Goal: Task Accomplishment & Management: Manage account settings

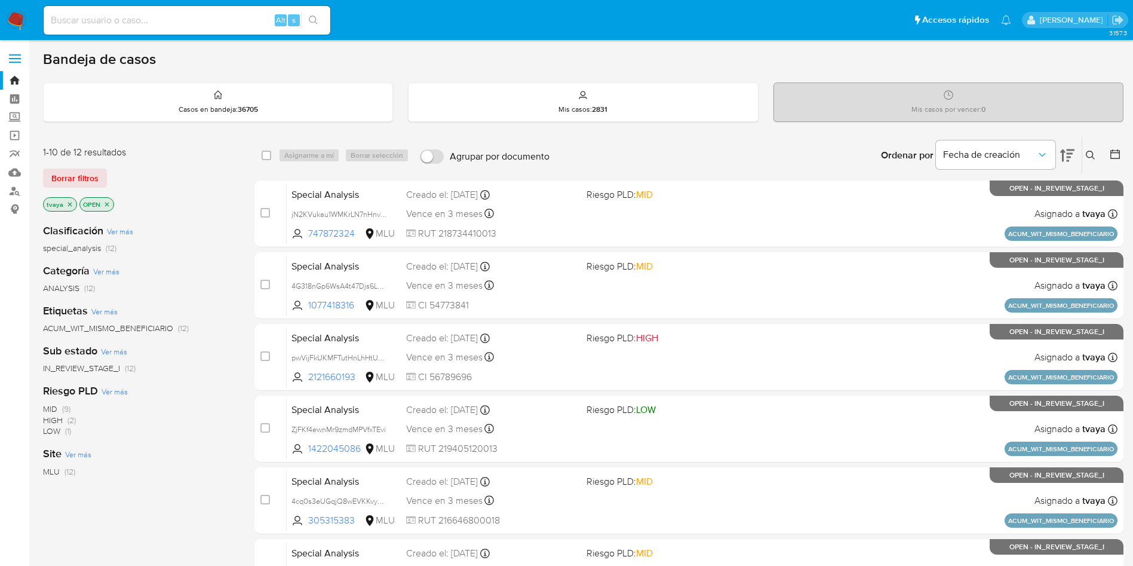
click at [1074, 157] on icon at bounding box center [1067, 155] width 14 height 14
click at [1071, 155] on icon at bounding box center [1067, 155] width 14 height 14
click at [180, 361] on div "Sub estado Ver más IN_REVIEW_STAGE_I (12)" at bounding box center [139, 359] width 192 height 30
click at [71, 205] on icon "close-filter" at bounding box center [69, 204] width 7 height 7
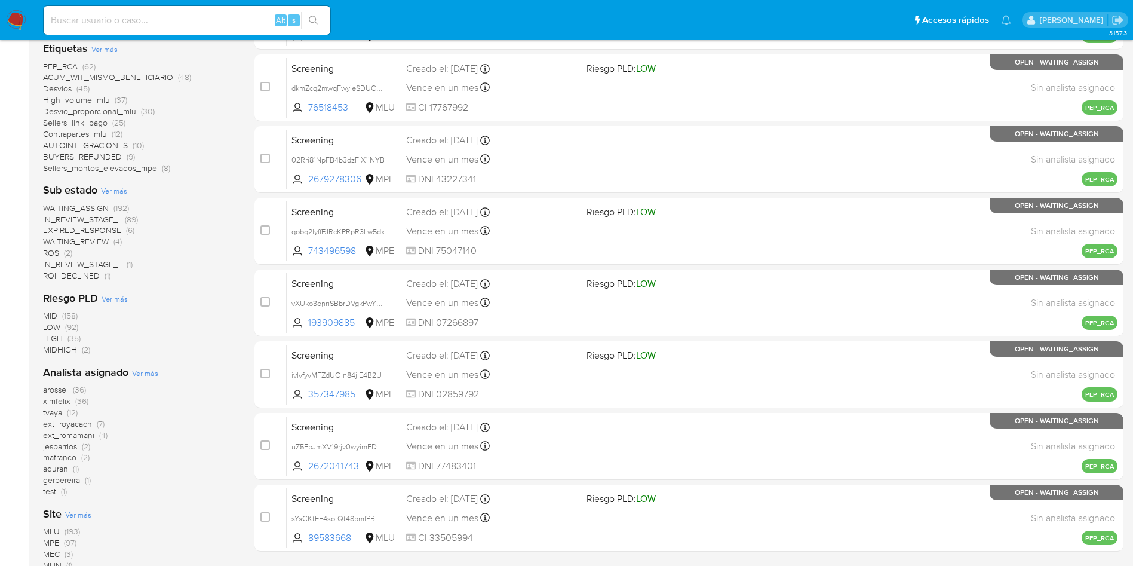
scroll to position [423, 0]
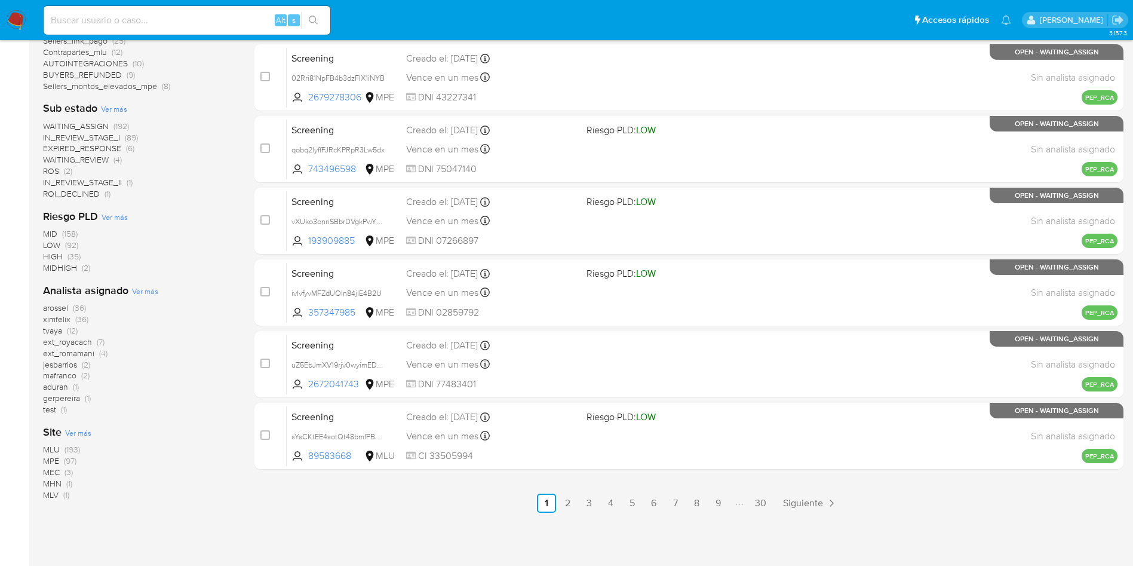
click at [57, 450] on span "MLU" at bounding box center [51, 449] width 17 height 12
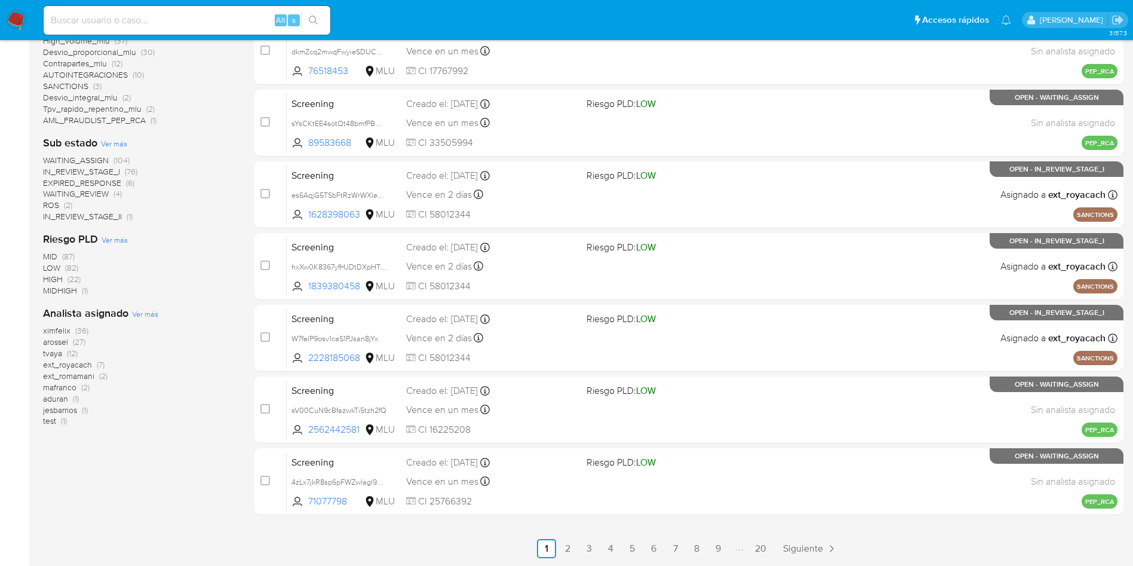
scroll to position [378, 0]
click at [86, 161] on span "WAITING_ASSIGN" at bounding box center [76, 160] width 66 height 12
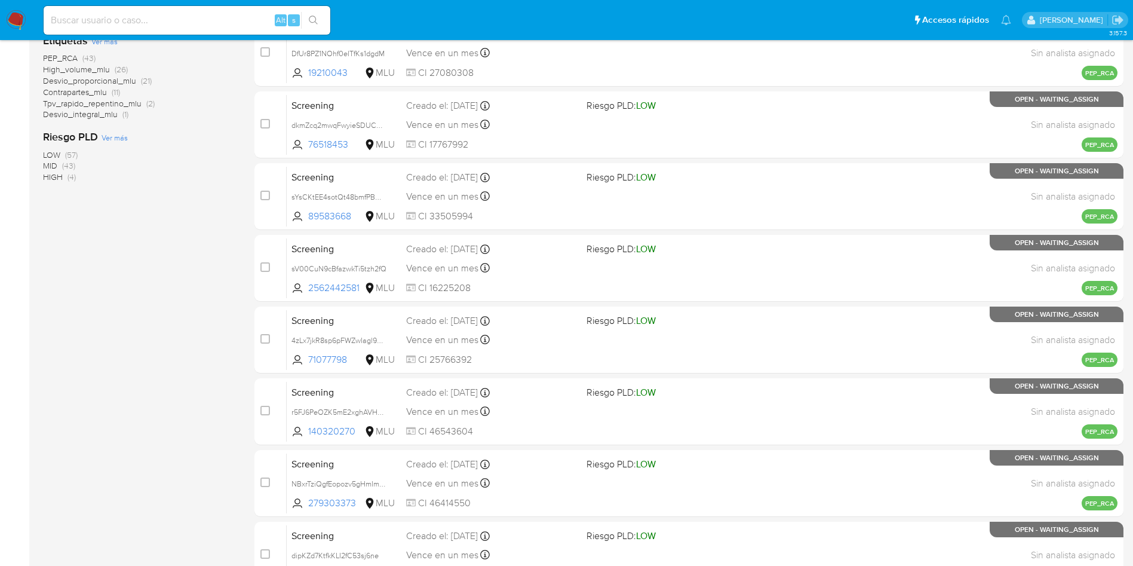
scroll to position [109, 0]
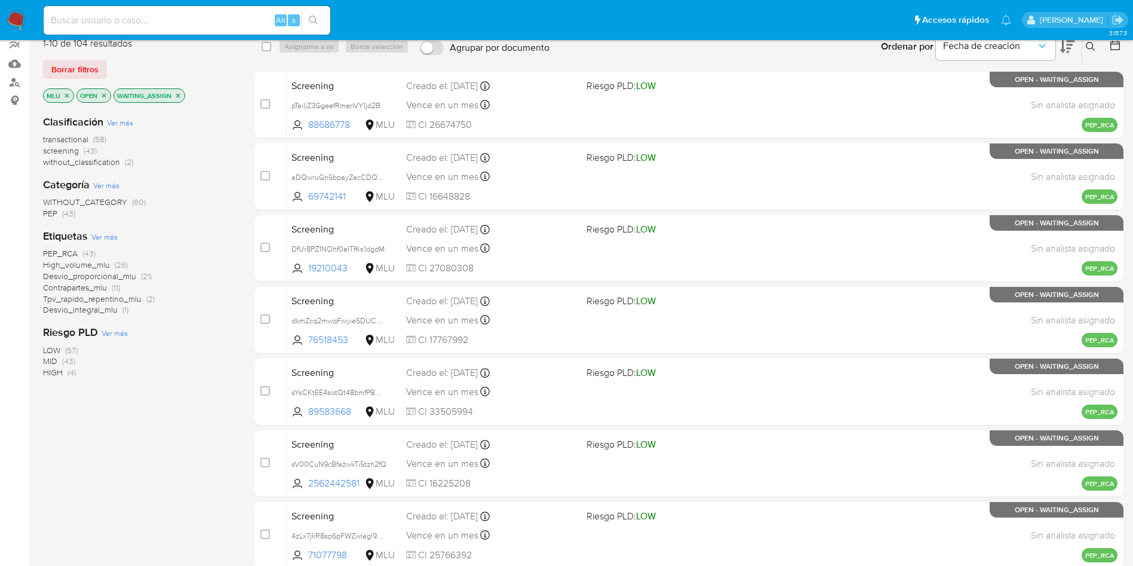
click at [62, 137] on span "transactional" at bounding box center [65, 139] width 45 height 12
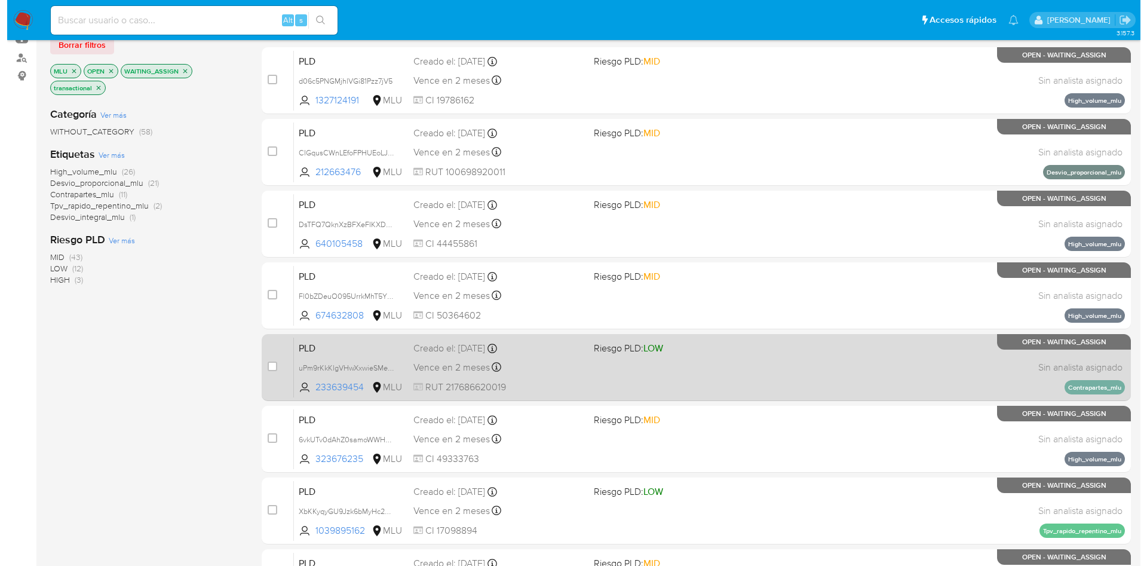
scroll to position [19, 0]
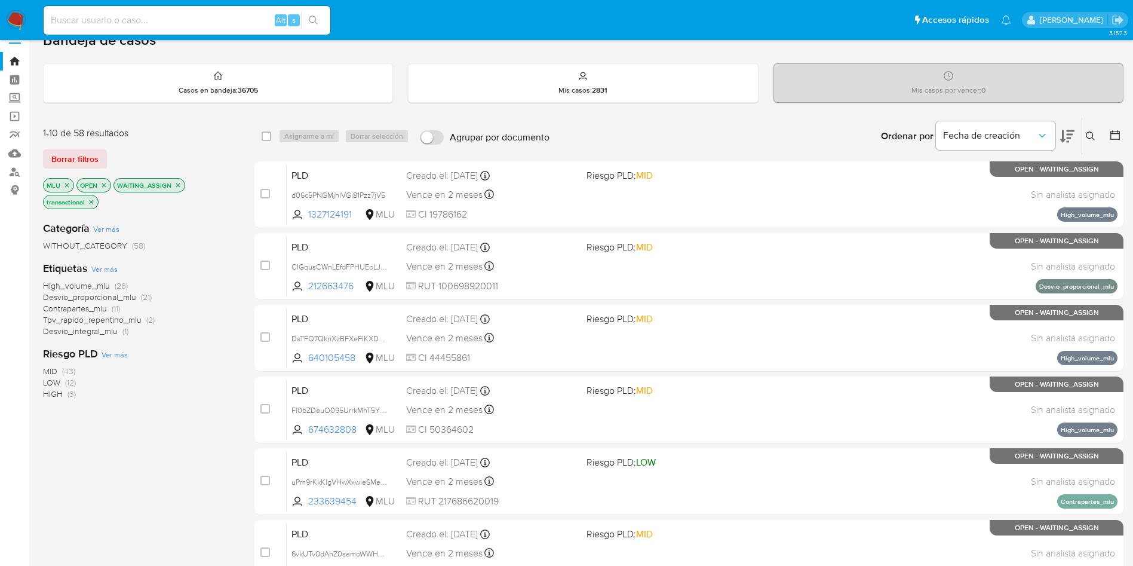
click at [123, 467] on div "Categoría Ver más WITHOUT_CATEGORY (58) Etiquetas Ver más High_volume_mlu (26) …" at bounding box center [139, 415] width 192 height 406
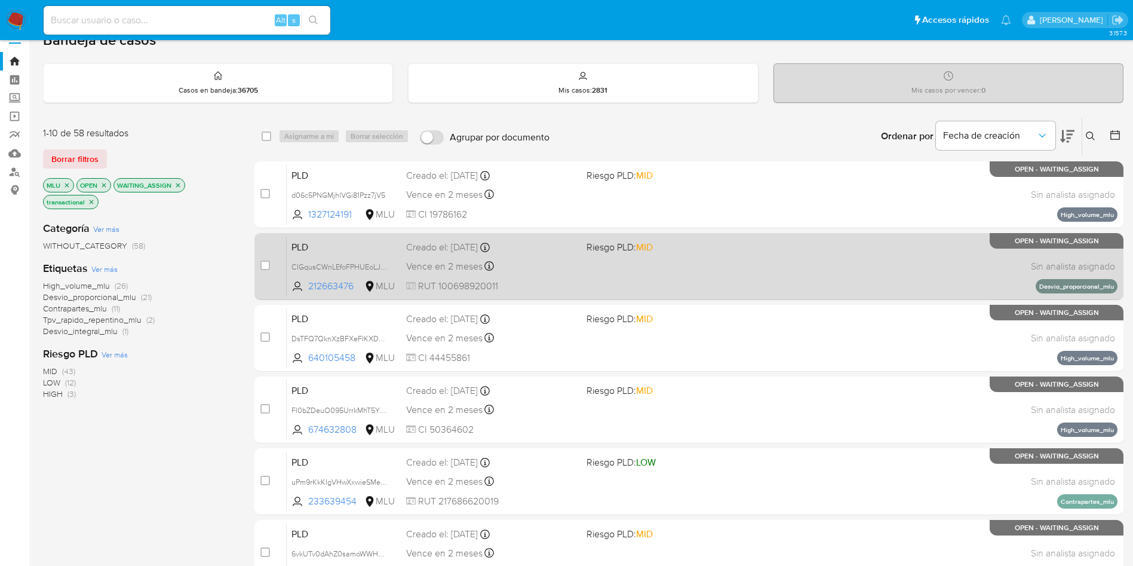
click at [599, 266] on div "PLD CIGqusCWnLEfoFPHUEoLJC33 212663476 MLU Riesgo PLD: MID Creado el: 12/08/202…" at bounding box center [702, 266] width 831 height 60
click at [263, 267] on input "checkbox" at bounding box center [265, 265] width 10 height 10
checkbox input "true"
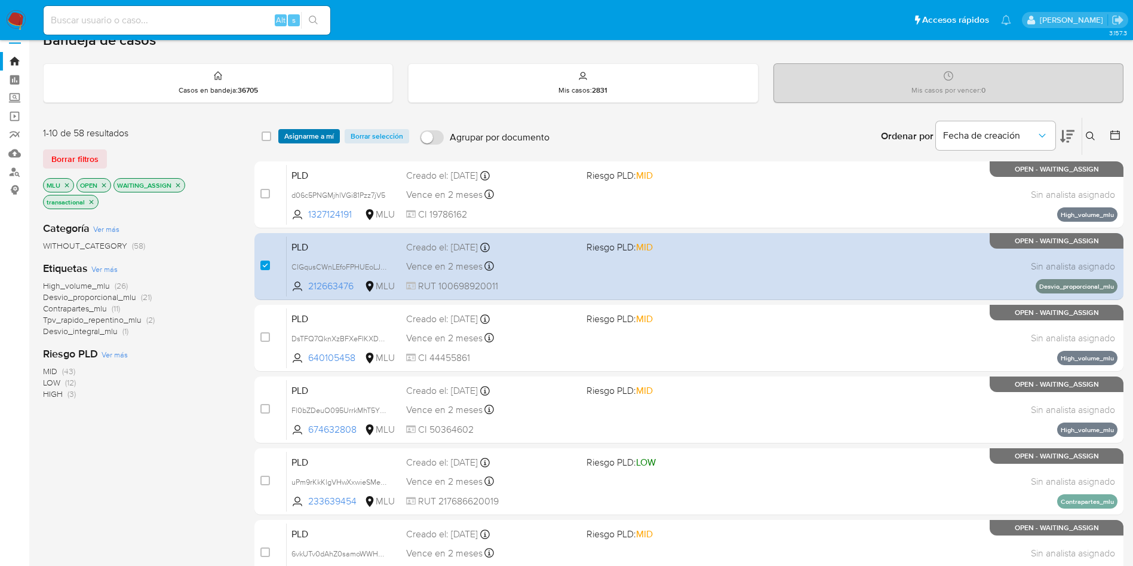
click at [329, 137] on span "Asignarme a mí" at bounding box center [309, 136] width 50 height 12
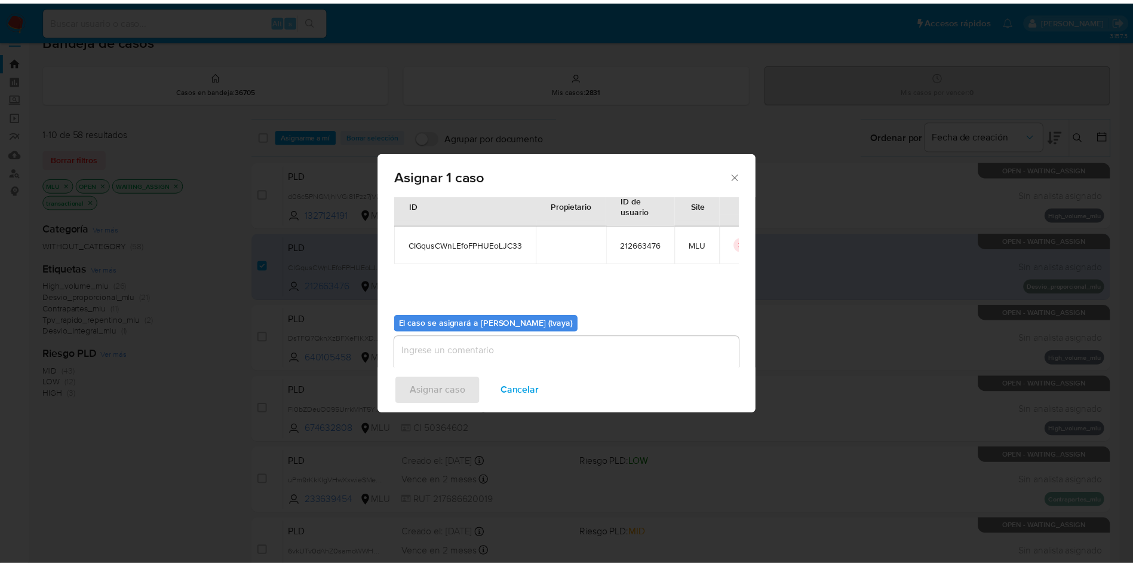
scroll to position [62, 0]
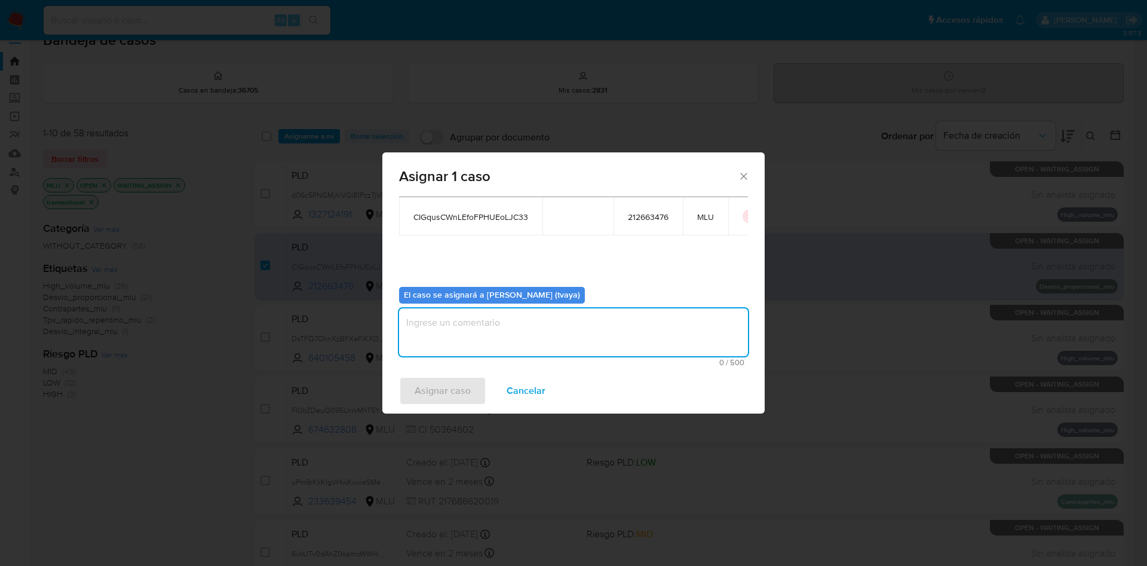
click at [474, 332] on textarea "assign-modal" at bounding box center [573, 332] width 349 height 48
type textarea "."
click at [458, 384] on span "Asignar caso" at bounding box center [443, 391] width 56 height 26
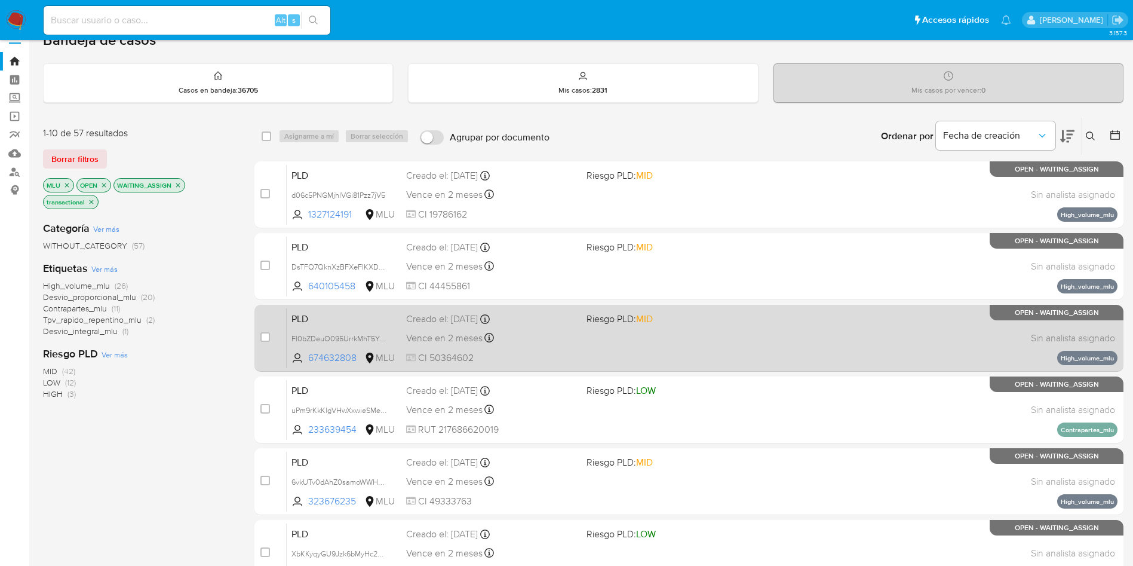
scroll to position [109, 0]
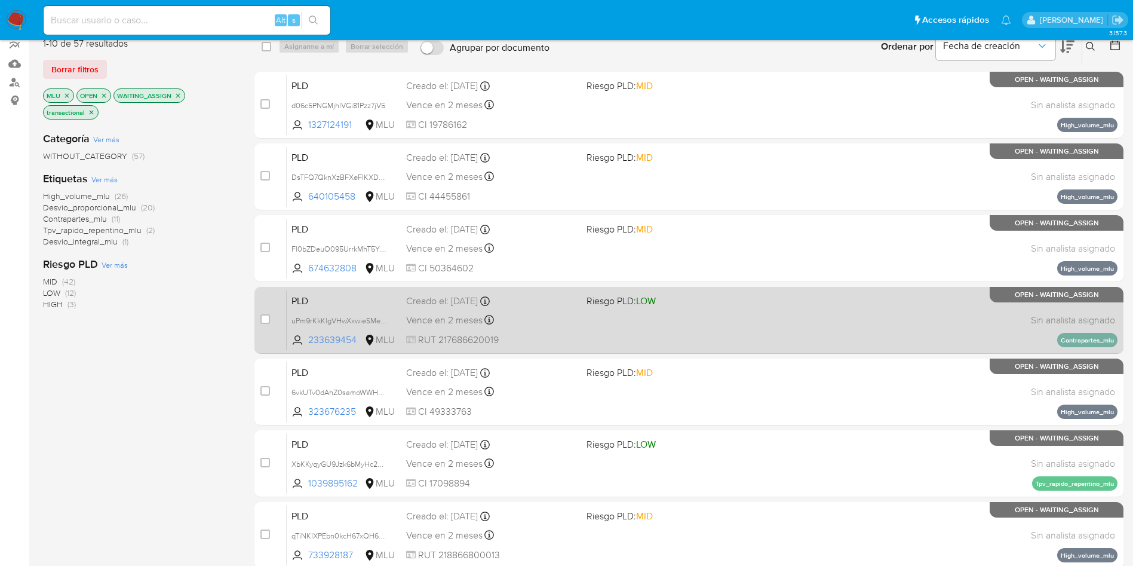
click at [575, 329] on div "PLD uPm9rKkKlgVHwXxwieSMegVN 233639454 MLU Riesgo PLD: LOW Creado el: 12/08/202…" at bounding box center [702, 320] width 831 height 60
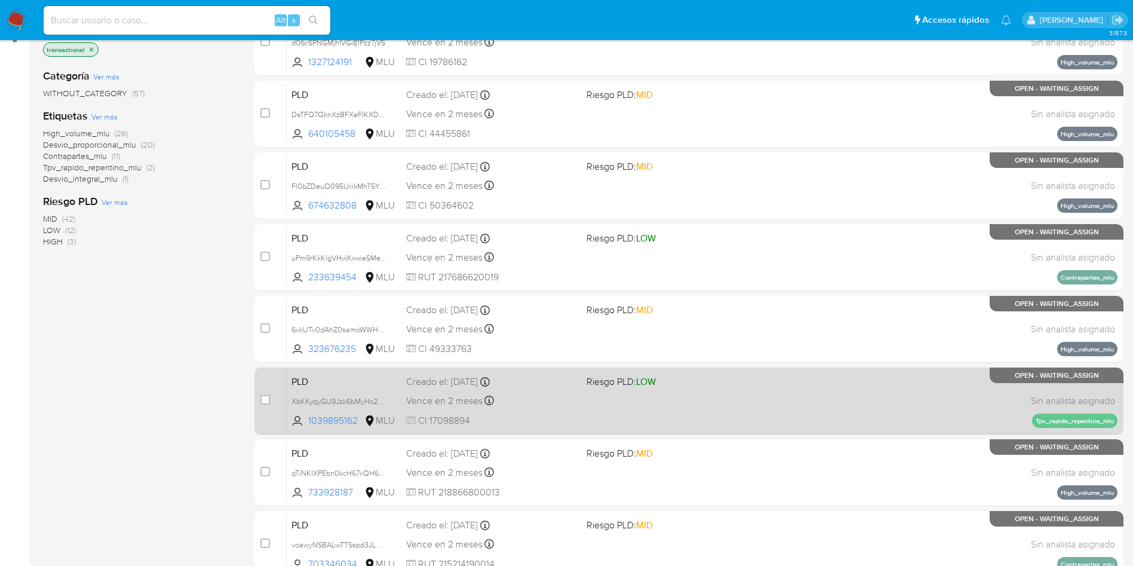
scroll to position [198, 0]
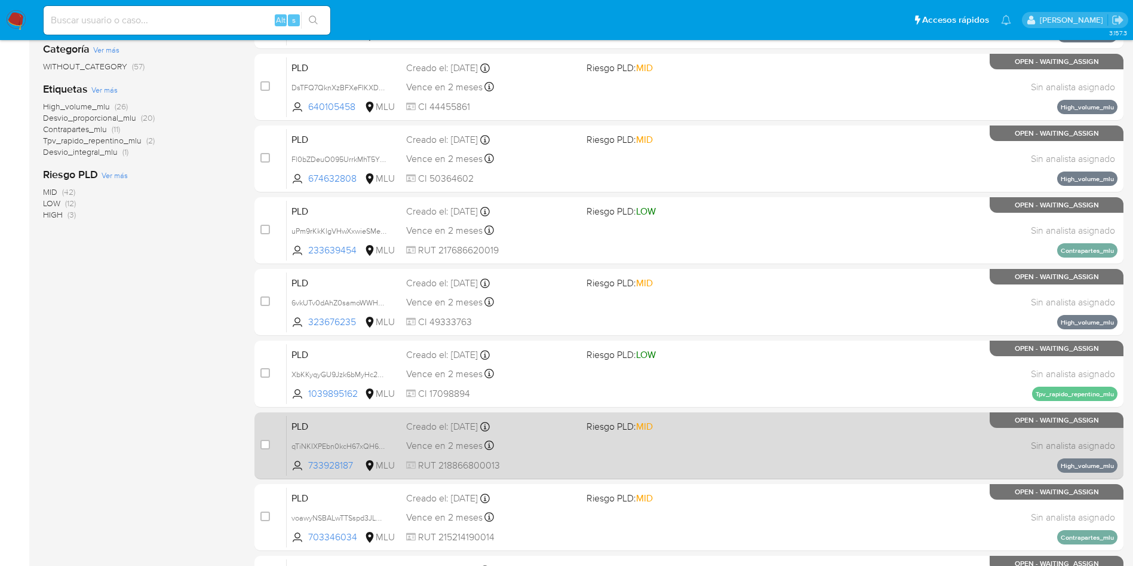
click at [587, 451] on div "PLD qTiNKIXPEbn0kcH67xQH6WWI 733928187 MLU Riesgo PLD: MID Creado el: 12/08/202…" at bounding box center [702, 445] width 831 height 60
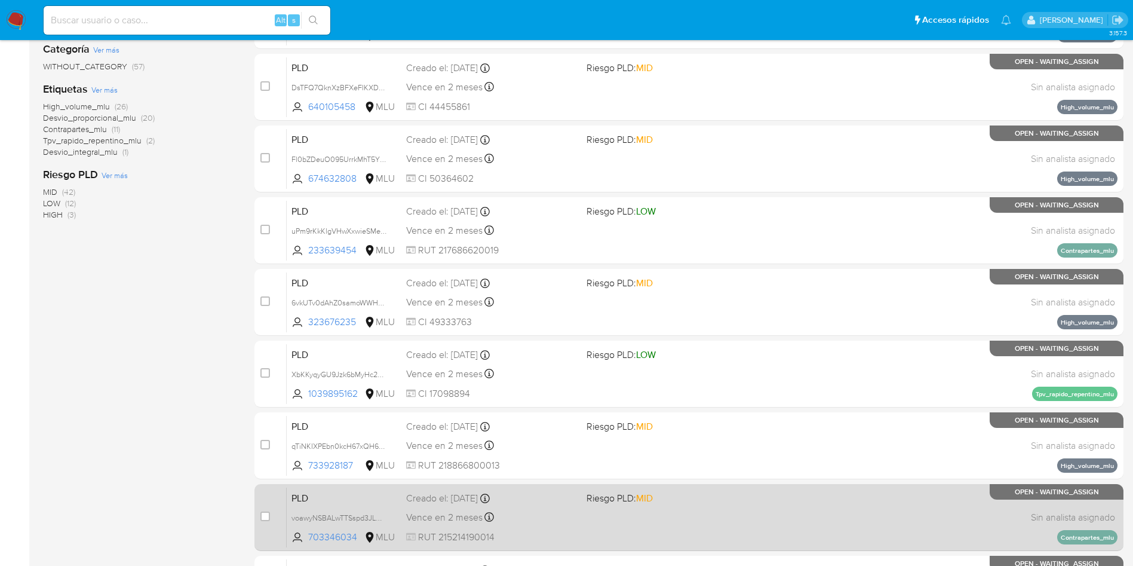
click at [575, 517] on div "Vence en 2 meses Vence el 10/11/2025 06:35:04" at bounding box center [491, 517] width 171 height 16
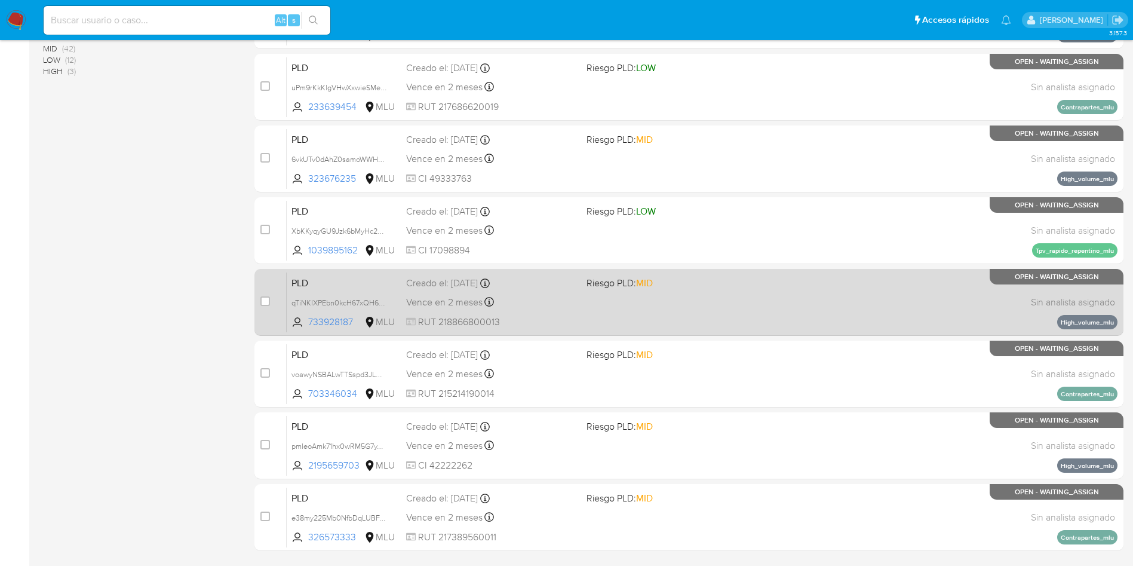
scroll to position [378, 0]
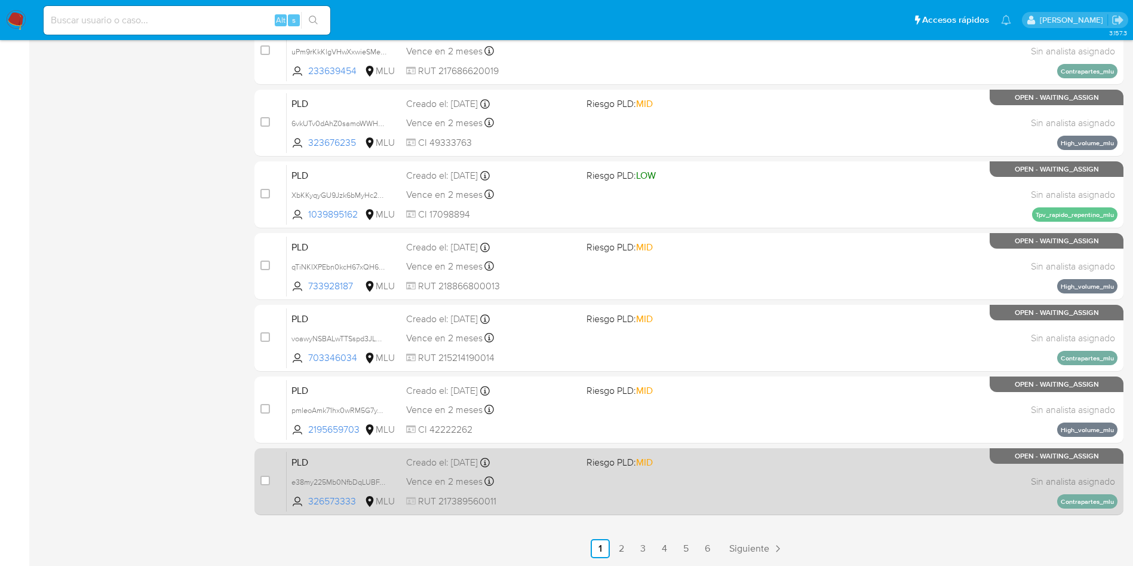
click at [580, 496] on div "PLD e38my225Mb0NfbDqLUBFJlmW 326573333 MLU Riesgo PLD: MID Creado el: 12/08/202…" at bounding box center [702, 481] width 831 height 60
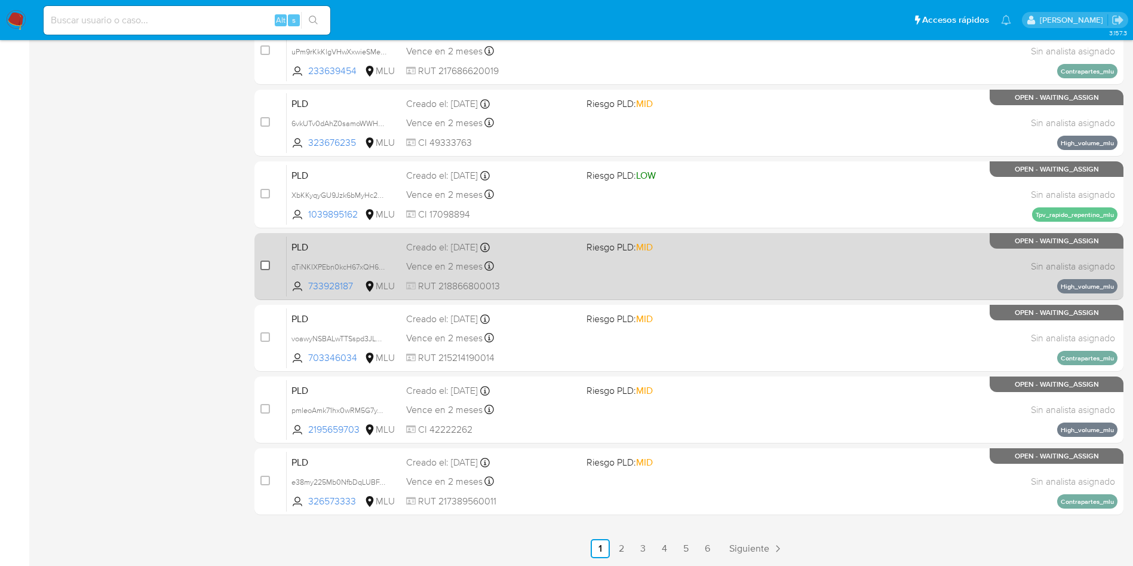
click at [263, 265] on input "checkbox" at bounding box center [265, 265] width 10 height 10
checkbox input "true"
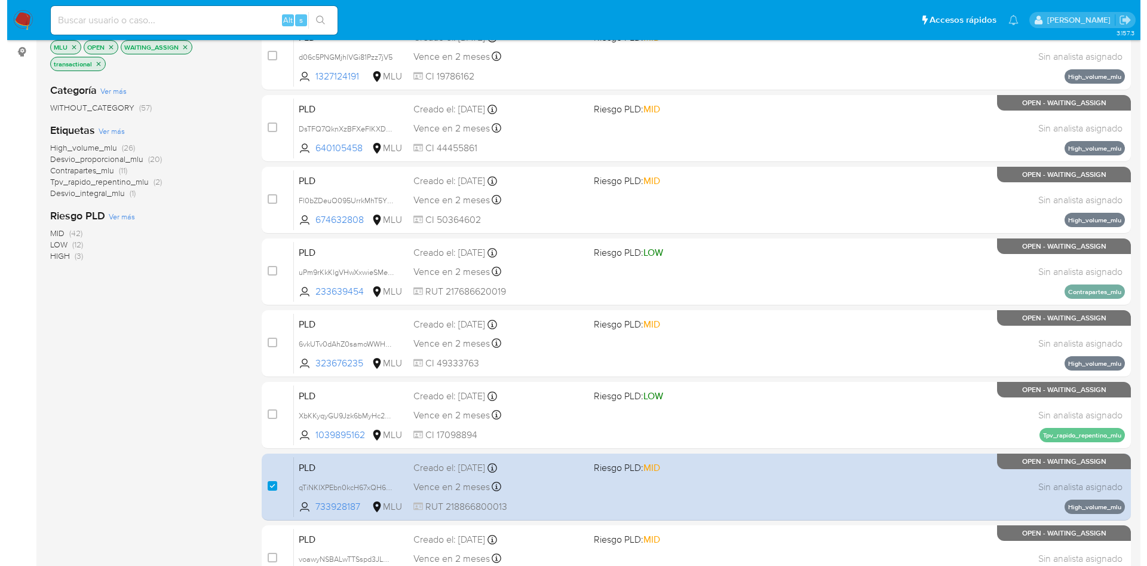
scroll to position [19, 0]
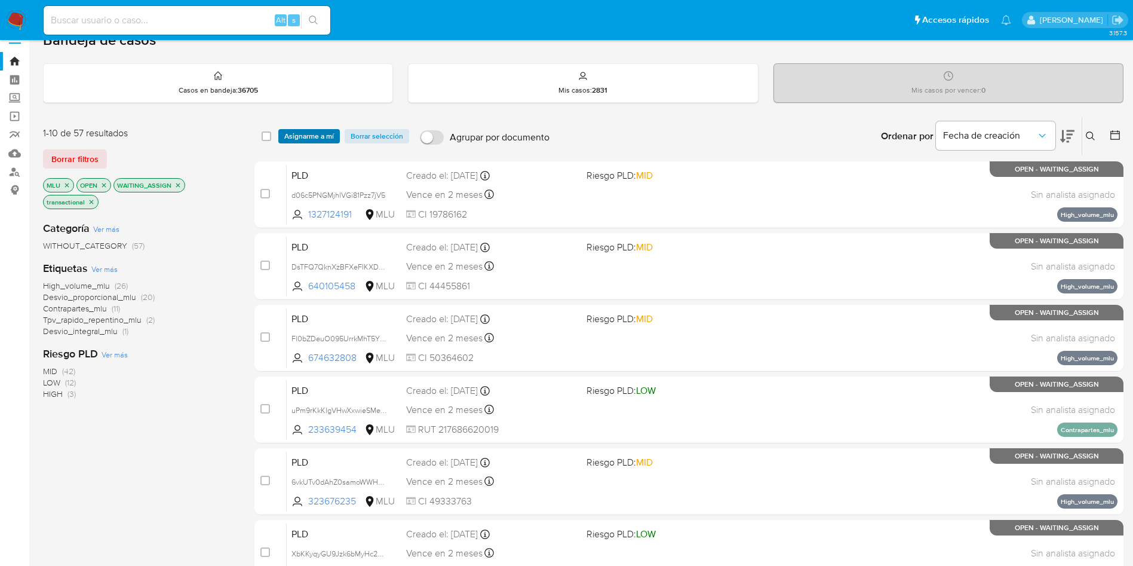
click at [308, 134] on span "Asignarme a mí" at bounding box center [309, 136] width 50 height 12
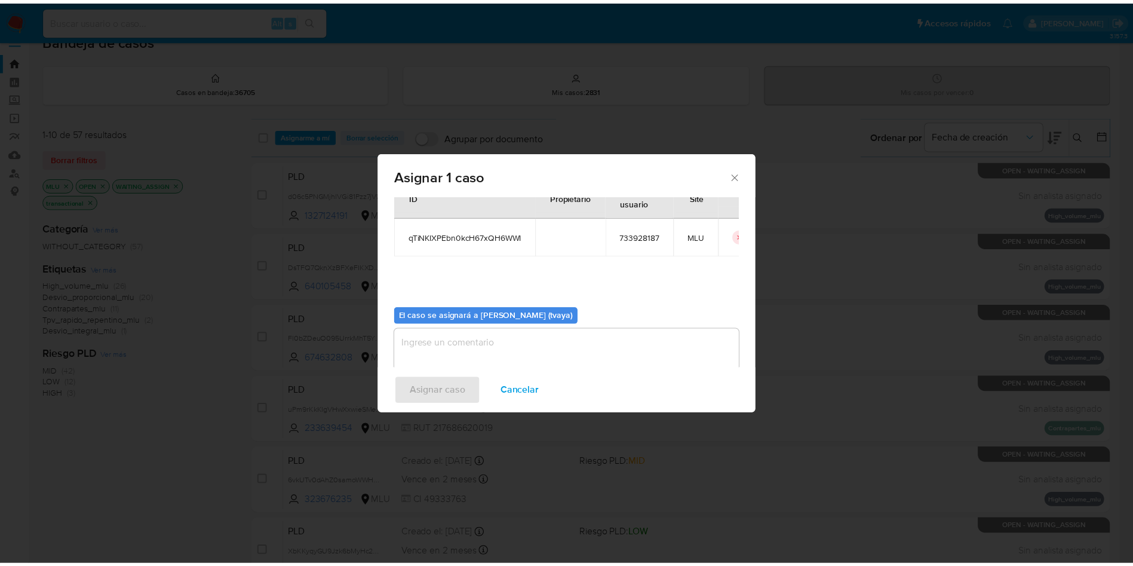
scroll to position [62, 0]
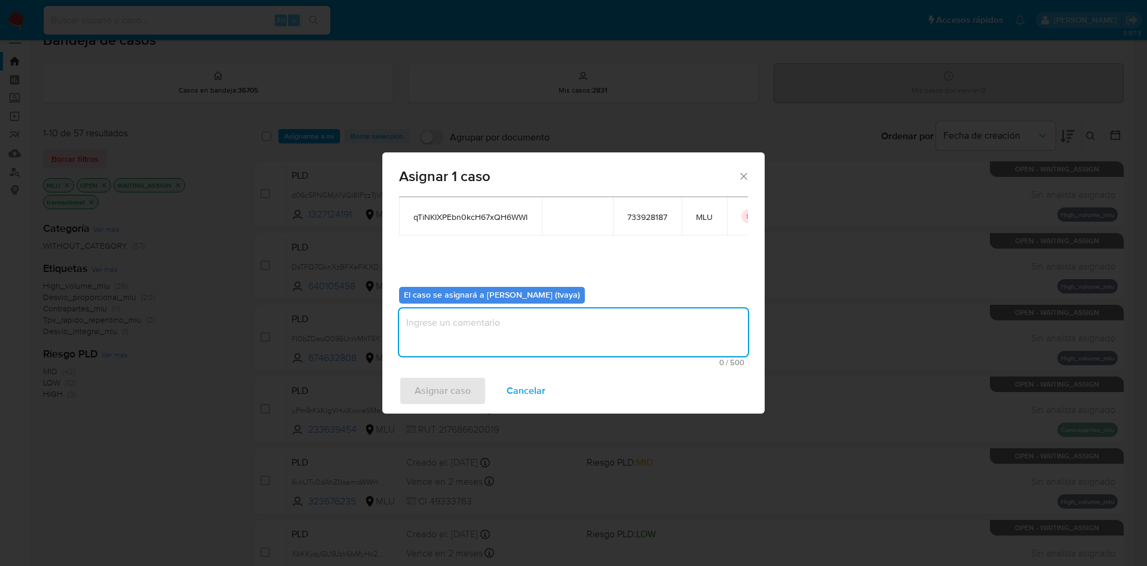
click at [569, 337] on textarea "assign-modal" at bounding box center [573, 332] width 349 height 48
type textarea "."
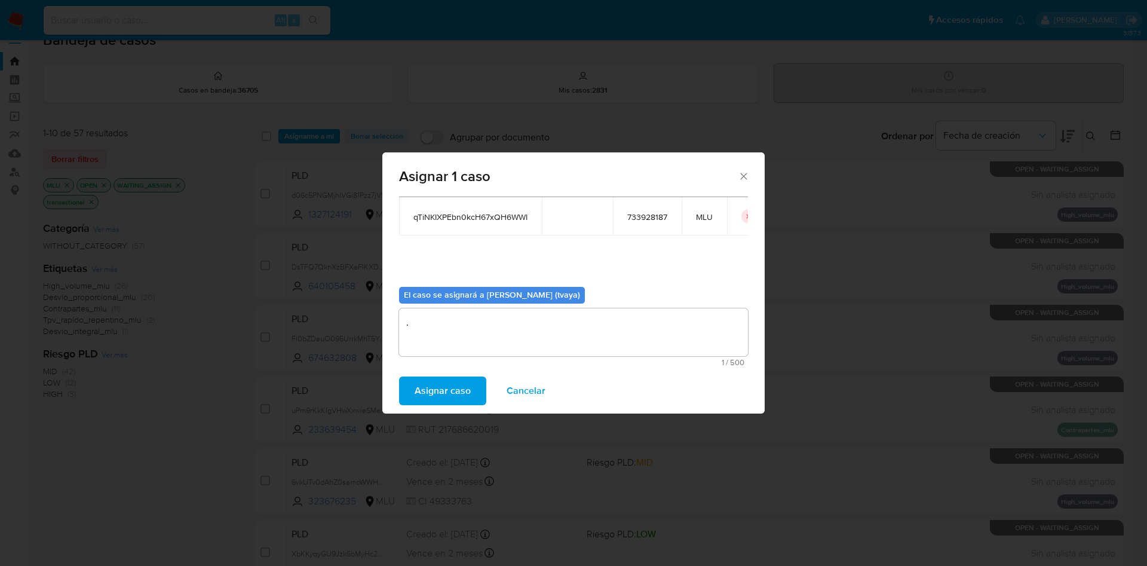
click at [452, 391] on span "Asignar caso" at bounding box center [443, 391] width 56 height 26
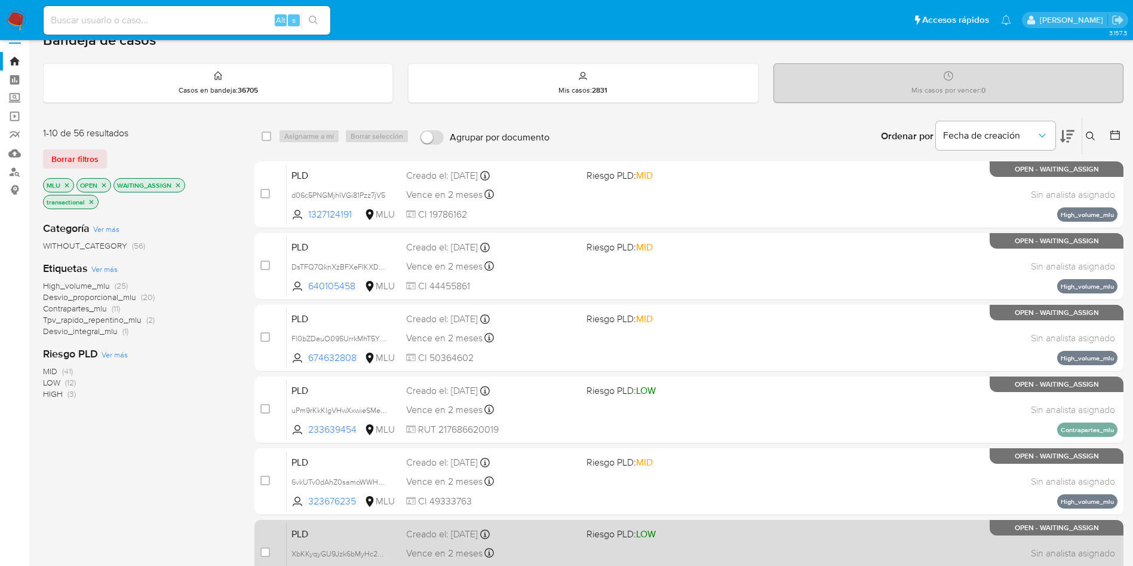
scroll to position [378, 0]
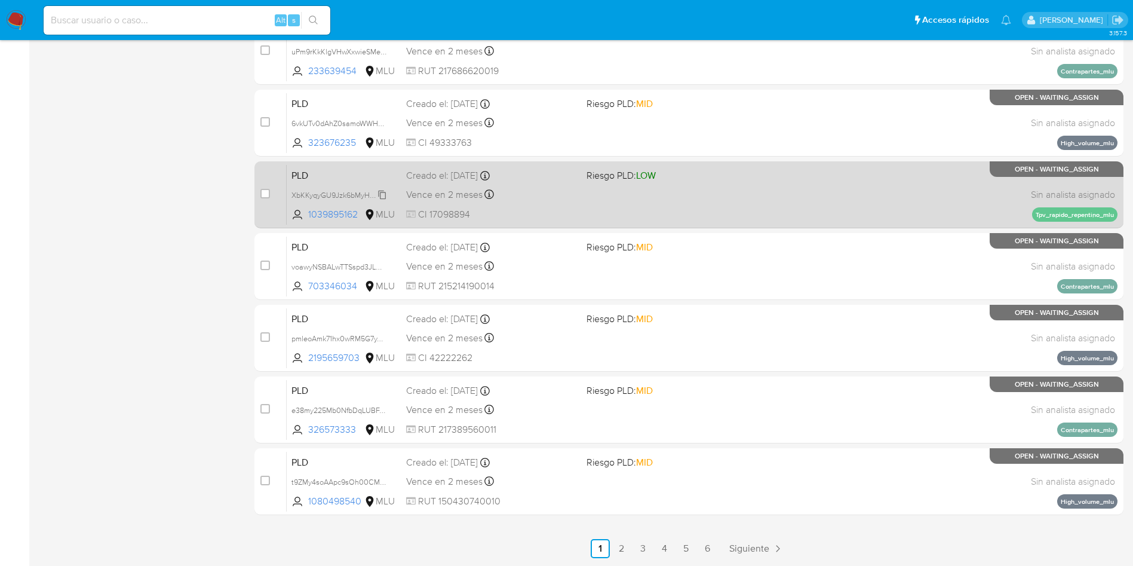
drag, startPoint x: 268, startPoint y: 267, endPoint x: 291, endPoint y: 192, distance: 78.2
click at [266, 267] on input "checkbox" at bounding box center [265, 265] width 10 height 10
checkbox input "true"
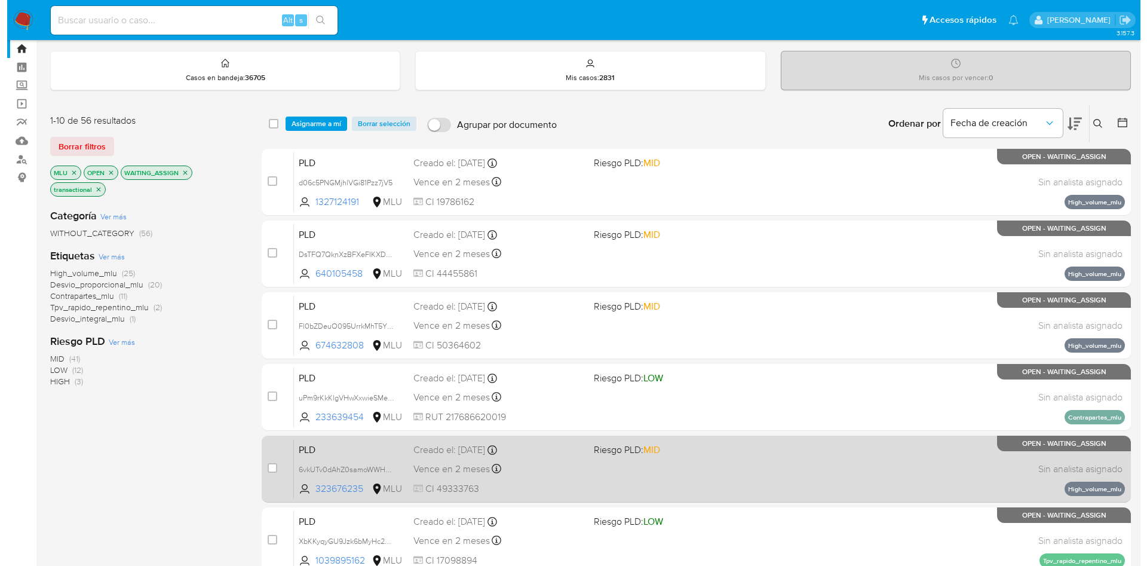
scroll to position [0, 0]
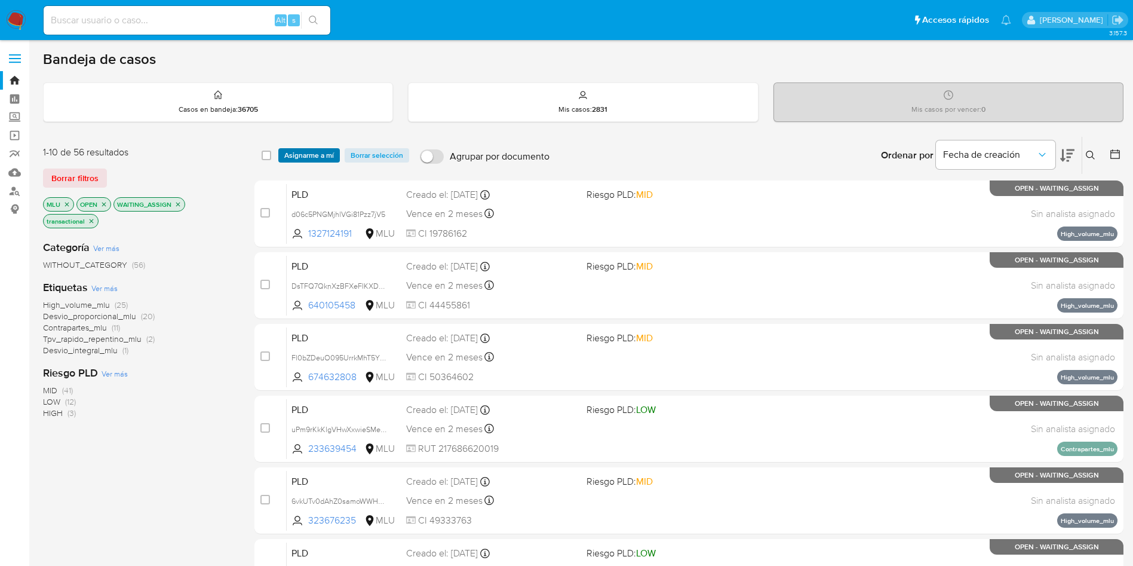
click at [321, 153] on span "Asignarme a mí" at bounding box center [309, 155] width 50 height 12
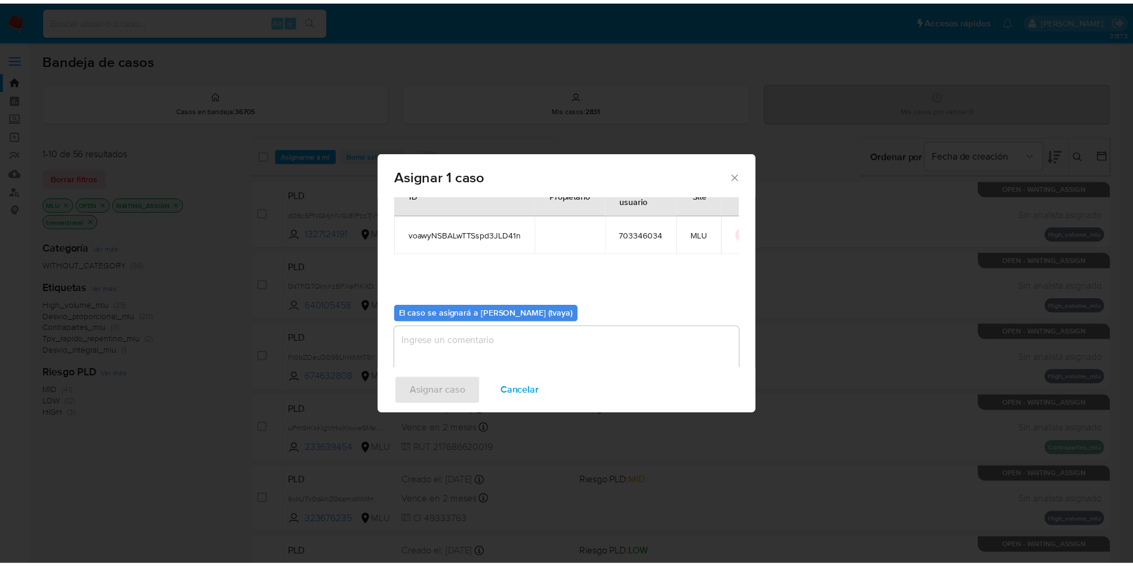
scroll to position [62, 0]
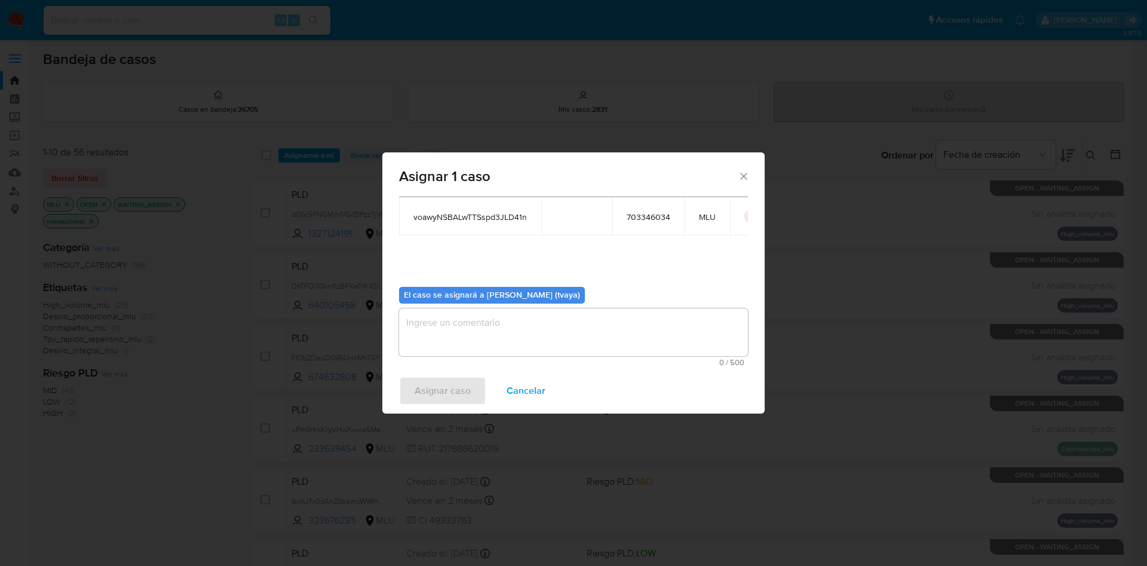
click at [424, 308] on textarea "assign-modal" at bounding box center [573, 332] width 349 height 48
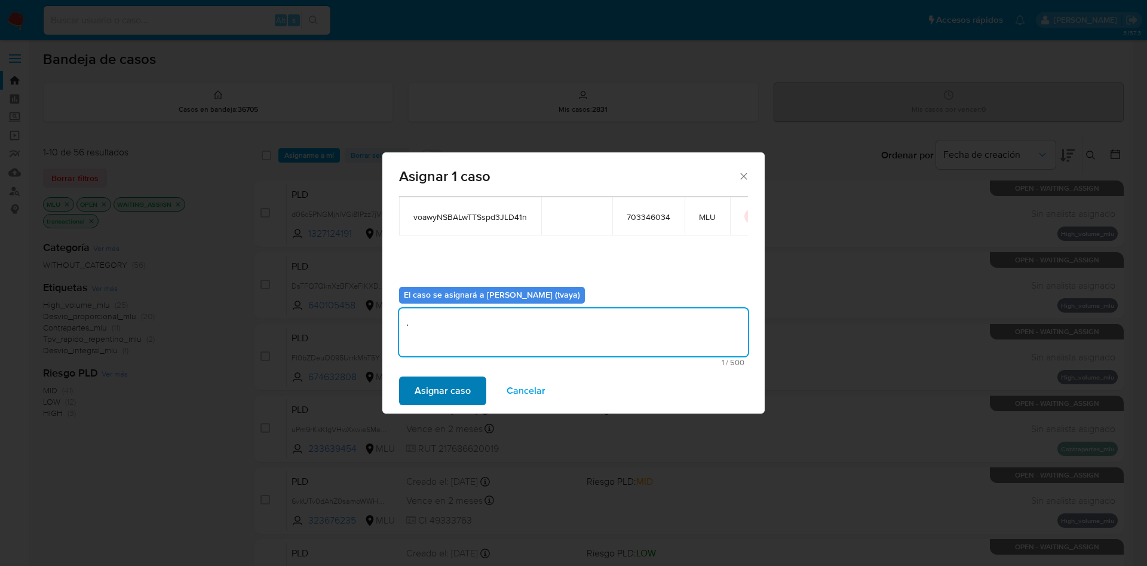
type textarea "."
click at [437, 388] on span "Asignar caso" at bounding box center [443, 391] width 56 height 26
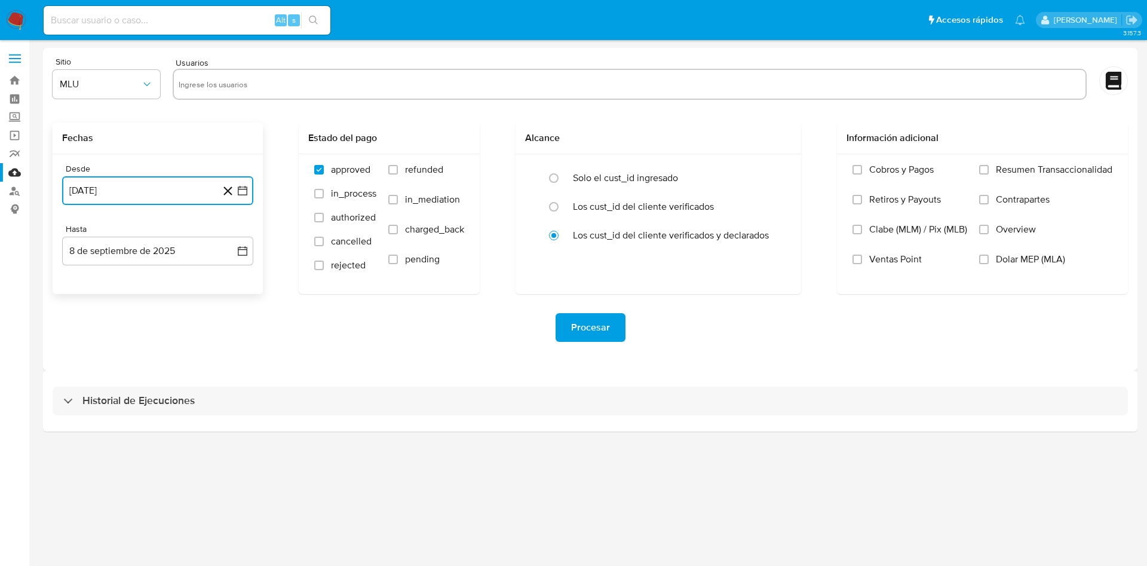
click at [243, 186] on icon "button" at bounding box center [243, 191] width 12 height 12
click at [231, 237] on icon "Mes siguiente" at bounding box center [232, 233] width 5 height 8
click at [232, 299] on button "8" at bounding box center [229, 301] width 19 height 19
click at [412, 164] on span "refunded" at bounding box center [424, 170] width 38 height 12
click at [398, 165] on input "refunded" at bounding box center [393, 170] width 10 height 10
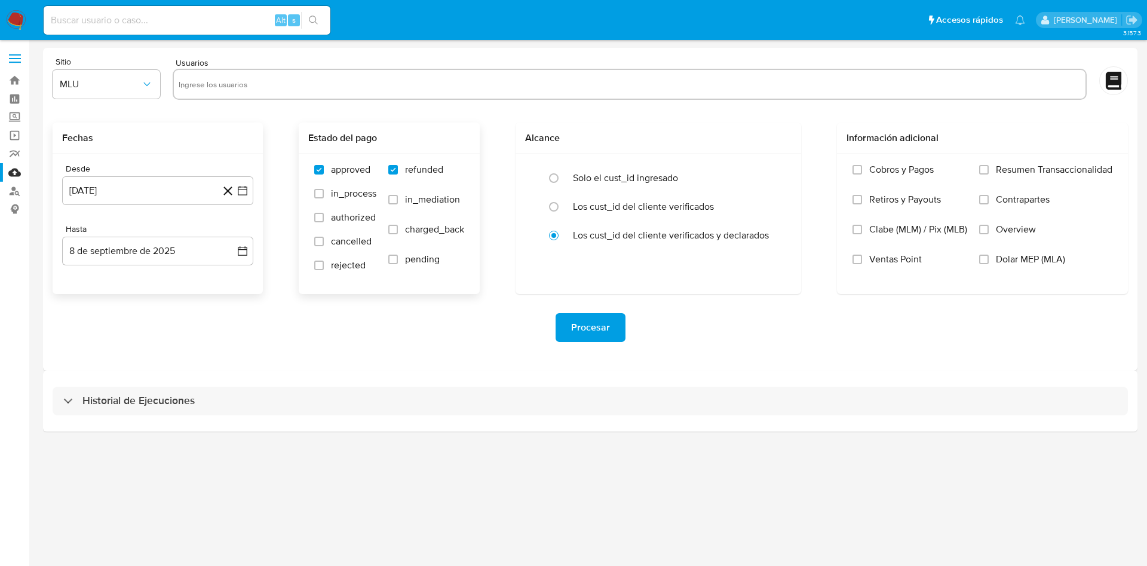
checkbox input "true"
drag, startPoint x: 413, startPoint y: 230, endPoint x: 424, endPoint y: 210, distance: 22.7
click at [413, 231] on span "charged_back" at bounding box center [434, 229] width 59 height 12
click at [398, 231] on input "charged_back" at bounding box center [393, 230] width 10 height 10
checkbox input "true"
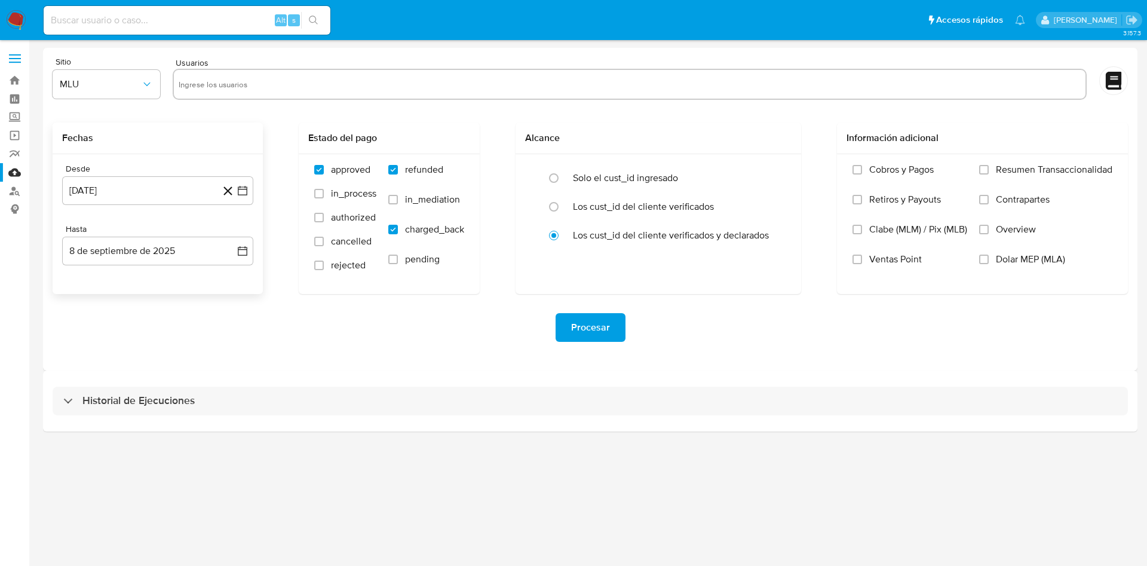
click at [298, 87] on input "text" at bounding box center [630, 84] width 902 height 19
type input "212663476"
click at [376, 87] on input "text" at bounding box center [666, 84] width 829 height 19
paste input "733928187"
type input "733928187"
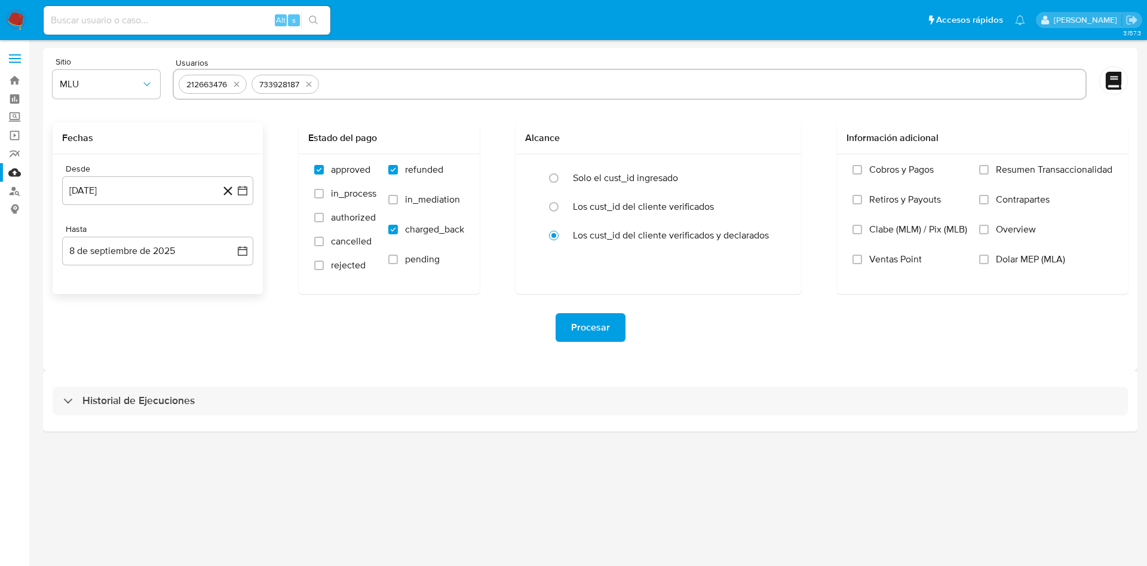
paste input "703346034"
type input "703346034"
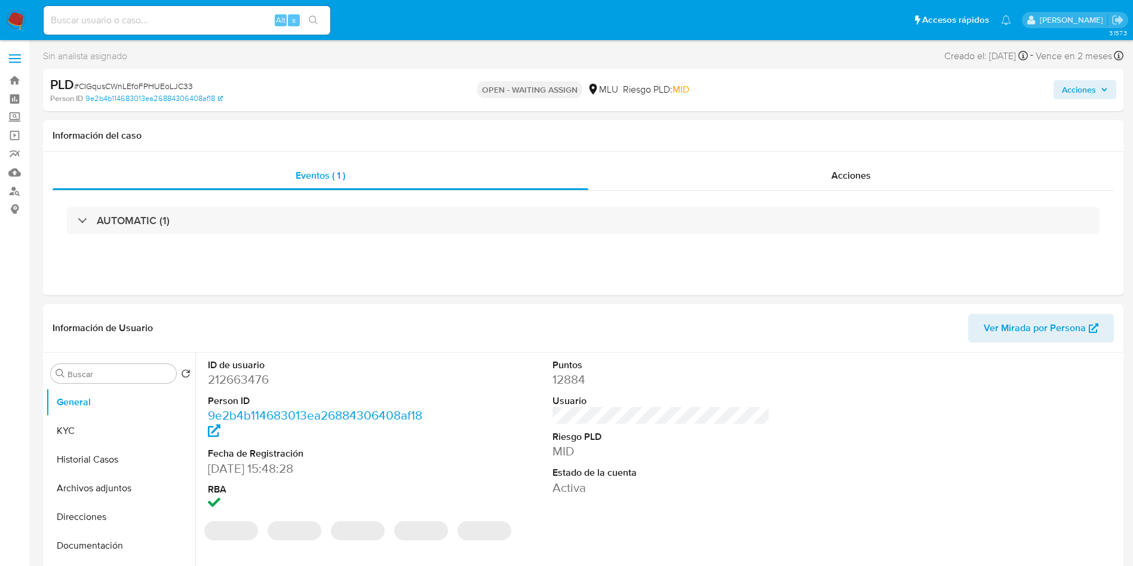
select select "10"
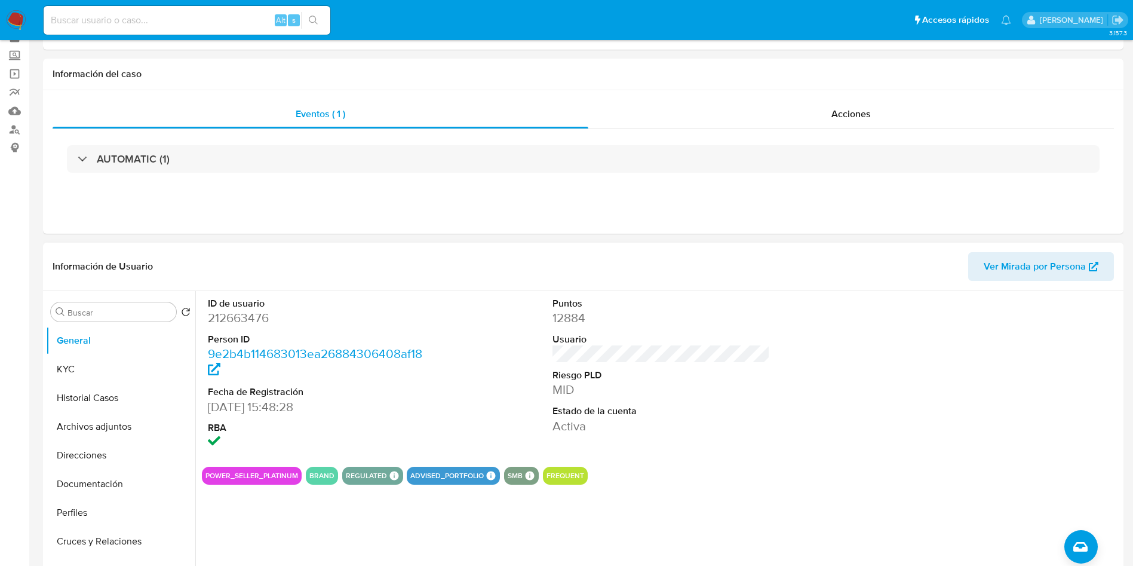
scroll to position [90, 0]
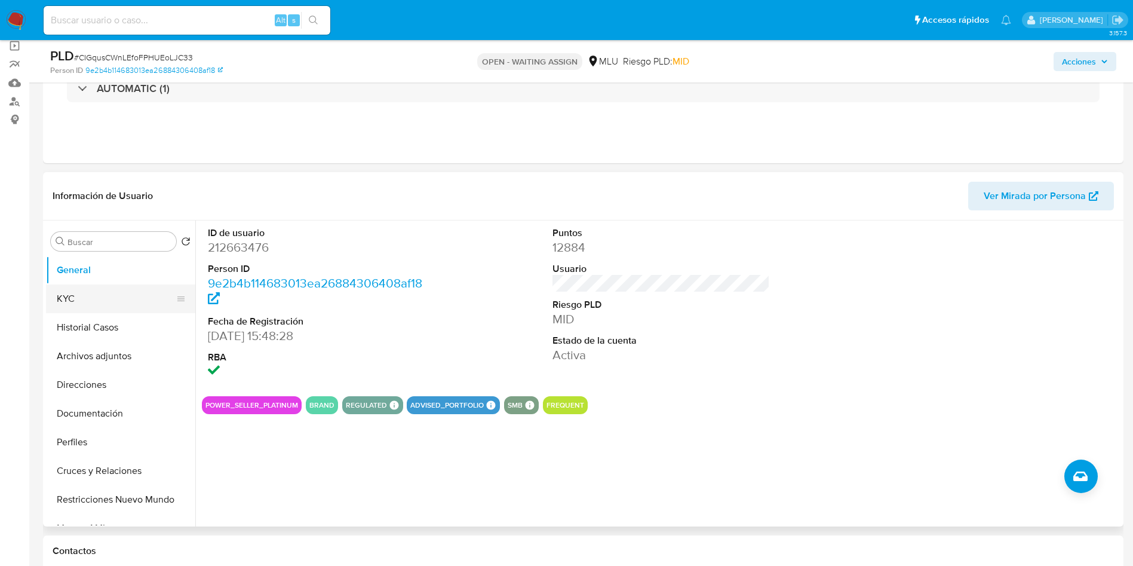
click at [119, 301] on button "KYC" at bounding box center [116, 298] width 140 height 29
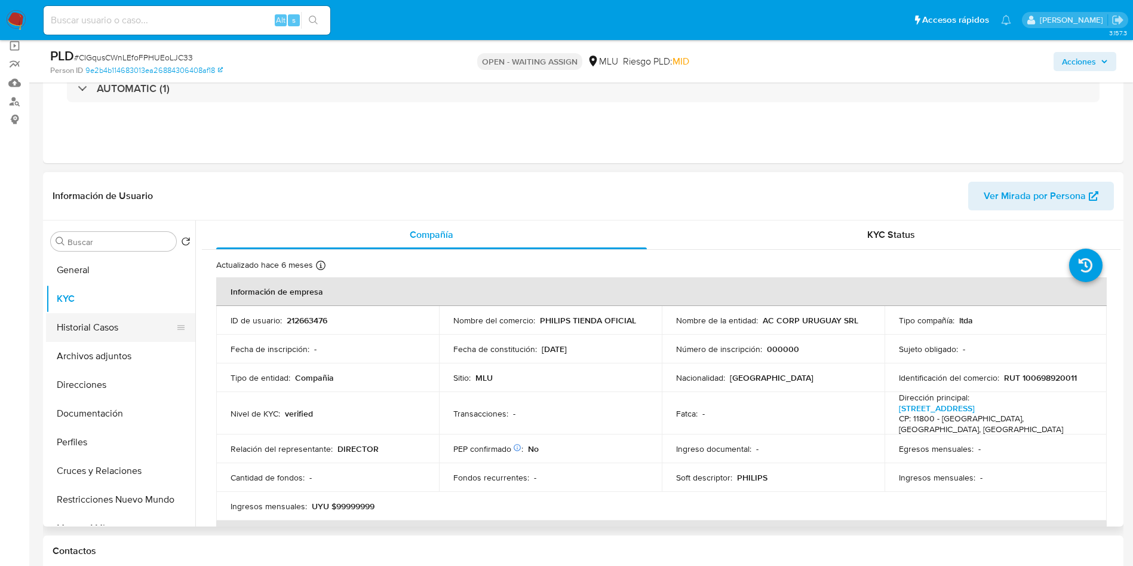
click at [102, 327] on button "Historial Casos" at bounding box center [116, 327] width 140 height 29
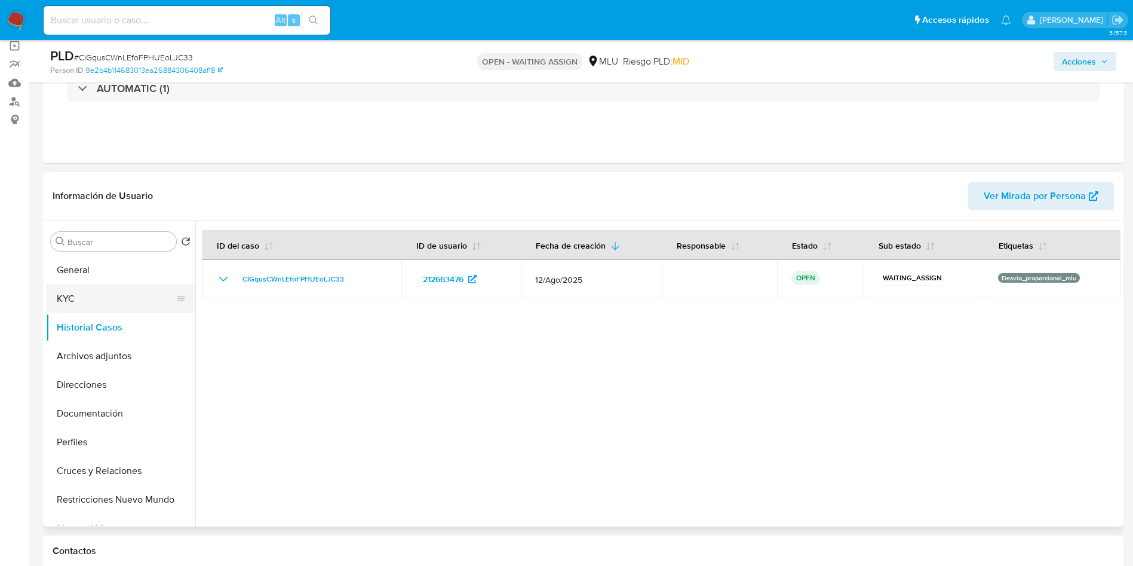
click at [105, 305] on button "KYC" at bounding box center [116, 298] width 140 height 29
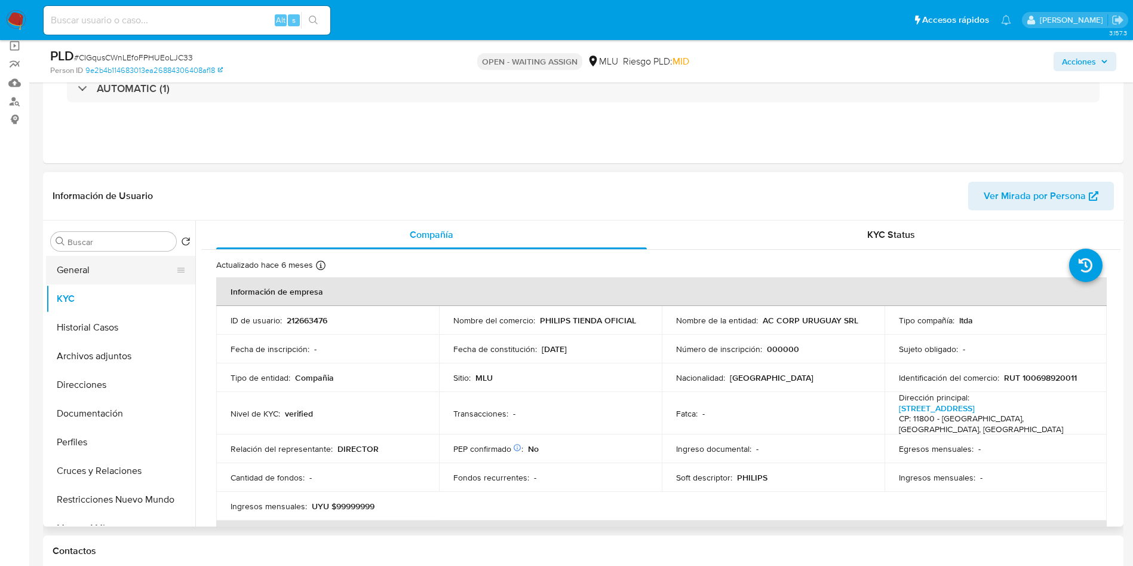
click at [124, 269] on button "General" at bounding box center [116, 270] width 140 height 29
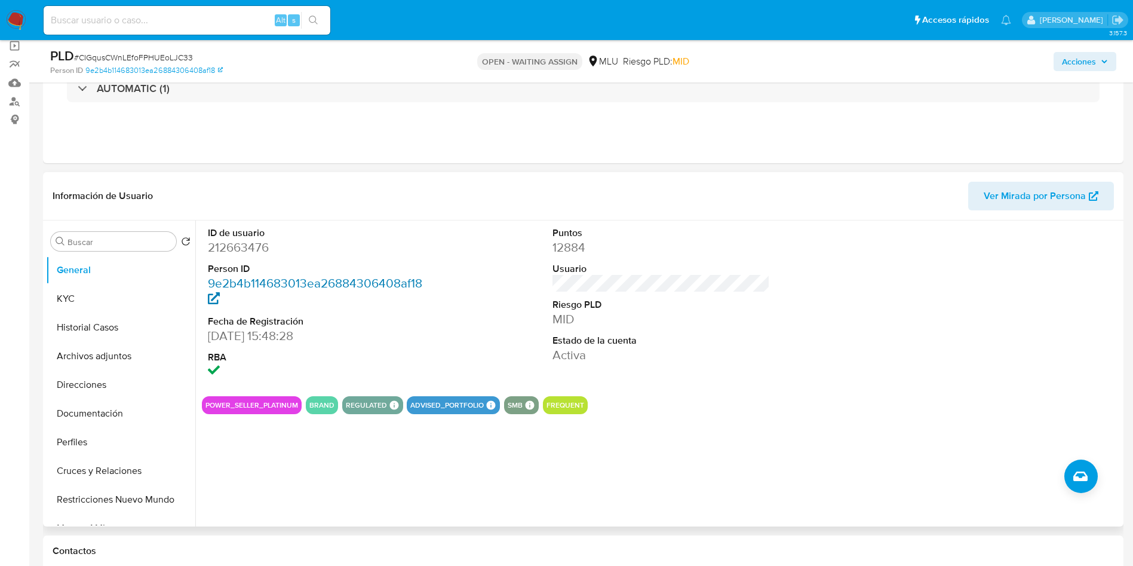
drag, startPoint x: 204, startPoint y: 244, endPoint x: 312, endPoint y: 287, distance: 116.4
drag, startPoint x: 312, startPoint y: 287, endPoint x: 218, endPoint y: 240, distance: 105.0
click at [218, 240] on dd "212663476" at bounding box center [317, 247] width 218 height 17
click at [212, 247] on dd "212663476" at bounding box center [317, 247] width 218 height 17
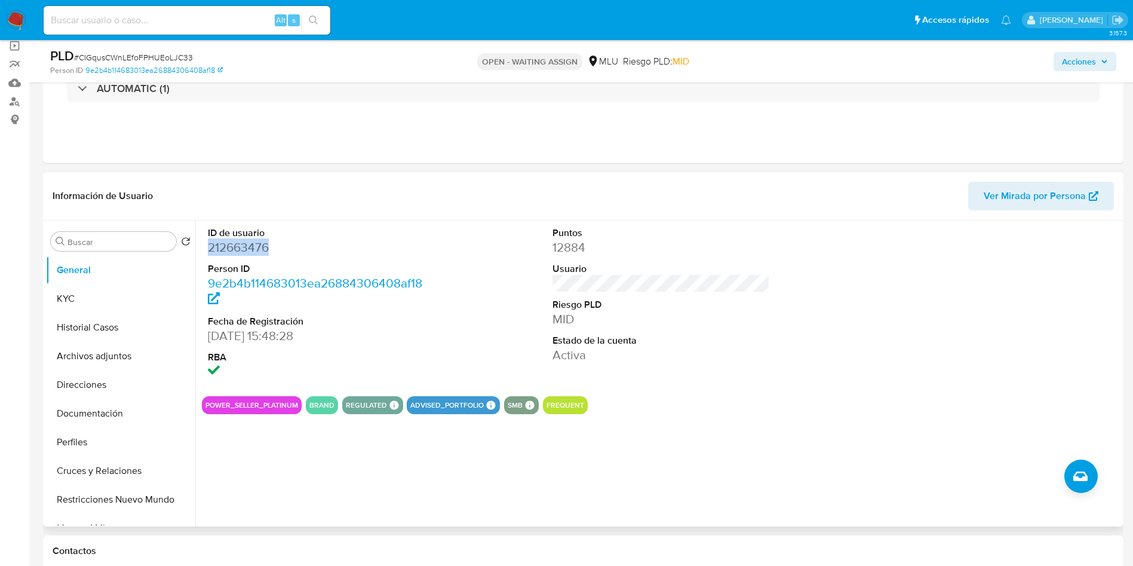
copy dd "212663476"
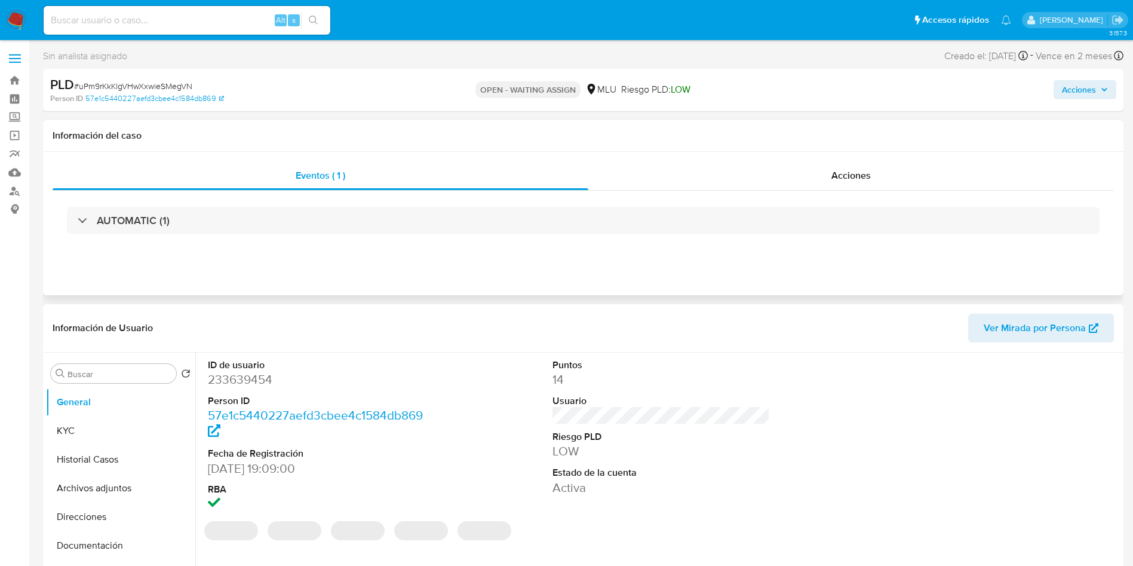
select select "10"
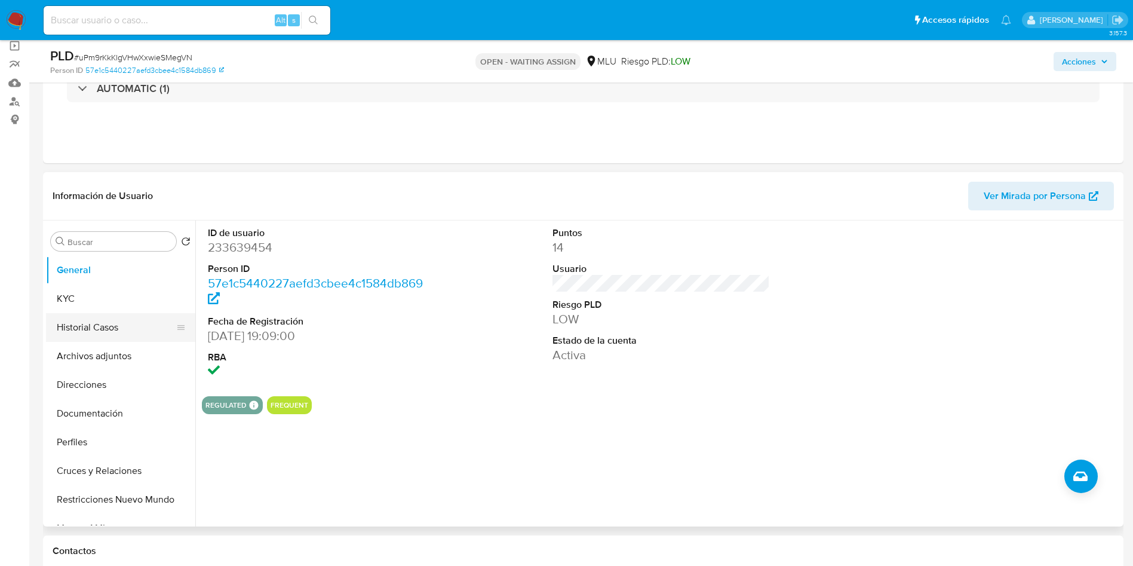
click at [112, 324] on button "Historial Casos" at bounding box center [116, 327] width 140 height 29
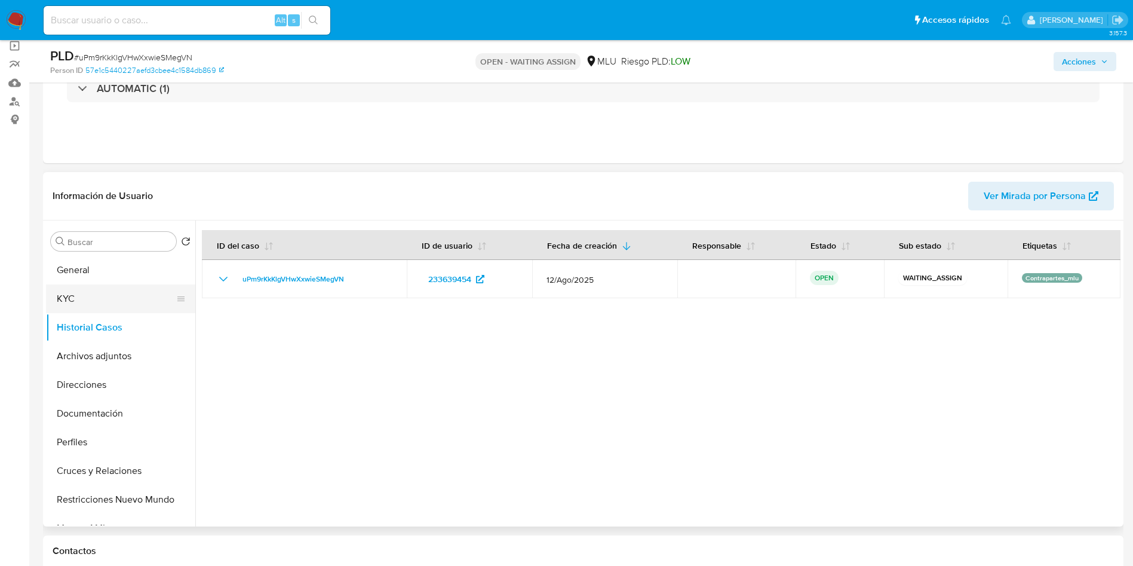
click at [86, 305] on button "KYC" at bounding box center [116, 298] width 140 height 29
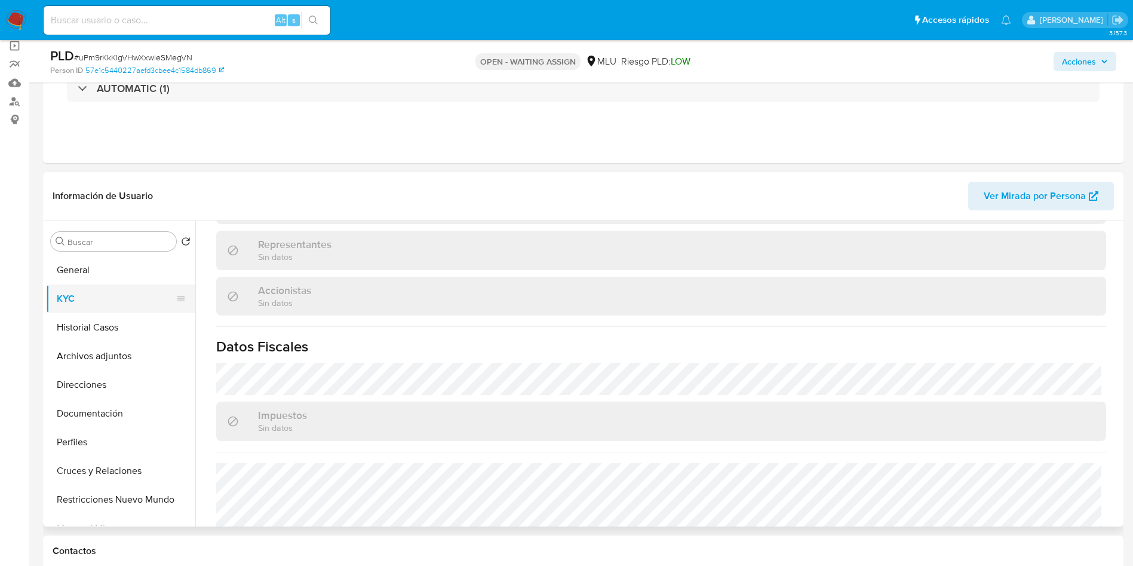
scroll to position [142, 0]
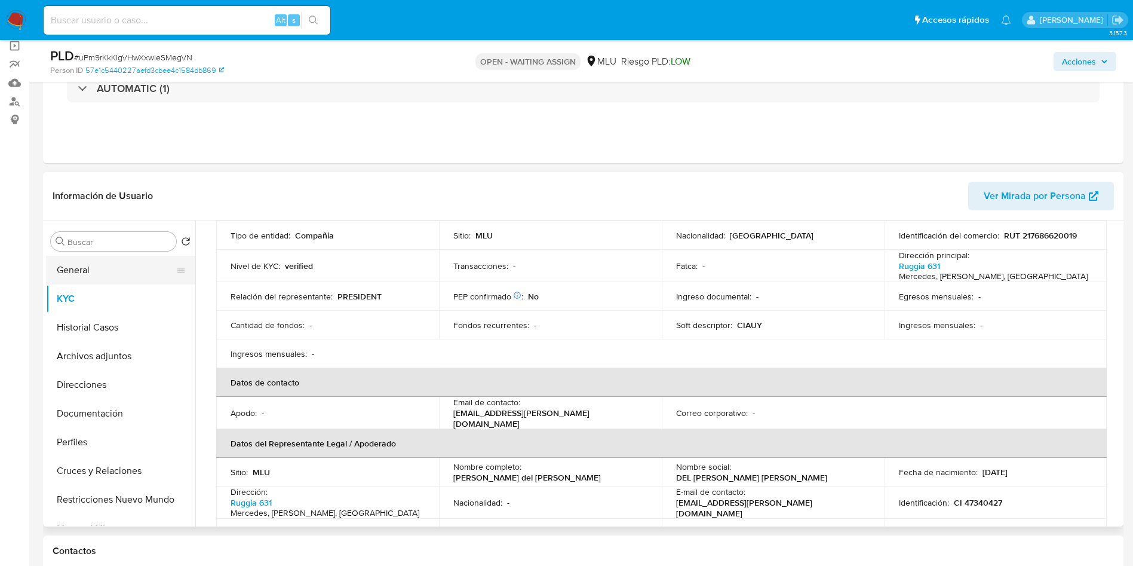
click at [123, 272] on button "General" at bounding box center [116, 270] width 140 height 29
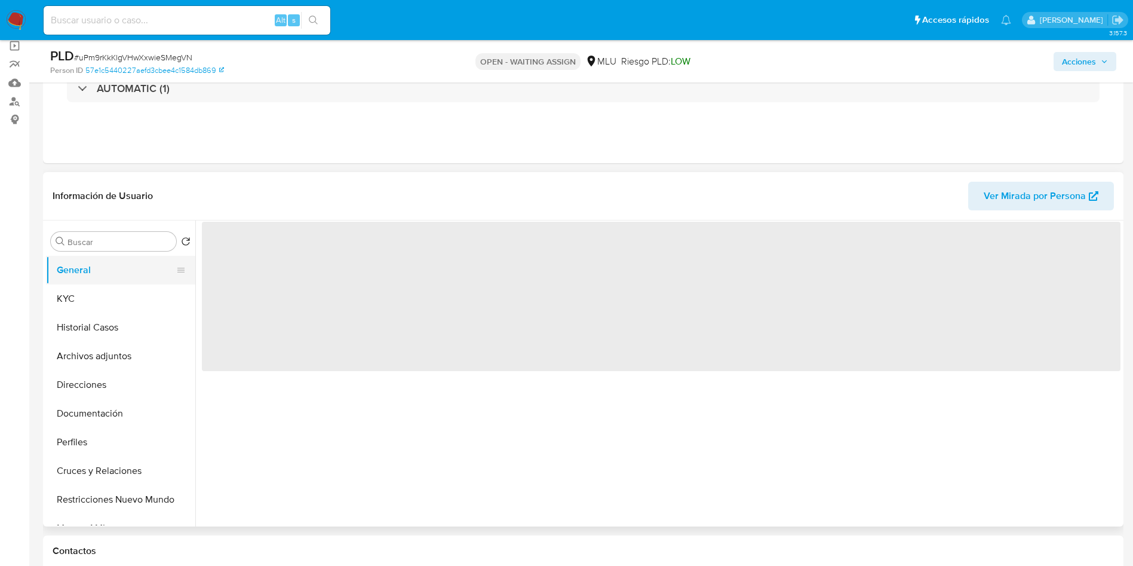
scroll to position [0, 0]
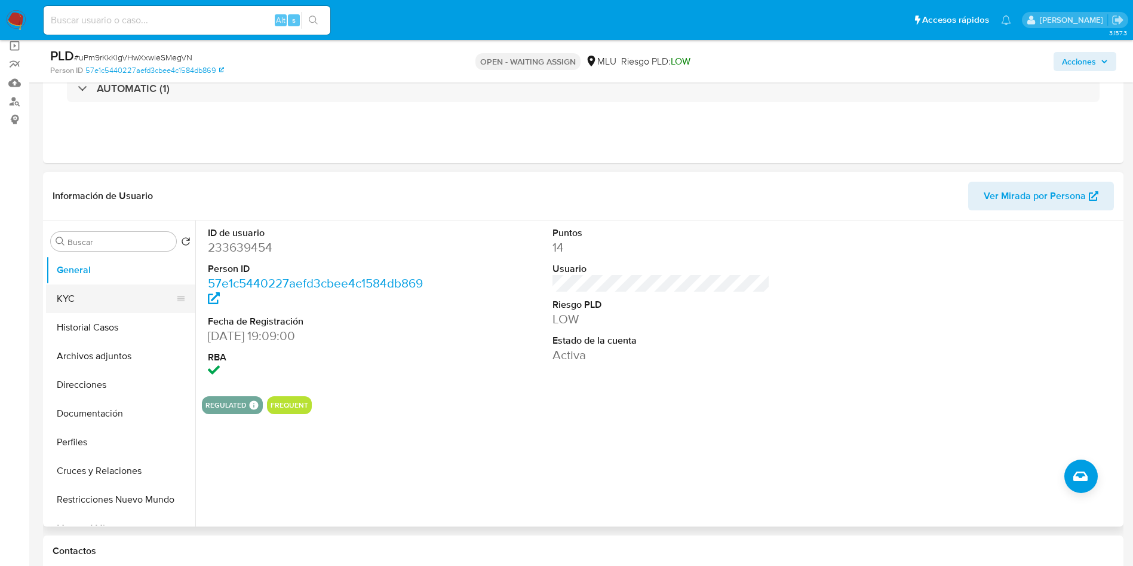
click at [102, 293] on button "KYC" at bounding box center [116, 298] width 140 height 29
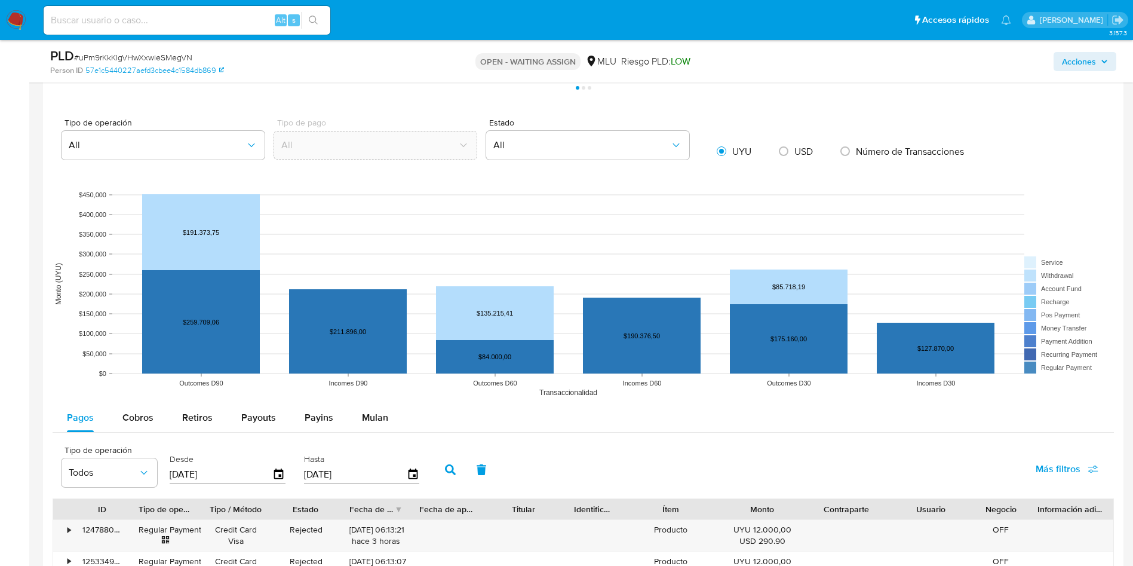
scroll to position [986, 0]
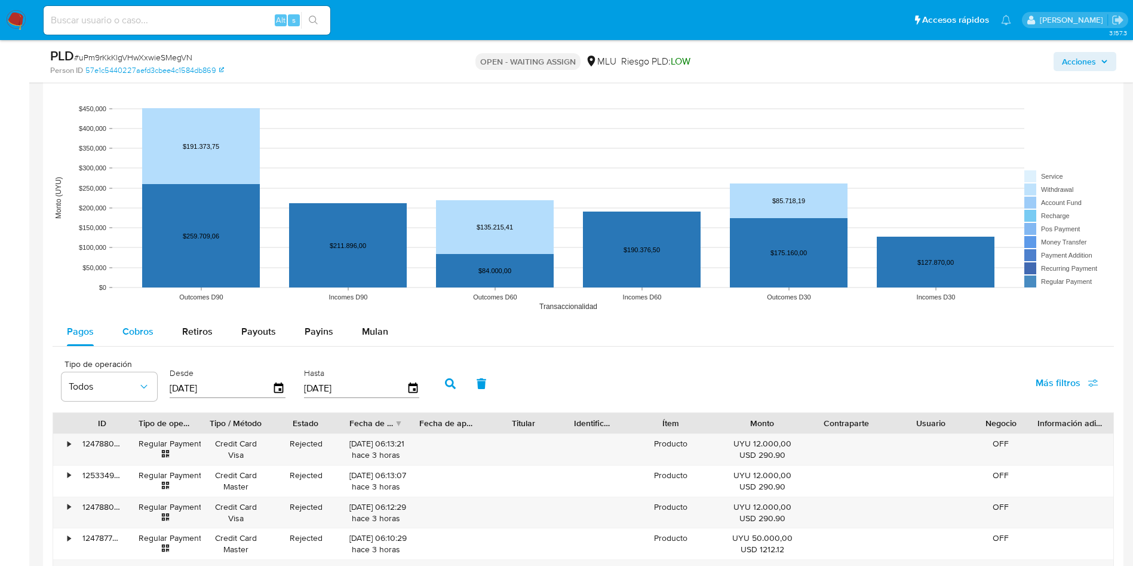
click at [130, 333] on span "Cobros" at bounding box center [137, 331] width 31 height 14
select select "10"
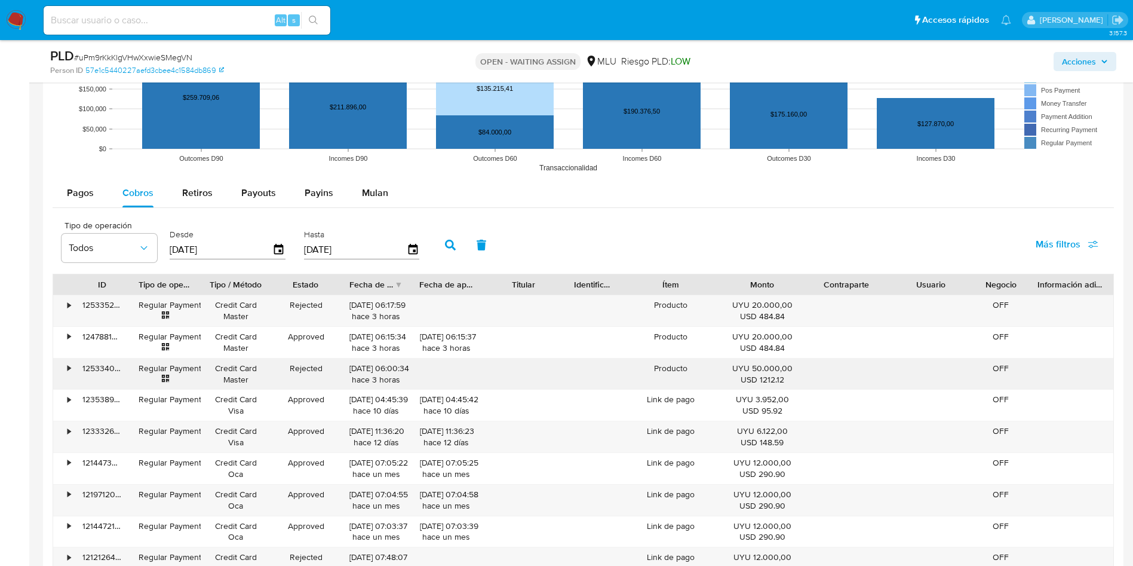
scroll to position [1165, 0]
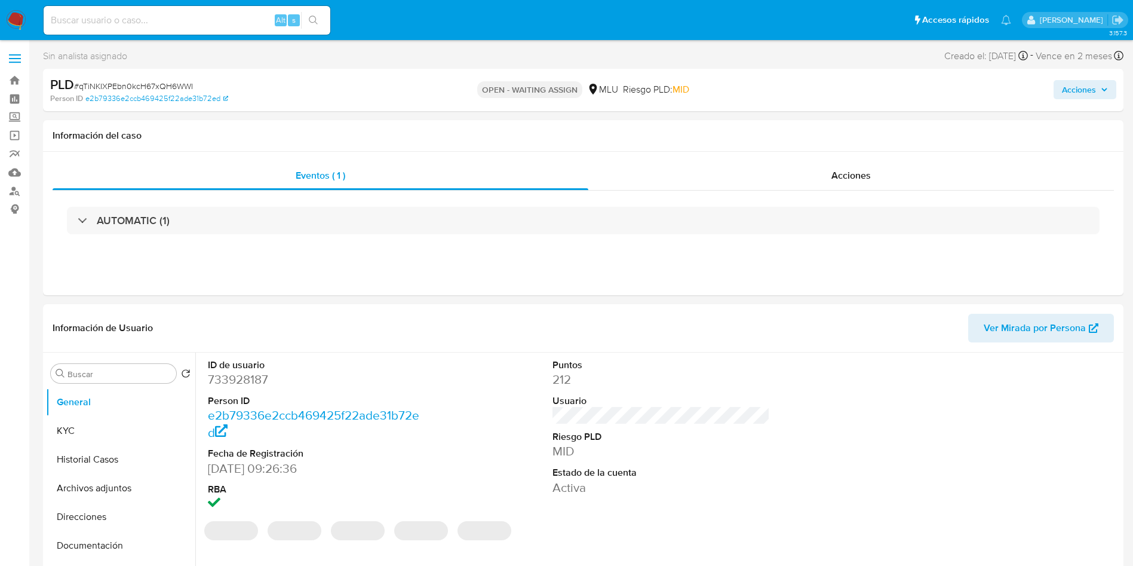
select select "10"
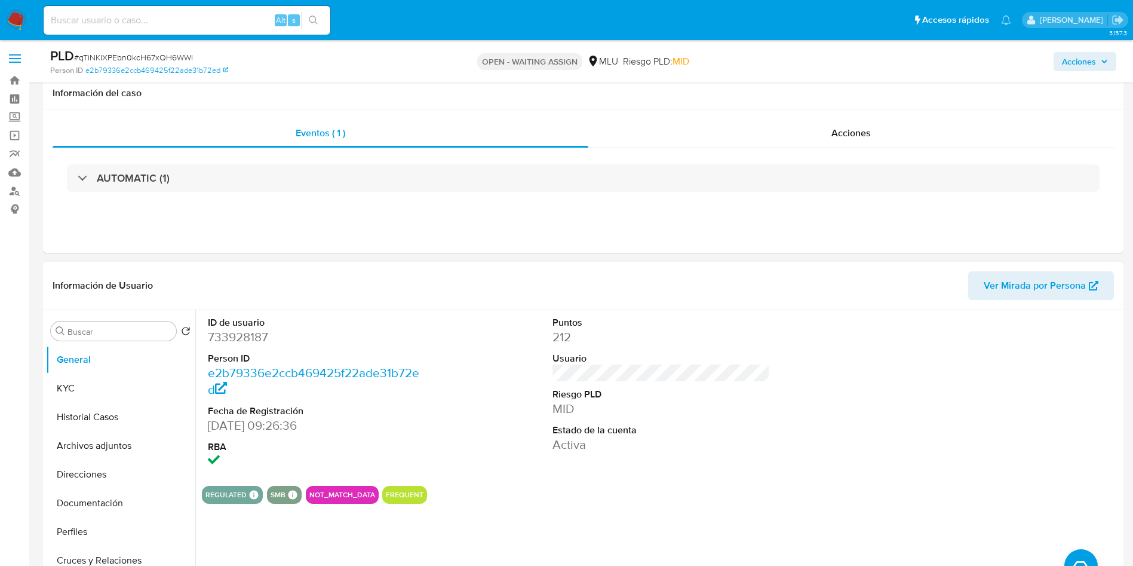
scroll to position [90, 0]
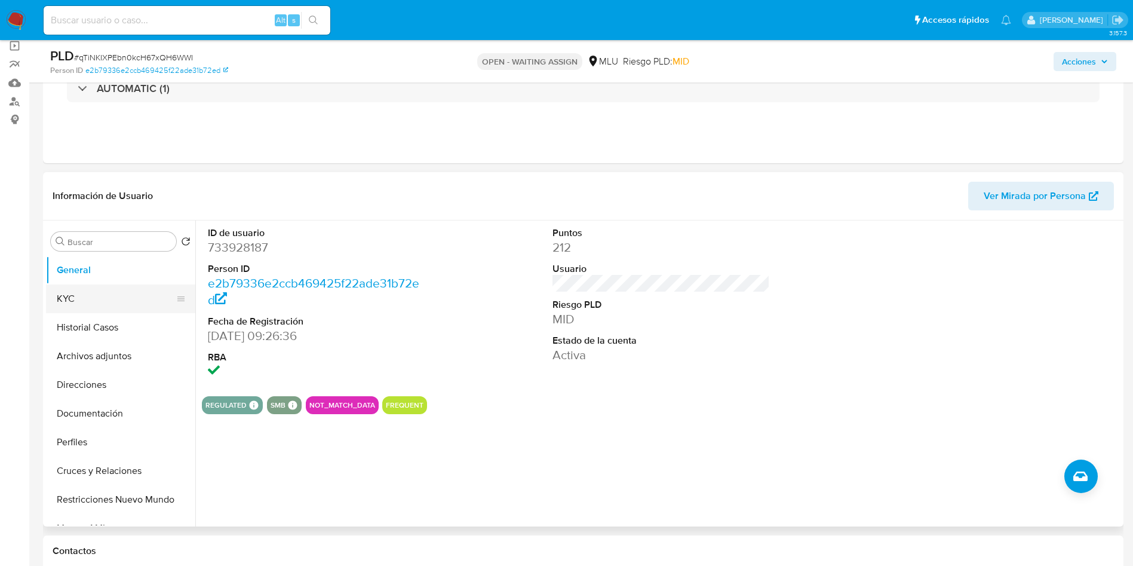
click at [106, 302] on button "KYC" at bounding box center [116, 298] width 140 height 29
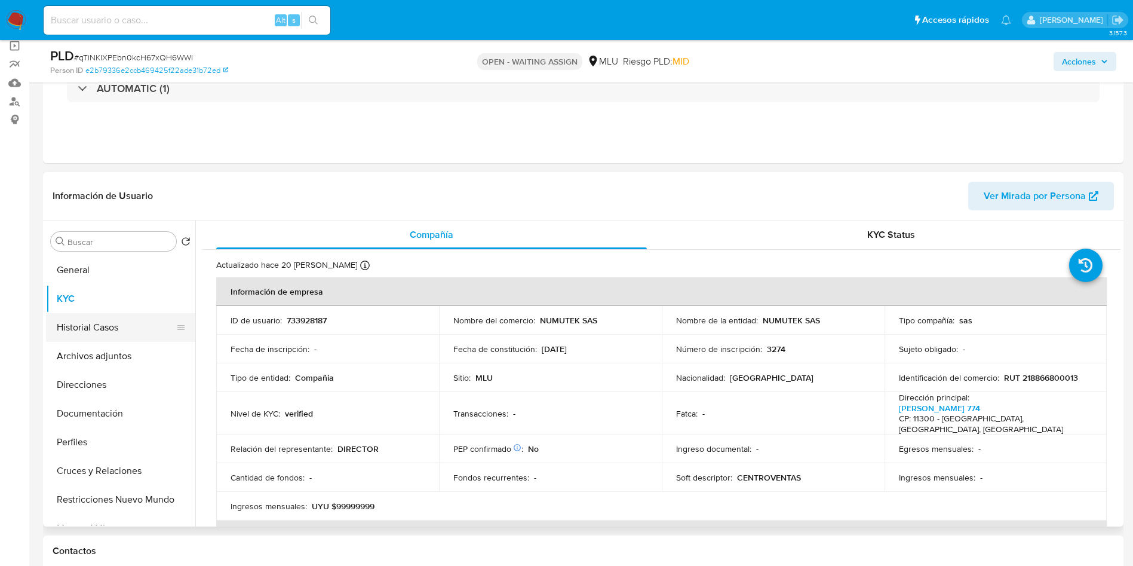
click at [122, 330] on button "Historial Casos" at bounding box center [116, 327] width 140 height 29
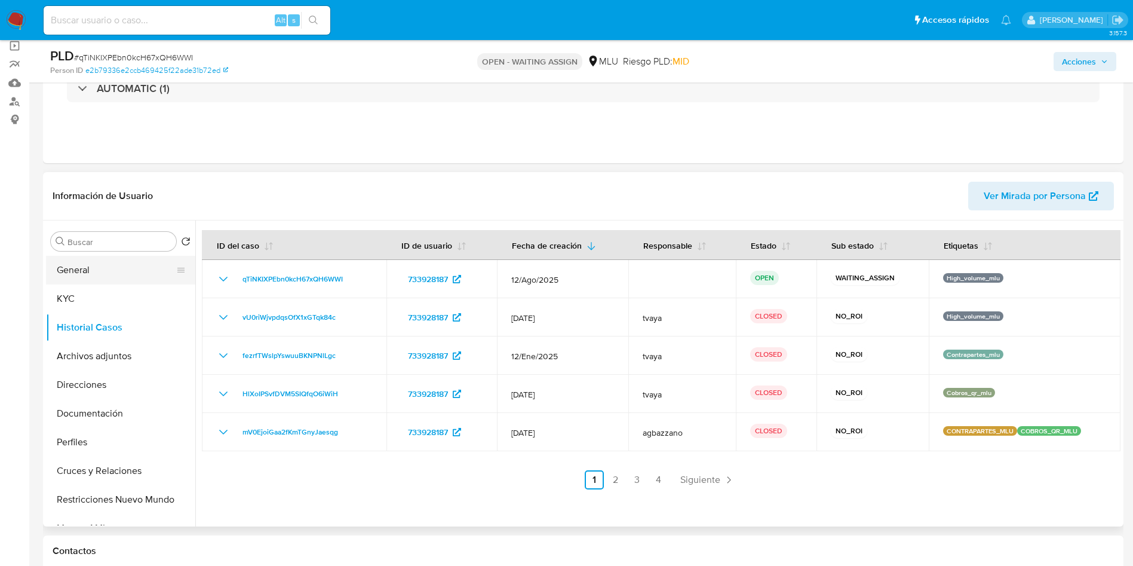
click at [82, 266] on button "General" at bounding box center [116, 270] width 140 height 29
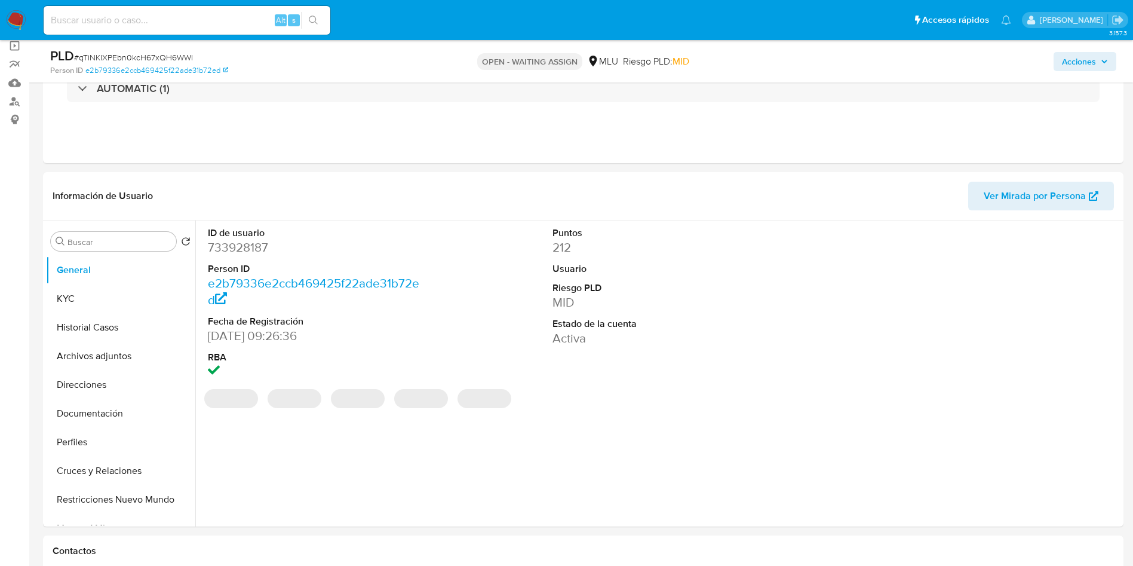
click at [237, 249] on dd "733928187" at bounding box center [317, 247] width 218 height 17
copy dd "733928187"
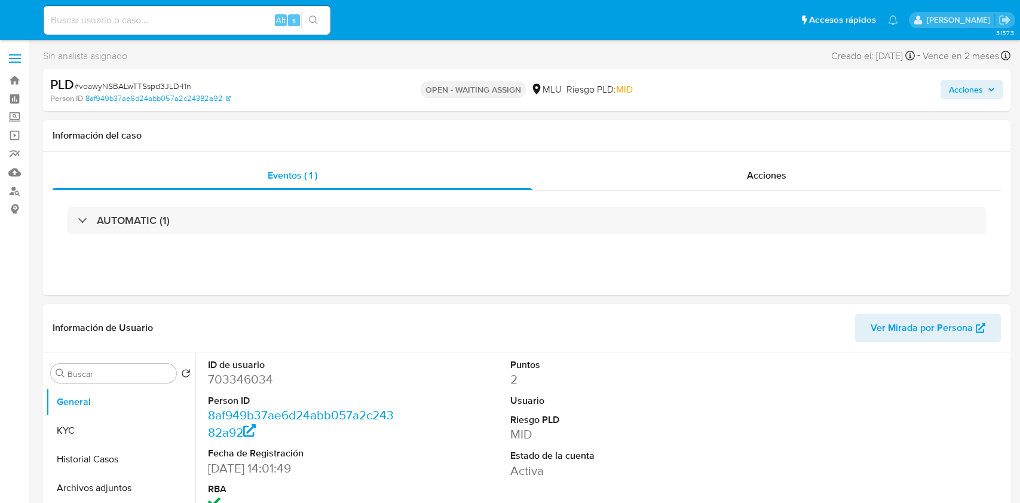
select select "10"
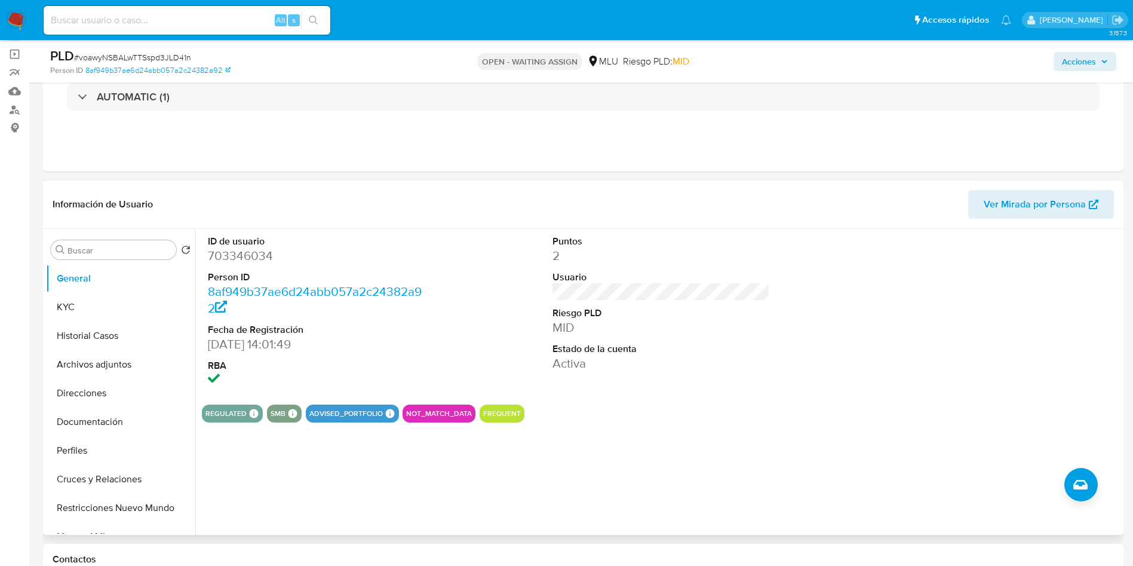
scroll to position [90, 0]
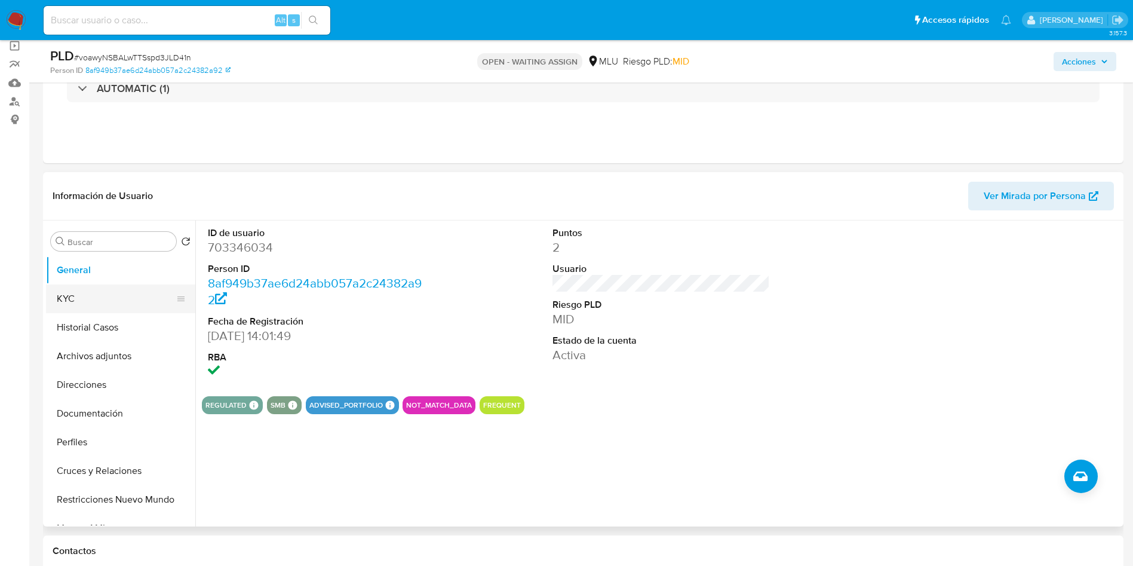
drag, startPoint x: 73, startPoint y: 301, endPoint x: 75, endPoint y: 310, distance: 9.1
click at [73, 301] on button "KYC" at bounding box center [116, 298] width 140 height 29
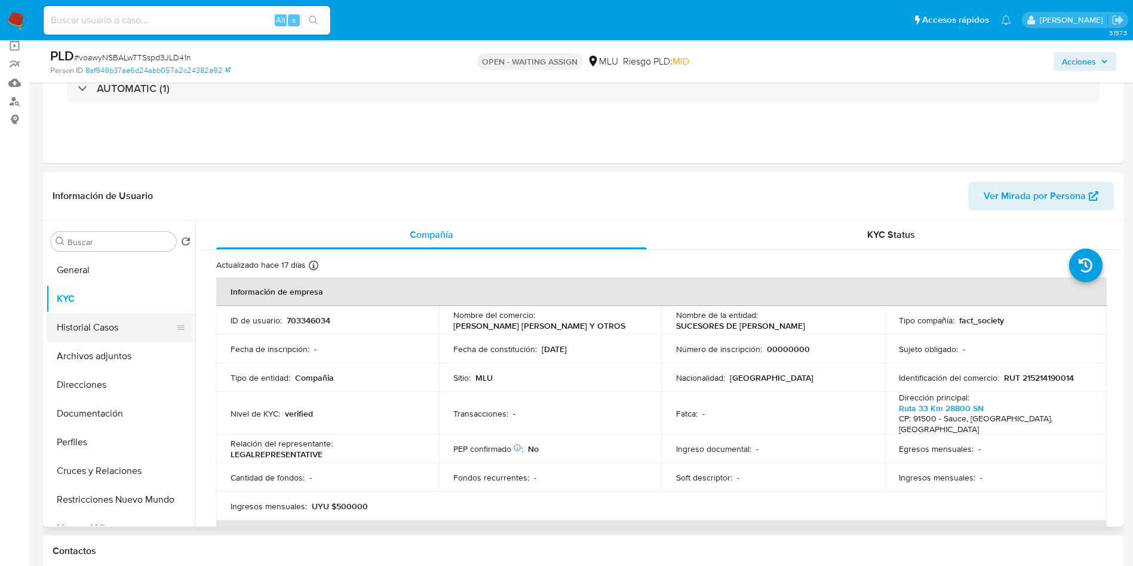
click at [116, 320] on button "Historial Casos" at bounding box center [116, 327] width 140 height 29
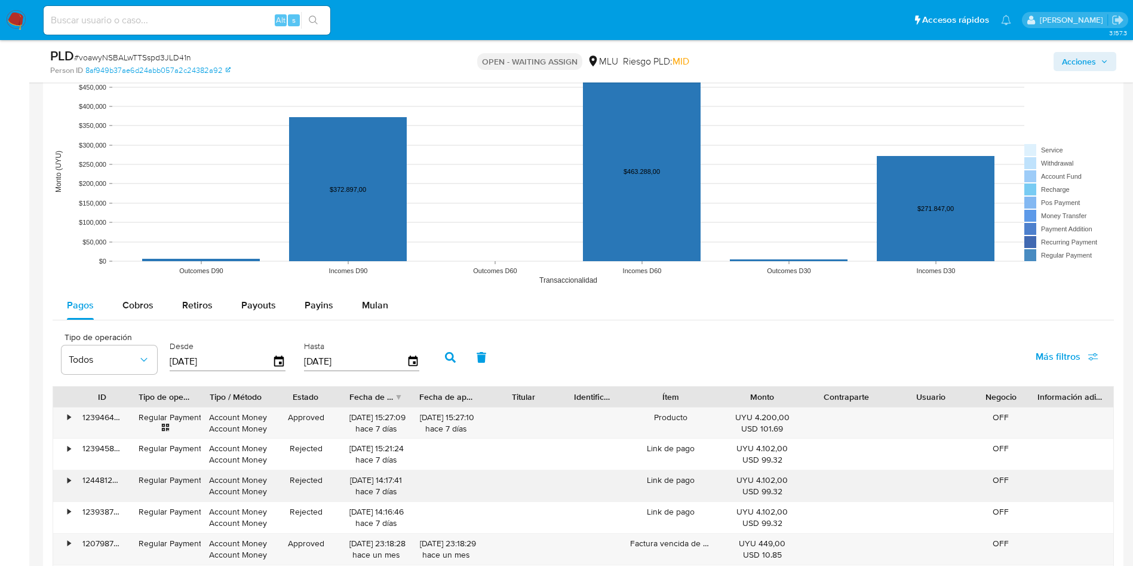
scroll to position [1165, 0]
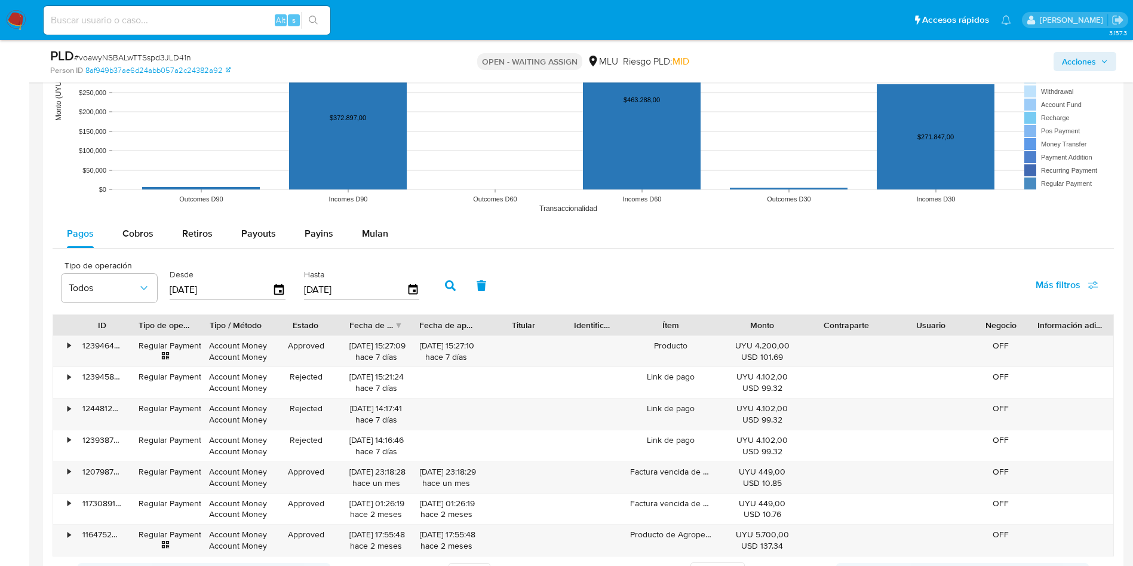
click at [124, 216] on rect at bounding box center [584, 99] width 1062 height 239
click at [140, 235] on span "Cobros" at bounding box center [137, 233] width 31 height 14
select select "10"
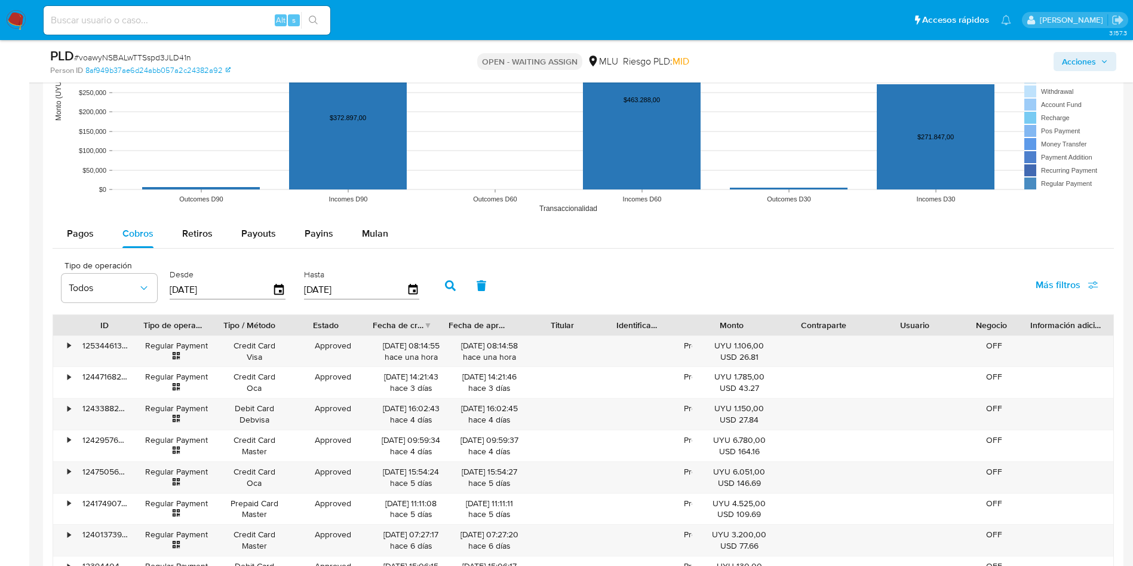
drag, startPoint x: 729, startPoint y: 325, endPoint x: 546, endPoint y: 313, distance: 183.2
click at [605, 311] on div "Tipo de operación Todos Desde 11/06/2025 Hasta 08/09/2025 Más filtros ID Tipo d…" at bounding box center [584, 469] width 1062 height 429
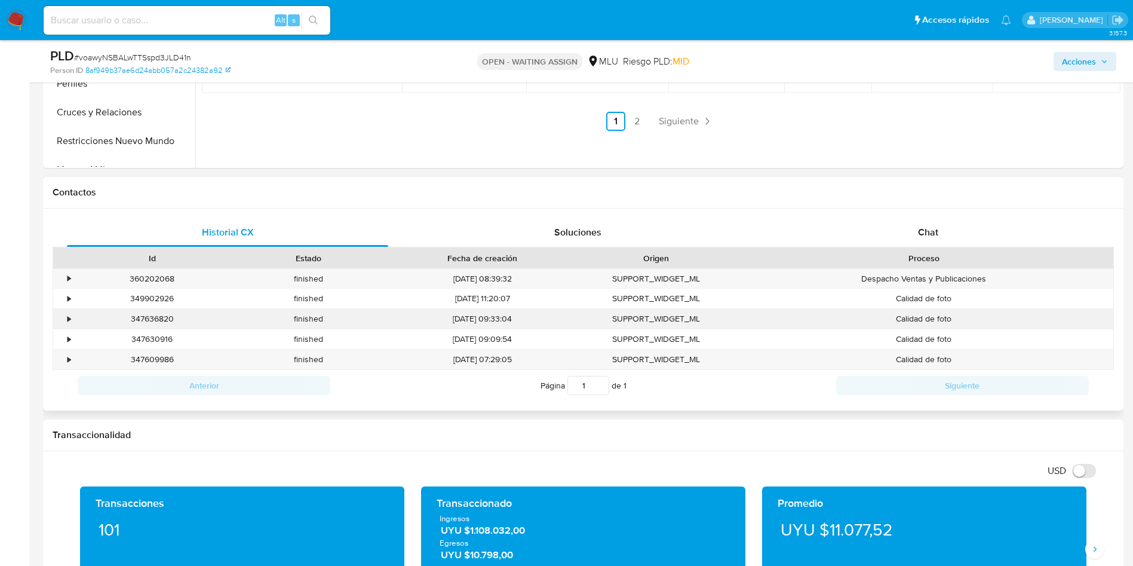
scroll to position [269, 0]
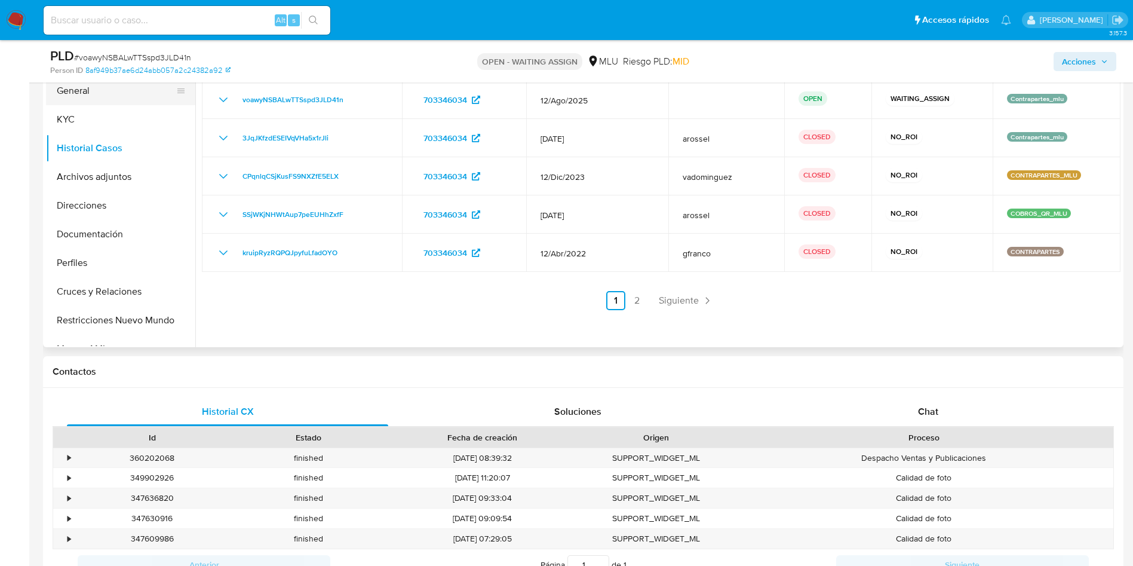
click at [94, 94] on button "General" at bounding box center [116, 90] width 140 height 29
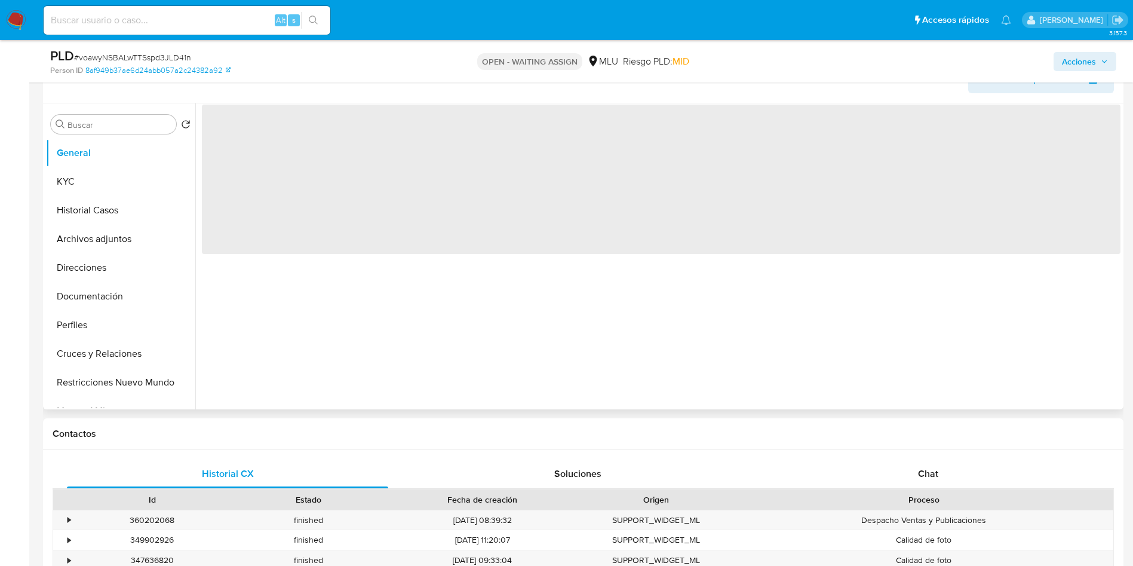
scroll to position [179, 0]
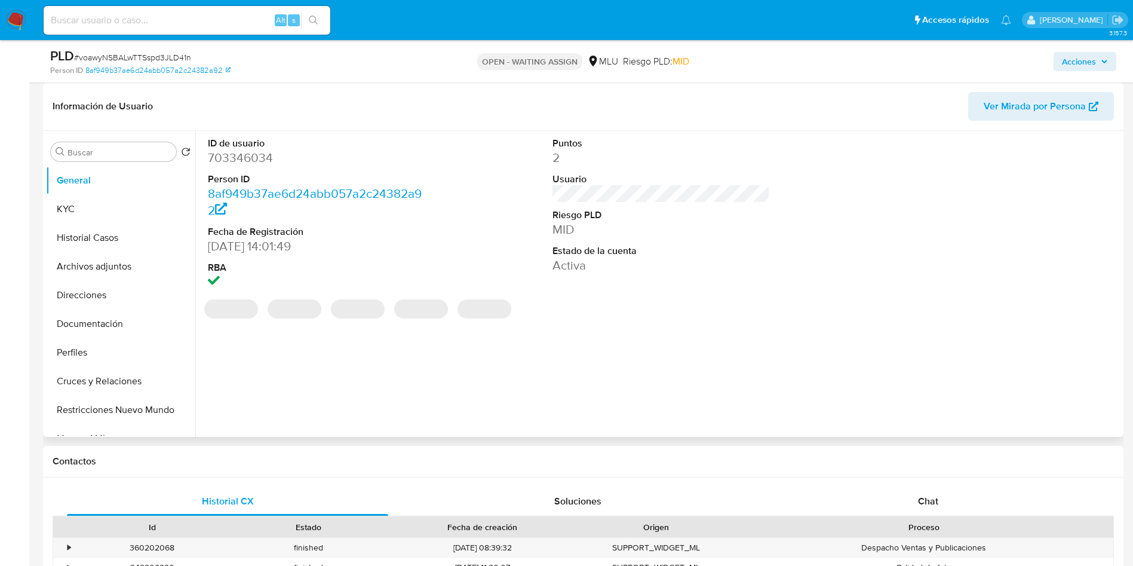
click at [258, 165] on dd "703346034" at bounding box center [317, 157] width 218 height 17
copy dd "703346034"
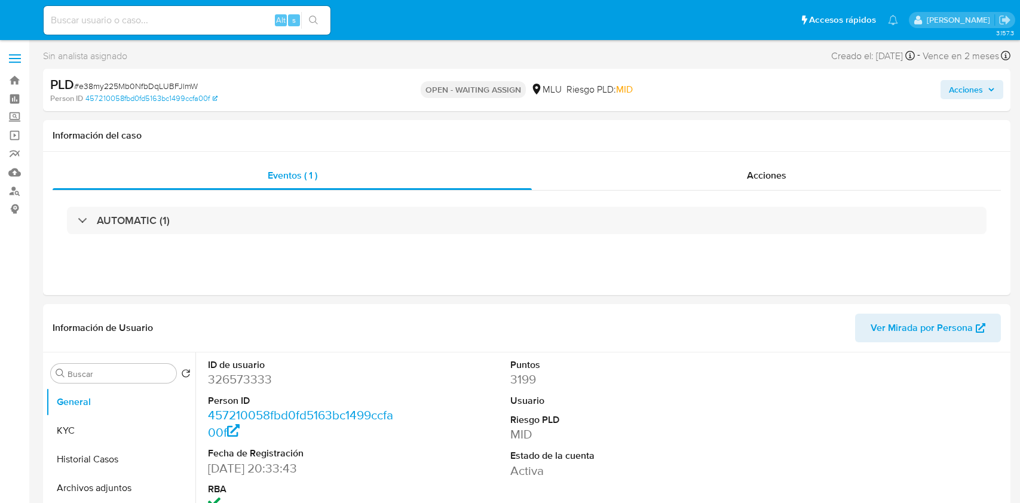
select select "10"
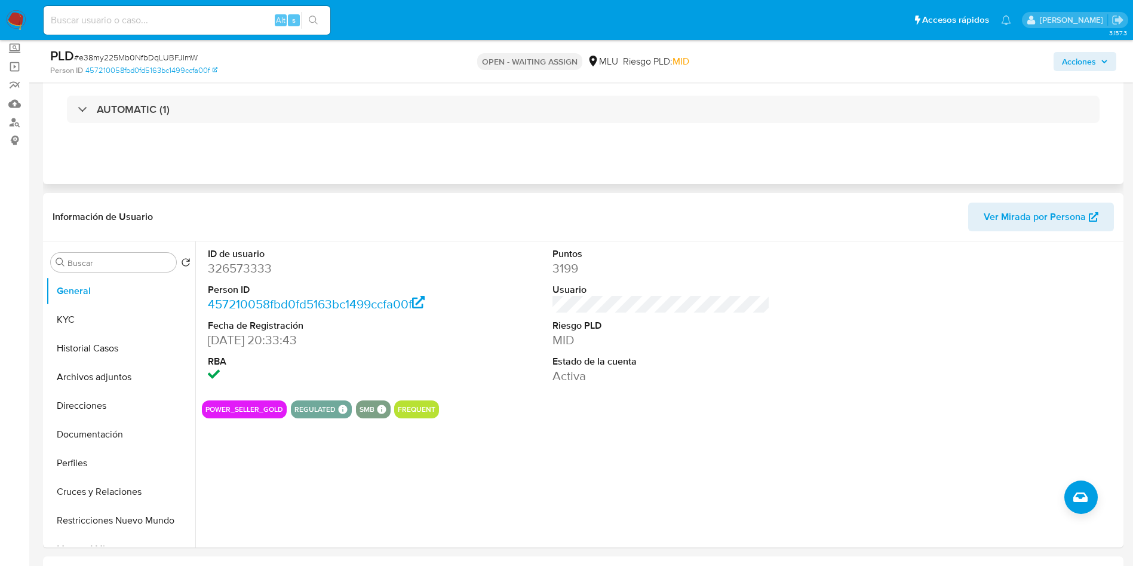
scroll to position [90, 0]
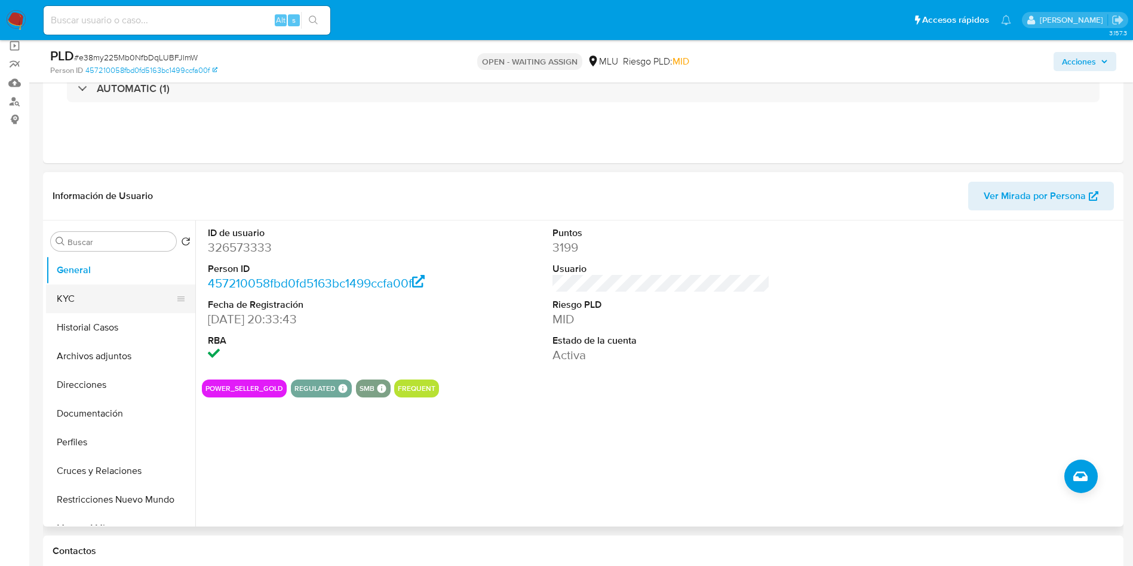
click at [68, 307] on button "KYC" at bounding box center [116, 298] width 140 height 29
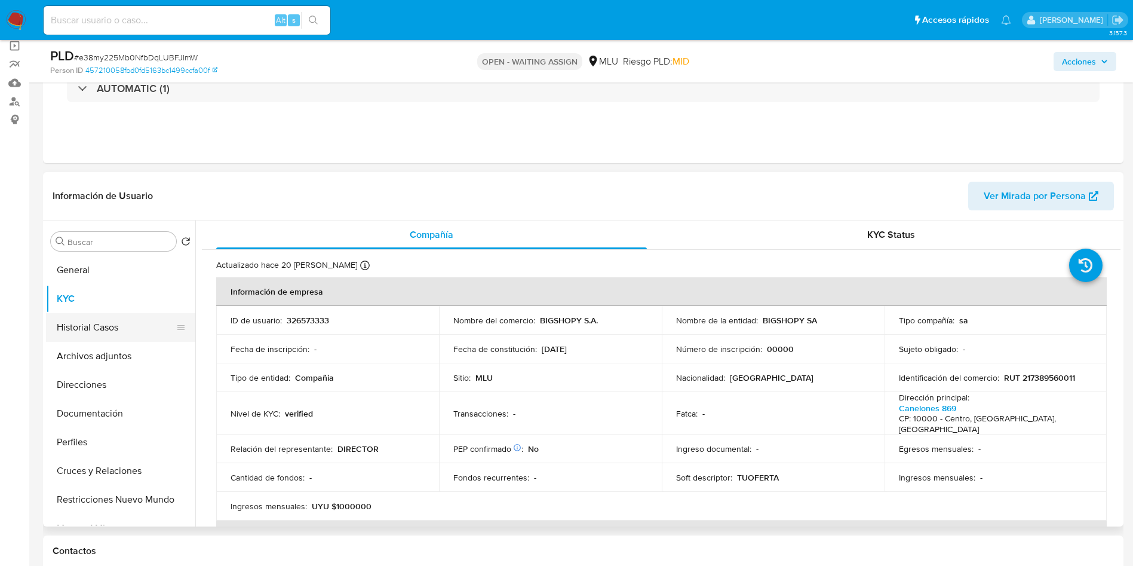
click at [85, 330] on button "Historial Casos" at bounding box center [116, 327] width 140 height 29
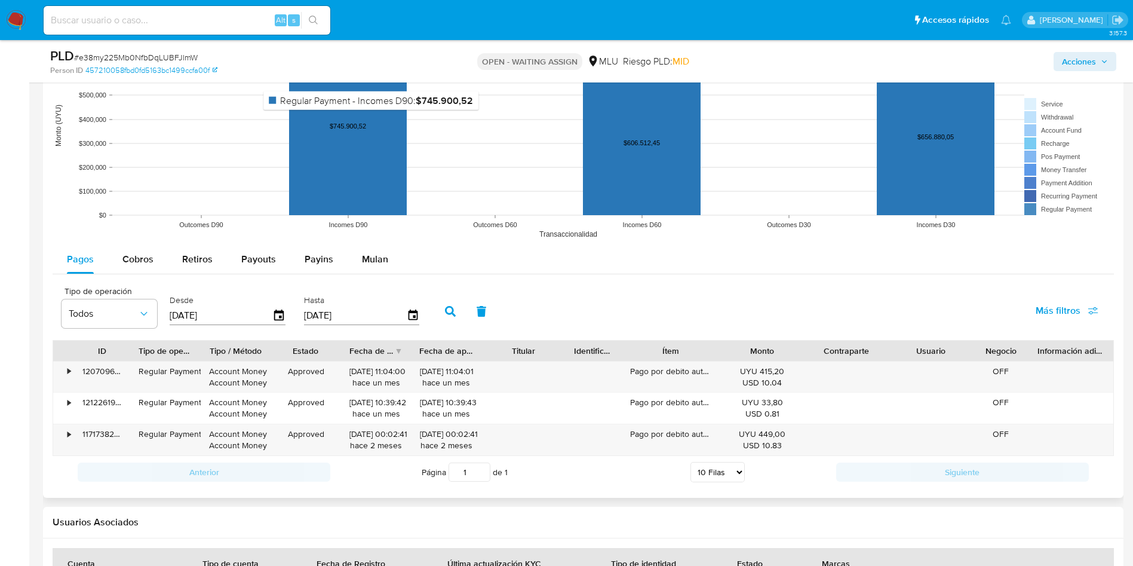
scroll to position [1255, 0]
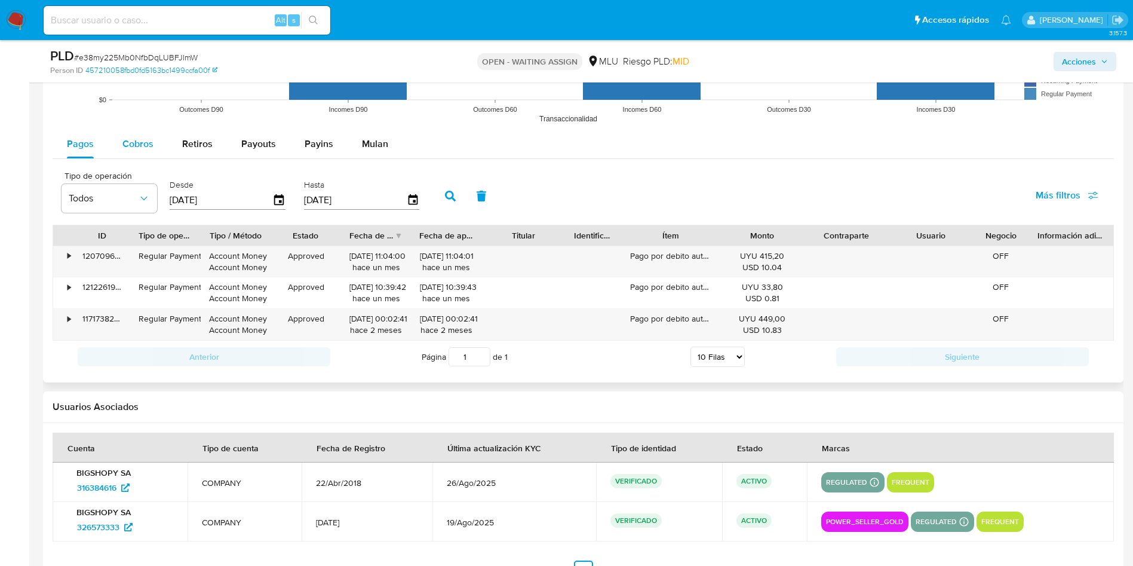
click at [141, 153] on div "Cobros" at bounding box center [137, 144] width 31 height 29
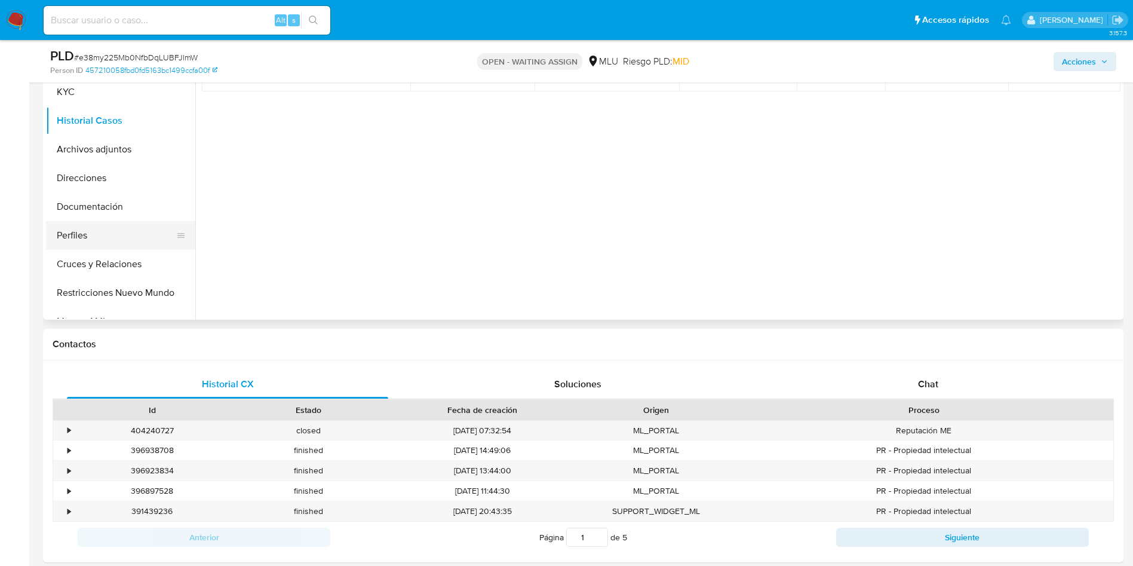
scroll to position [269, 0]
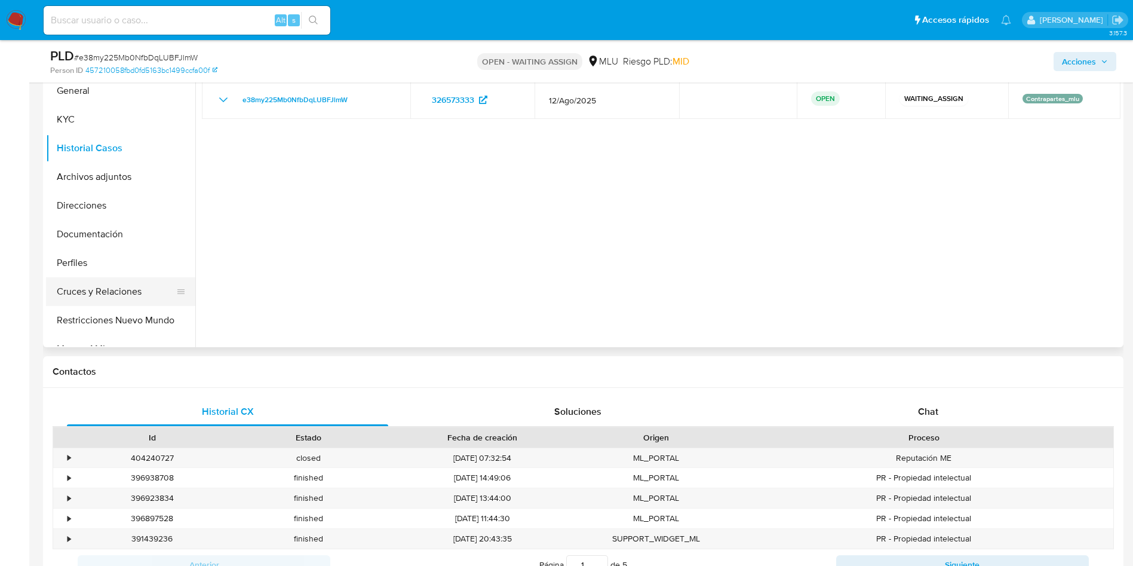
click at [111, 284] on button "Cruces y Relaciones" at bounding box center [116, 291] width 140 height 29
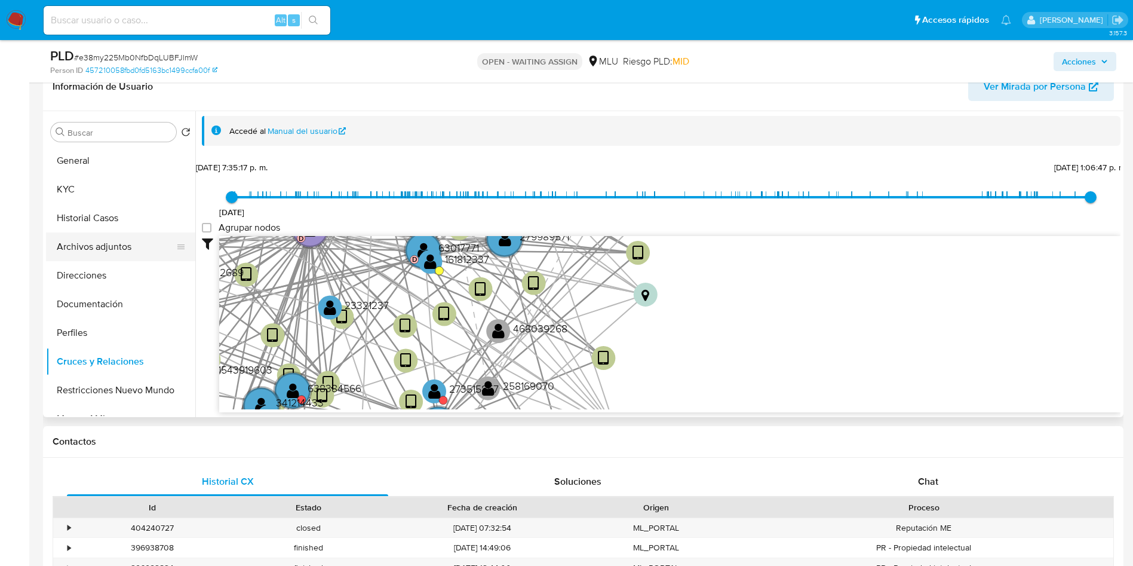
scroll to position [179, 0]
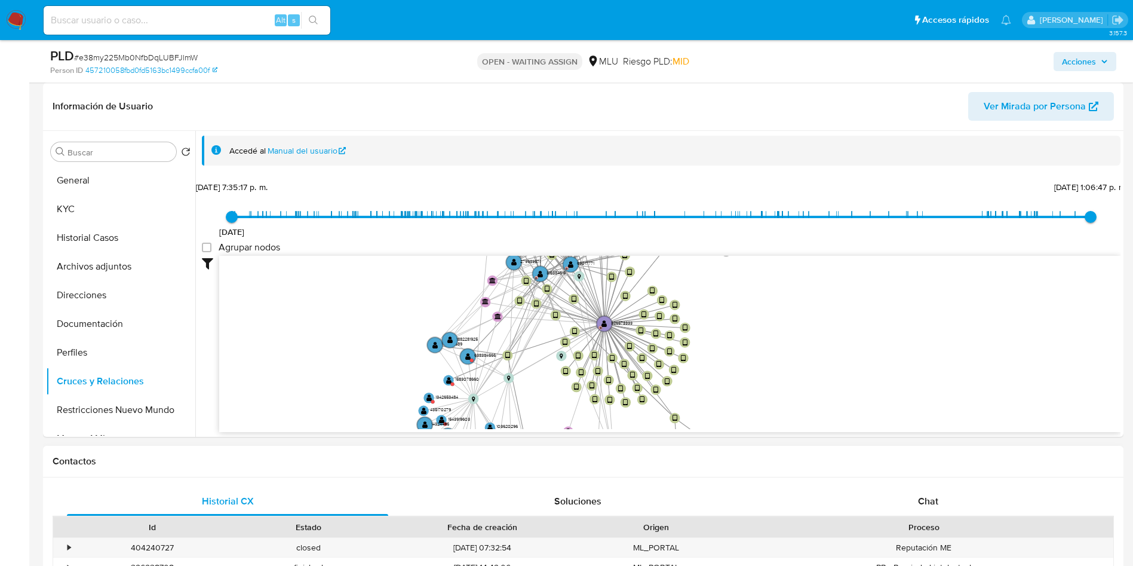
drag, startPoint x: 587, startPoint y: 350, endPoint x: 570, endPoint y: 481, distance: 131.9
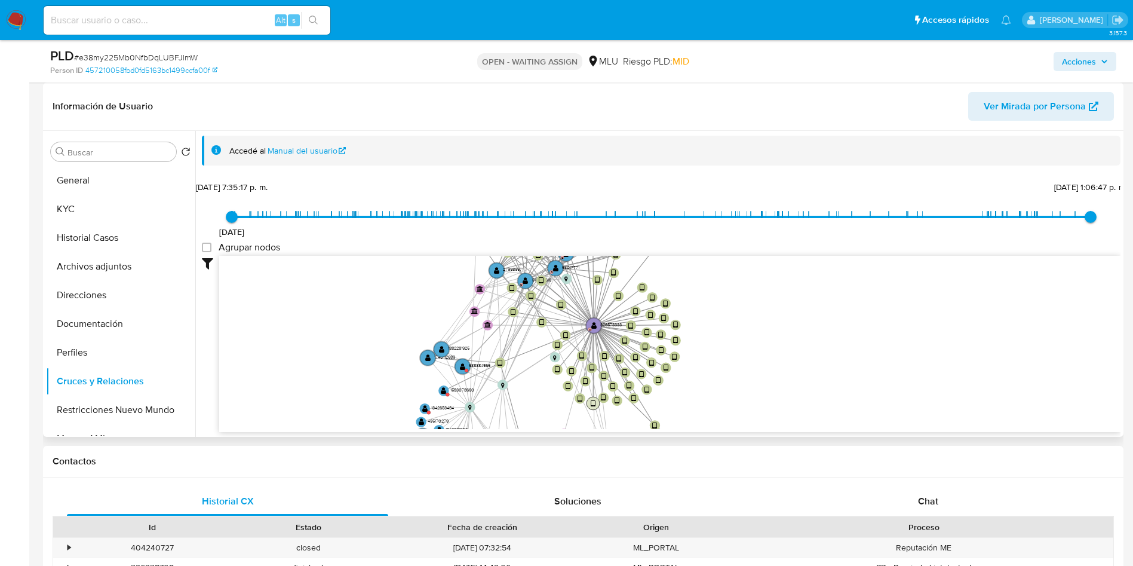
drag, startPoint x: 577, startPoint y: 358, endPoint x: 594, endPoint y: 406, distance: 50.6
click at [594, 406] on text "" at bounding box center [593, 403] width 5 height 8
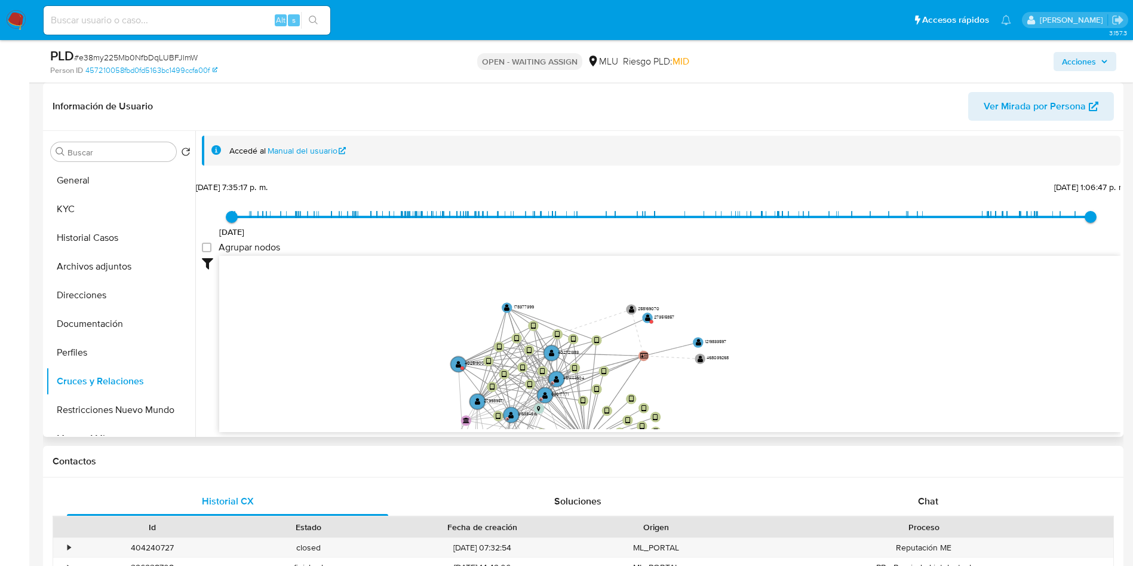
drag, startPoint x: 525, startPoint y: 384, endPoint x: 217, endPoint y: 348, distance: 310.4
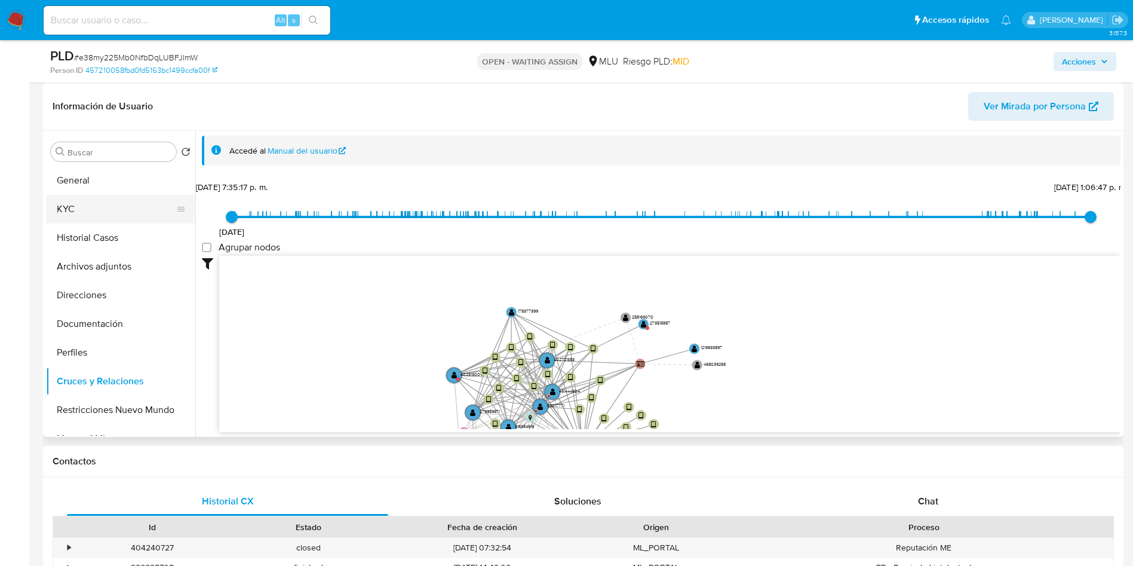
click at [114, 209] on button "KYC" at bounding box center [116, 209] width 140 height 29
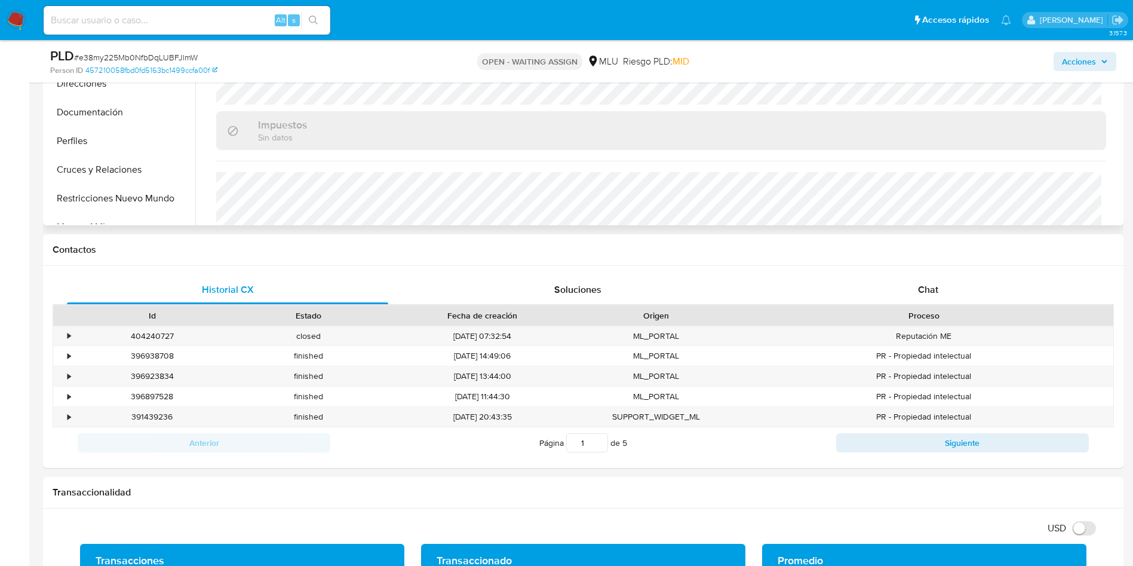
scroll to position [269, 0]
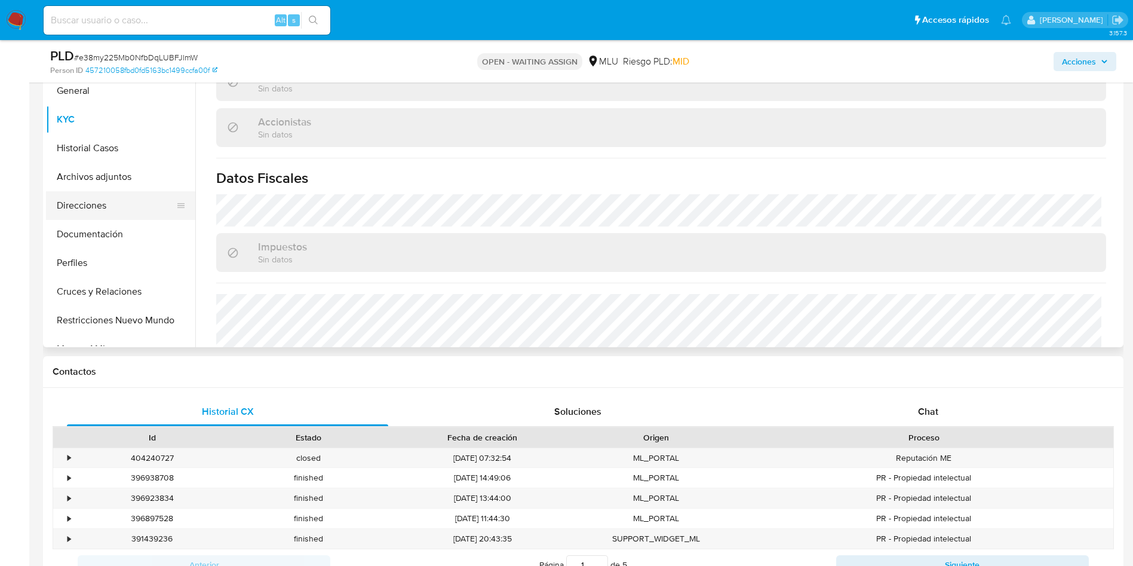
click at [91, 207] on button "Direcciones" at bounding box center [116, 205] width 140 height 29
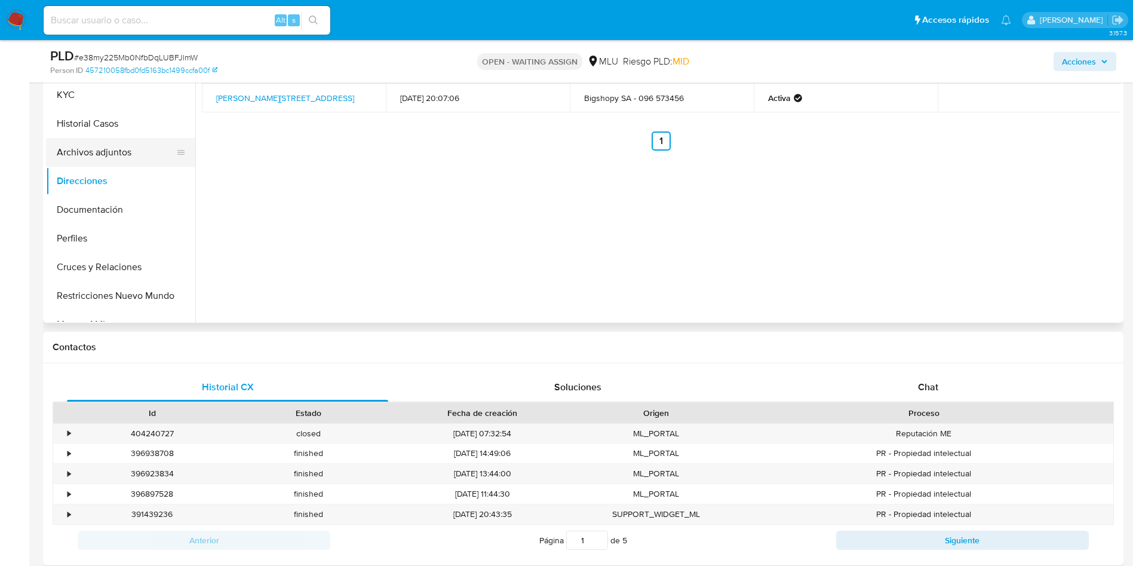
scroll to position [179, 0]
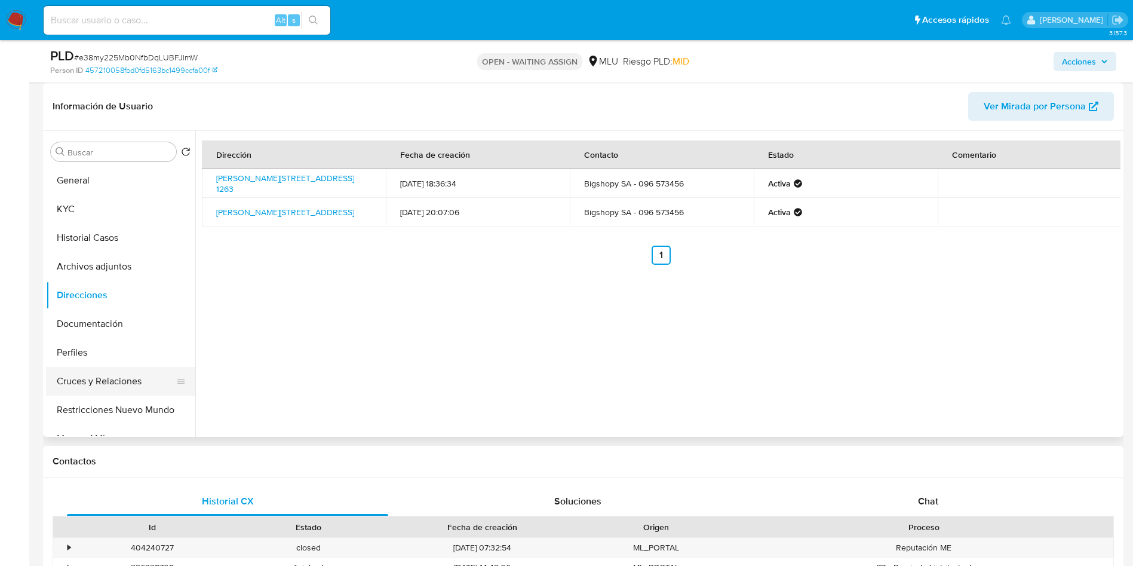
click at [112, 389] on button "Cruces y Relaciones" at bounding box center [116, 381] width 140 height 29
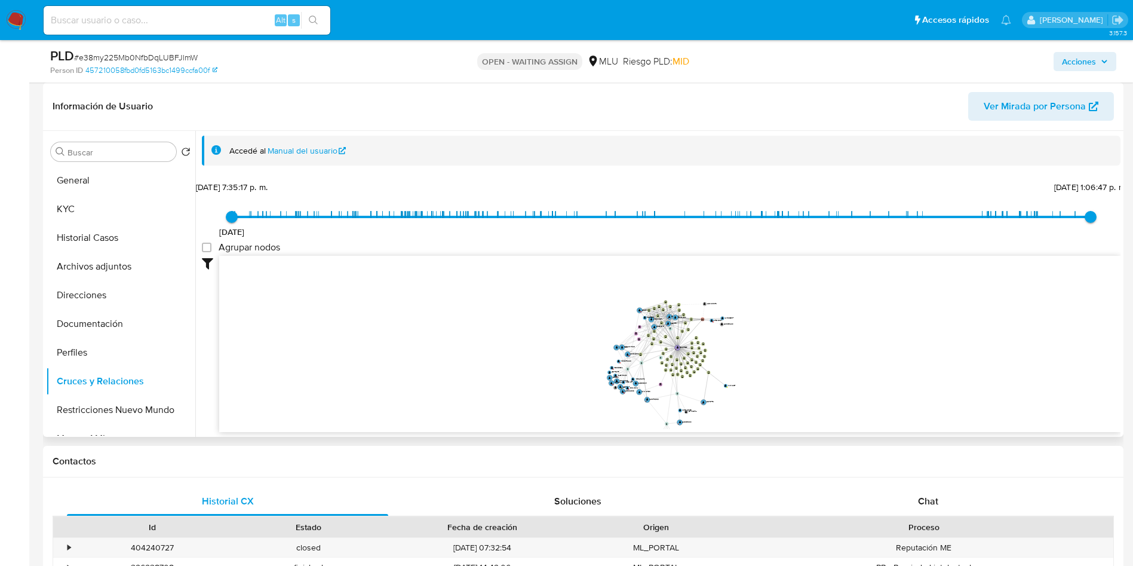
drag, startPoint x: 692, startPoint y: 320, endPoint x: 670, endPoint y: 403, distance: 86.1
click at [670, 403] on icon "user-326573333  326573333 D device-627bc78008813b0019b2f4fb  device-63063dd10…" at bounding box center [670, 342] width 902 height 173
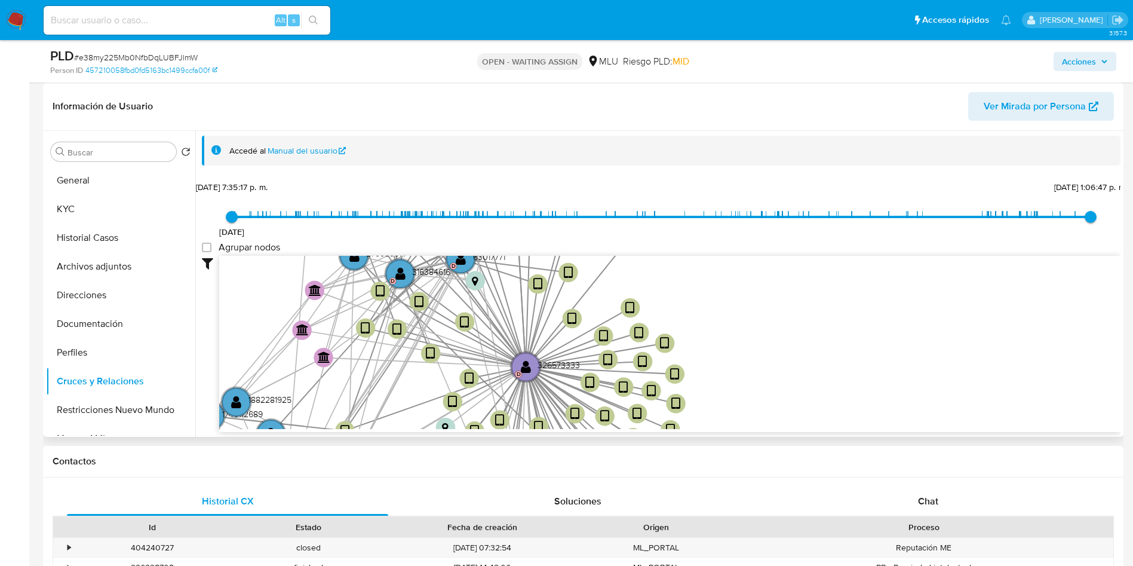
drag, startPoint x: 705, startPoint y: 385, endPoint x: 747, endPoint y: 215, distance: 174.9
click at [747, 215] on div "11/6/2021 11/6/2021, 7:35:17 p. m. 7/9/2025, 1:06:47 p. m. Agrupar nodos Filtro…" at bounding box center [661, 305] width 919 height 254
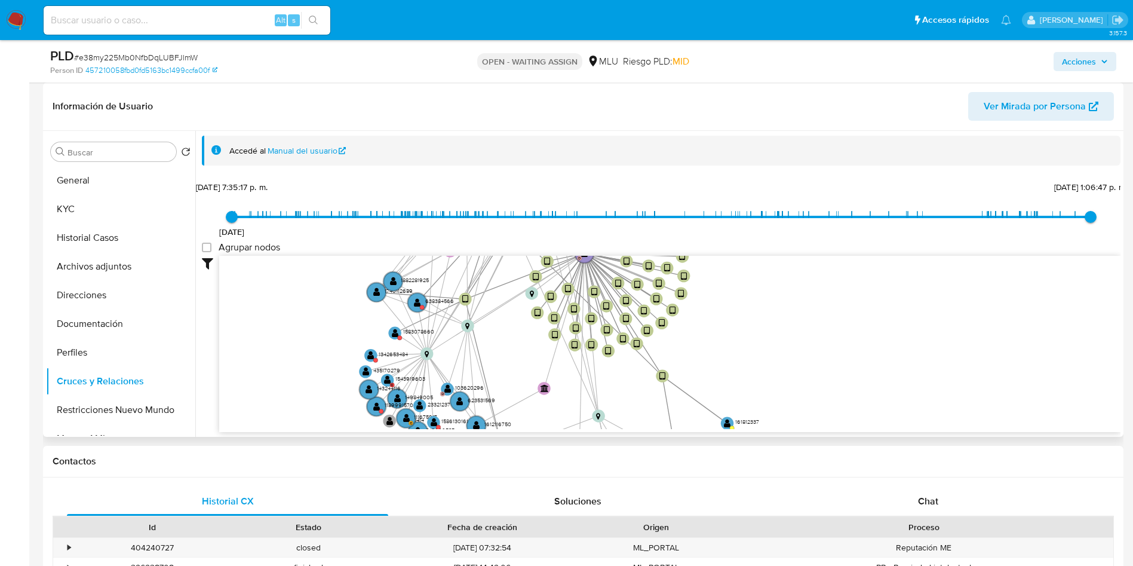
drag, startPoint x: 617, startPoint y: 355, endPoint x: 634, endPoint y: 274, distance: 83.0
click at [634, 274] on icon at bounding box center [632, 273] width 97 height 40
click at [110, 417] on button "Restricciones Nuevo Mundo" at bounding box center [116, 410] width 140 height 29
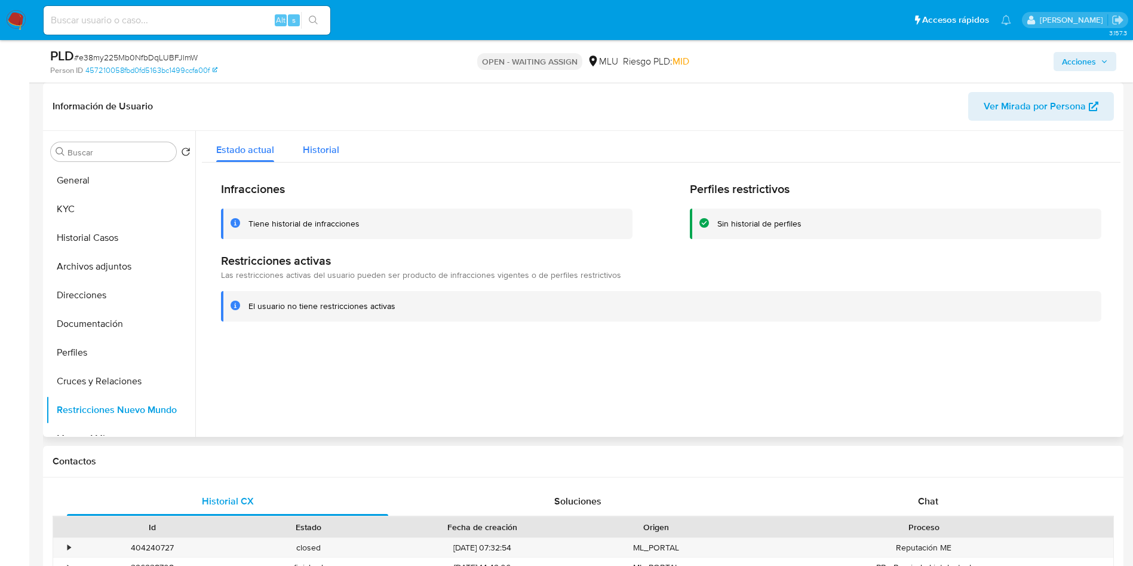
click at [331, 149] on span "Historial" at bounding box center [321, 150] width 36 height 14
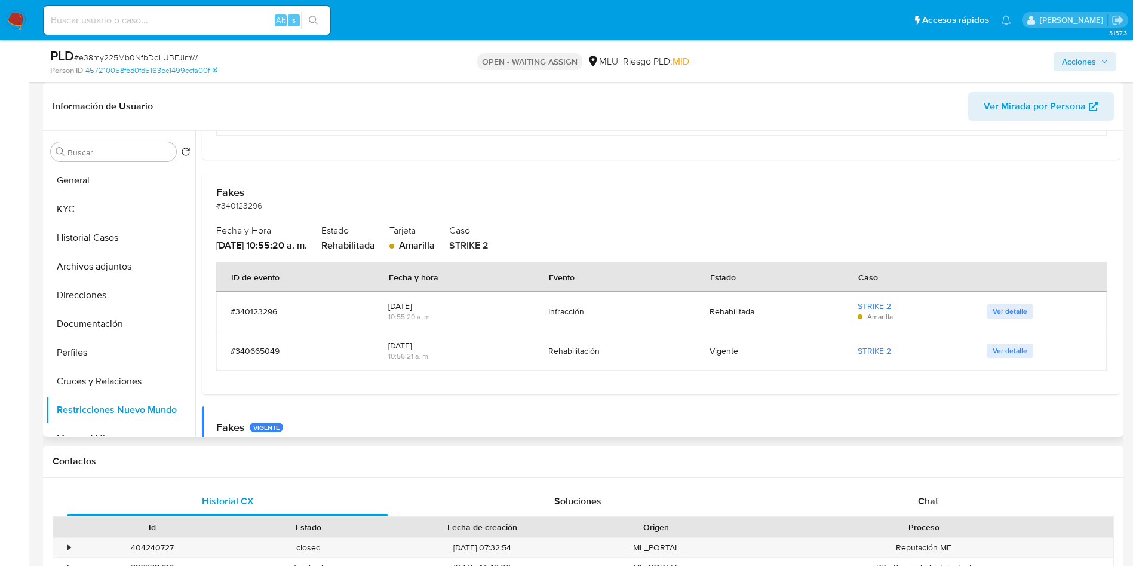
scroll to position [2868, 0]
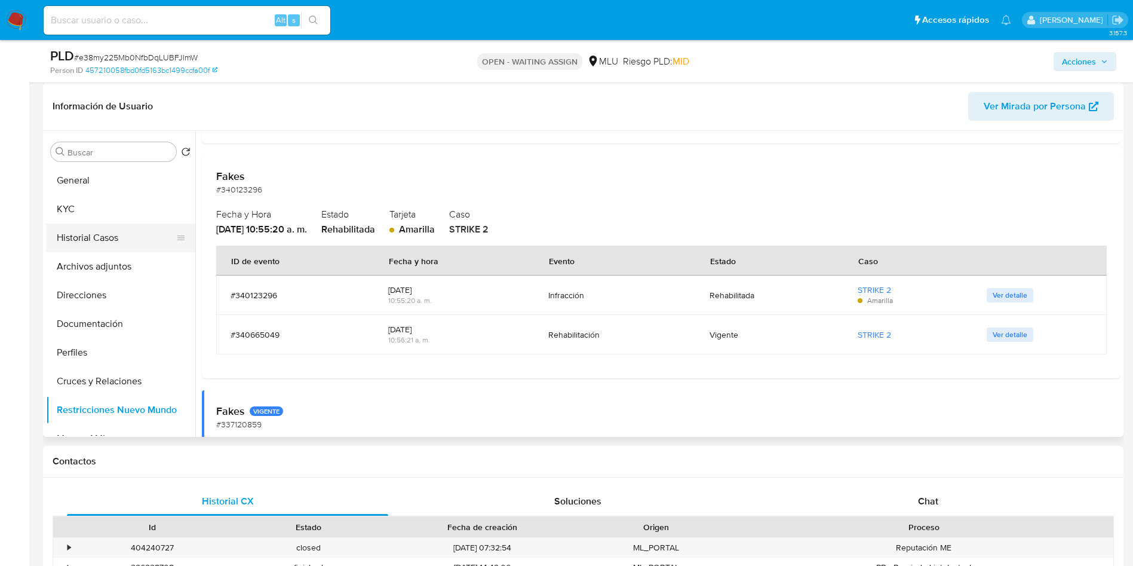
click at [106, 230] on button "Historial Casos" at bounding box center [116, 237] width 140 height 29
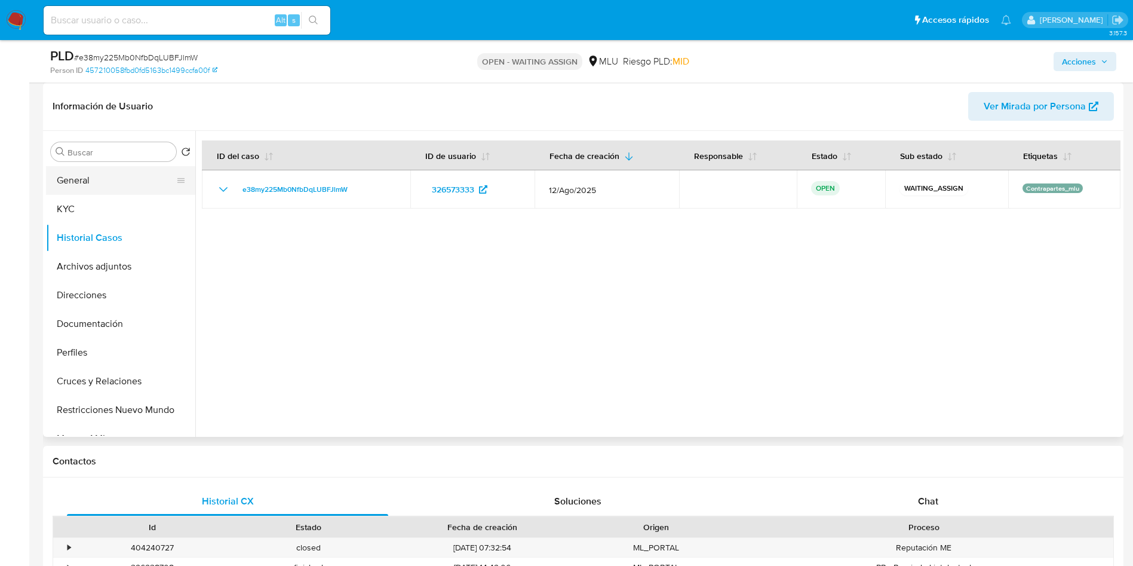
click at [118, 174] on button "General" at bounding box center [116, 180] width 140 height 29
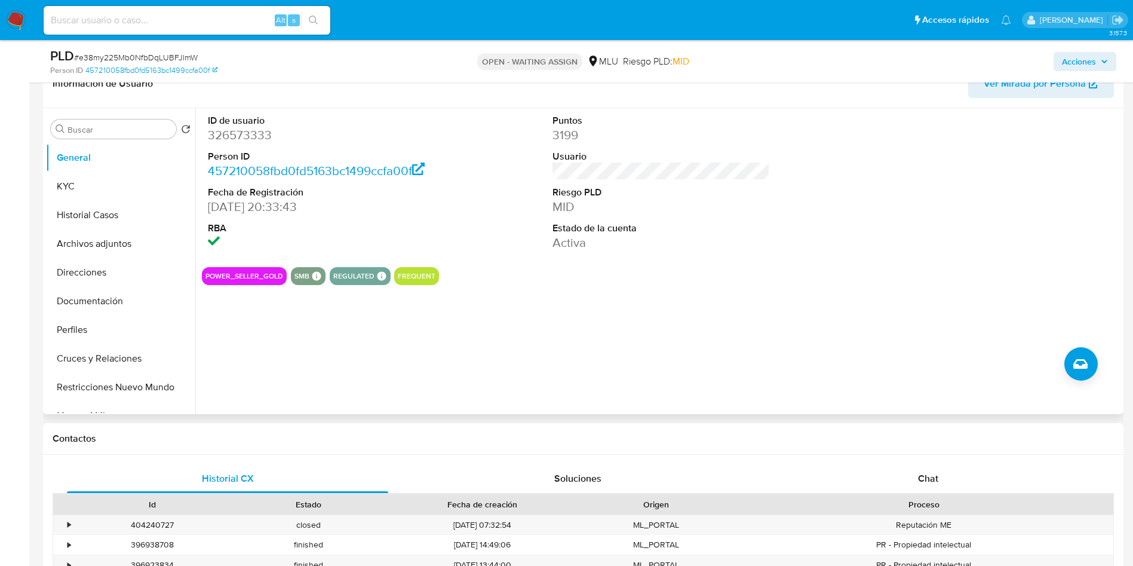
scroll to position [179, 0]
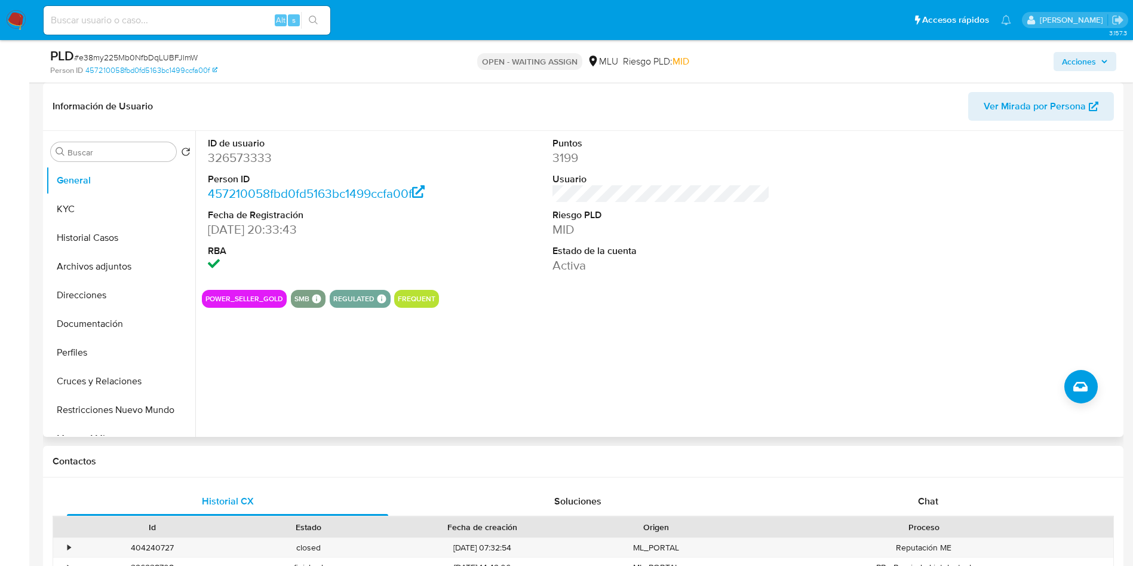
click at [235, 163] on dd "326573333" at bounding box center [317, 157] width 218 height 17
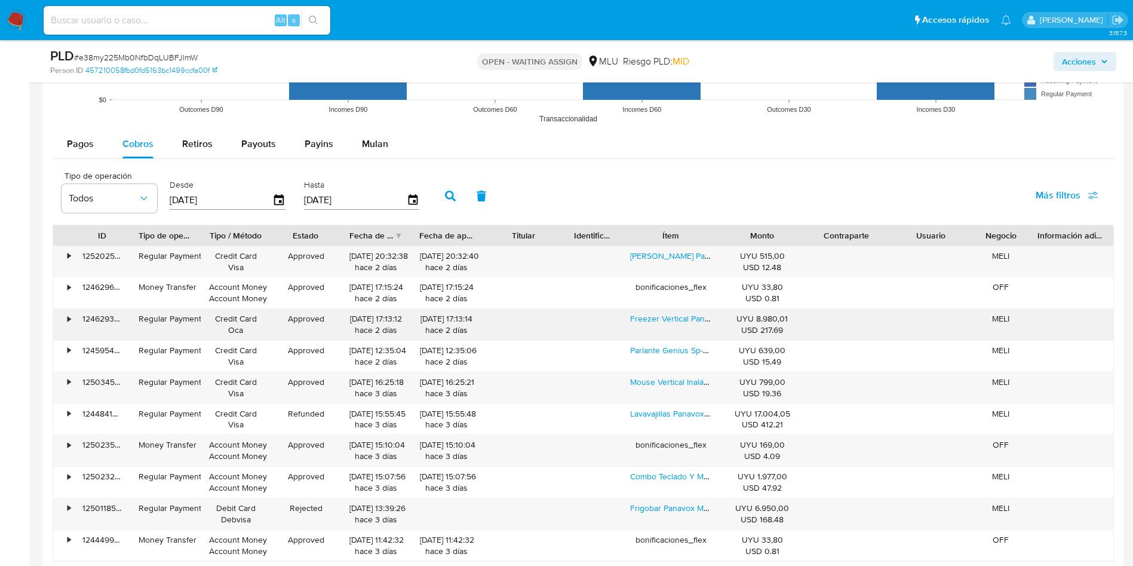
scroll to position [1434, 0]
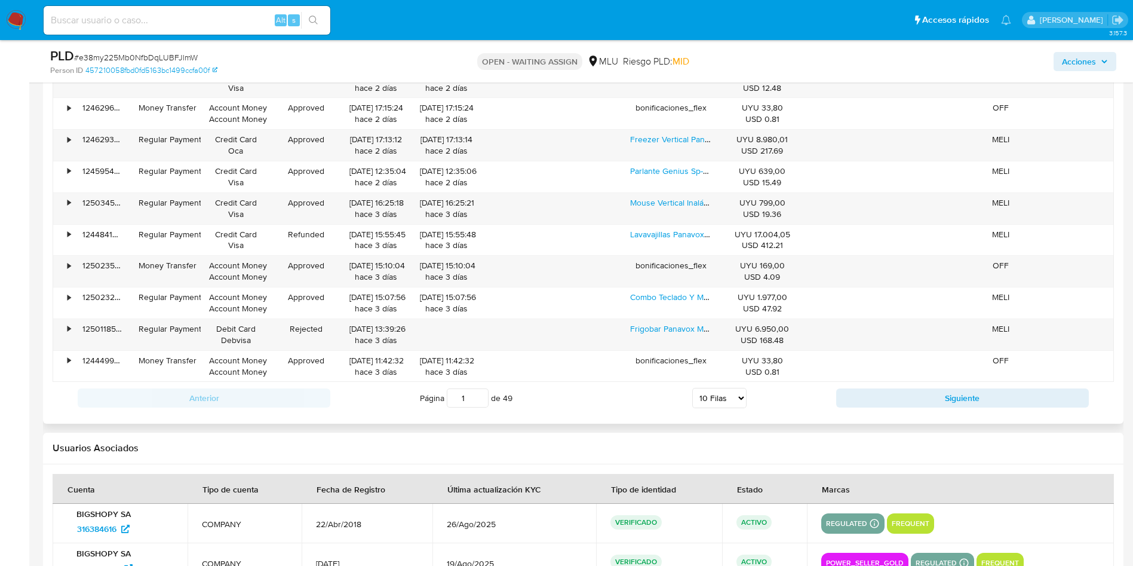
click at [707, 394] on select "5 Filas 10 Filas 20 Filas 25 Filas 50 Filas 100 Filas" at bounding box center [719, 398] width 54 height 20
drag, startPoint x: 735, startPoint y: 388, endPoint x: 736, endPoint y: 397, distance: 8.4
click at [735, 388] on select "5 Filas 10 Filas 20 Filas 25 Filas 50 Filas 100 Filas" at bounding box center [719, 398] width 54 height 20
select select "25"
click at [692, 388] on select "5 Filas 10 Filas 20 Filas 25 Filas 50 Filas 100 Filas" at bounding box center [719, 398] width 54 height 20
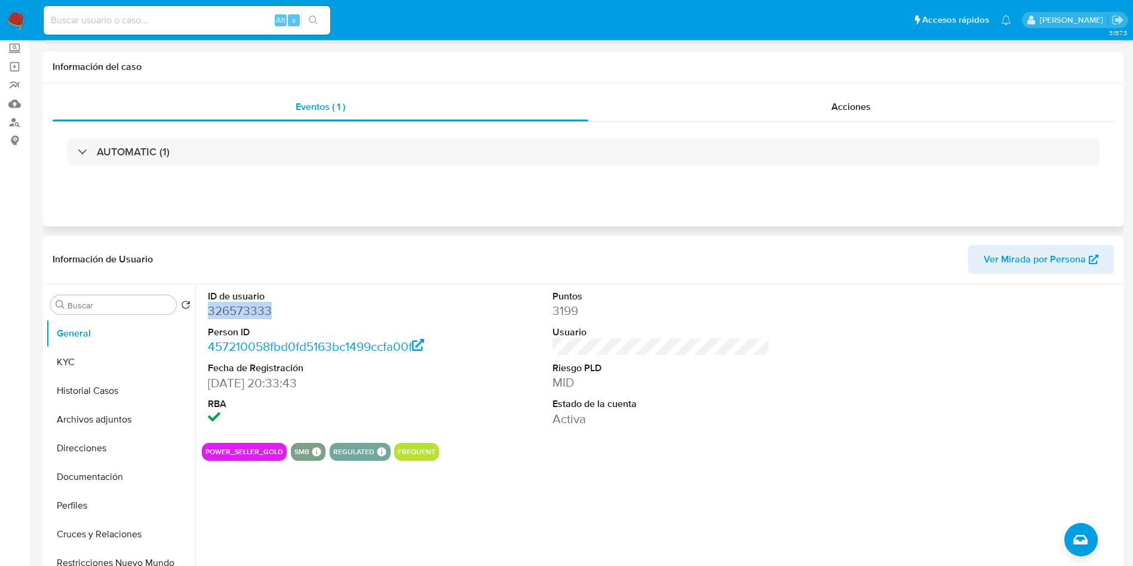
scroll to position [0, 0]
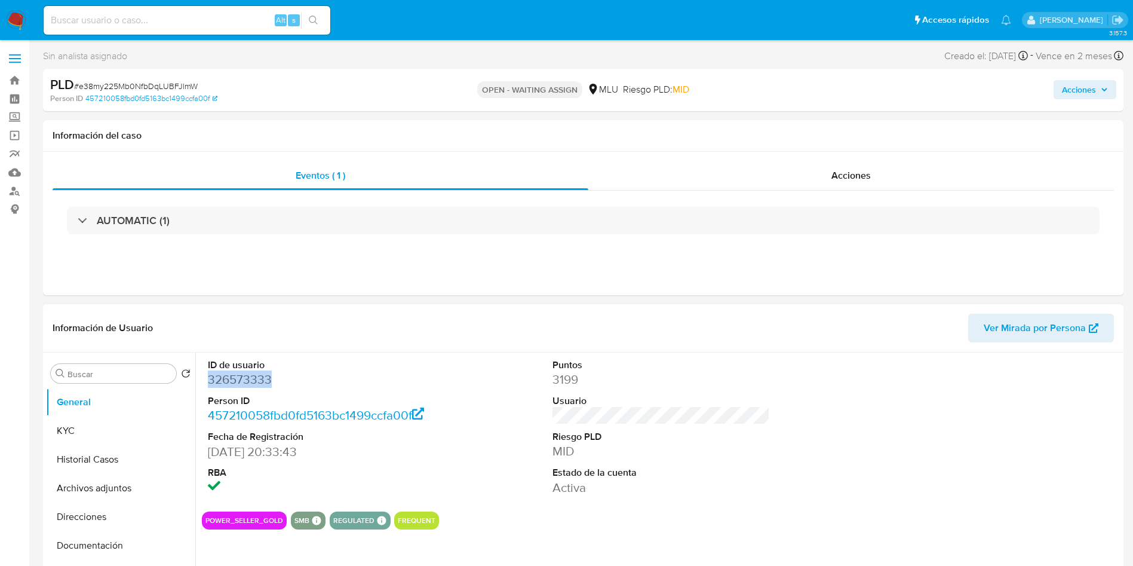
click at [236, 374] on dd "326573333" at bounding box center [317, 379] width 218 height 17
click at [236, 375] on dd "326573333" at bounding box center [317, 379] width 218 height 17
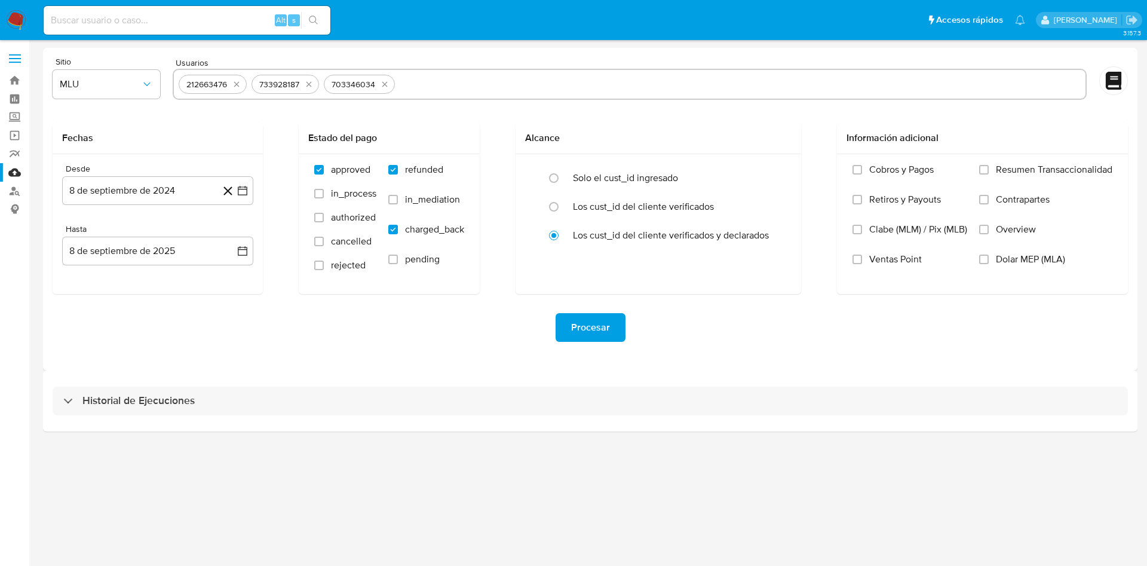
paste input "326573333"
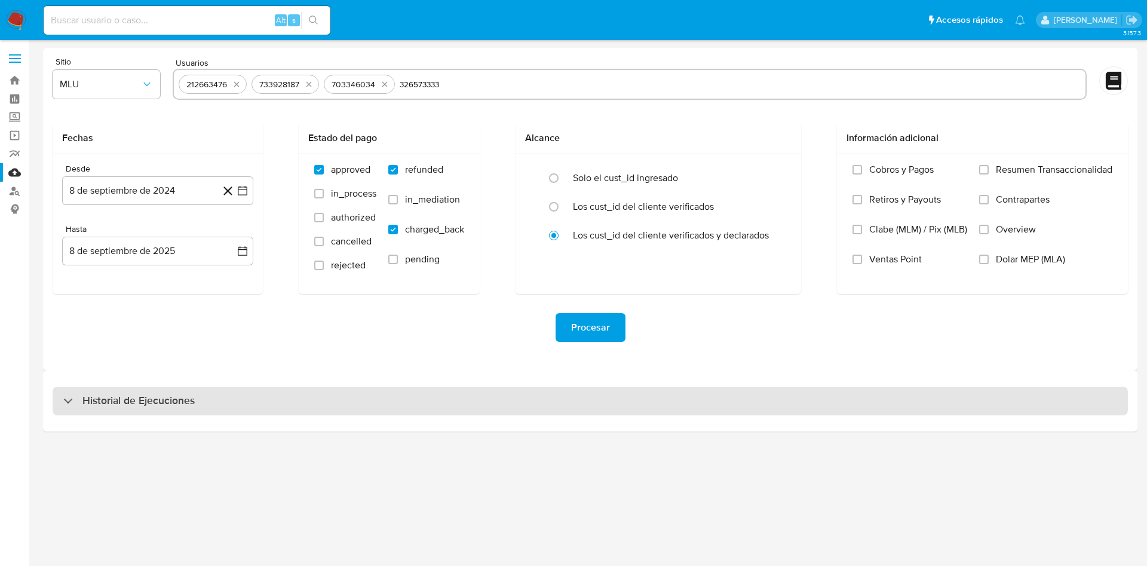
type input "326573333"
click at [434, 409] on div "Historial de Ejecuciones" at bounding box center [590, 401] width 1075 height 29
select select "10"
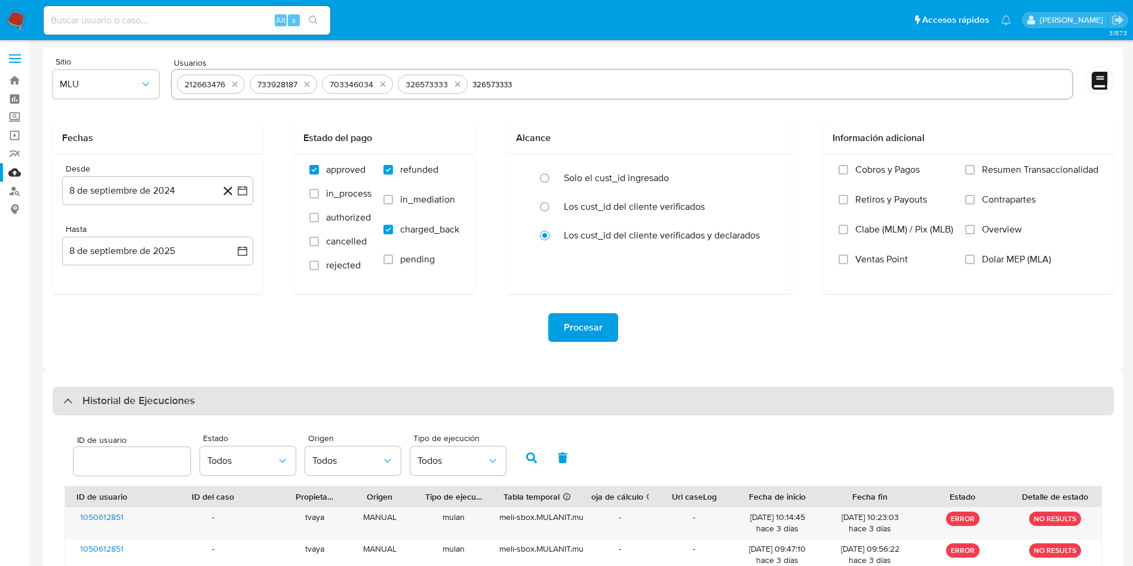
click at [428, 410] on div "Historial de Ejecuciones" at bounding box center [584, 401] width 1062 height 29
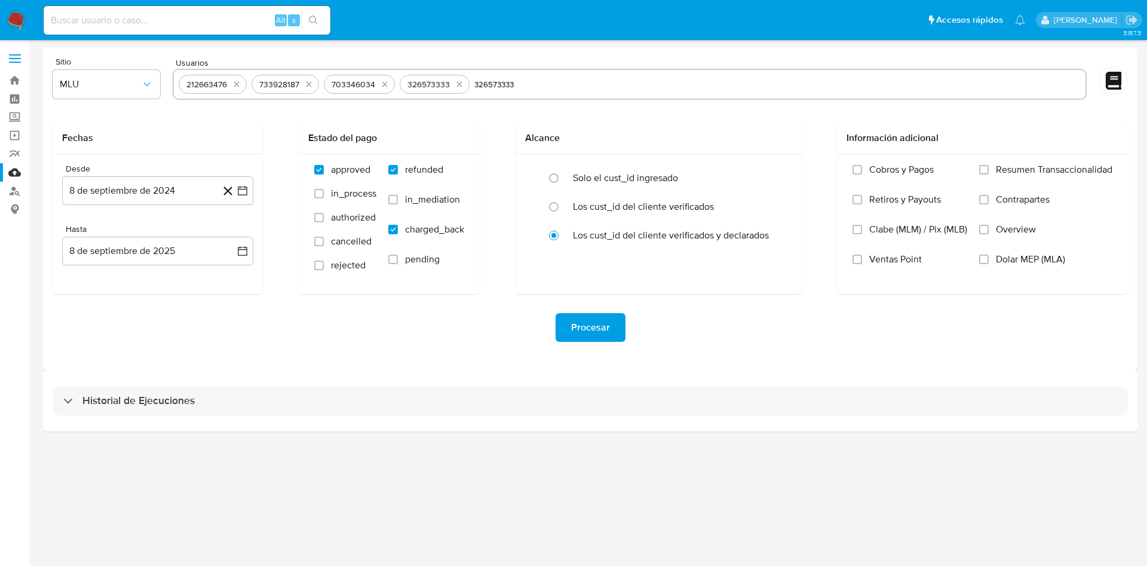
click at [437, 332] on div "Procesar" at bounding box center [590, 327] width 1075 height 29
click at [594, 328] on span "Procesar" at bounding box center [590, 327] width 39 height 26
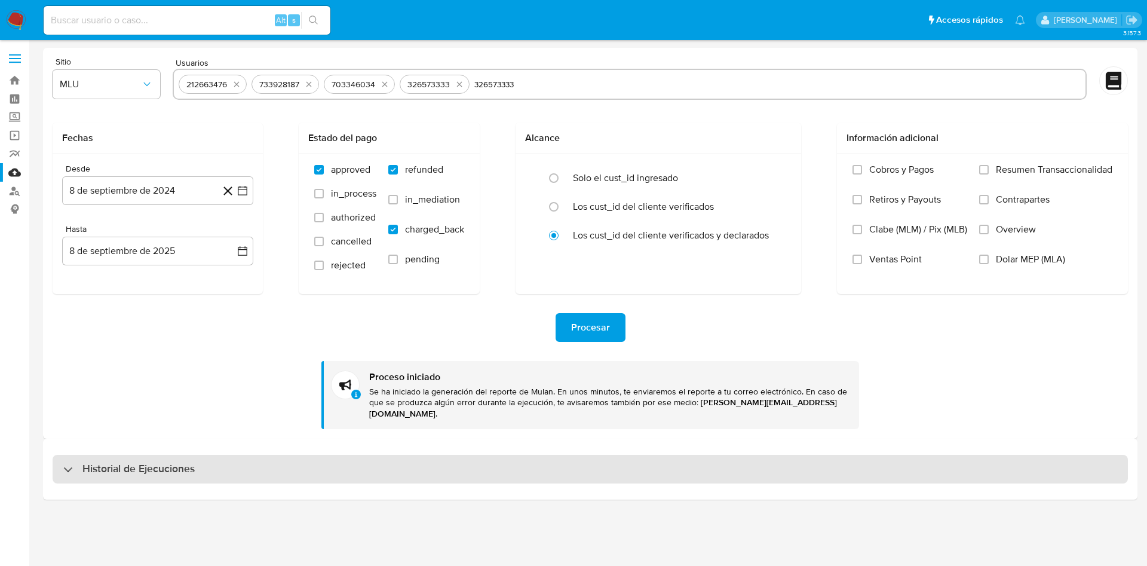
click at [201, 462] on div "Historial de Ejecuciones" at bounding box center [590, 469] width 1075 height 29
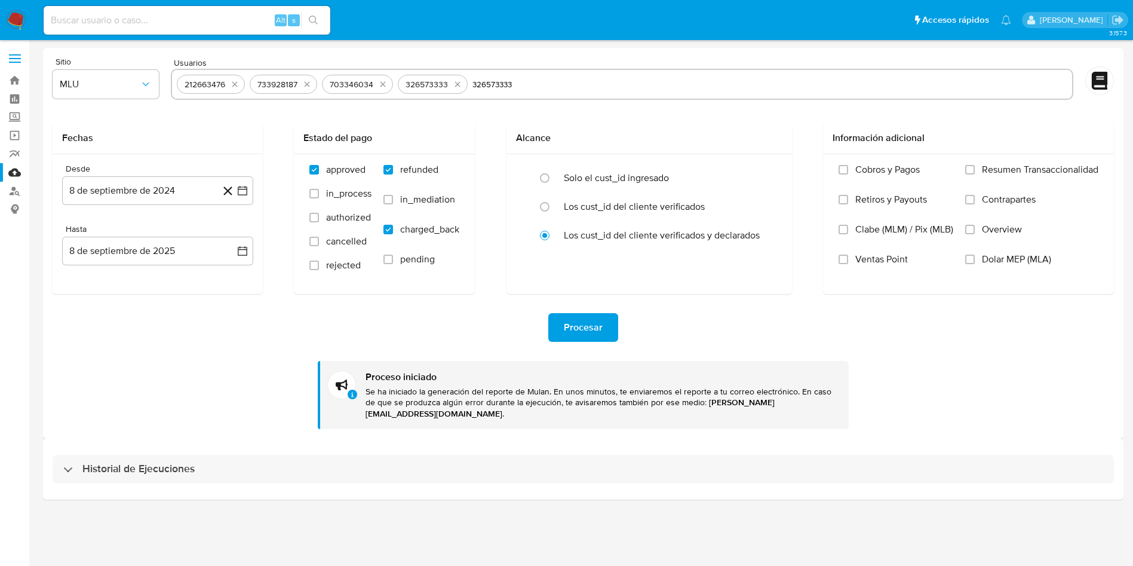
select select "10"
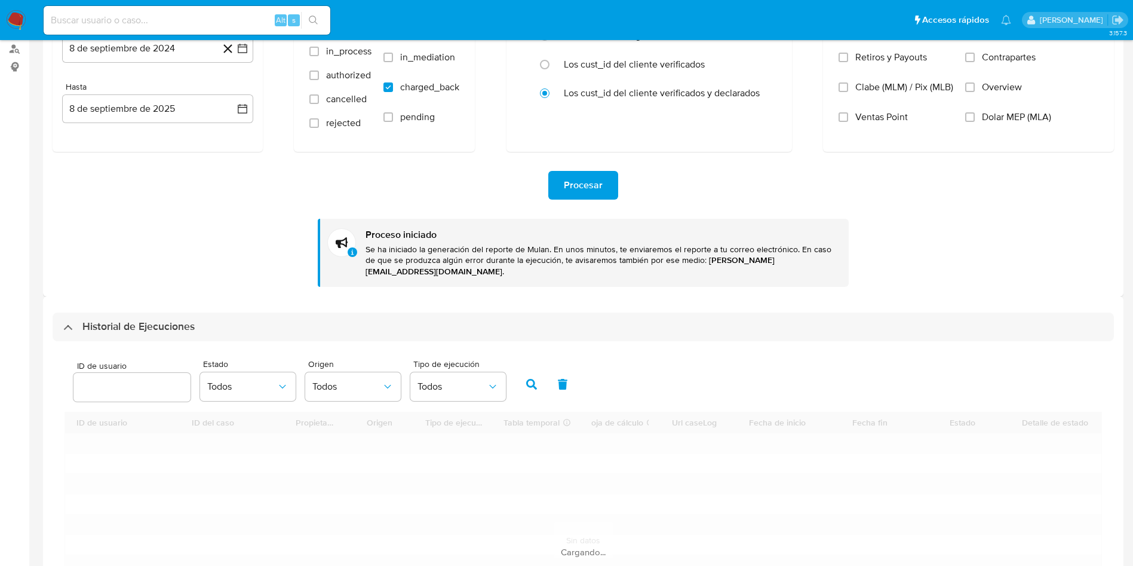
scroll to position [269, 0]
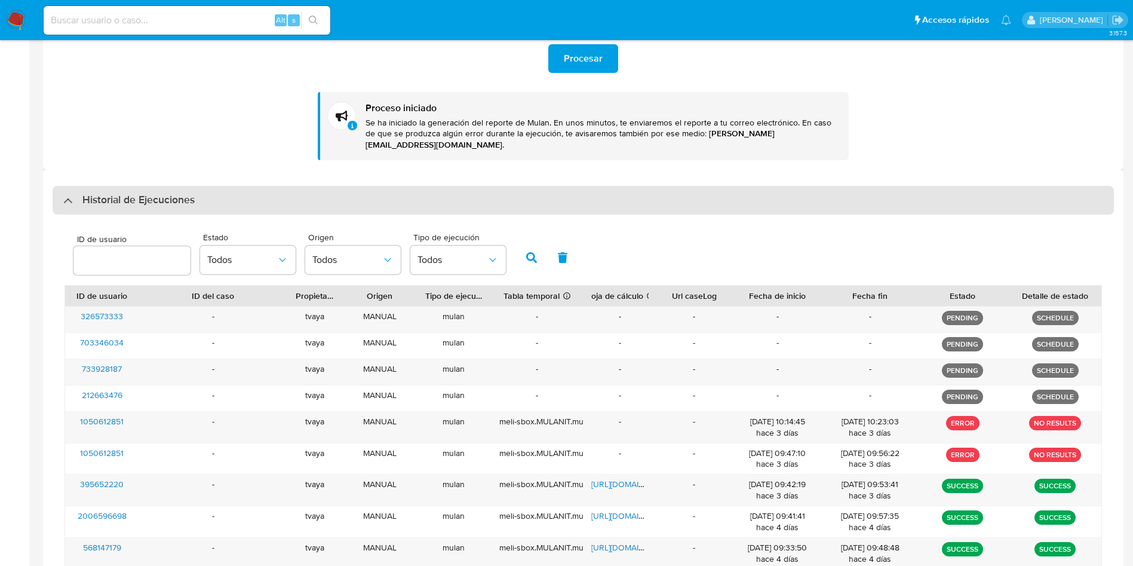
click at [125, 193] on h3 "Historial de Ejecuciones" at bounding box center [138, 200] width 112 height 14
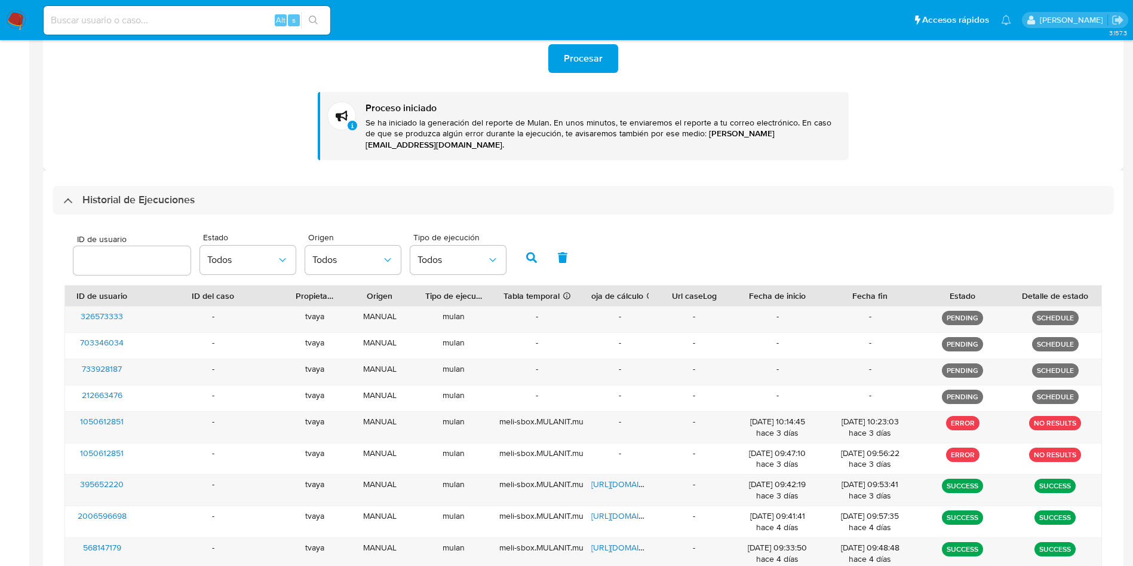
scroll to position [0, 0]
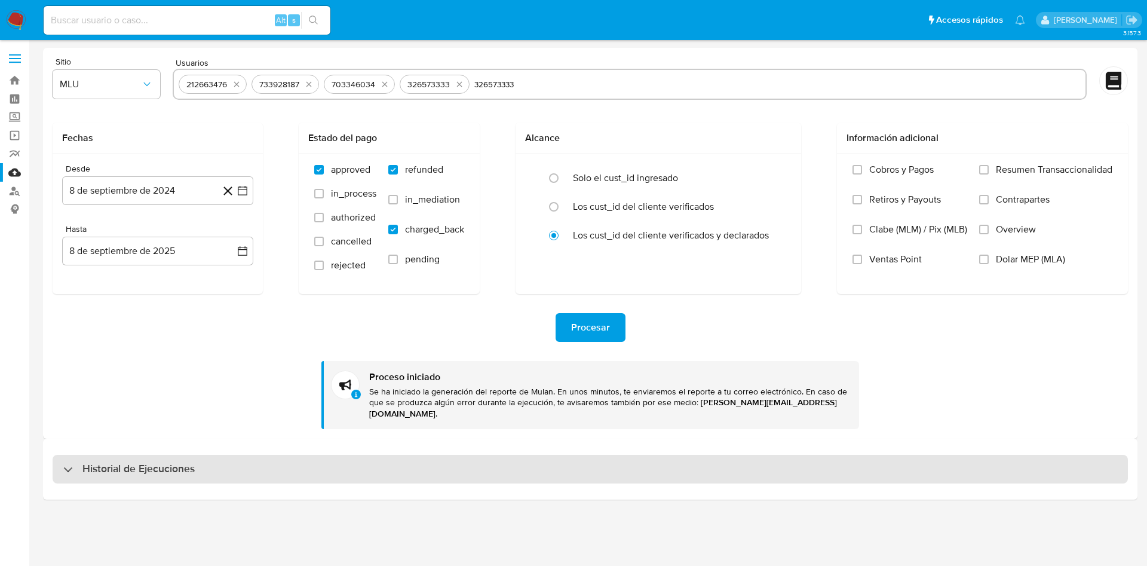
drag, startPoint x: 158, startPoint y: 461, endPoint x: 176, endPoint y: 455, distance: 19.3
click at [158, 462] on h3 "Historial de Ejecuciones" at bounding box center [138, 469] width 112 height 14
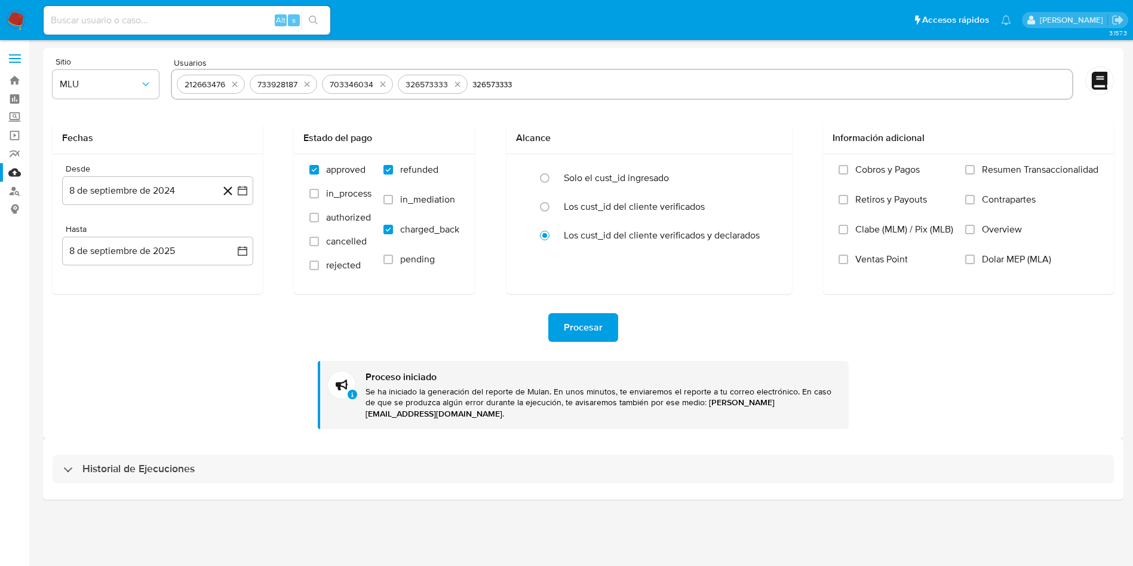
select select "10"
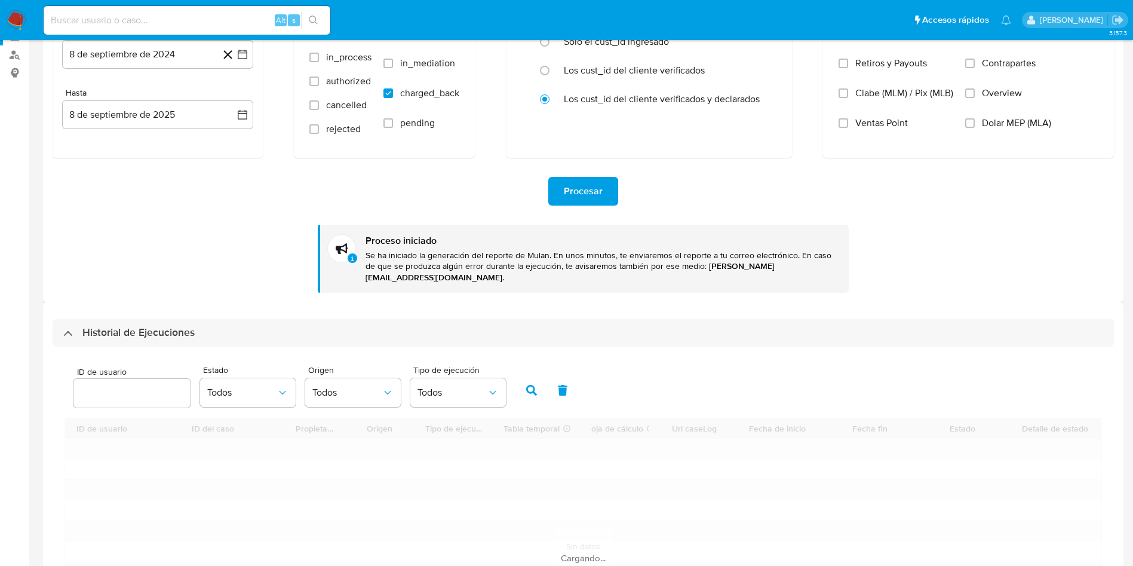
scroll to position [269, 0]
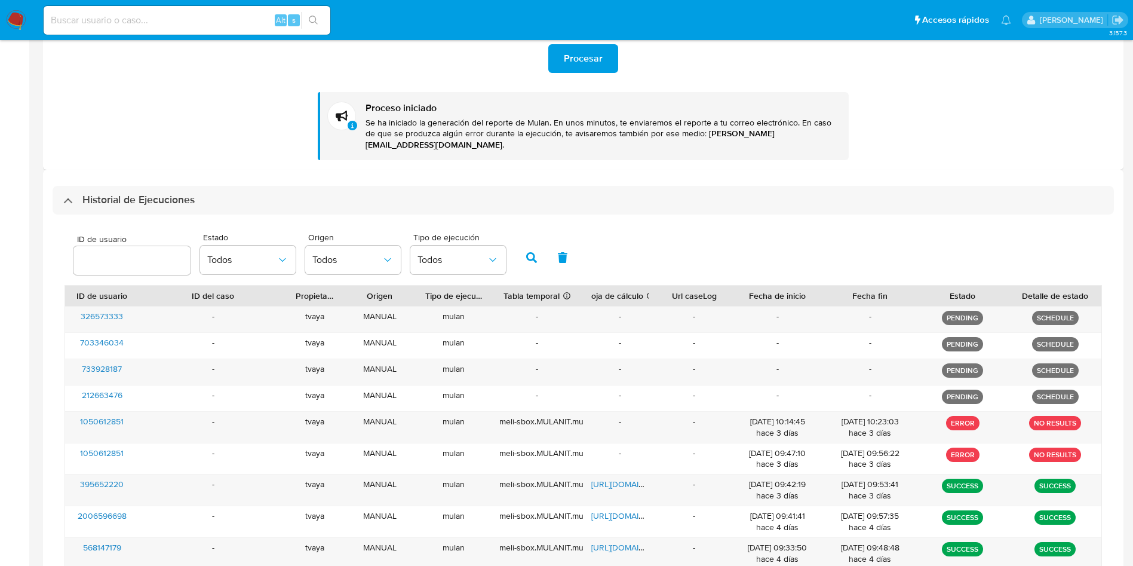
click at [192, 193] on h3 "Historial de Ejecuciones" at bounding box center [138, 200] width 112 height 14
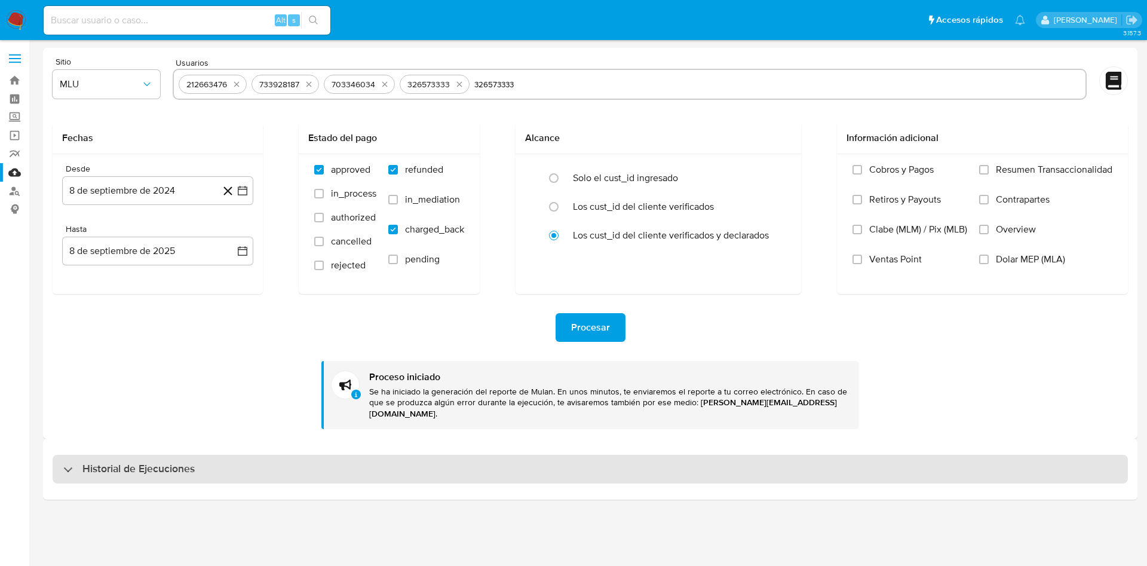
click at [229, 458] on div "Historial de Ejecuciones" at bounding box center [590, 469] width 1075 height 29
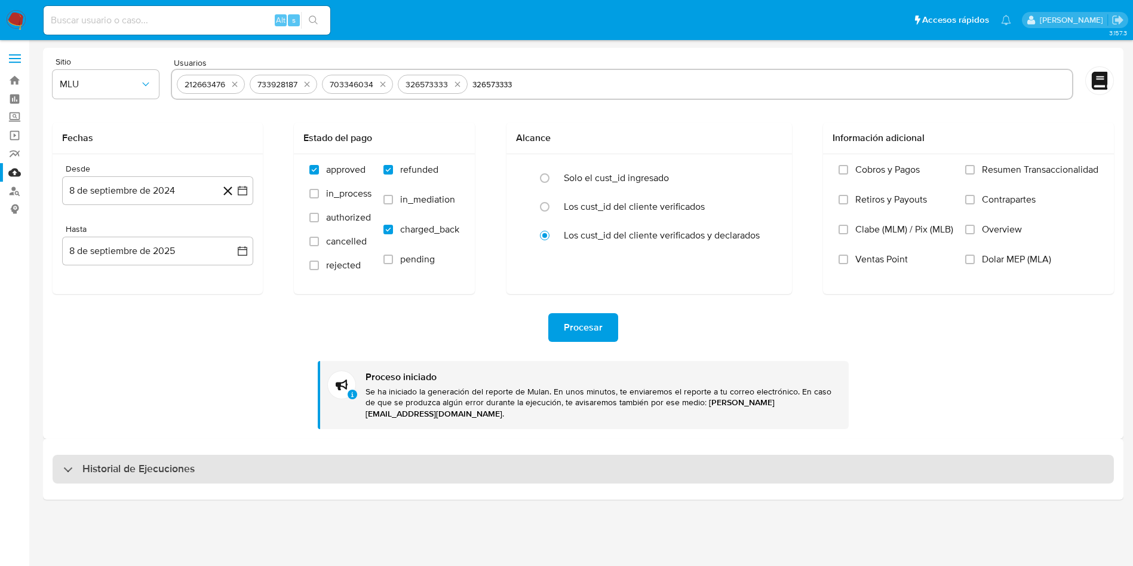
select select "10"
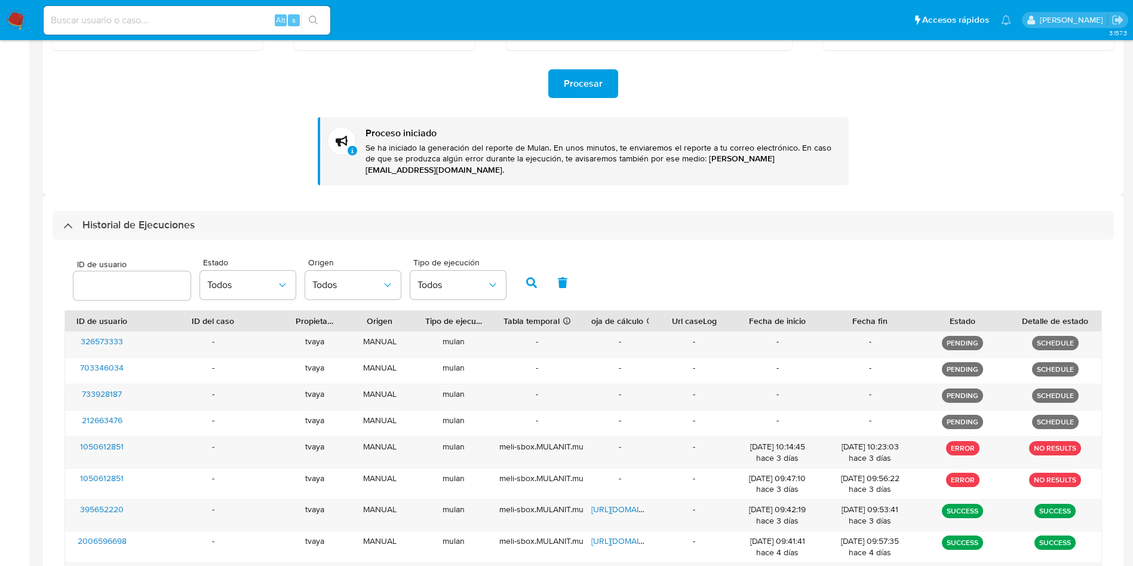
scroll to position [269, 0]
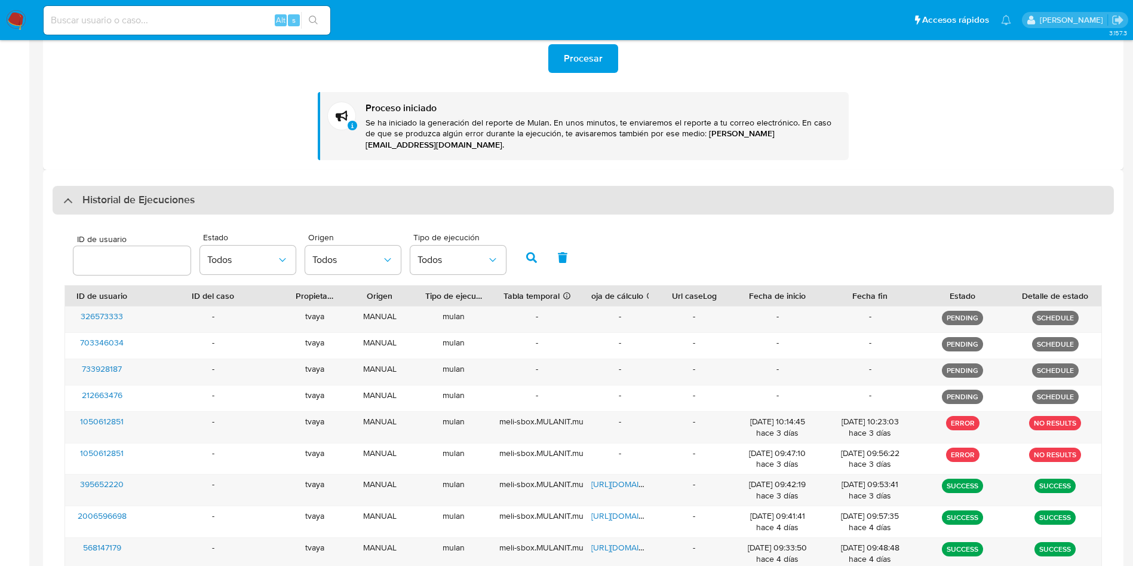
click at [141, 193] on h3 "Historial de Ejecuciones" at bounding box center [138, 200] width 112 height 14
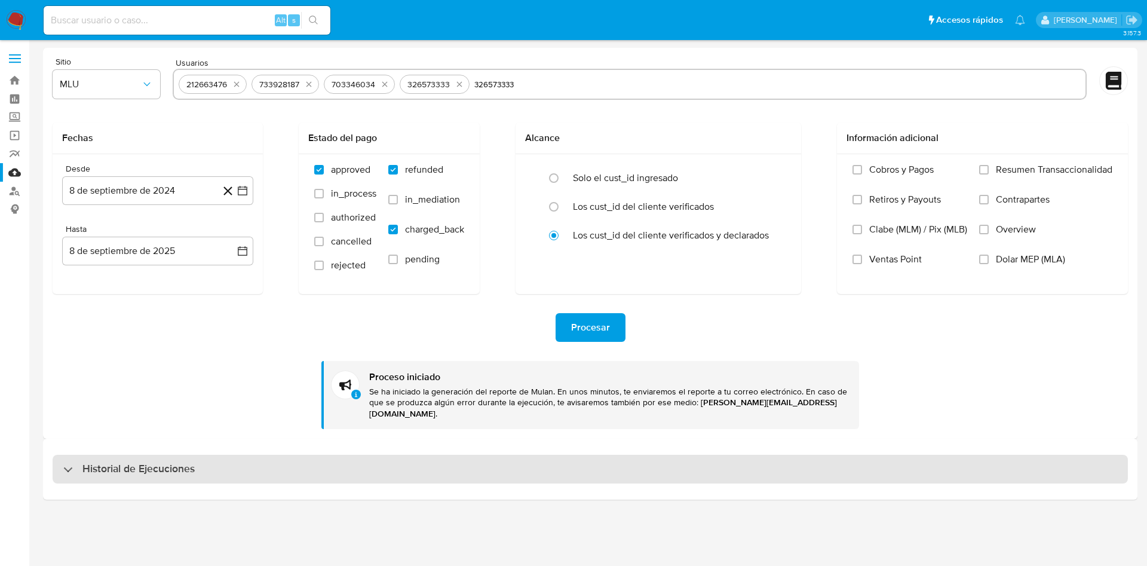
click at [157, 462] on h3 "Historial de Ejecuciones" at bounding box center [138, 469] width 112 height 14
select select "10"
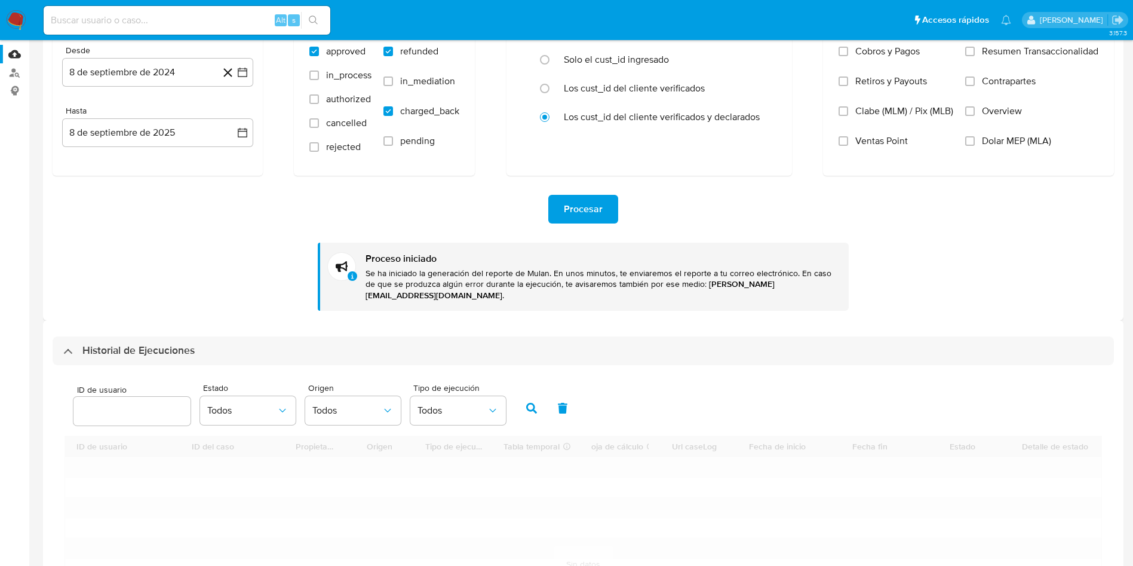
scroll to position [179, 0]
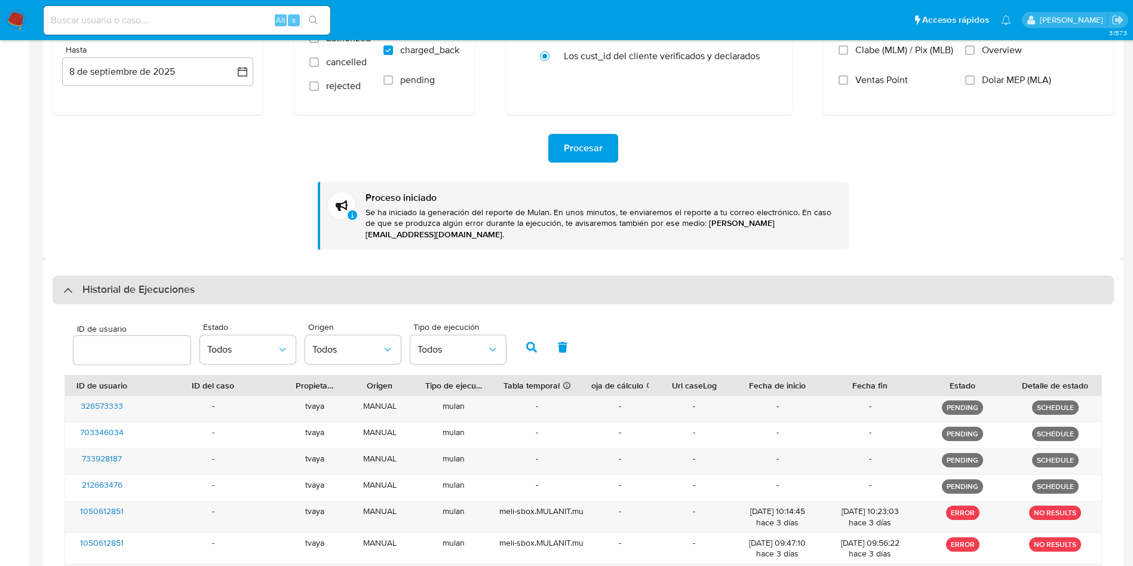
click at [231, 275] on div "Historial de Ejecuciones" at bounding box center [584, 289] width 1062 height 29
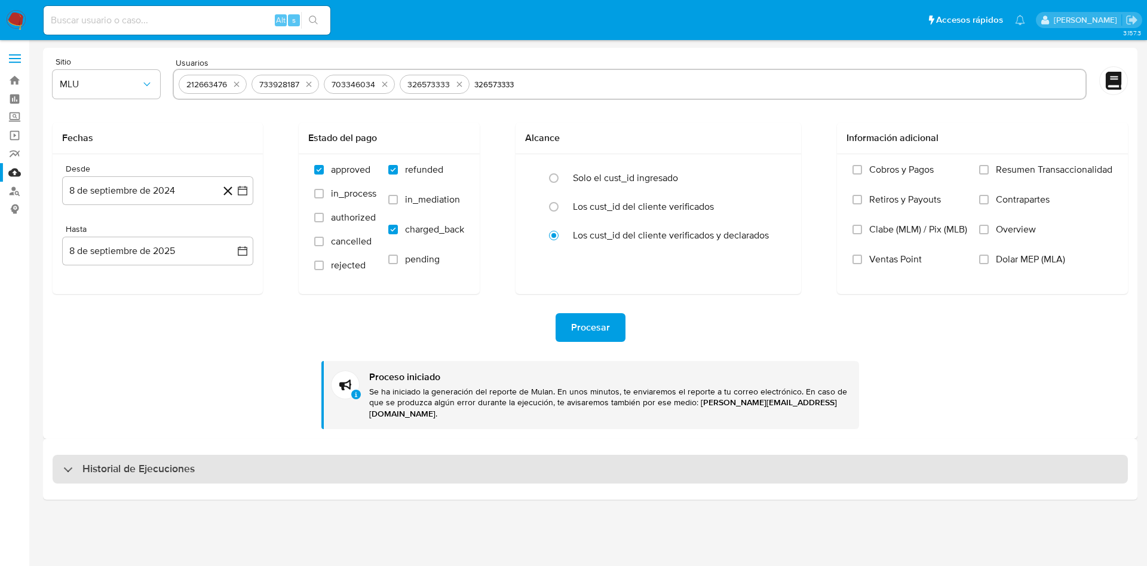
click at [177, 462] on h3 "Historial de Ejecuciones" at bounding box center [138, 469] width 112 height 14
select select "10"
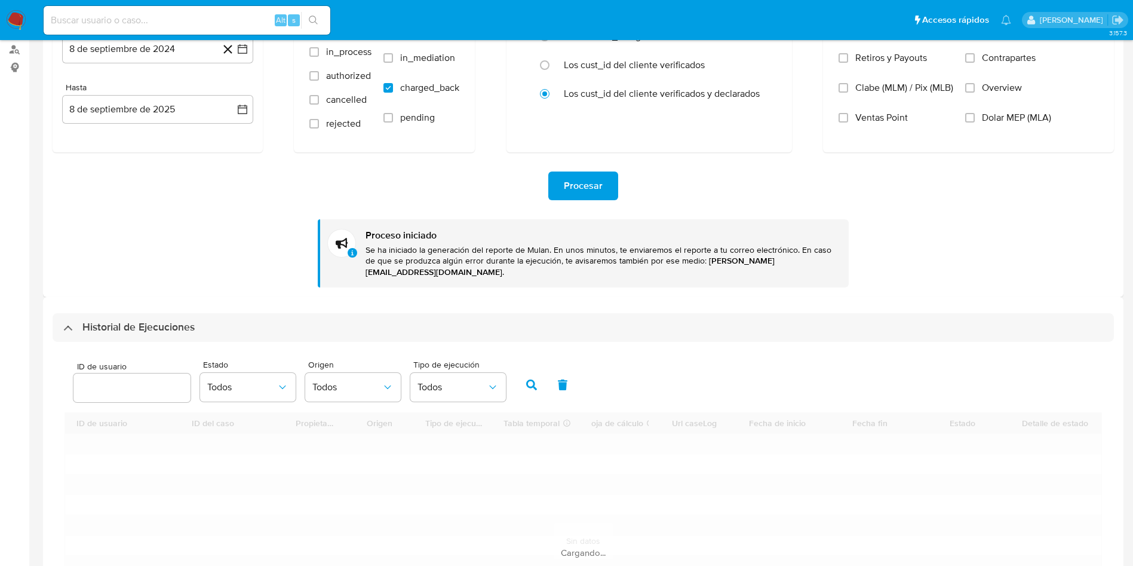
scroll to position [269, 0]
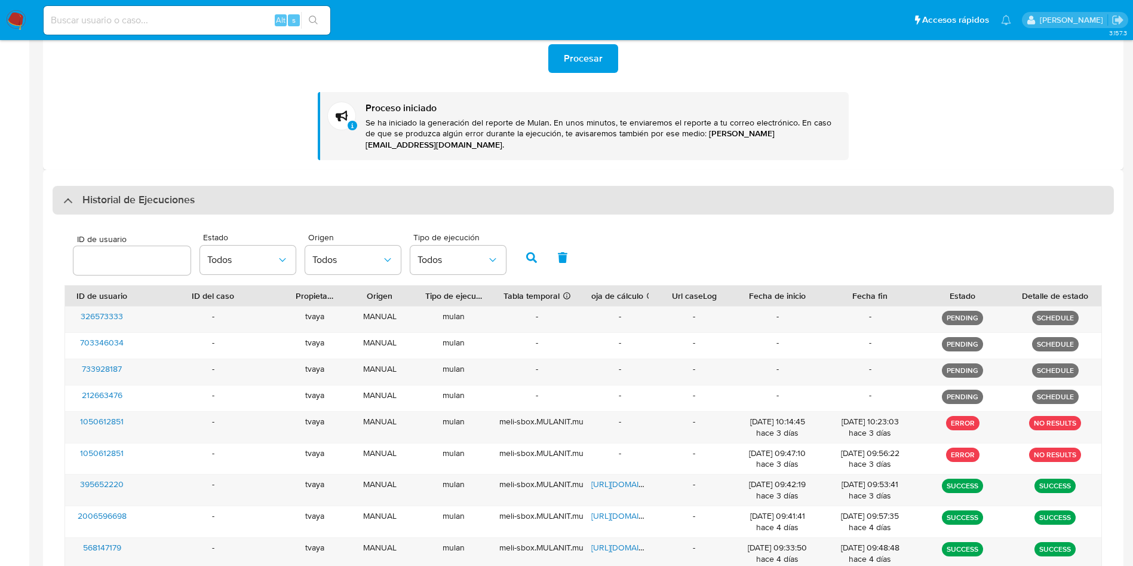
click at [302, 186] on div "Historial de Ejecuciones" at bounding box center [584, 200] width 1062 height 29
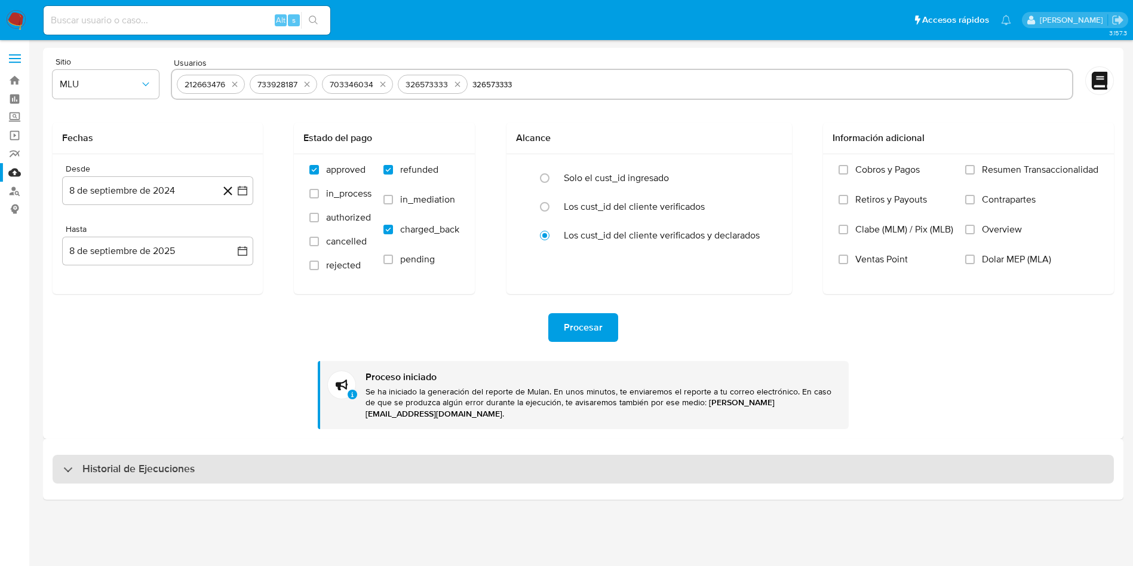
scroll to position [0, 0]
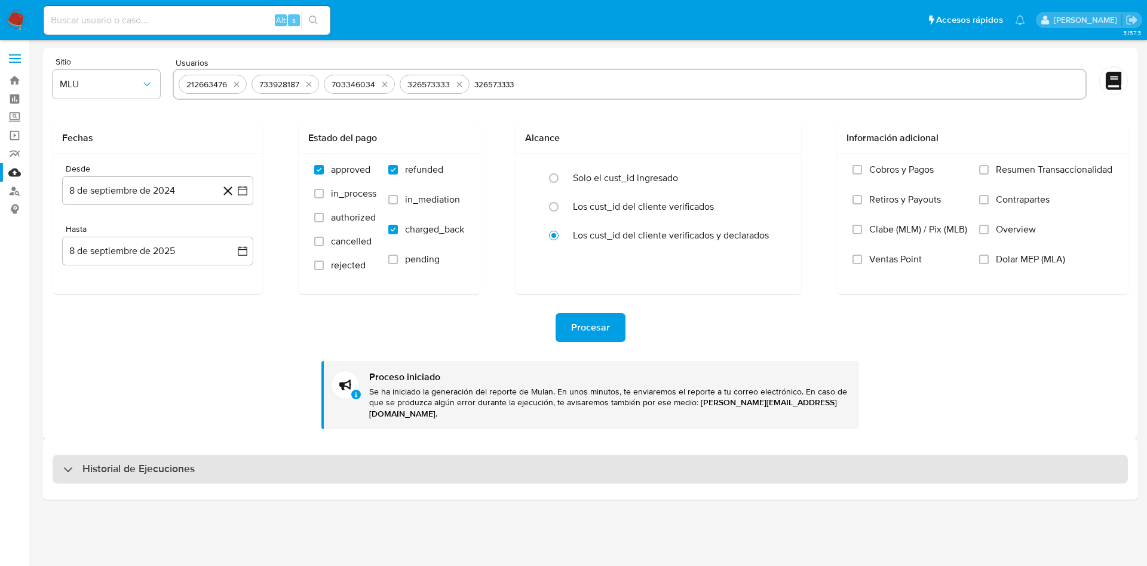
click at [127, 455] on div "Historial de Ejecuciones" at bounding box center [590, 469] width 1075 height 29
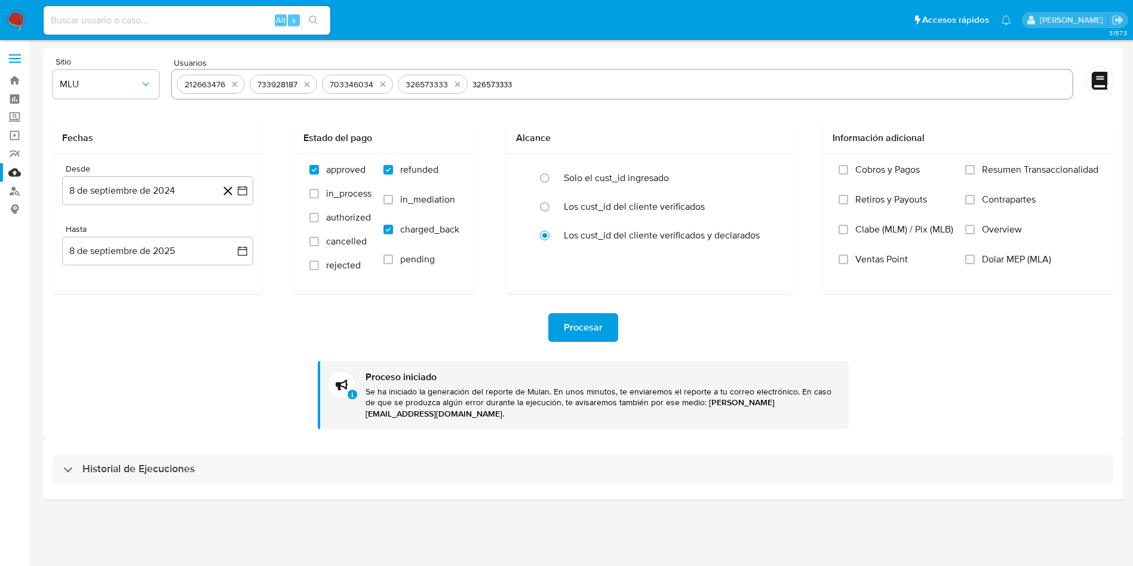
select select "10"
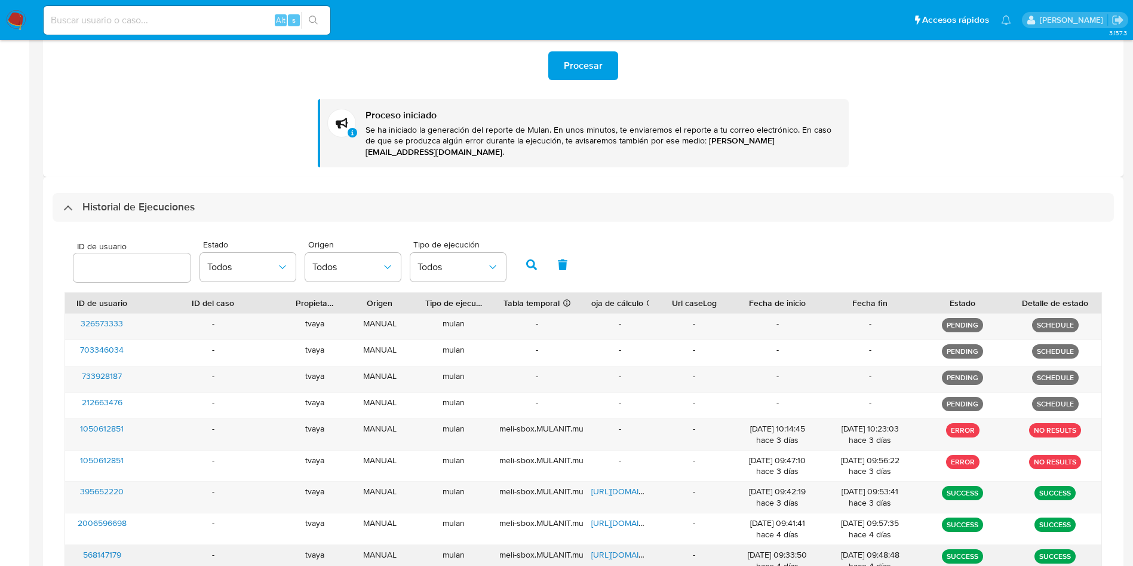
scroll to position [358, 0]
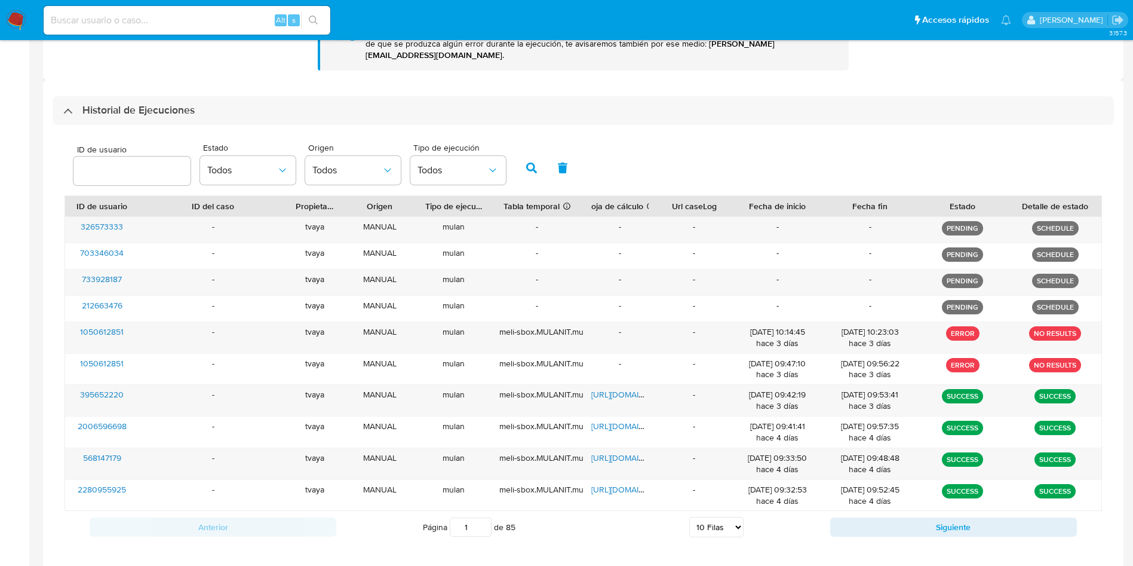
click at [156, 83] on div "Historial de Ejecuciones ID de usuario Estado Todos Origen Todos Tipo de ejecuc…" at bounding box center [583, 325] width 1081 height 491
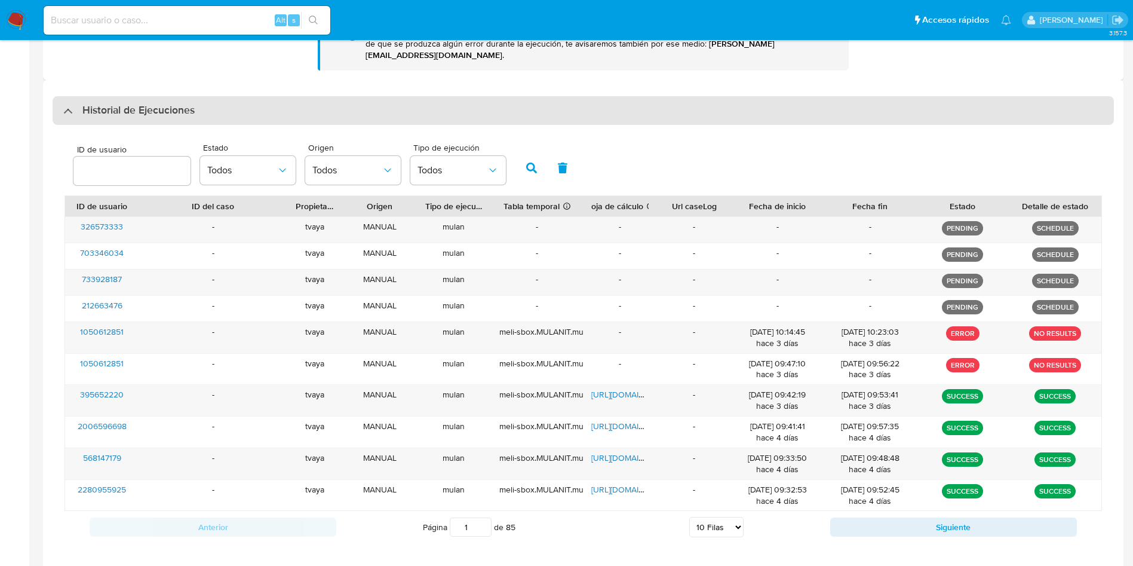
click at [149, 105] on h3 "Historial de Ejecuciones" at bounding box center [138, 110] width 112 height 14
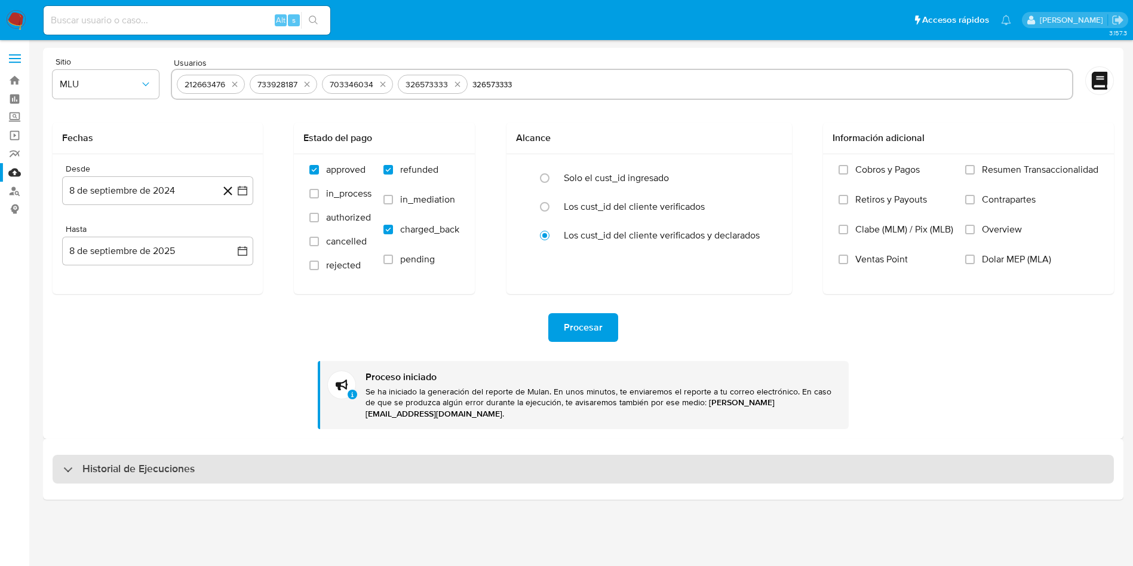
scroll to position [0, 0]
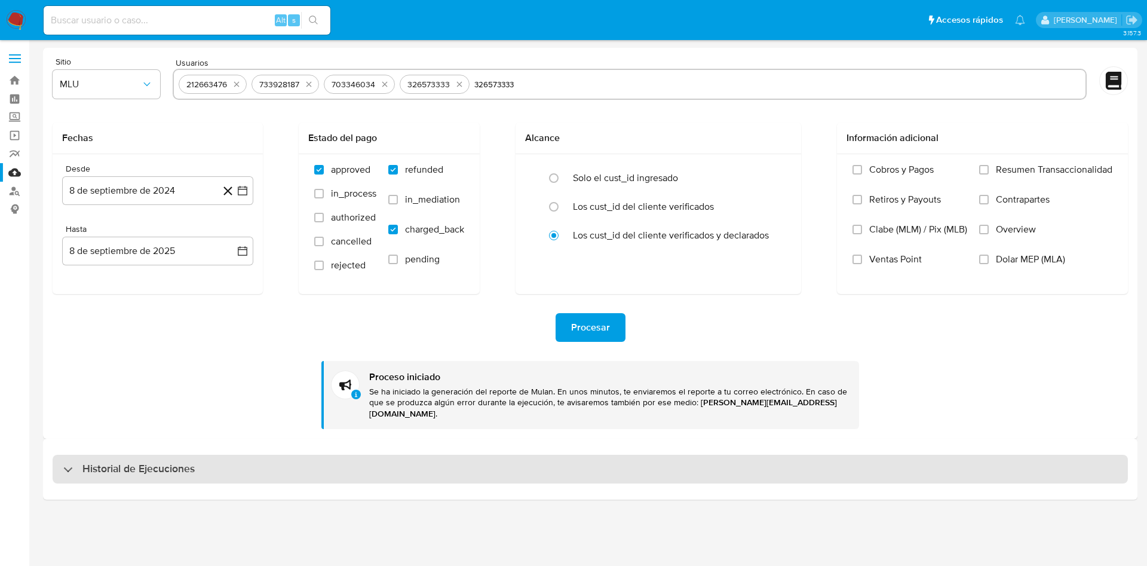
click at [206, 462] on div "Historial de Ejecuciones" at bounding box center [590, 469] width 1075 height 29
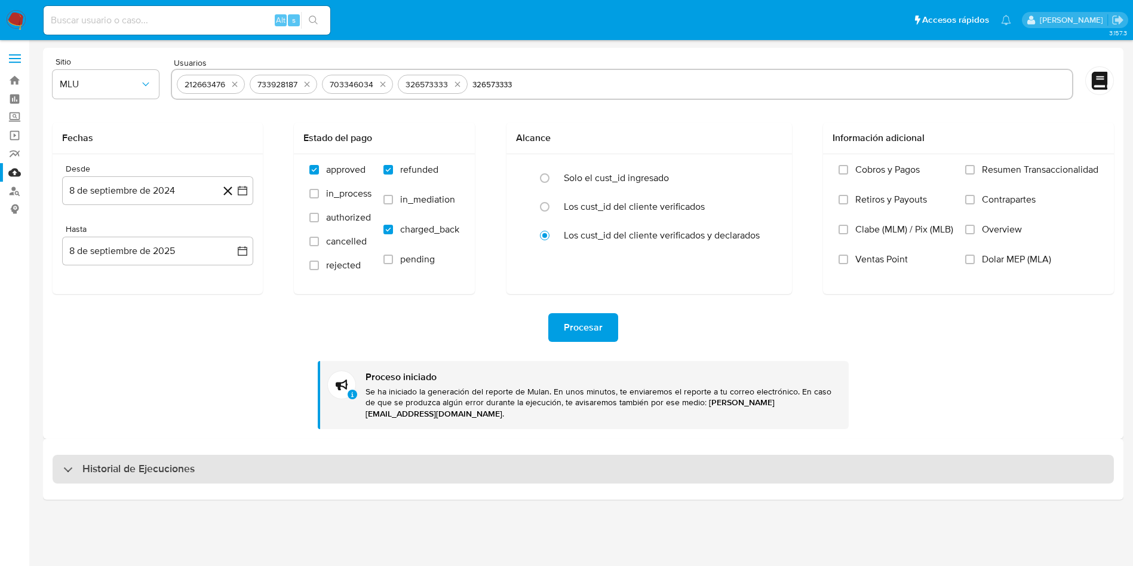
select select "10"
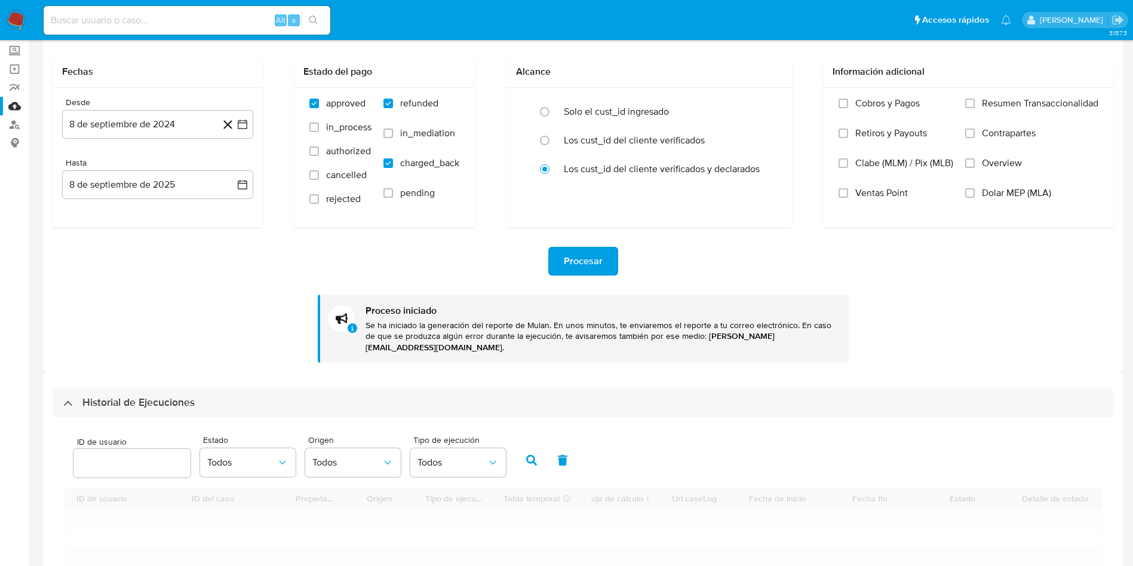
scroll to position [179, 0]
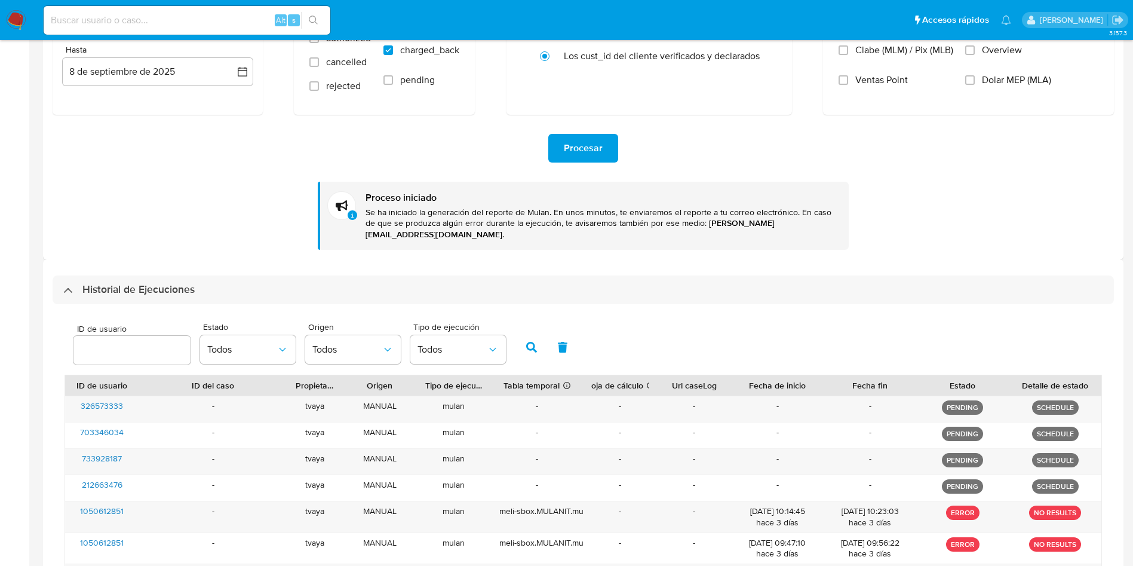
click at [842, 178] on div "Procesar Proceso iniciado Se ha iniciado la generación del reporte de Mulan. En…" at bounding box center [584, 182] width 1062 height 135
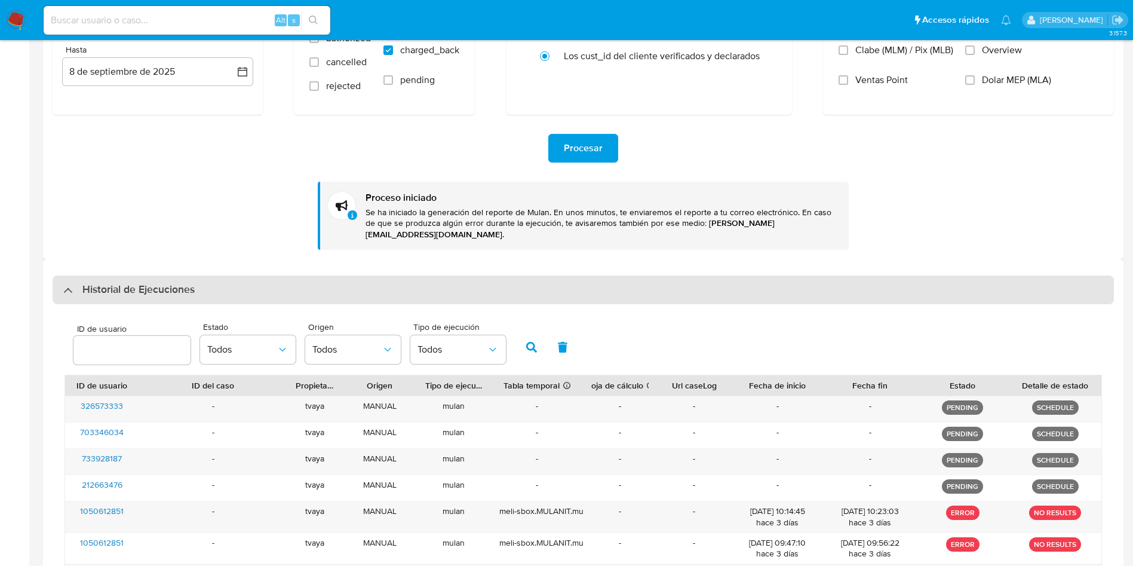
click at [279, 275] on div "Historial de Ejecuciones" at bounding box center [584, 289] width 1062 height 29
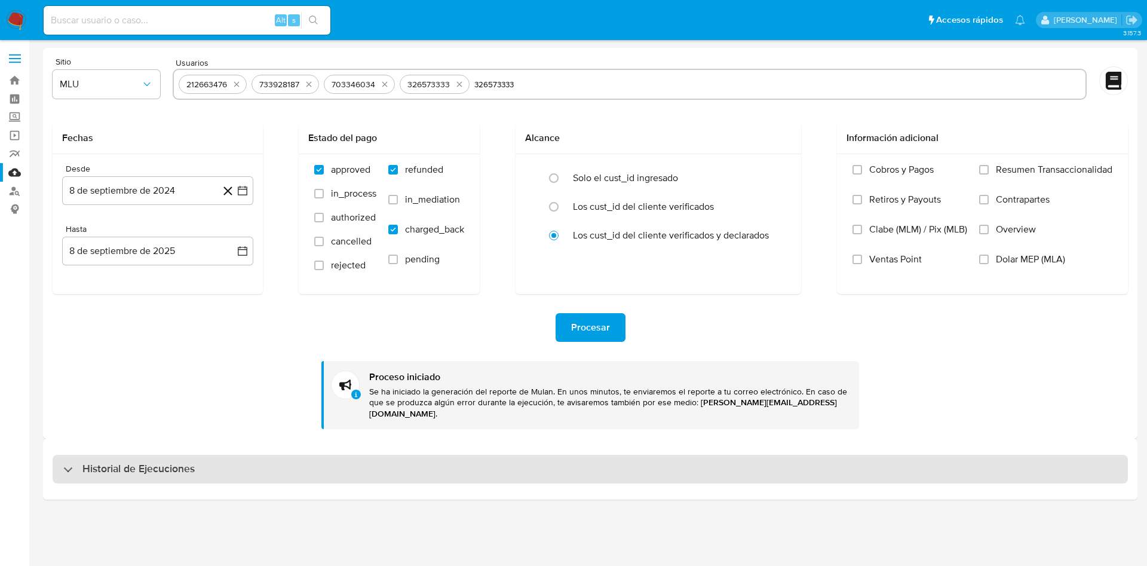
click at [210, 468] on div "Historial de Ejecuciones" at bounding box center [590, 469] width 1075 height 29
select select "10"
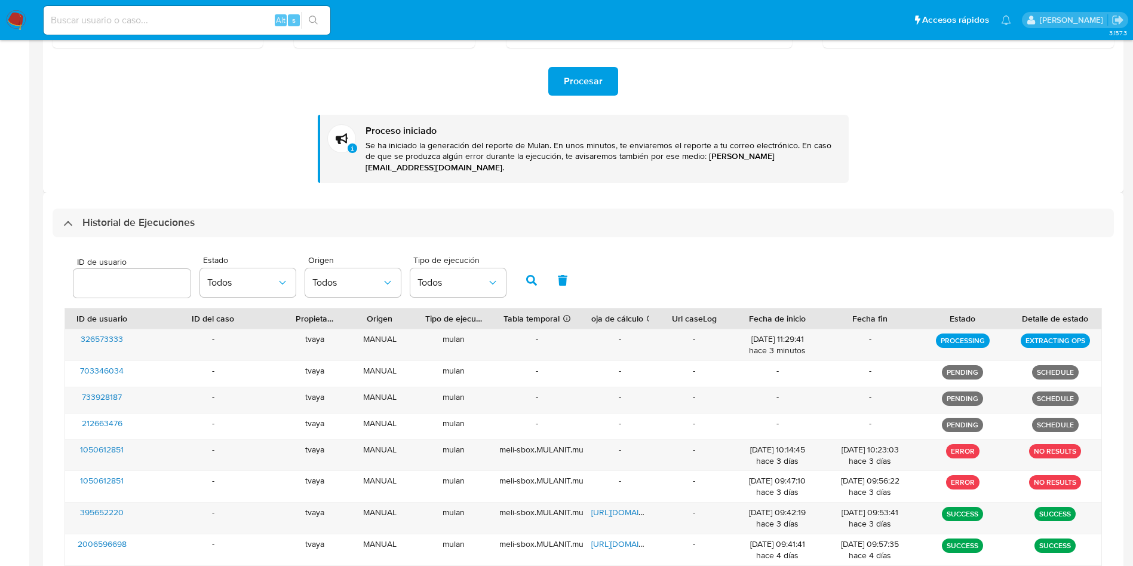
scroll to position [269, 0]
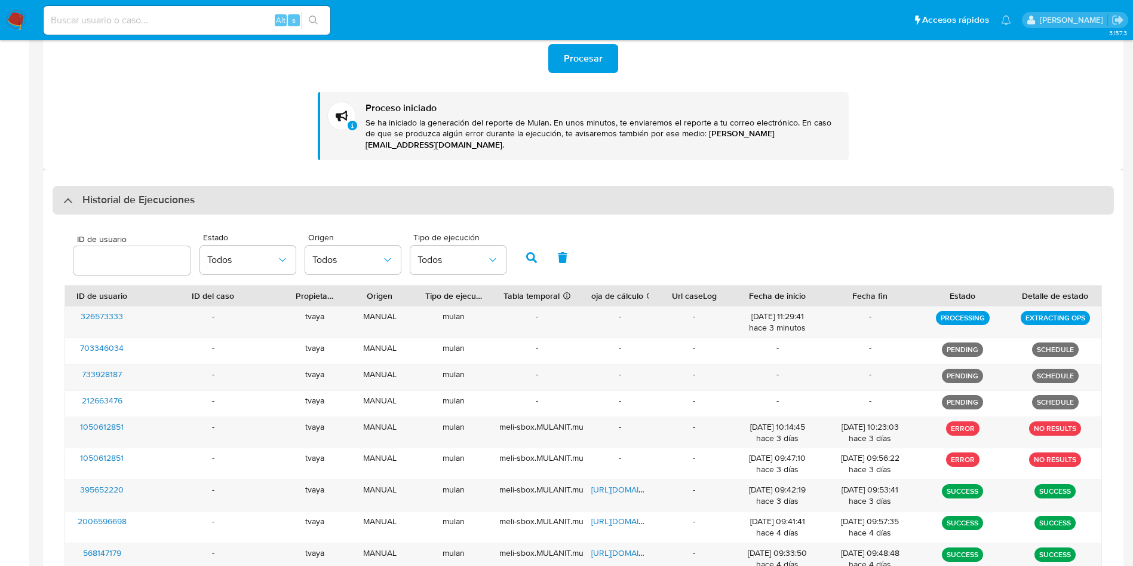
click at [305, 192] on div "Historial de Ejecuciones" at bounding box center [584, 200] width 1062 height 29
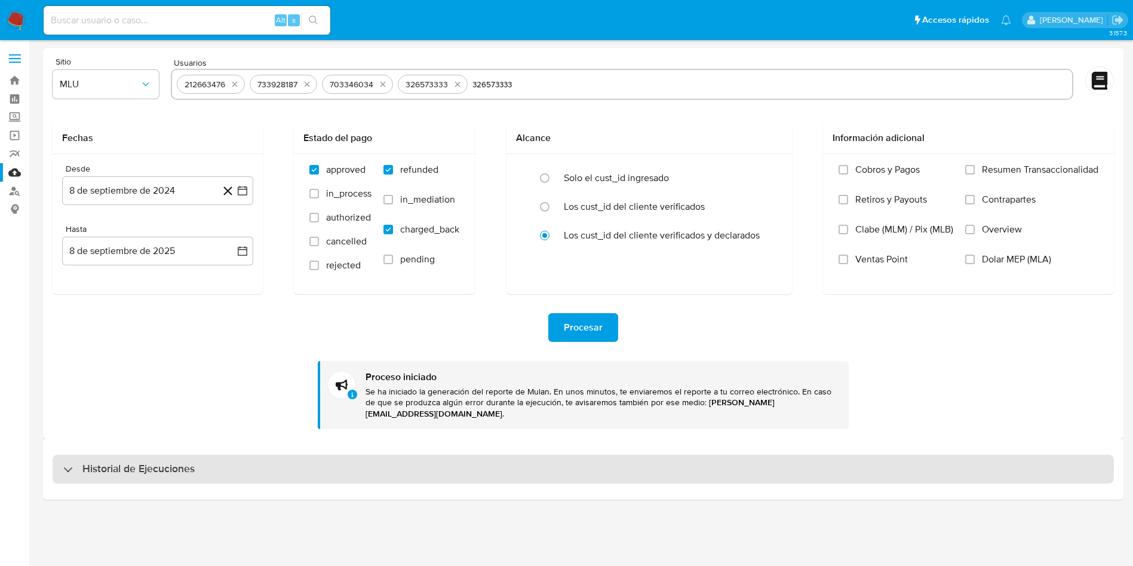
scroll to position [0, 0]
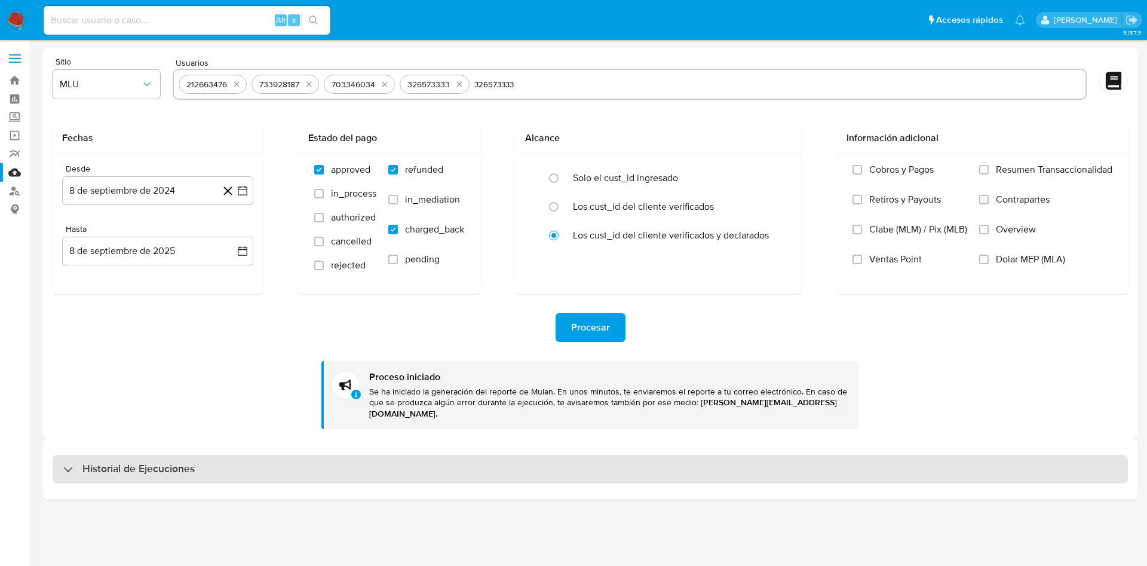
click at [191, 462] on h3 "Historial de Ejecuciones" at bounding box center [138, 469] width 112 height 14
select select "10"
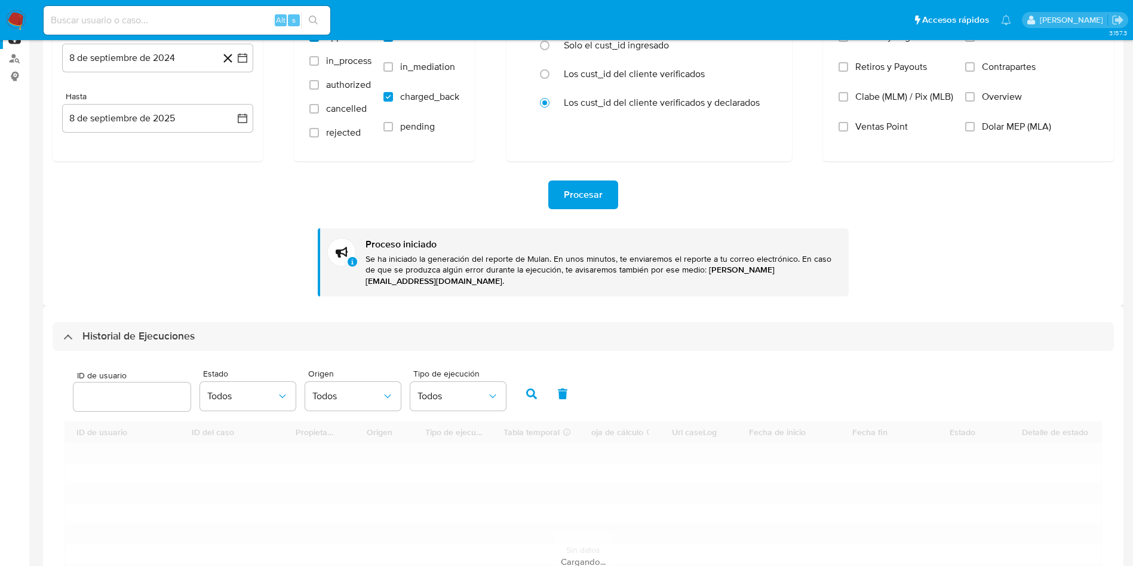
scroll to position [179, 0]
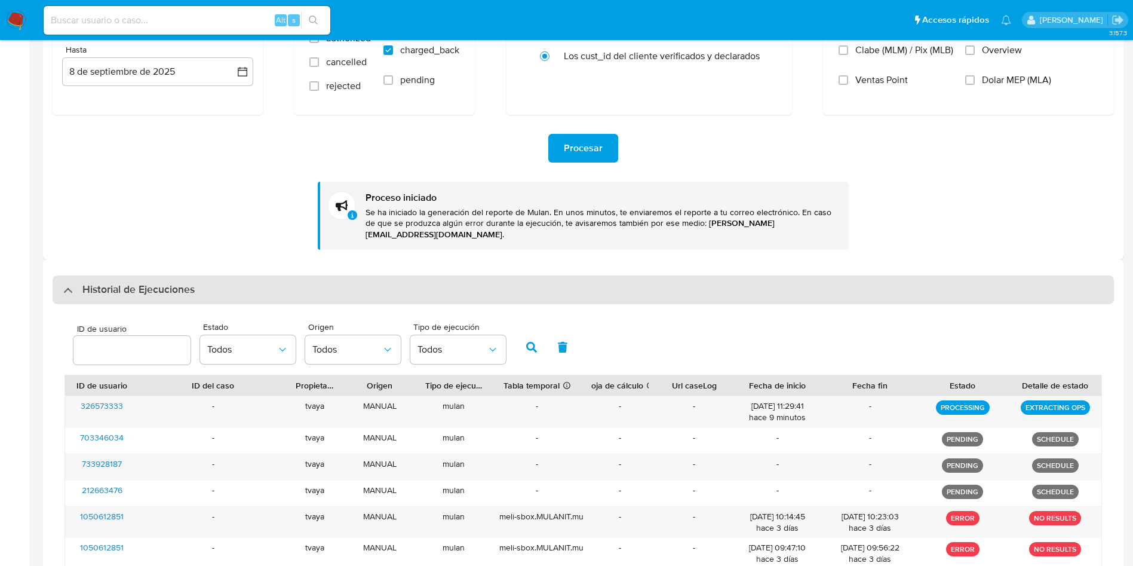
click at [336, 289] on div "Historial de Ejecuciones" at bounding box center [584, 289] width 1062 height 29
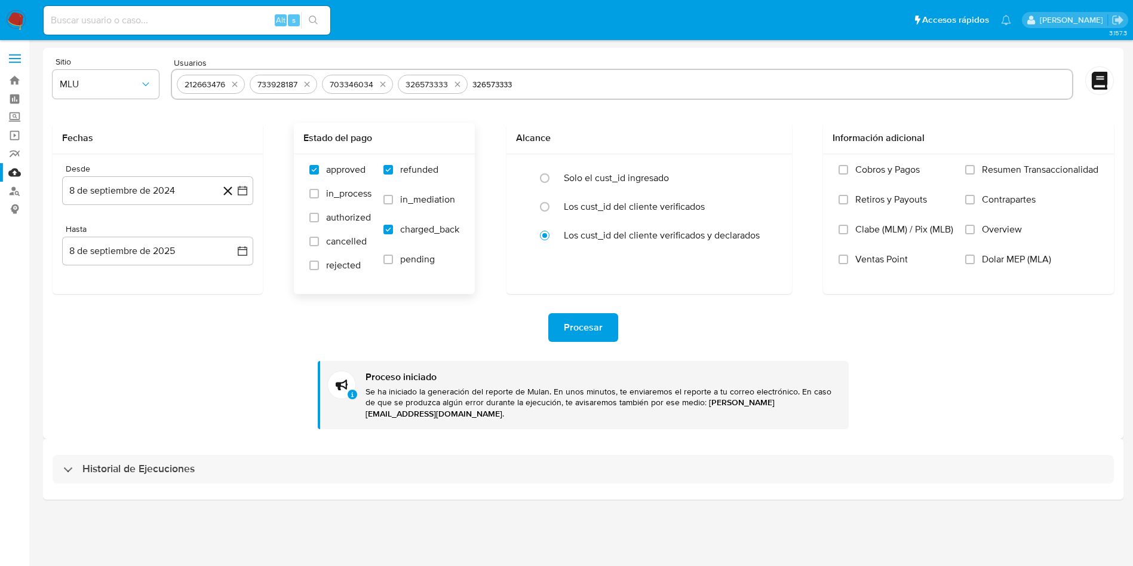
scroll to position [0, 0]
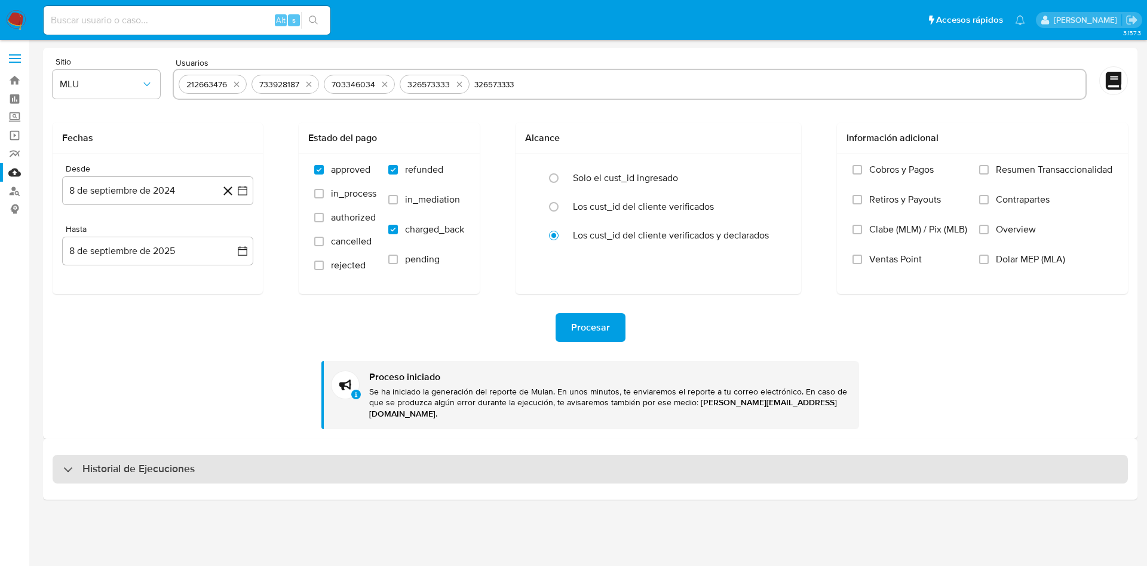
click at [290, 455] on div "Historial de Ejecuciones" at bounding box center [590, 469] width 1075 height 29
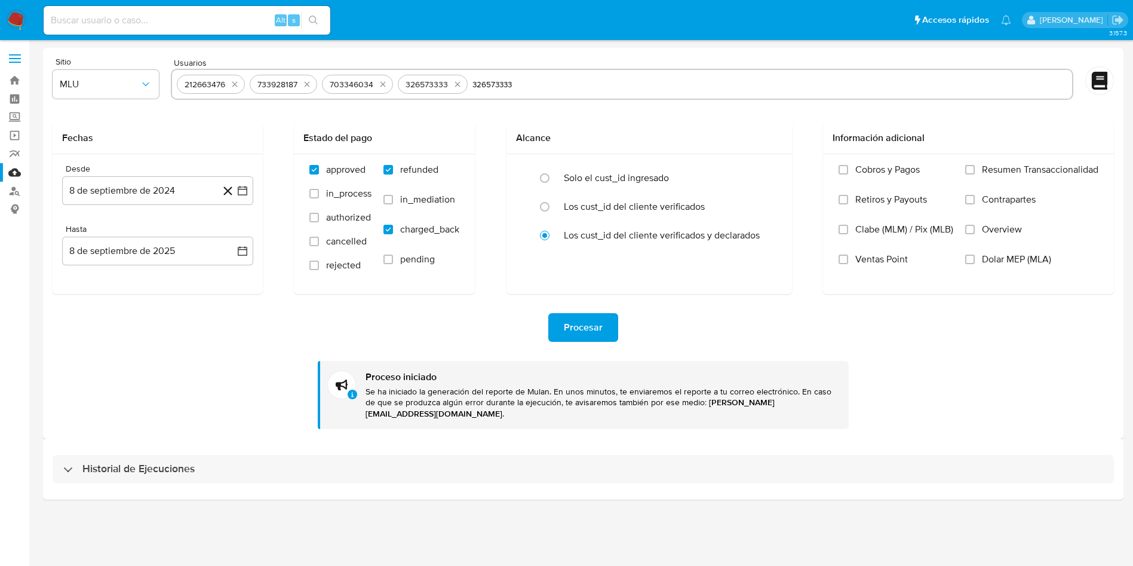
select select "10"
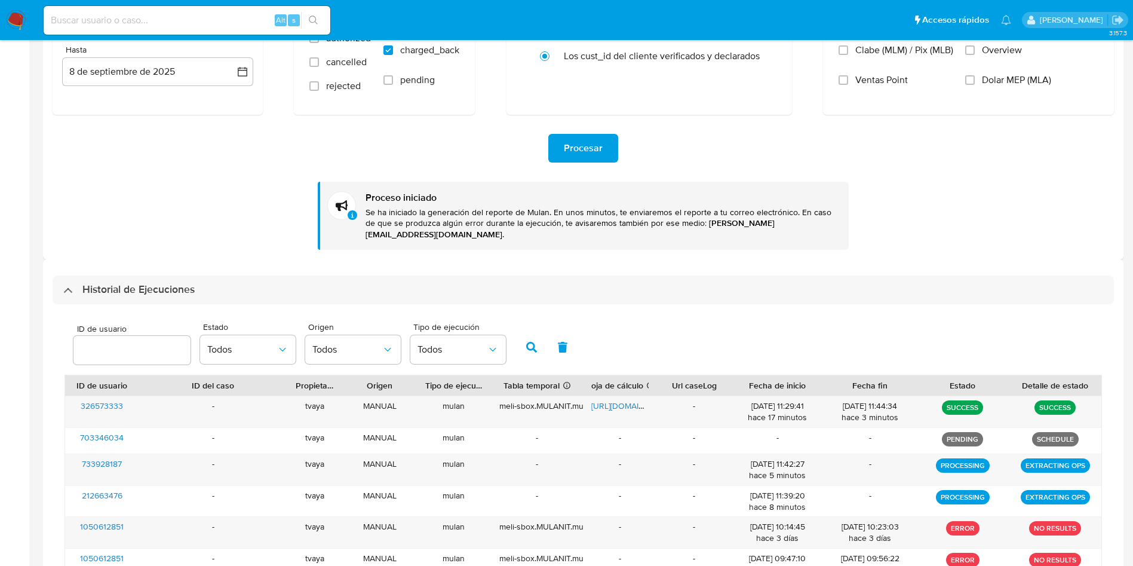
scroll to position [269, 0]
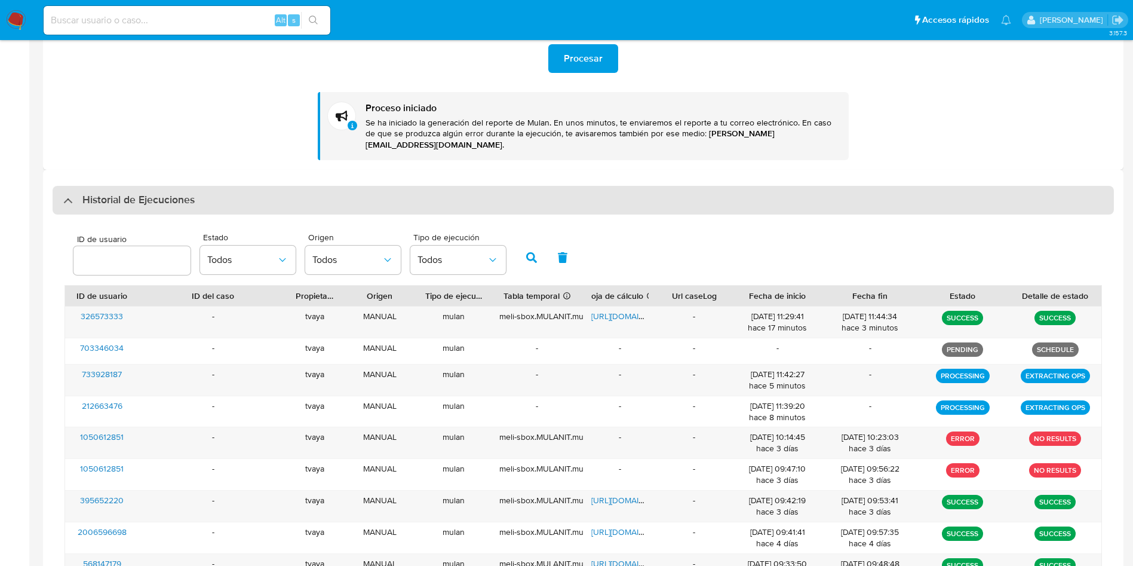
click at [183, 193] on h3 "Historial de Ejecuciones" at bounding box center [138, 200] width 112 height 14
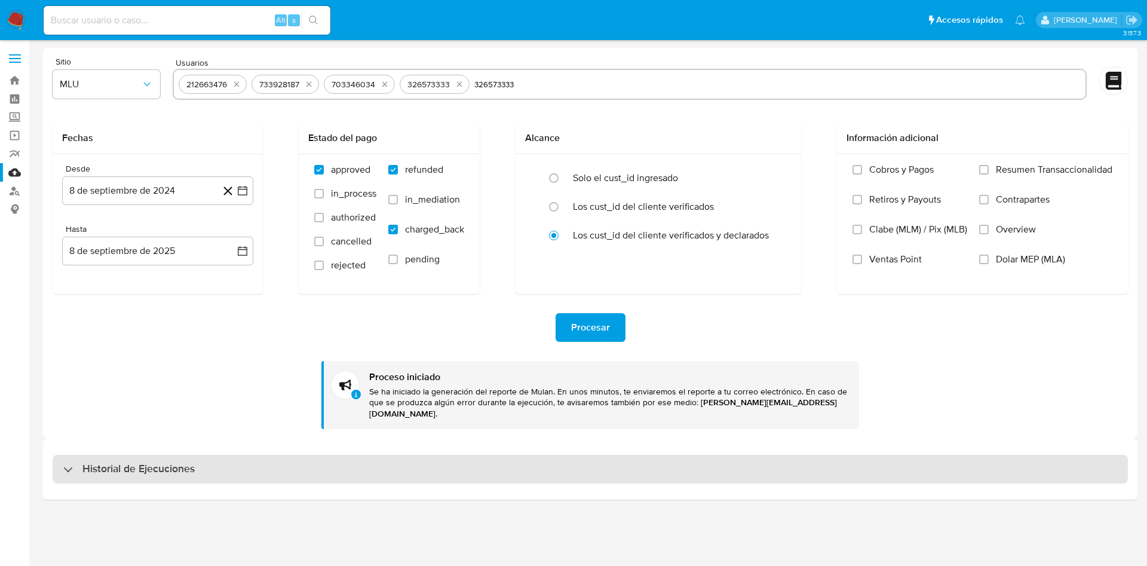
click at [212, 467] on div "Historial de Ejecuciones" at bounding box center [590, 469] width 1075 height 29
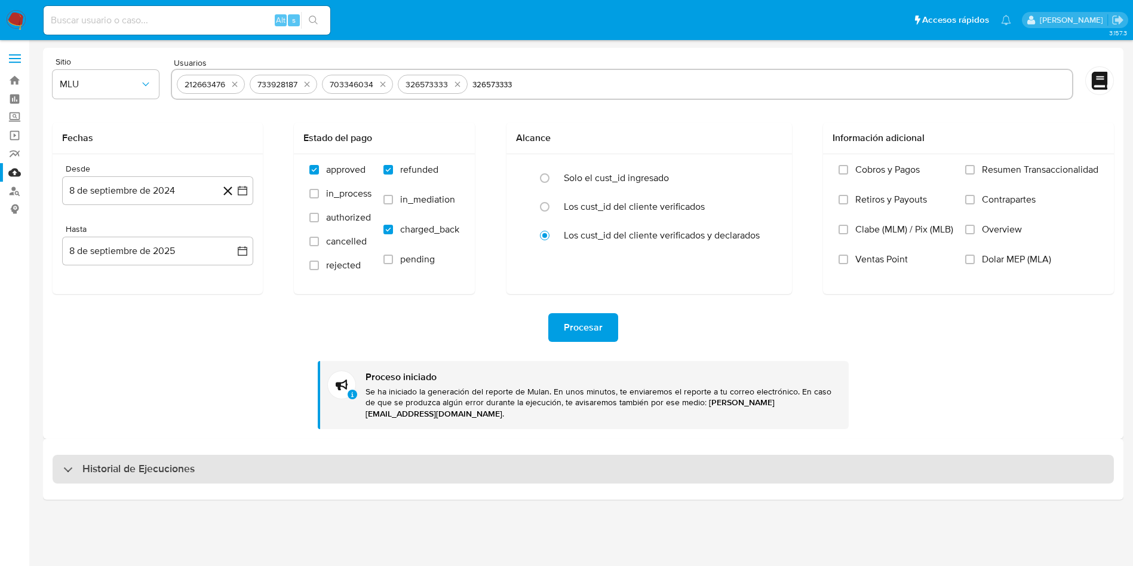
select select "10"
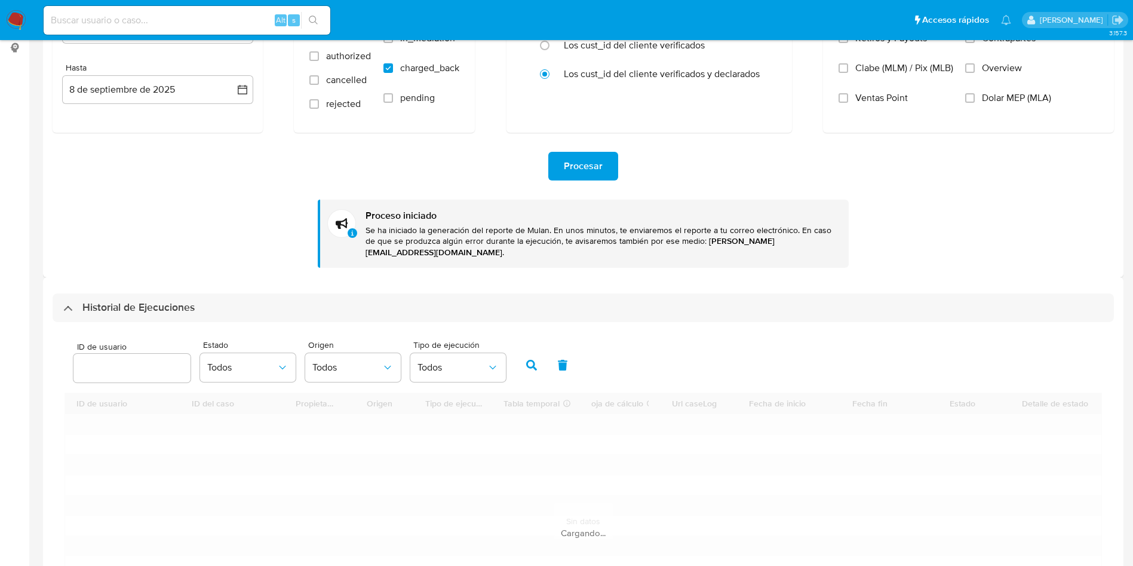
scroll to position [269, 0]
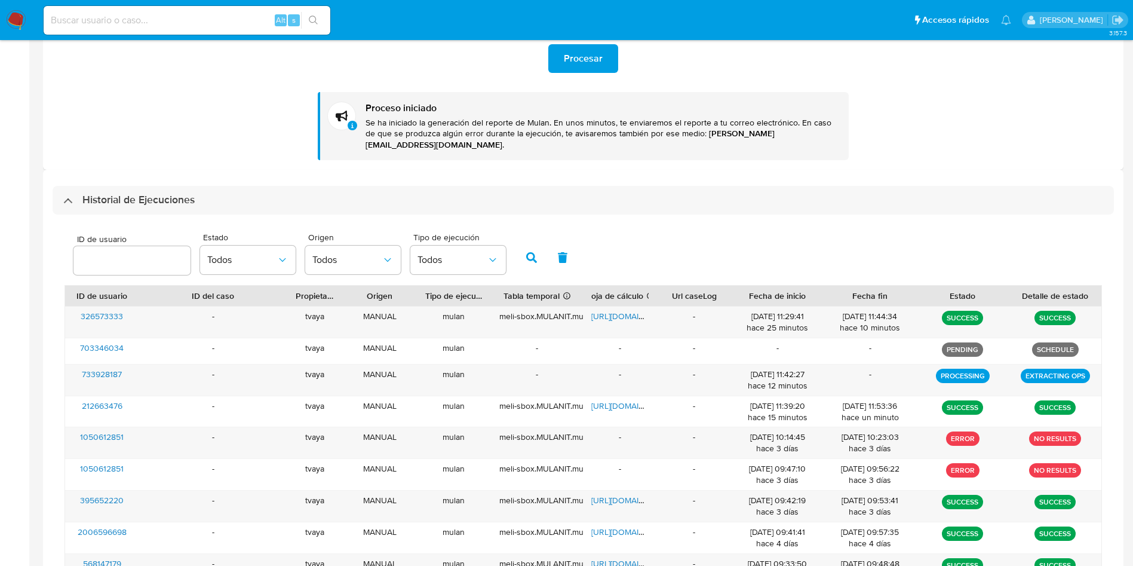
click at [347, 214] on div "ID de usuario Estado Todos Origen Todos Tipo de ejecución Todos ID de usuario I…" at bounding box center [584, 437] width 1062 height 446
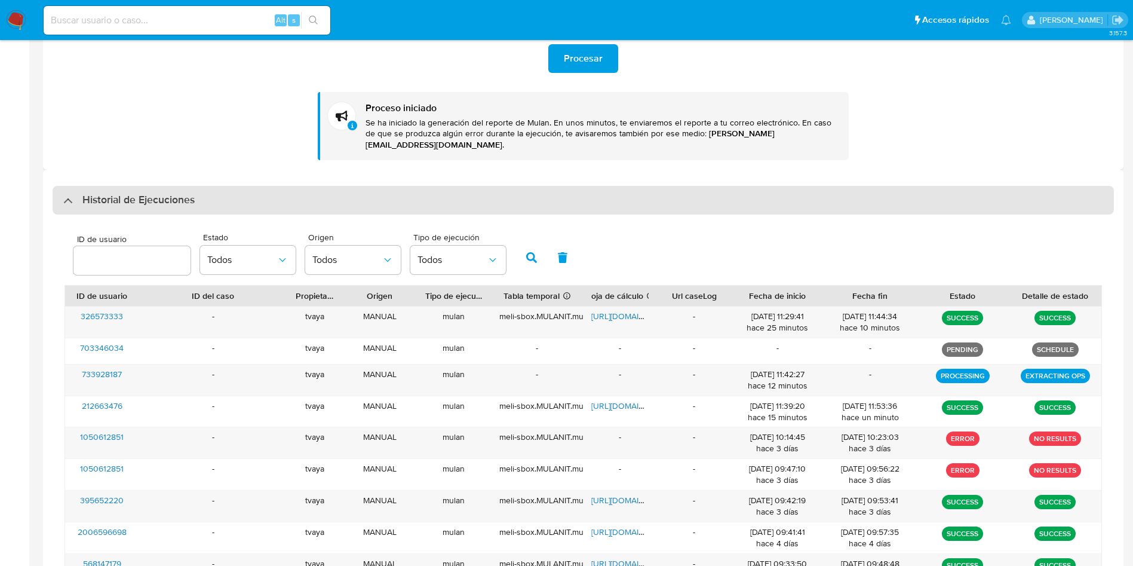
click at [338, 186] on div "Historial de Ejecuciones" at bounding box center [584, 200] width 1062 height 29
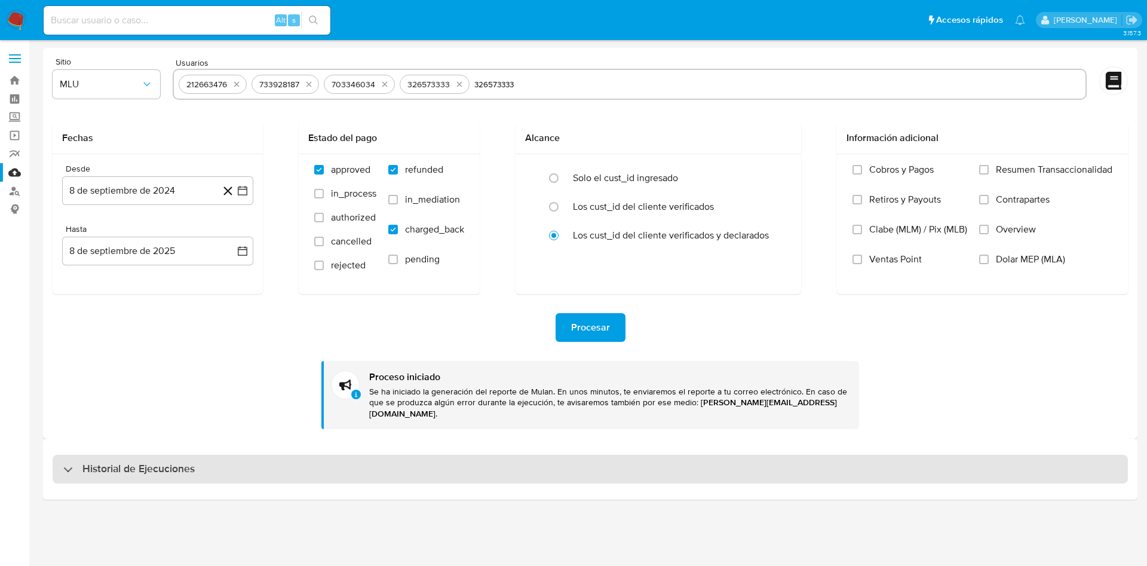
click at [201, 460] on div "Historial de Ejecuciones" at bounding box center [590, 469] width 1075 height 29
select select "10"
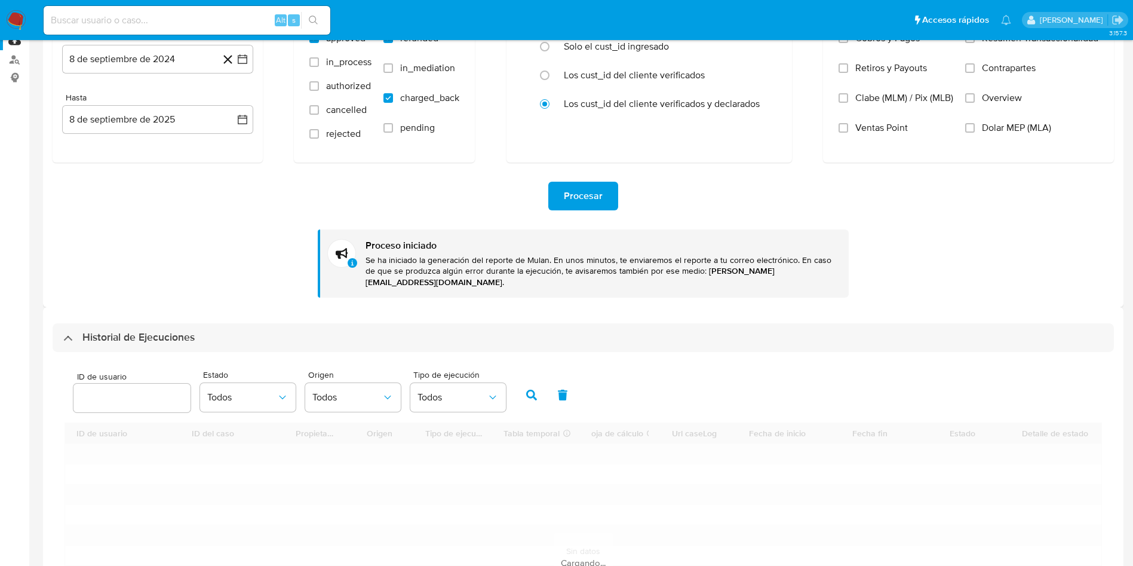
scroll to position [269, 0]
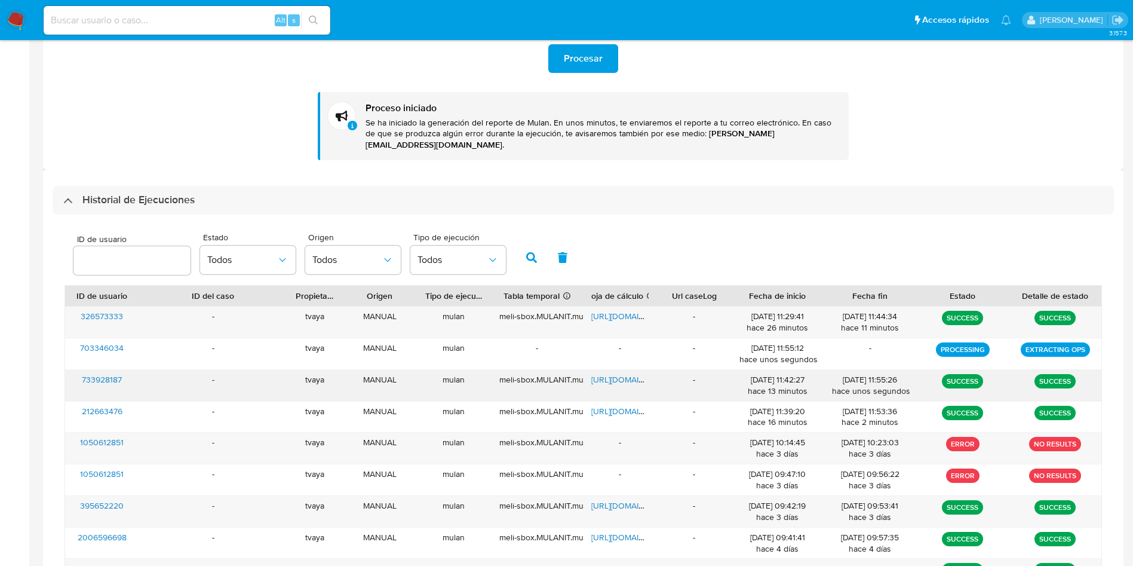
click at [640, 373] on span "https://docs.google.com/spreadsheets/d/17oyxrqkROriyGXzDre664pbRhxgWruSTTIWnWYo…" at bounding box center [632, 379] width 82 height 12
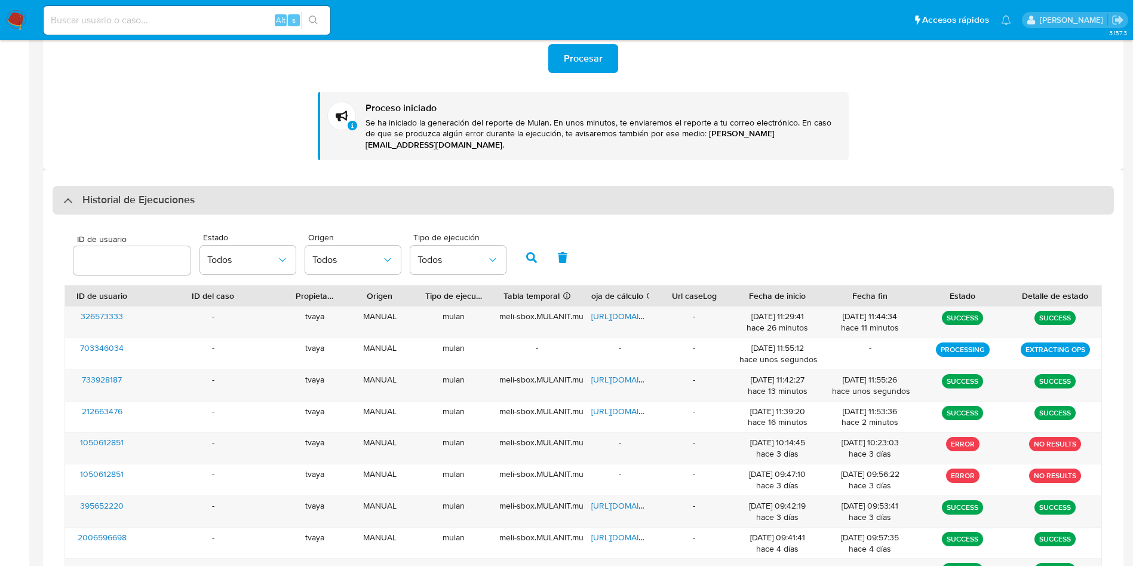
click at [154, 193] on h3 "Historial de Ejecuciones" at bounding box center [138, 200] width 112 height 14
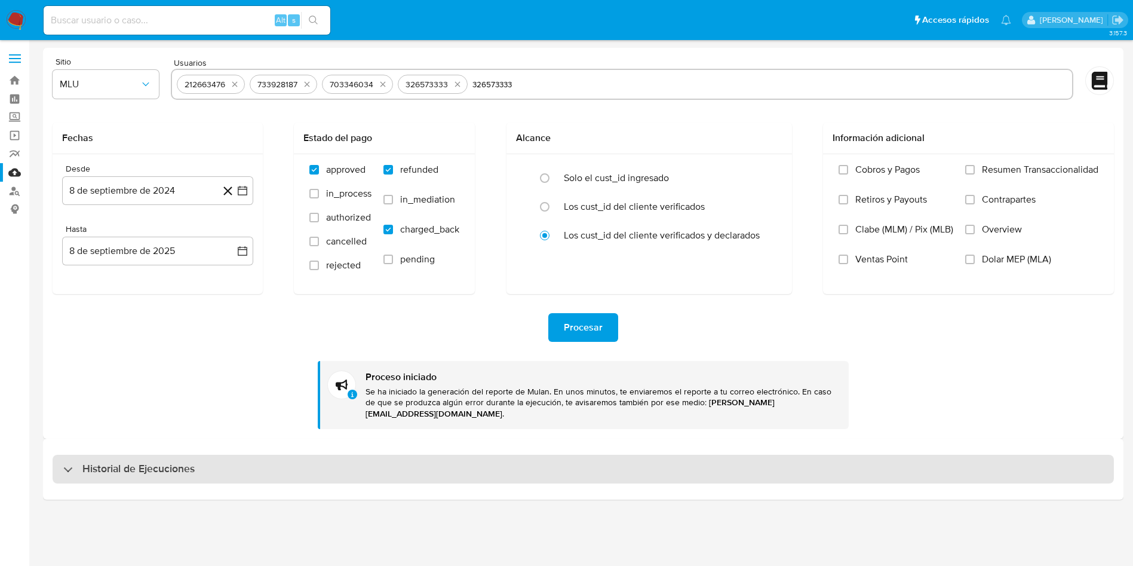
scroll to position [0, 0]
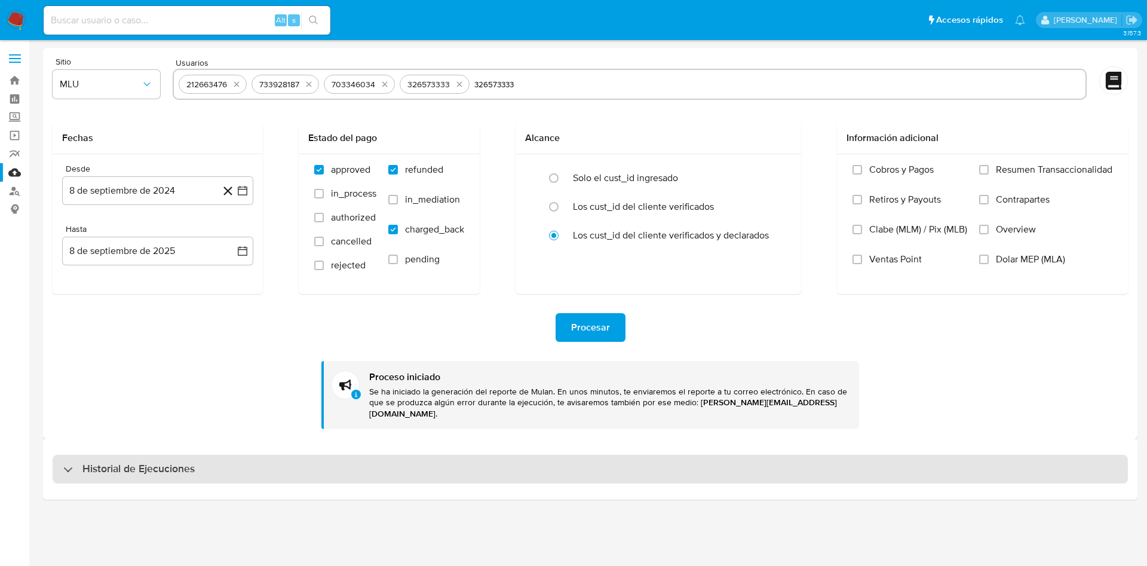
click at [149, 462] on h3 "Historial de Ejecuciones" at bounding box center [138, 469] width 112 height 14
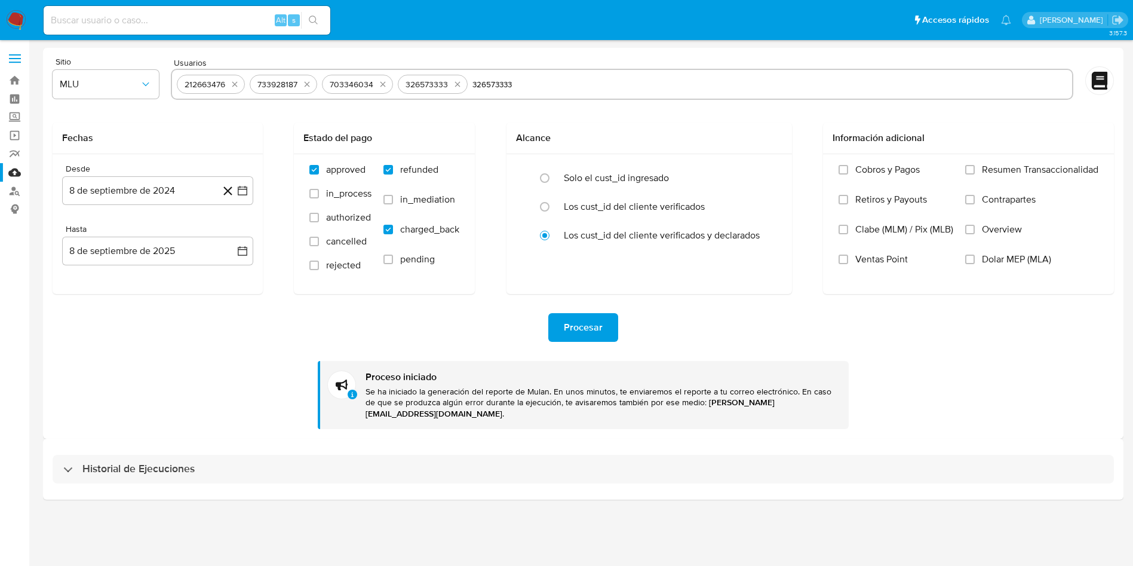
select select "10"
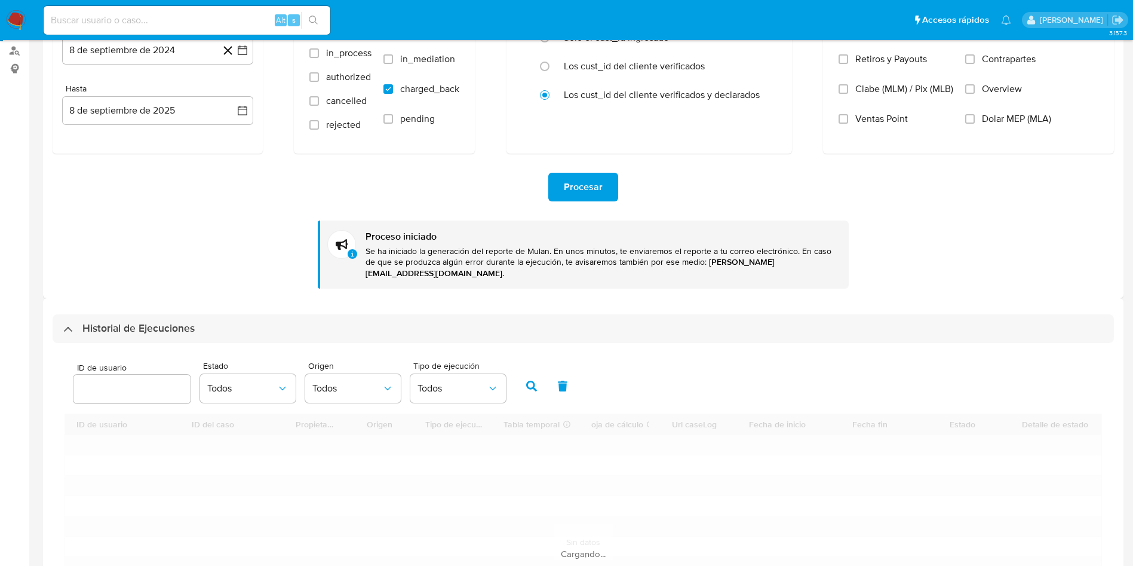
scroll to position [269, 0]
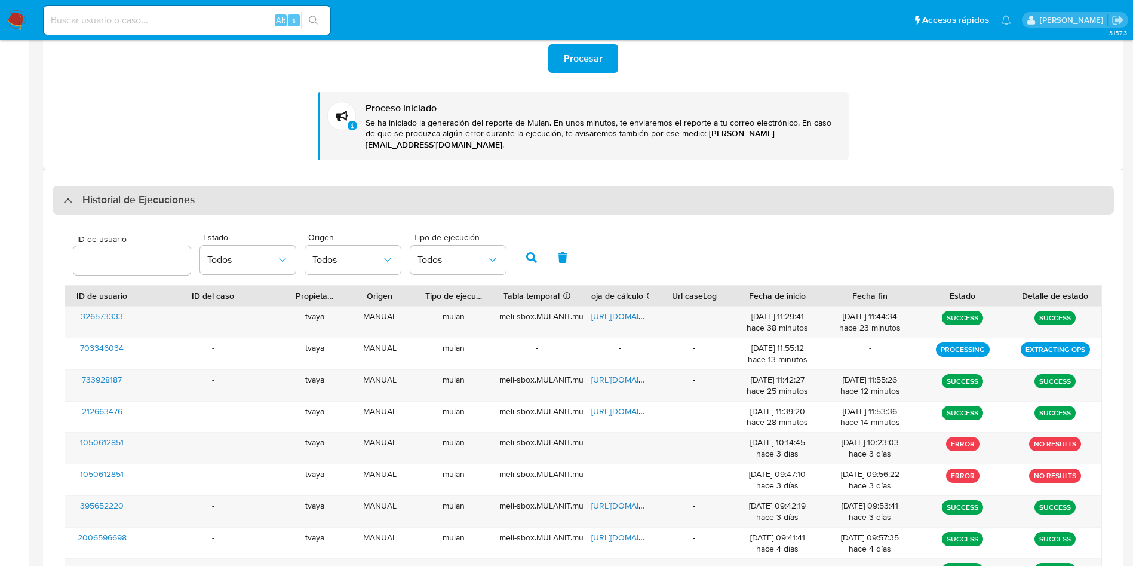
click at [148, 193] on h3 "Historial de Ejecuciones" at bounding box center [138, 200] width 112 height 14
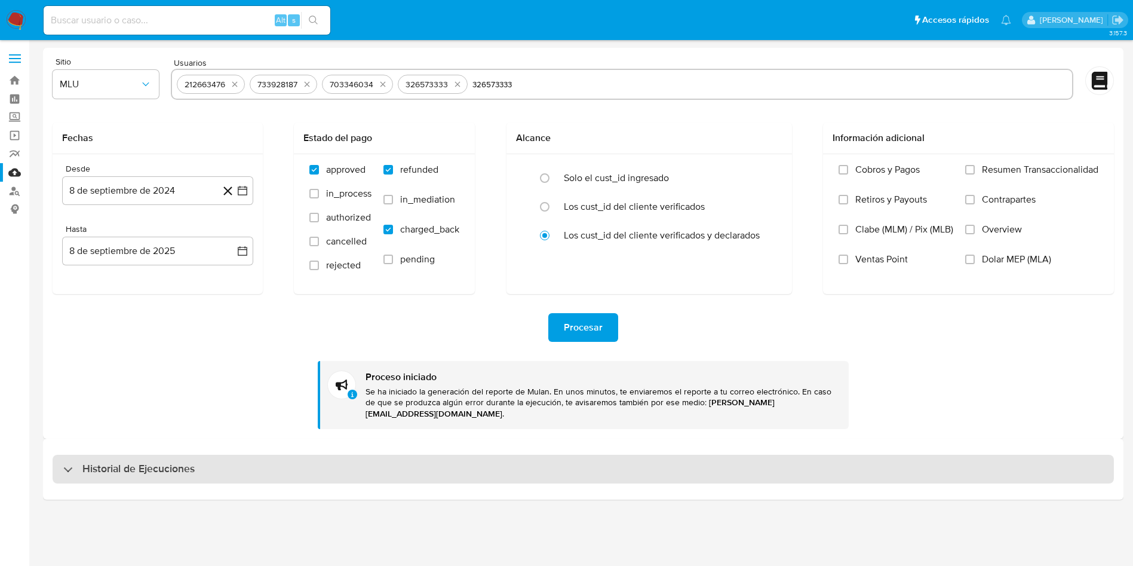
scroll to position [0, 0]
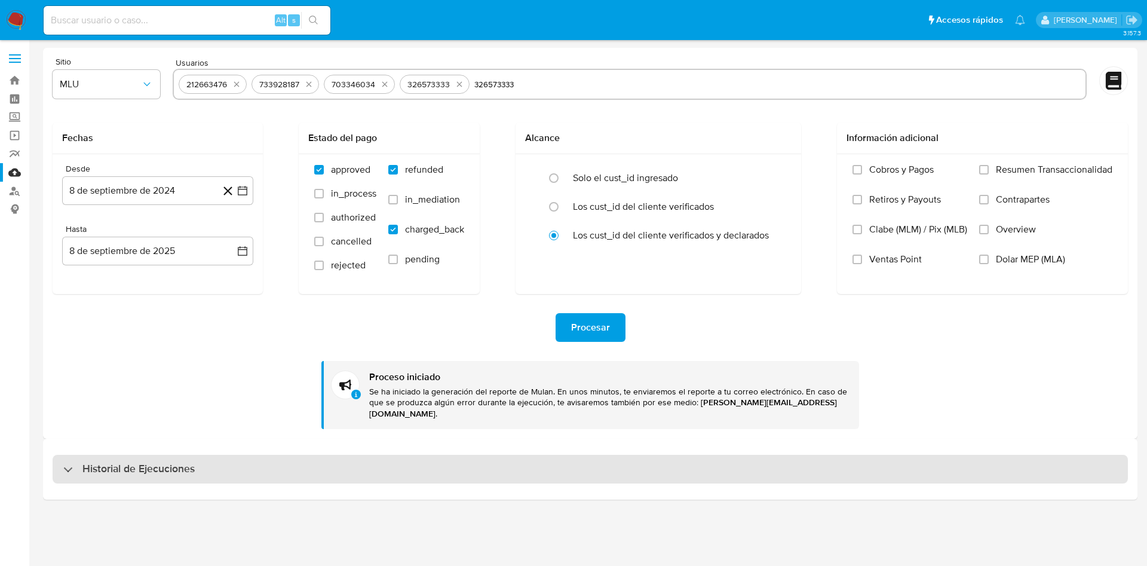
click at [180, 462] on h3 "Historial de Ejecuciones" at bounding box center [138, 469] width 112 height 14
select select "10"
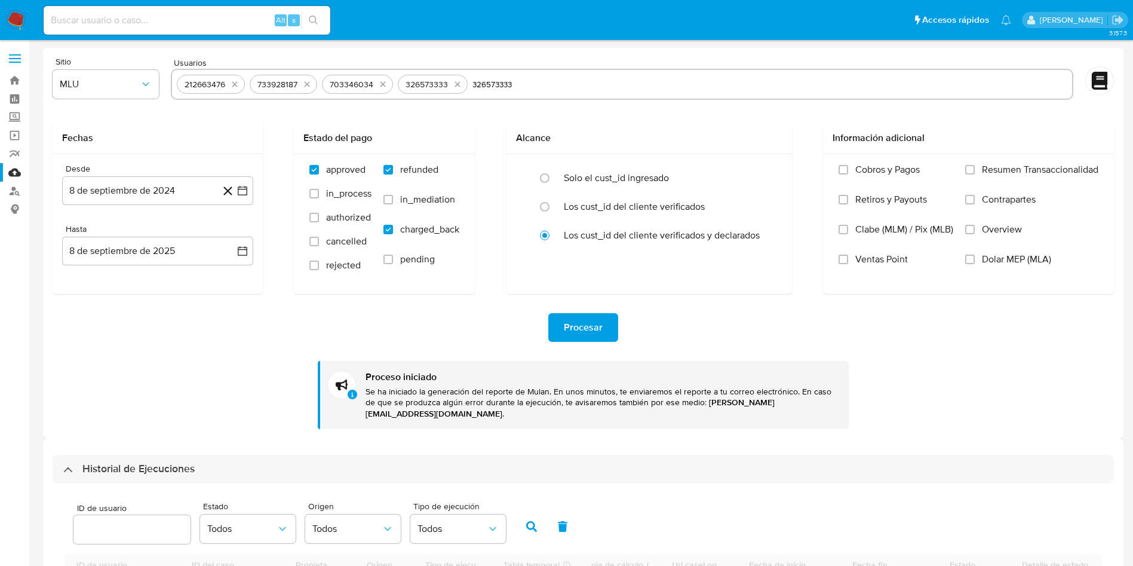
scroll to position [179, 0]
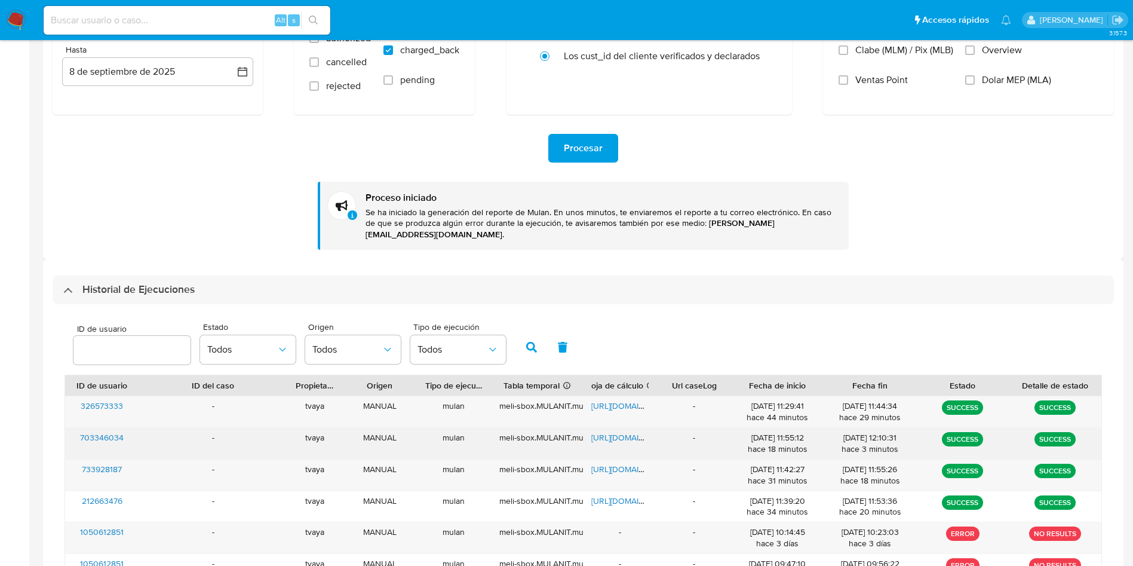
click at [617, 431] on span "https://docs.google.com/spreadsheets/d/1ogS-RqaKHLoaRvTMDHTuWWX8jbIoI48QGq7-8Fp…" at bounding box center [632, 437] width 82 height 12
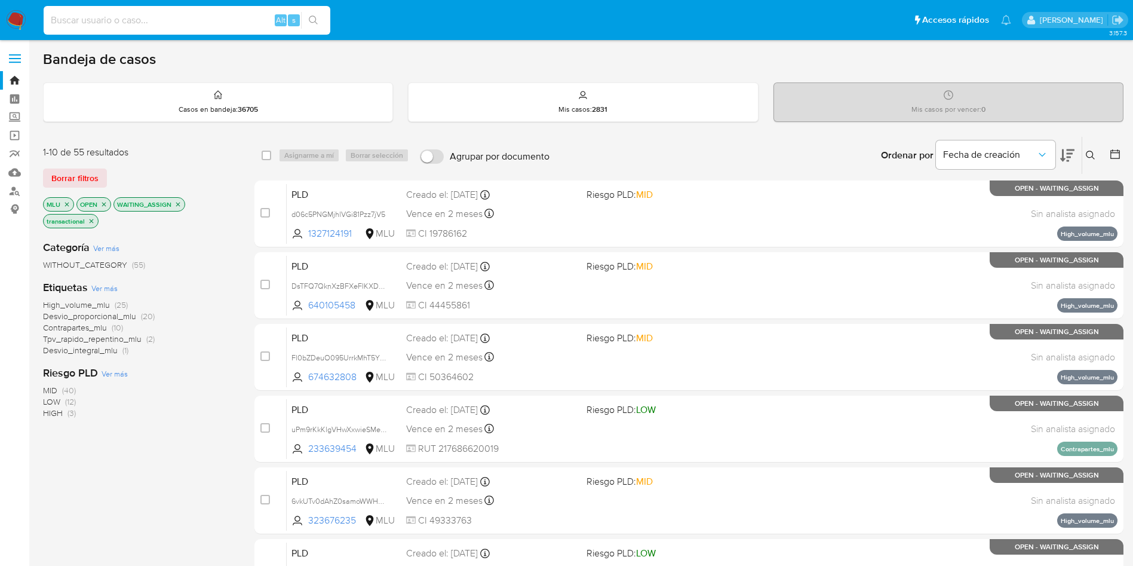
click at [191, 22] on input at bounding box center [187, 21] width 287 height 16
paste input "733928187"
type input "733928187"
click at [15, 21] on img at bounding box center [16, 20] width 20 height 20
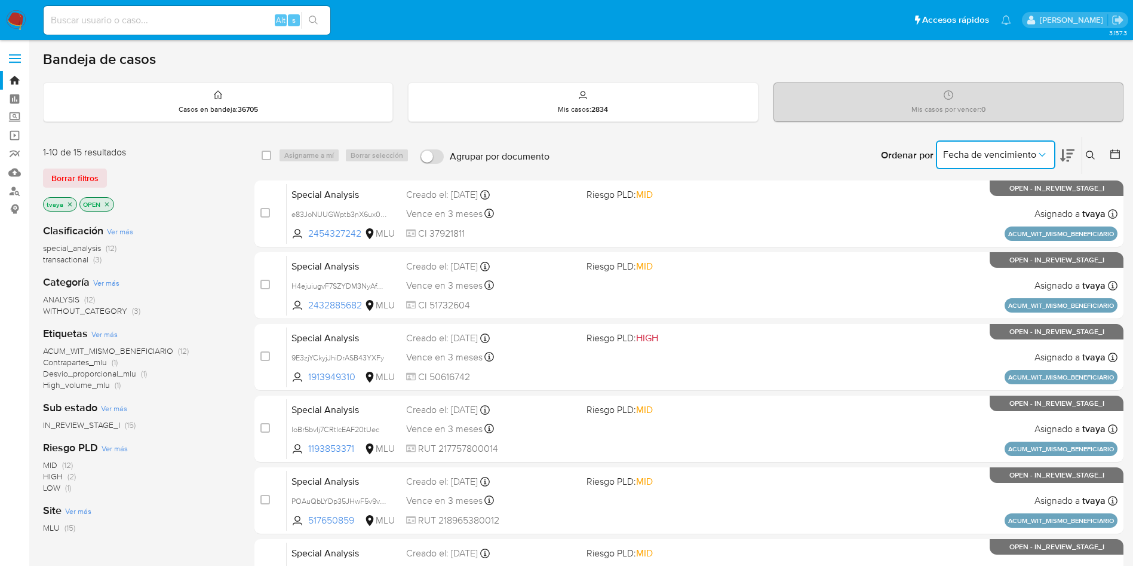
click at [1025, 151] on span "Fecha de vencimiento" at bounding box center [989, 155] width 93 height 12
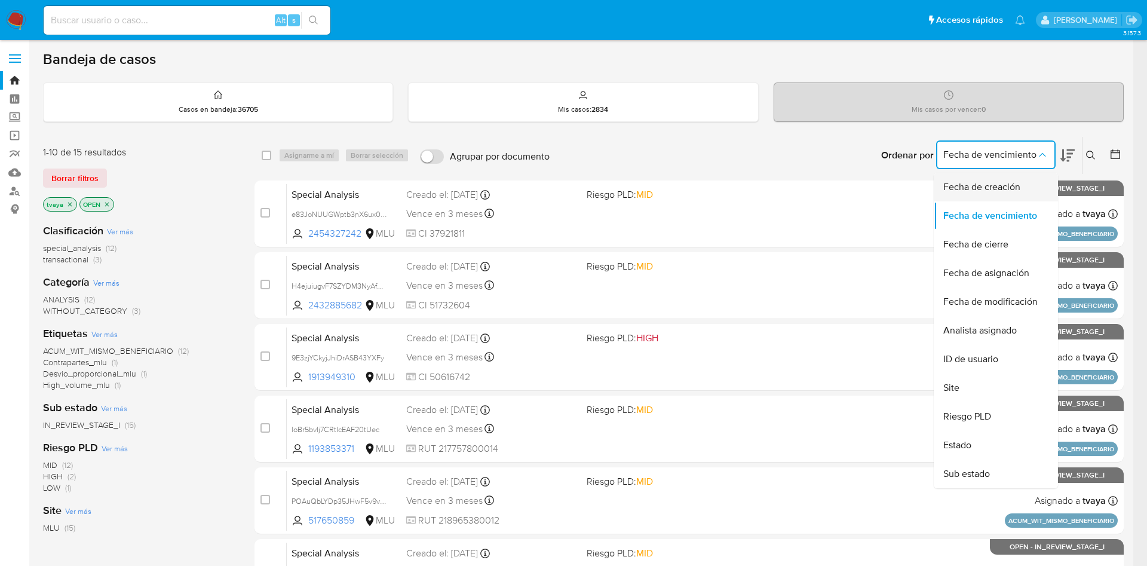
click at [1006, 185] on span "Fecha de creación" at bounding box center [981, 187] width 77 height 12
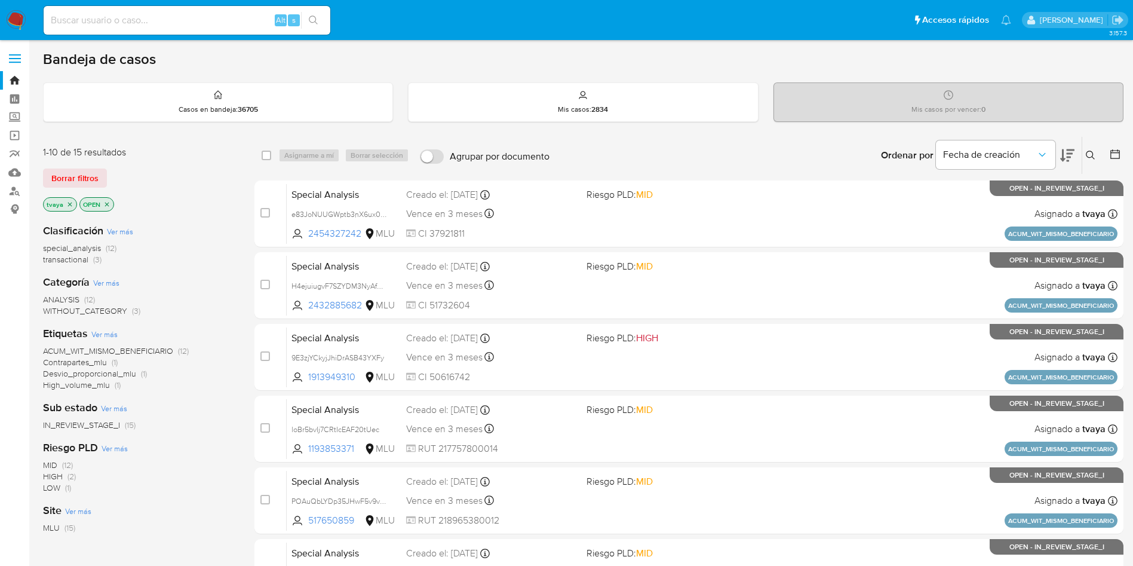
click at [1075, 157] on div "Ordenar por Fecha de creación" at bounding box center [977, 155] width 210 height 37
click at [1070, 157] on icon at bounding box center [1067, 155] width 14 height 14
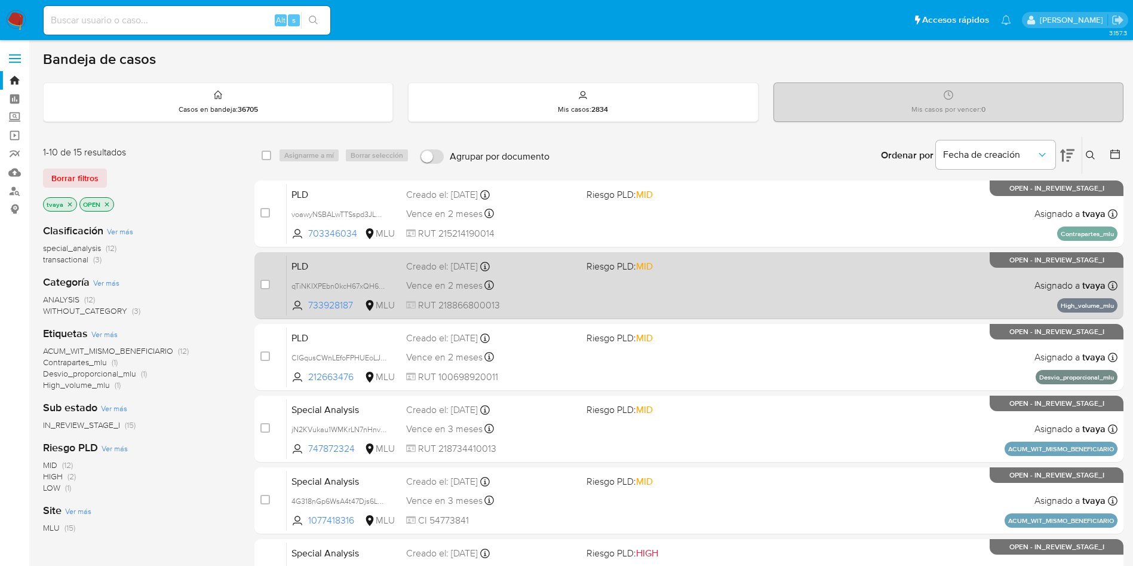
click at [636, 286] on div "PLD qTiNKIXPEbn0kcH67xQH6WWI 733928187 MLU Riesgo PLD: MID Creado el: [DATE] Cr…" at bounding box center [702, 285] width 831 height 60
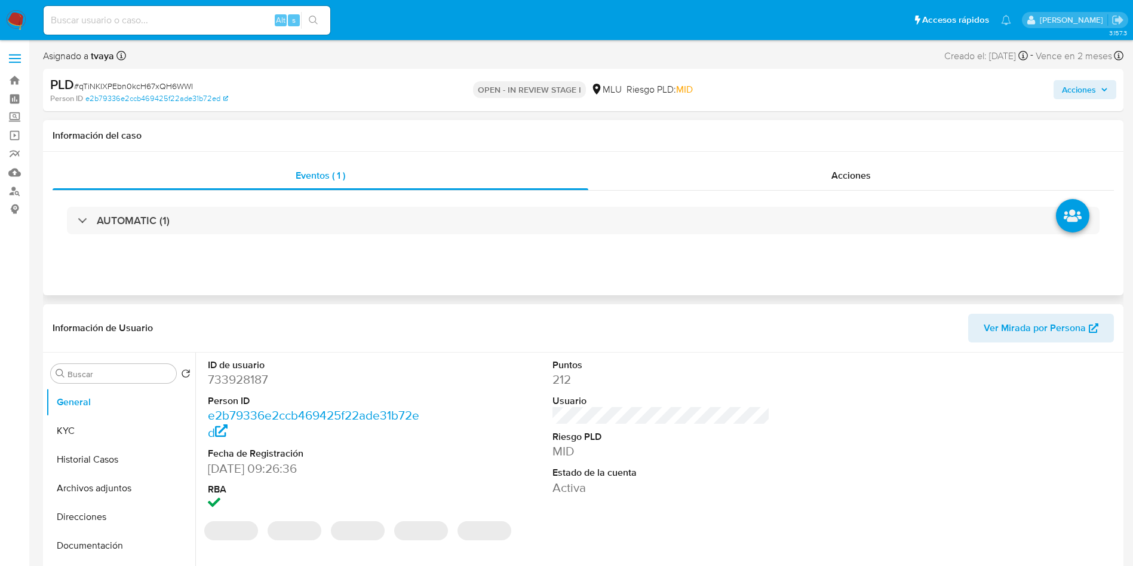
select select "10"
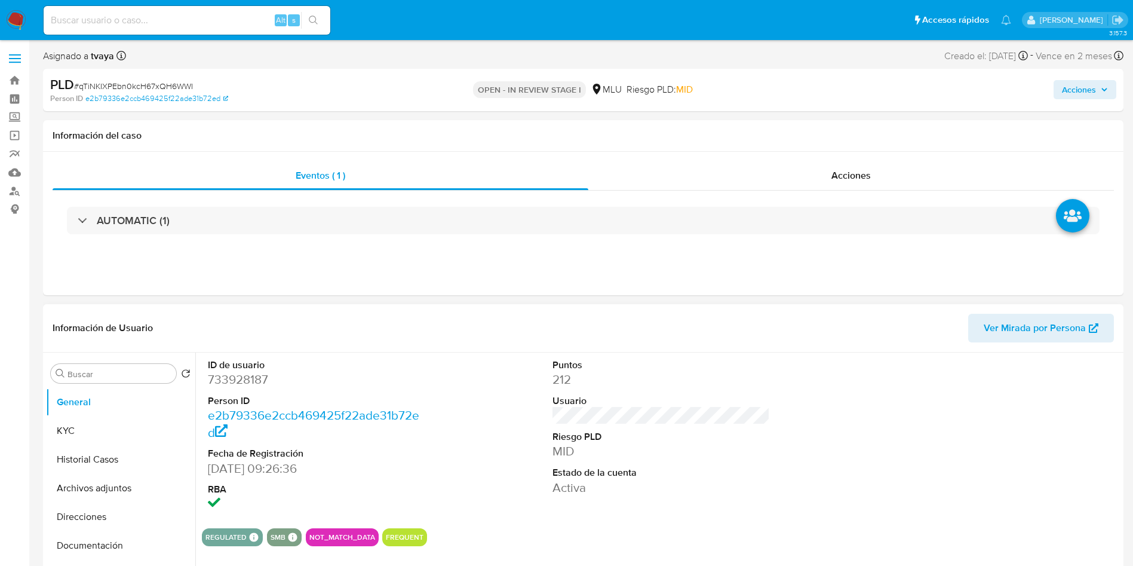
click at [249, 379] on dd "733928187" at bounding box center [317, 379] width 218 height 17
copy dd "733928187"
click at [81, 448] on button "Historial Casos" at bounding box center [116, 459] width 140 height 29
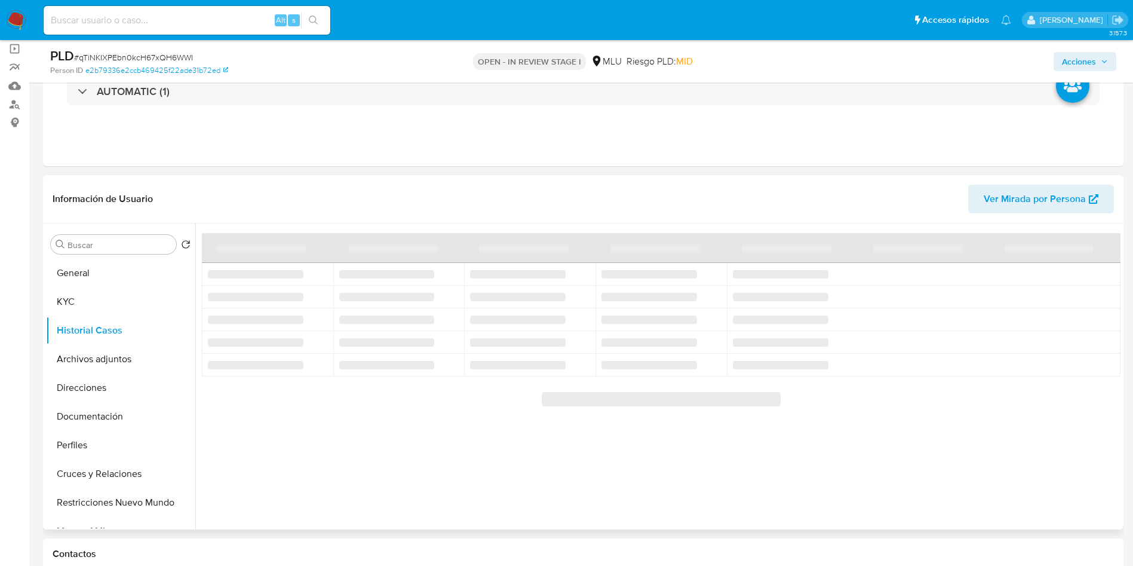
scroll to position [90, 0]
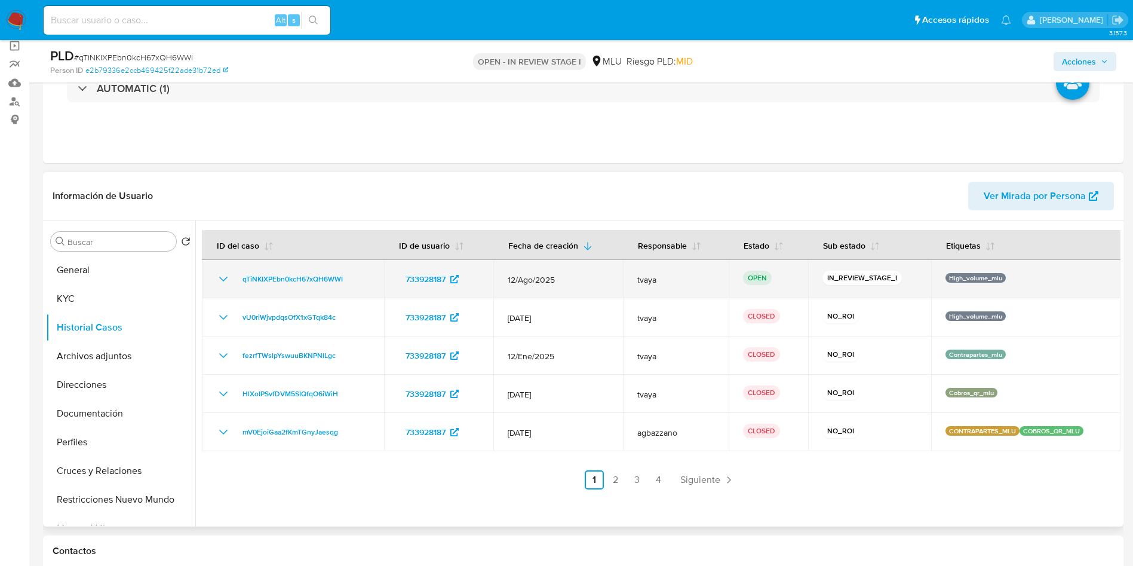
drag, startPoint x: 364, startPoint y: 281, endPoint x: 233, endPoint y: 286, distance: 130.9
click at [233, 286] on td "qTiNKIXPEbn0kcH67xQH6WWI" at bounding box center [293, 279] width 182 height 38
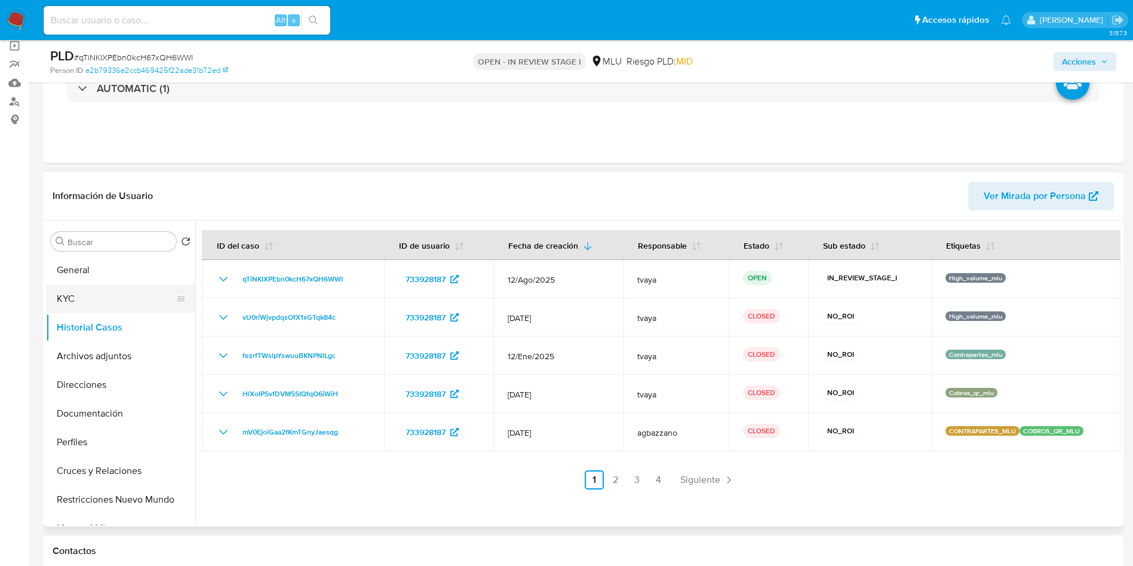
click at [73, 296] on button "KYC" at bounding box center [116, 298] width 140 height 29
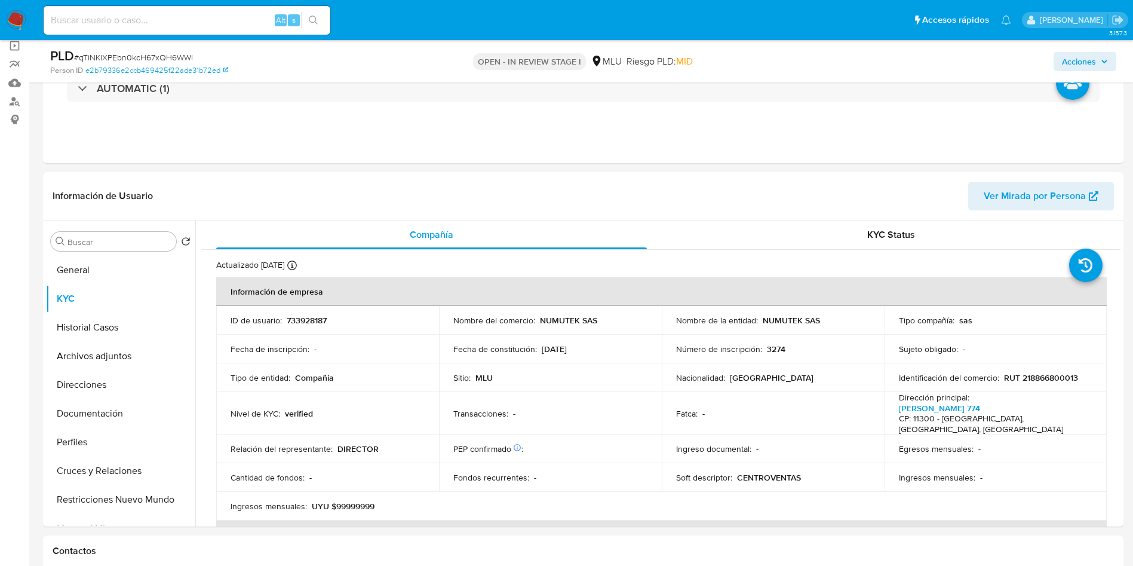
scroll to position [179, 0]
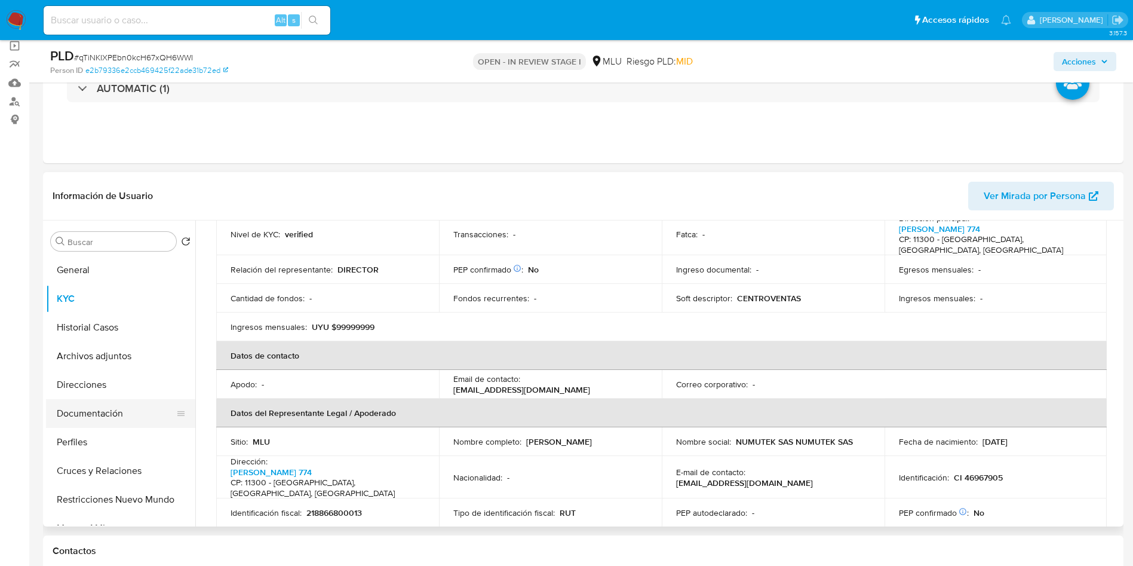
click at [82, 416] on button "Documentación" at bounding box center [116, 413] width 140 height 29
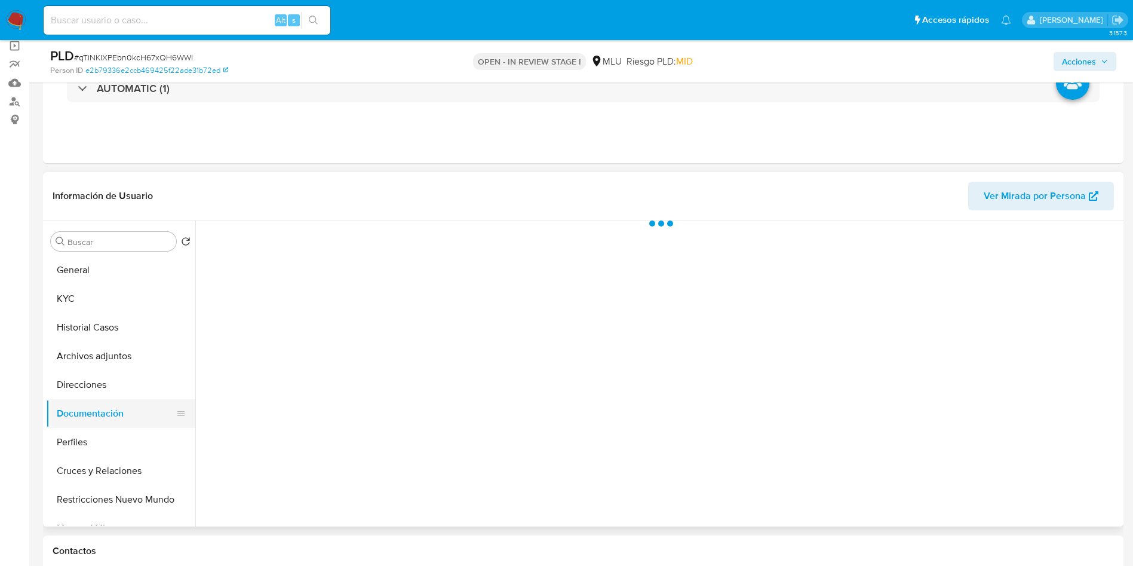
scroll to position [0, 0]
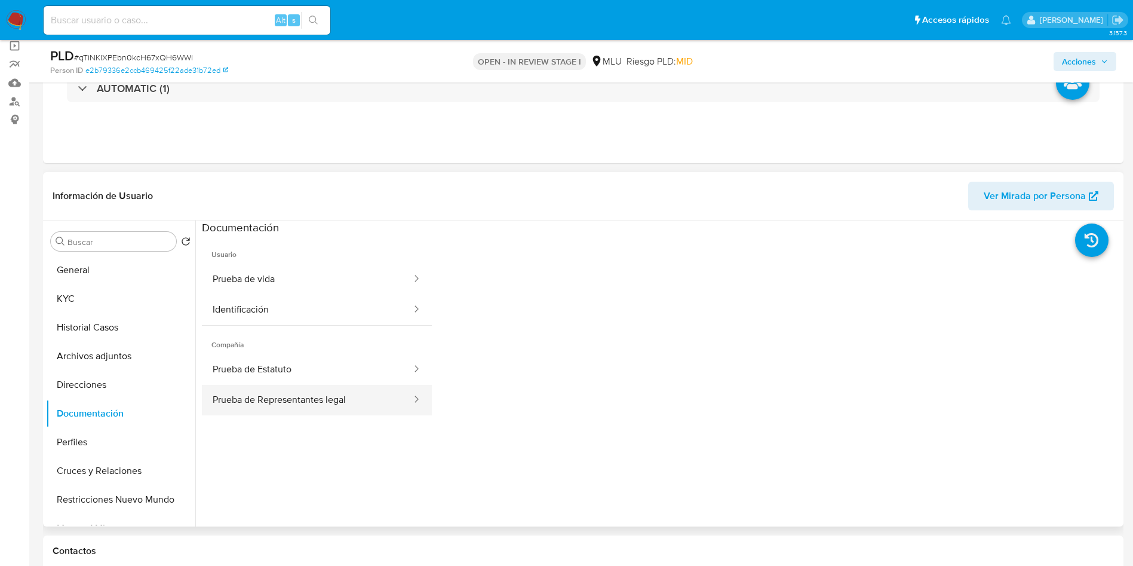
click at [360, 398] on button "Prueba de Representantes legal" at bounding box center [307, 400] width 211 height 30
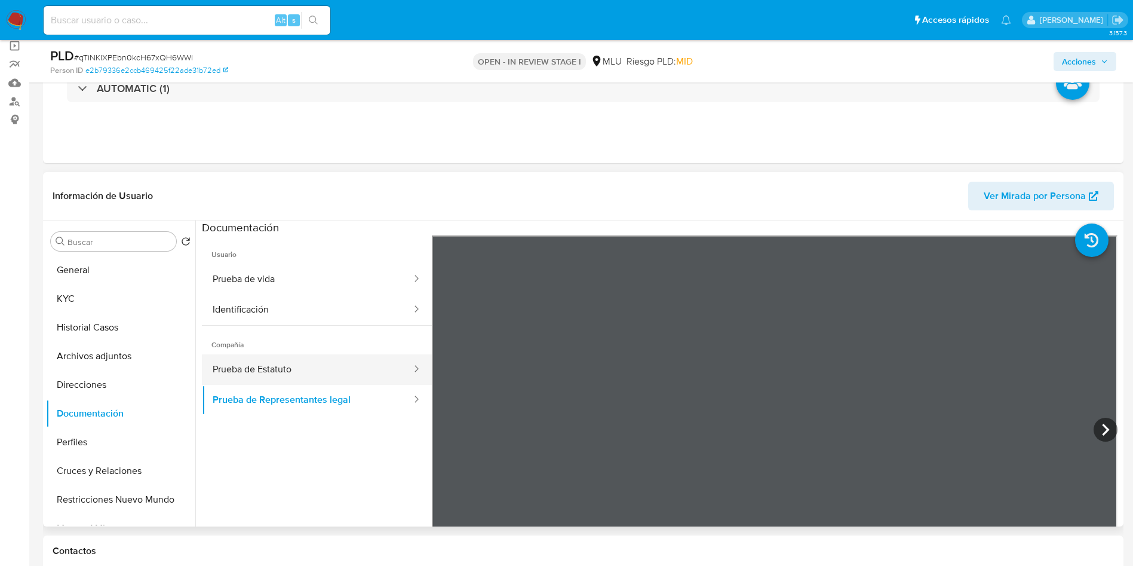
click at [311, 366] on button "Prueba de Estatuto" at bounding box center [307, 369] width 211 height 30
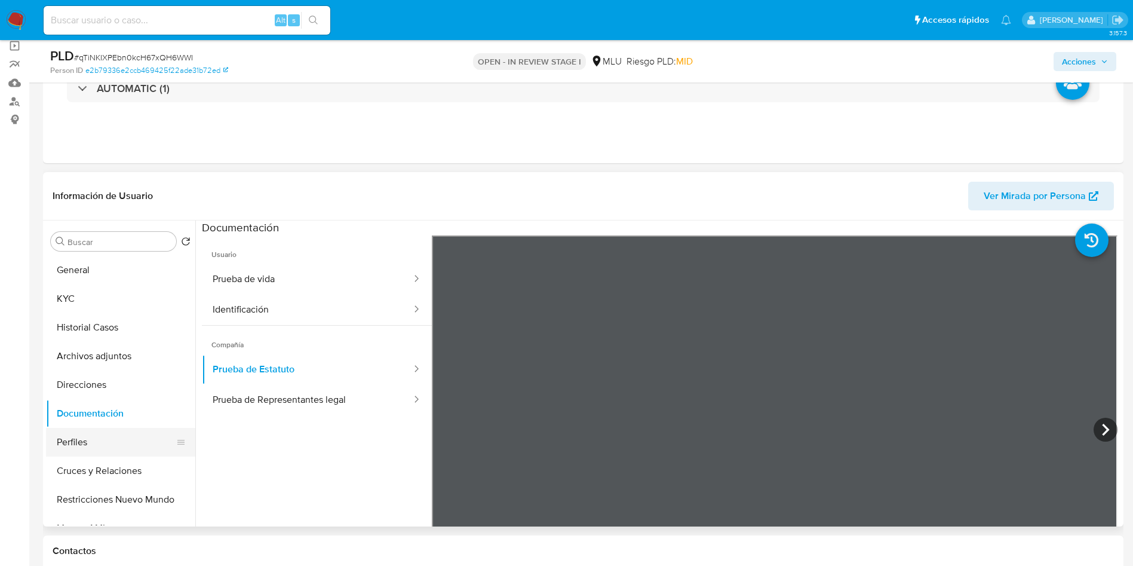
click at [80, 437] on button "Perfiles" at bounding box center [116, 442] width 140 height 29
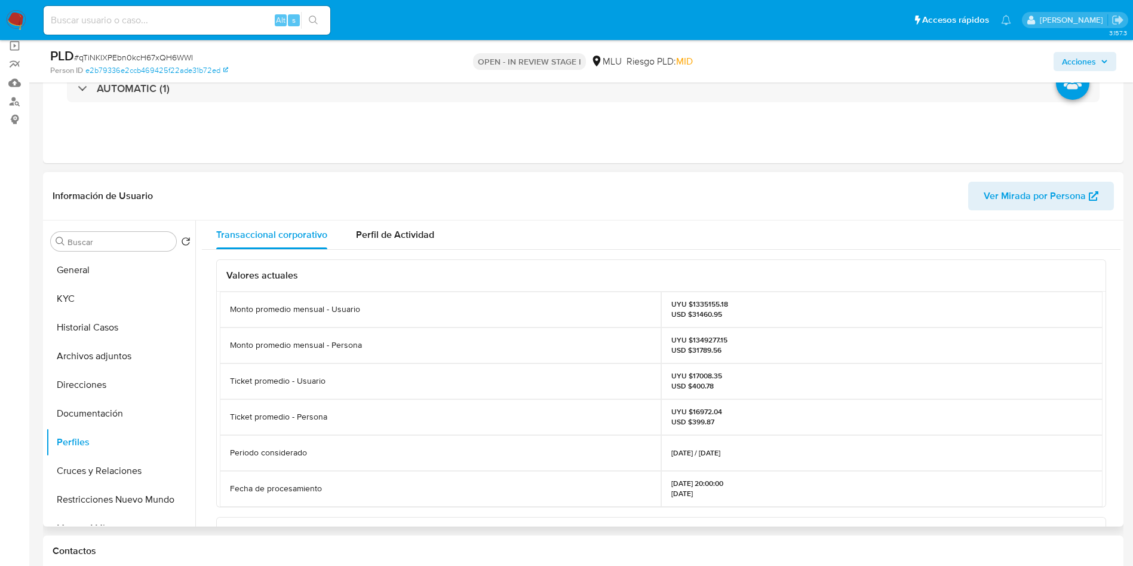
click at [709, 303] on p "UYU $1335155.18 USD $31460.95" at bounding box center [700, 308] width 57 height 19
copy p "1335155.18"
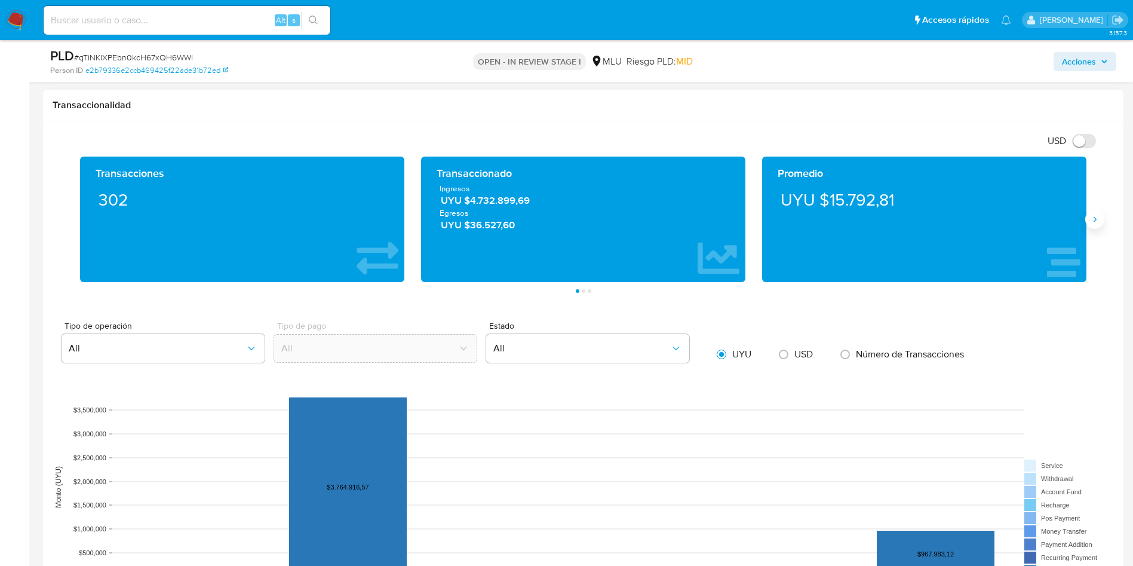
drag, startPoint x: 1087, startPoint y: 210, endPoint x: 1095, endPoint y: 216, distance: 9.4
click at [1087, 213] on div "Transacciones 302 Transaccionado Ingresos UYU $4.732.899,69 Egresos UYU $36.527…" at bounding box center [583, 219] width 1023 height 125
click at [1095, 216] on icon "Siguiente" at bounding box center [1095, 219] width 10 height 10
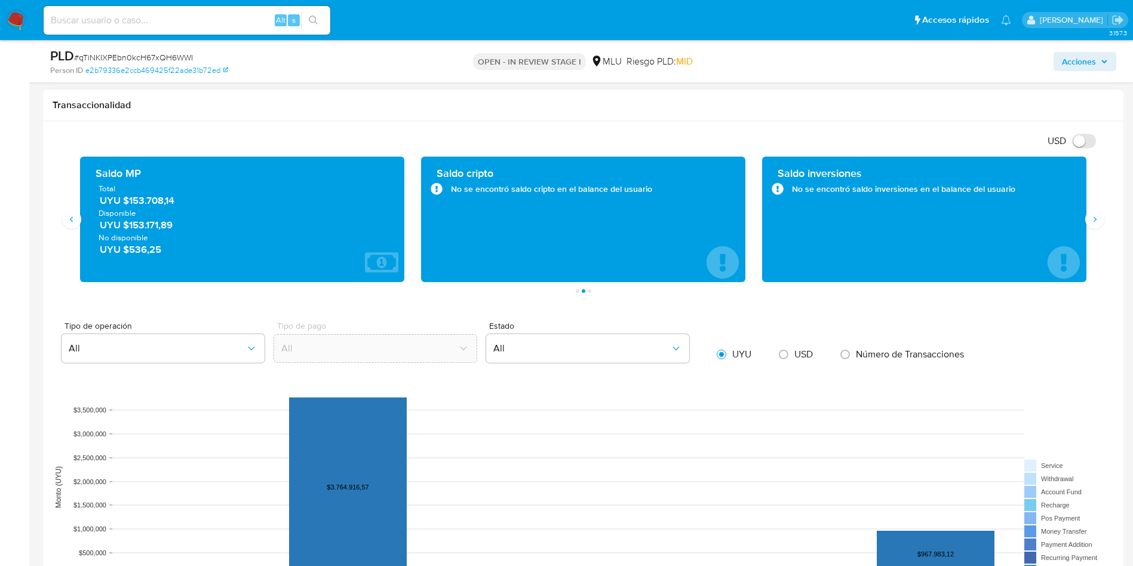
click at [149, 201] on span "UYU $153.708,14" at bounding box center [243, 201] width 286 height 14
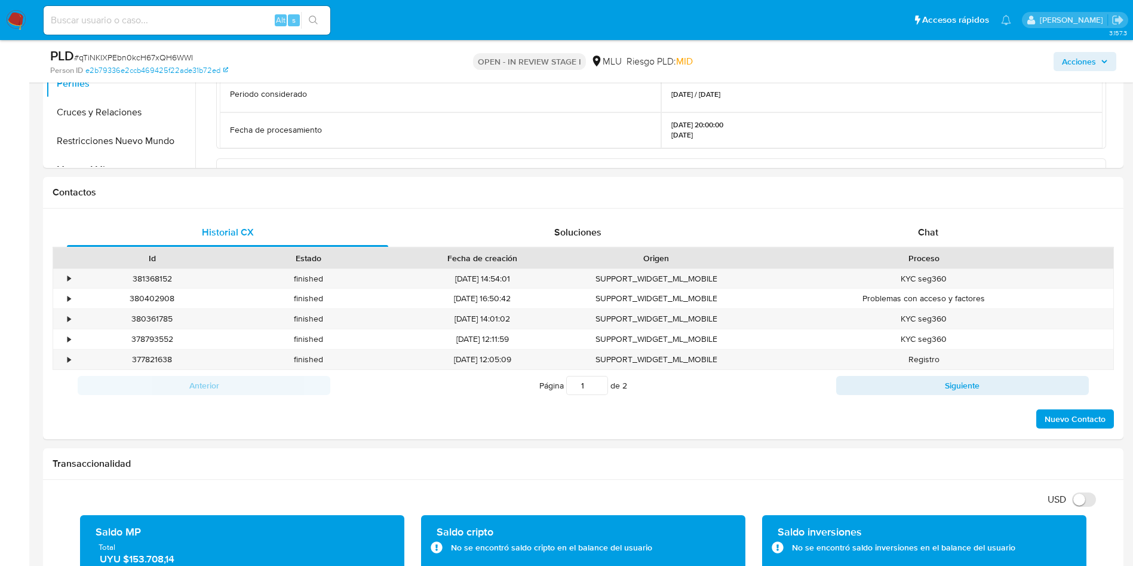
scroll to position [179, 0]
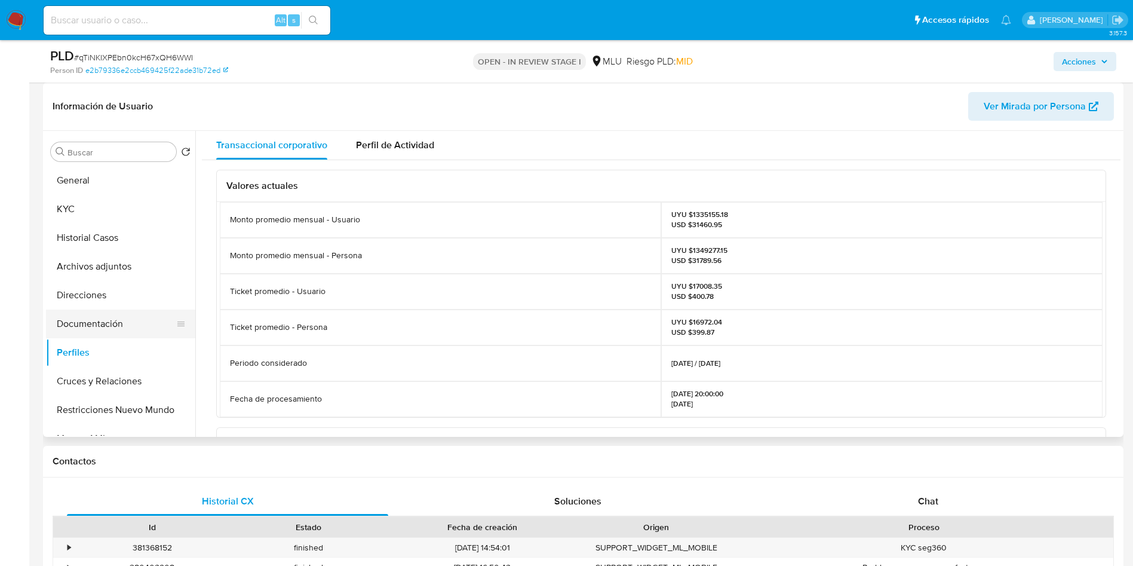
click at [78, 334] on button "Documentación" at bounding box center [116, 323] width 140 height 29
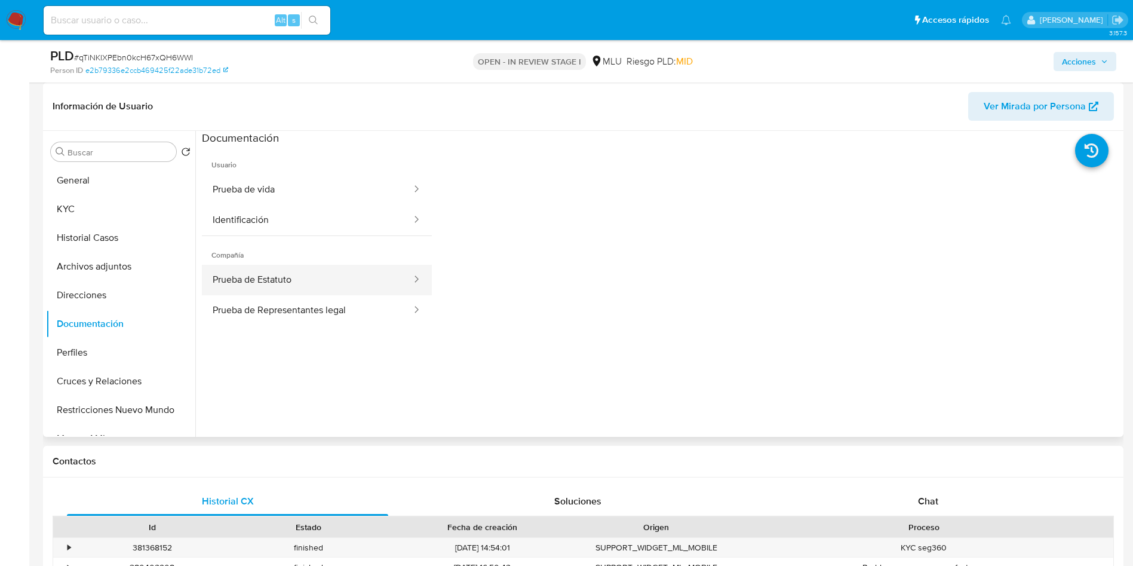
click at [415, 279] on icon at bounding box center [417, 278] width 4 height 7
click at [335, 276] on button "Prueba de Estatuto" at bounding box center [307, 280] width 211 height 30
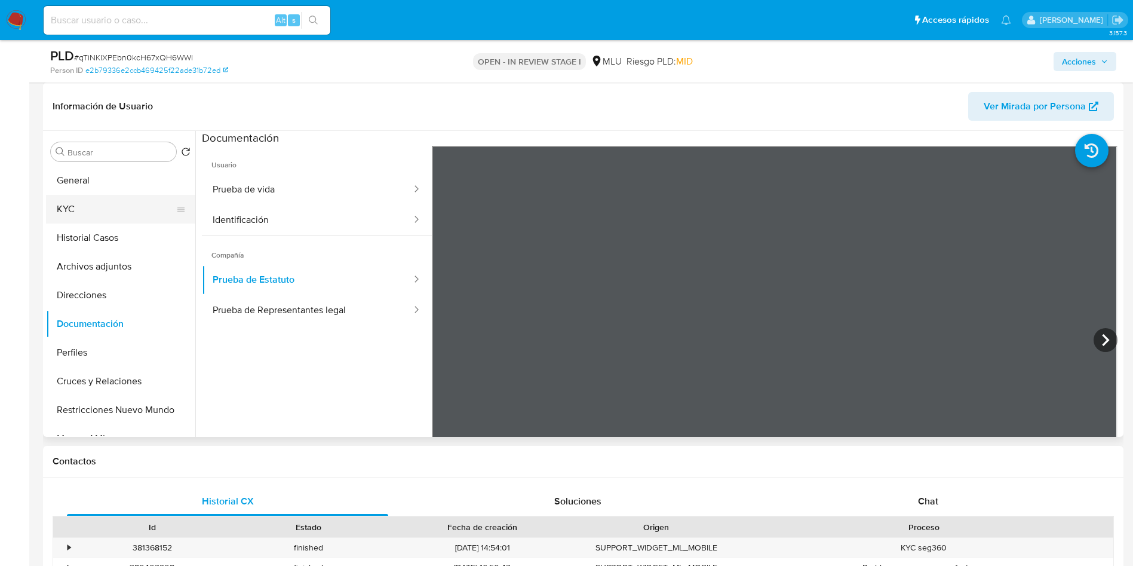
click at [91, 206] on button "KYC" at bounding box center [116, 209] width 140 height 29
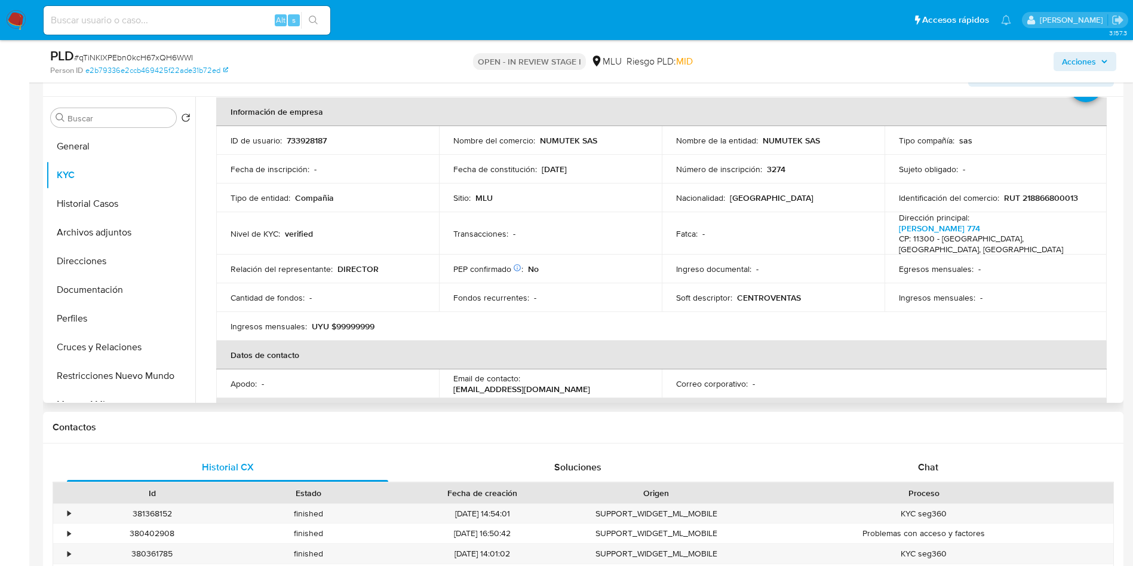
scroll to position [58, 0]
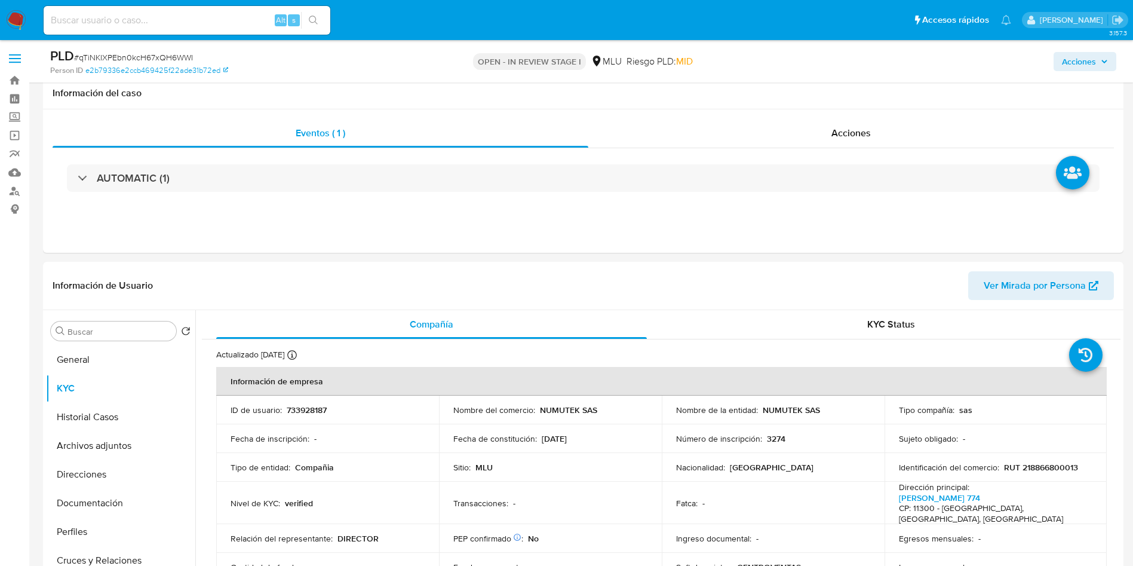
select select "10"
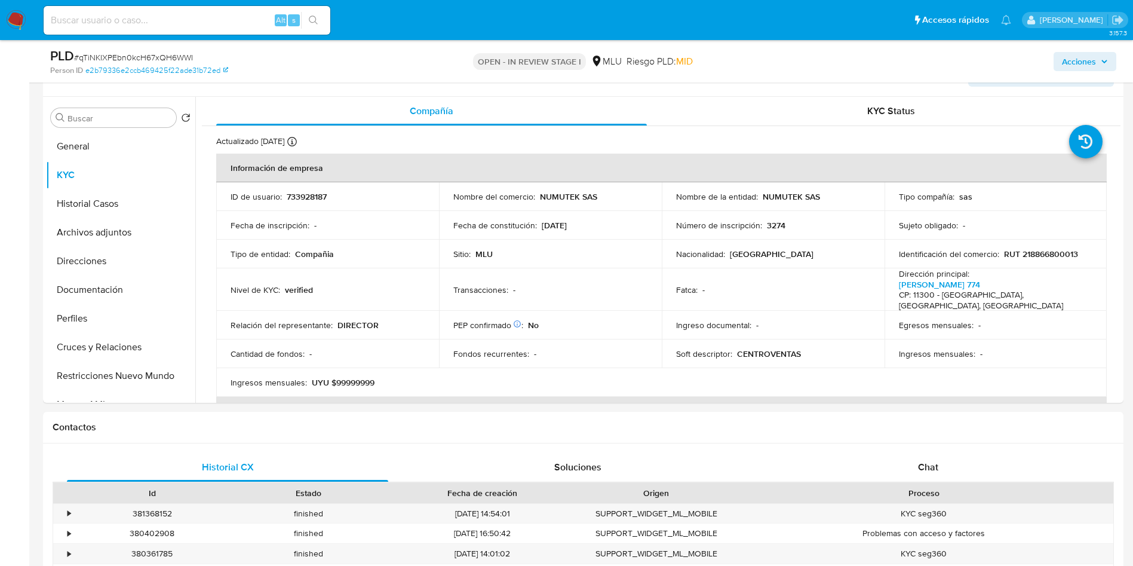
scroll to position [58, 0]
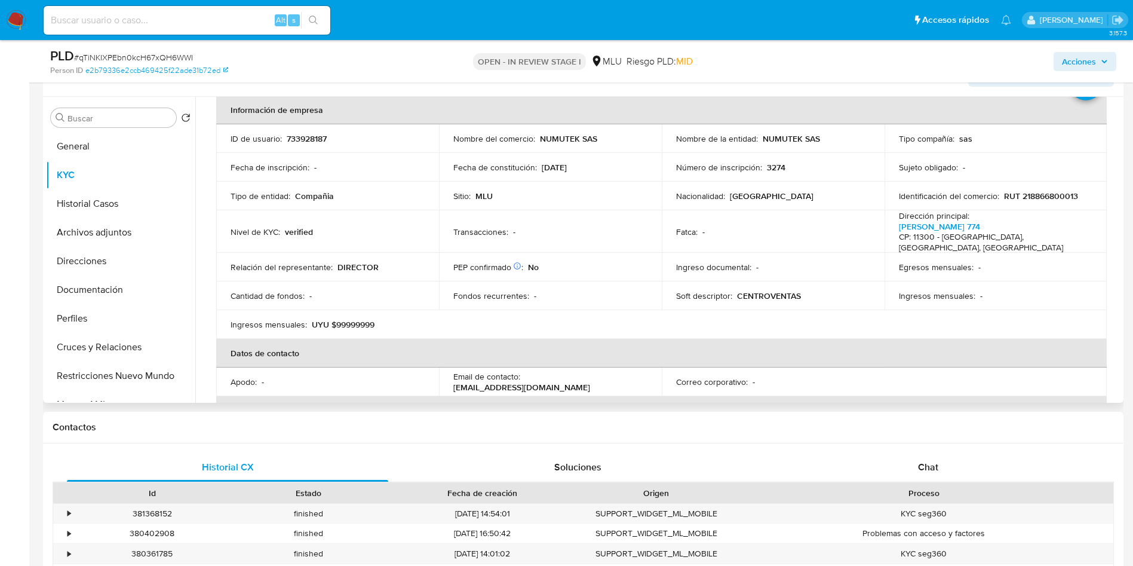
drag, startPoint x: 618, startPoint y: 298, endPoint x: 618, endPoint y: 290, distance: 8.4
click at [618, 296] on td "Fondos recurrentes : -" at bounding box center [550, 295] width 223 height 29
click at [618, 290] on div "Fondos recurrentes : -" at bounding box center [550, 295] width 194 height 11
click at [105, 236] on button "Archivos adjuntos" at bounding box center [116, 232] width 140 height 29
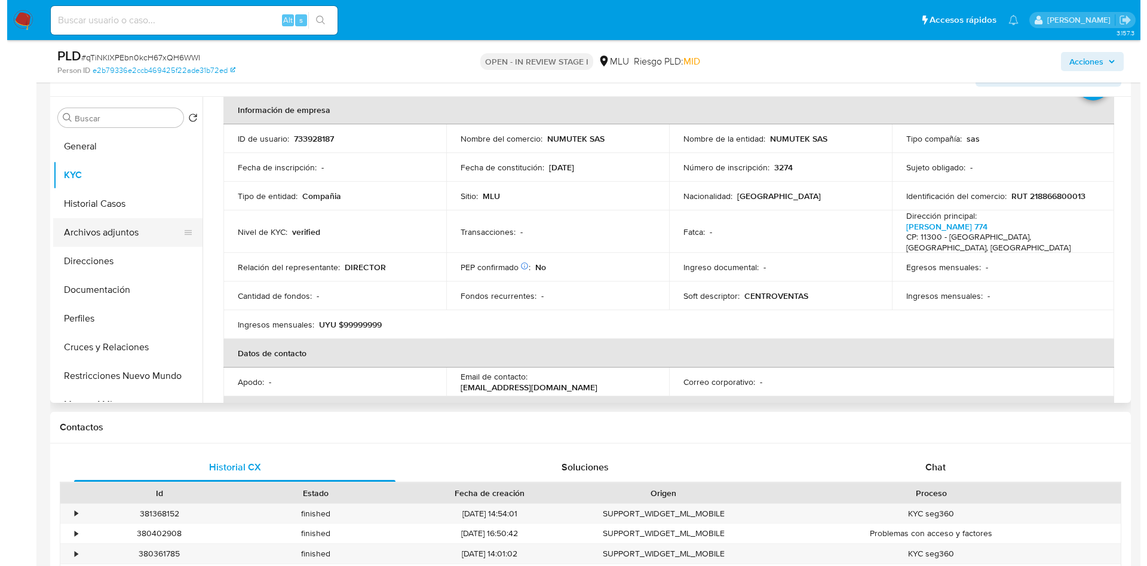
scroll to position [0, 0]
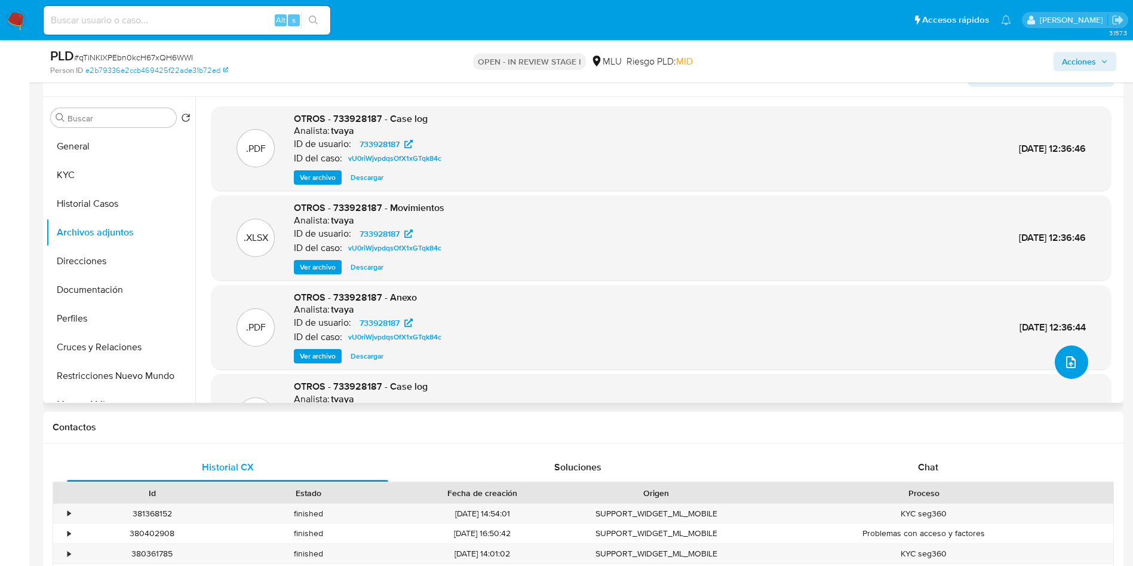
click at [1075, 363] on button "upload-file" at bounding box center [1071, 361] width 33 height 33
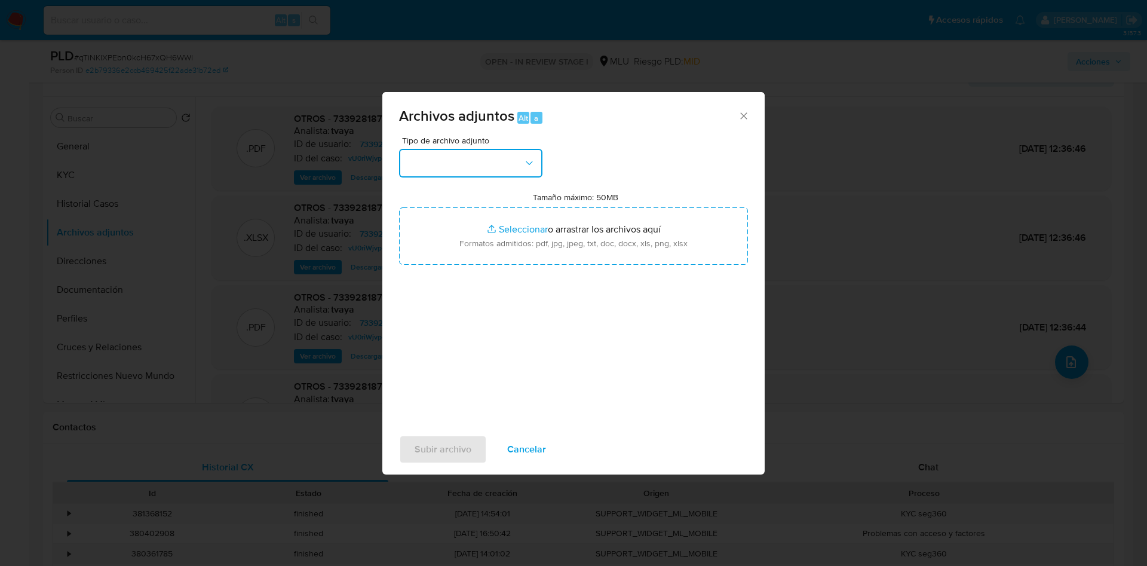
click at [470, 155] on button "button" at bounding box center [470, 163] width 143 height 29
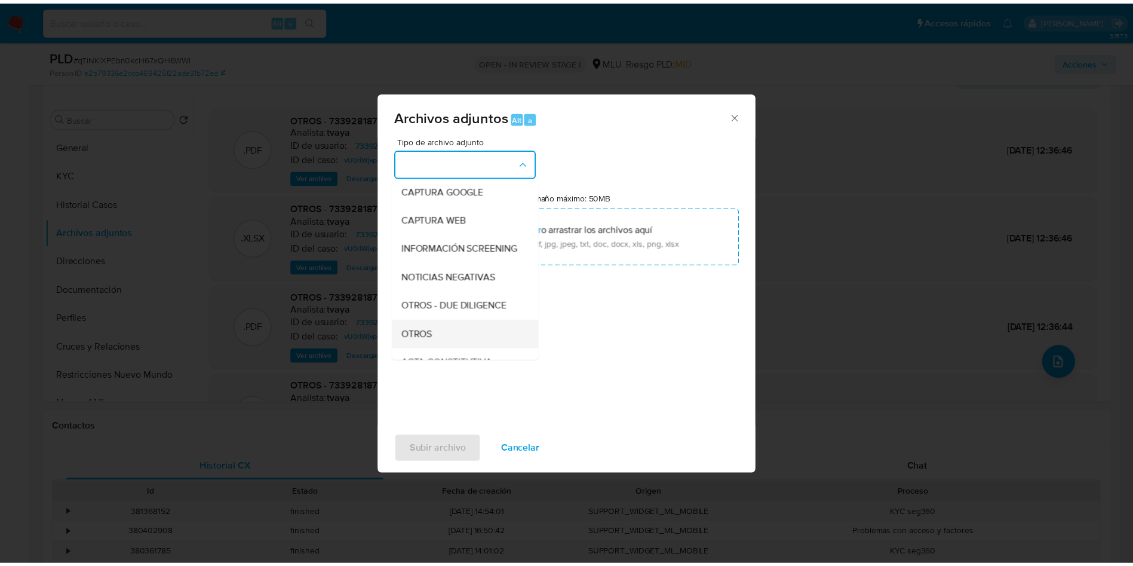
scroll to position [90, 0]
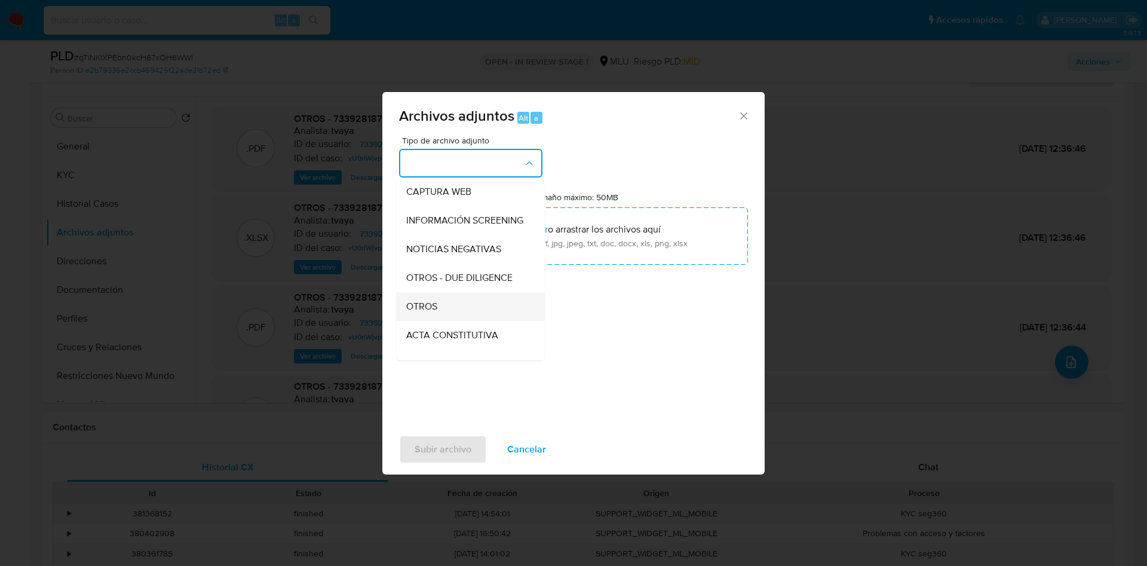
click at [450, 321] on div "OTROS" at bounding box center [467, 306] width 122 height 29
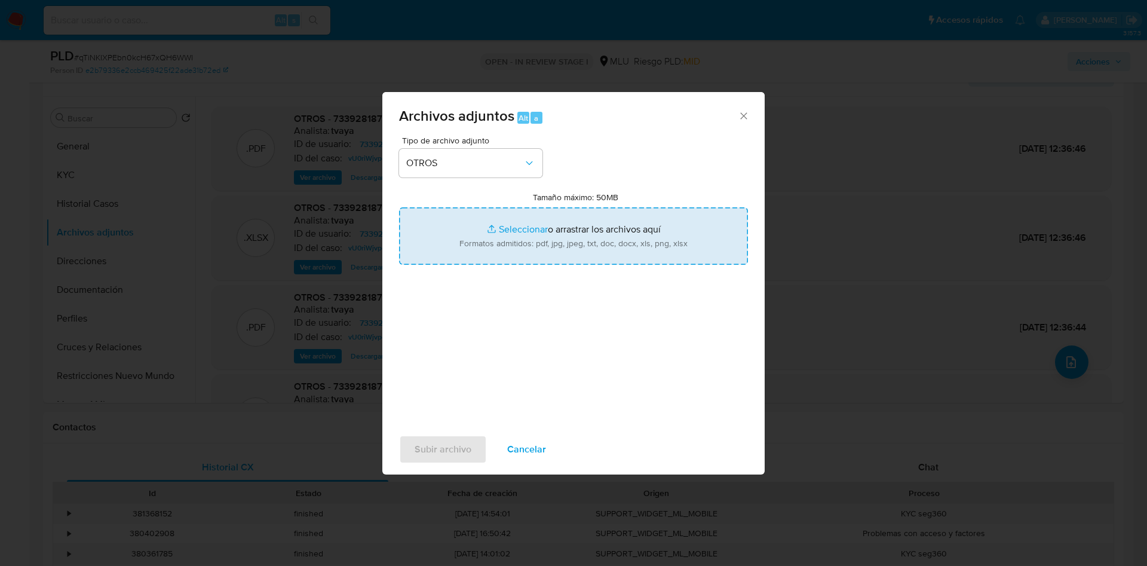
click at [503, 228] on input "Tamaño máximo: 50MB Seleccionar archivos" at bounding box center [573, 235] width 349 height 57
type input "C:\fakepath\733928187 - Anexo.pdf"
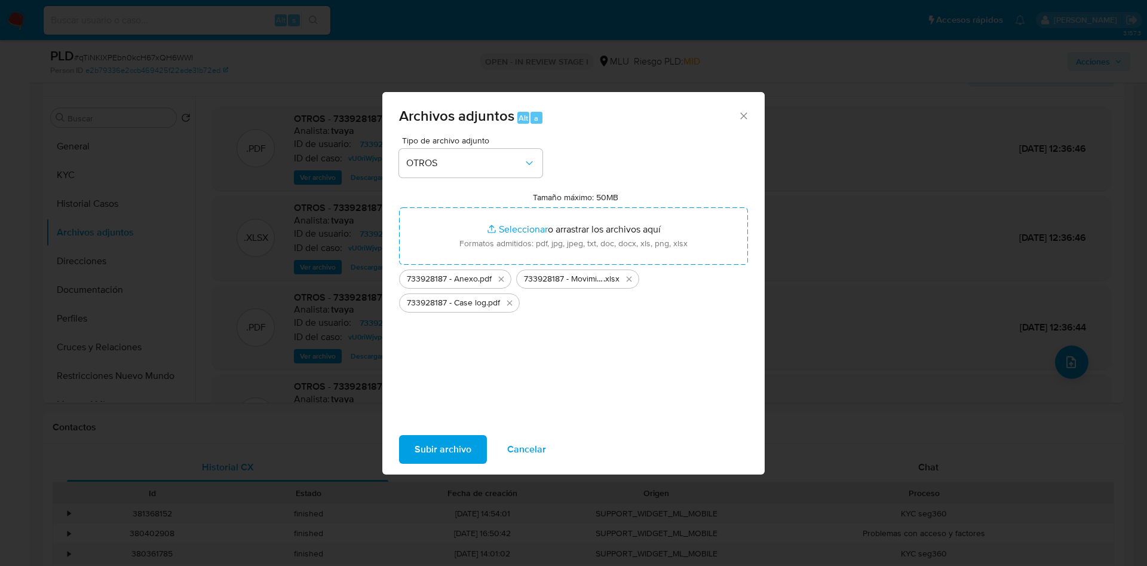
click at [423, 430] on div "Subir archivo Cancelar" at bounding box center [573, 449] width 382 height 45
click at [441, 458] on span "Subir archivo" at bounding box center [443, 449] width 57 height 26
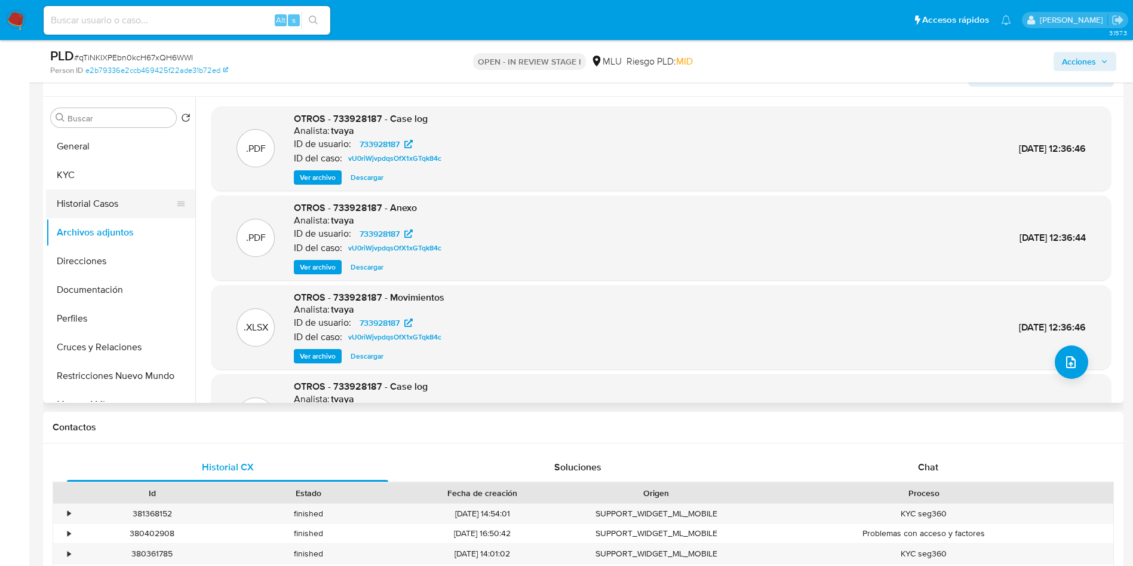
click at [112, 207] on button "Historial Casos" at bounding box center [116, 203] width 140 height 29
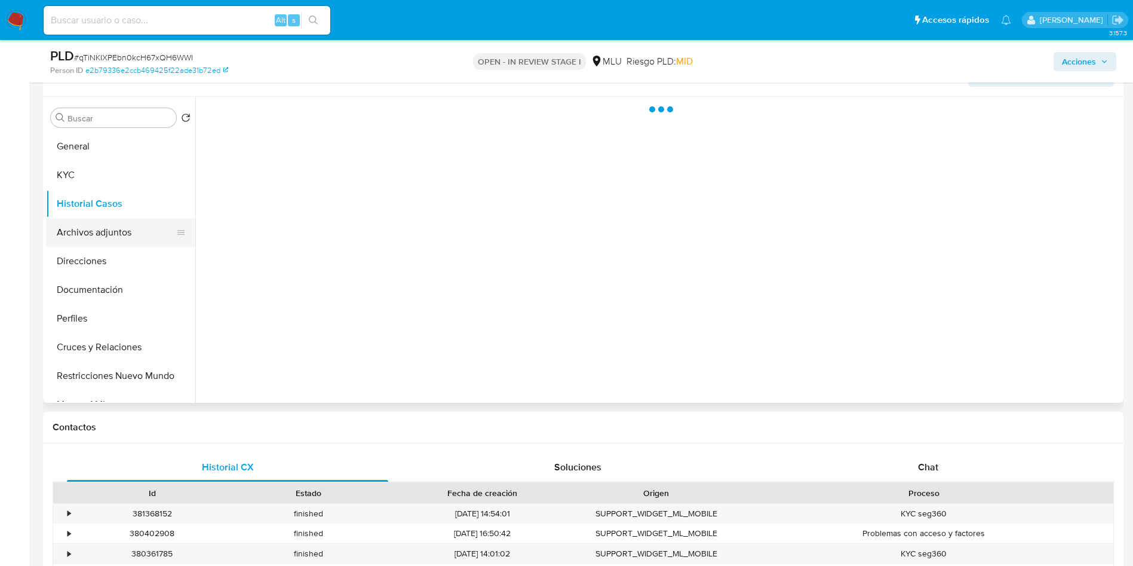
click at [112, 233] on button "Archivos adjuntos" at bounding box center [116, 232] width 140 height 29
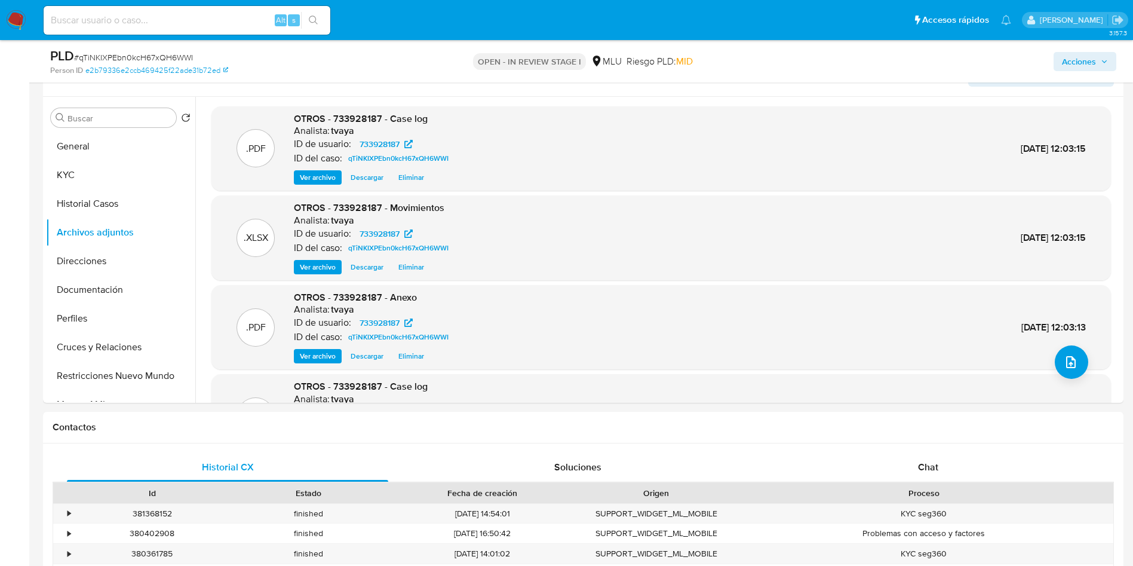
click at [1079, 63] on span "Acciones" at bounding box center [1079, 61] width 34 height 19
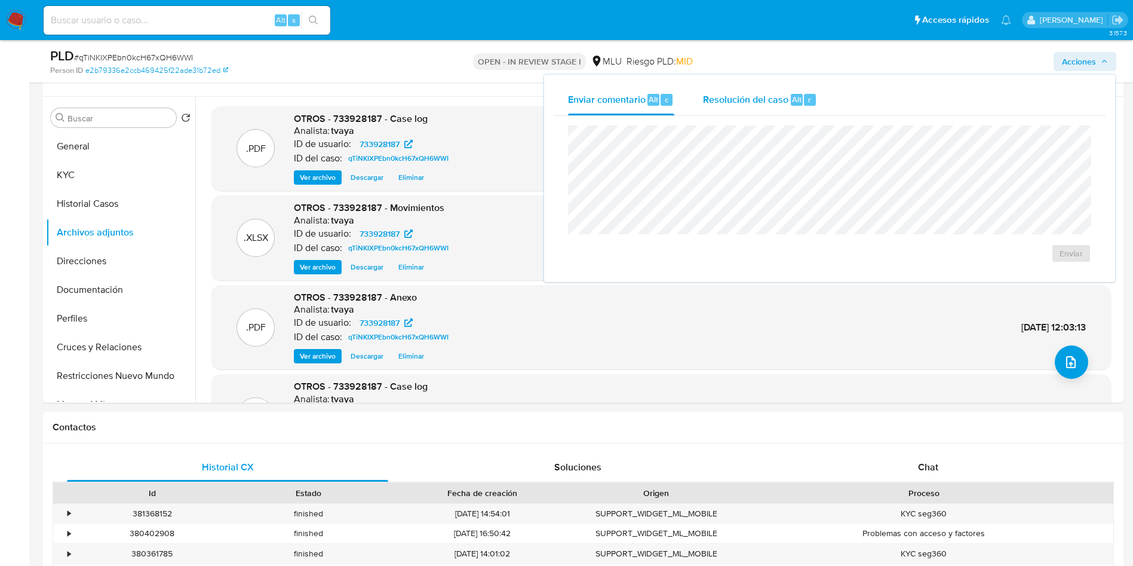
click at [749, 96] on span "Resolución del caso" at bounding box center [745, 99] width 85 height 14
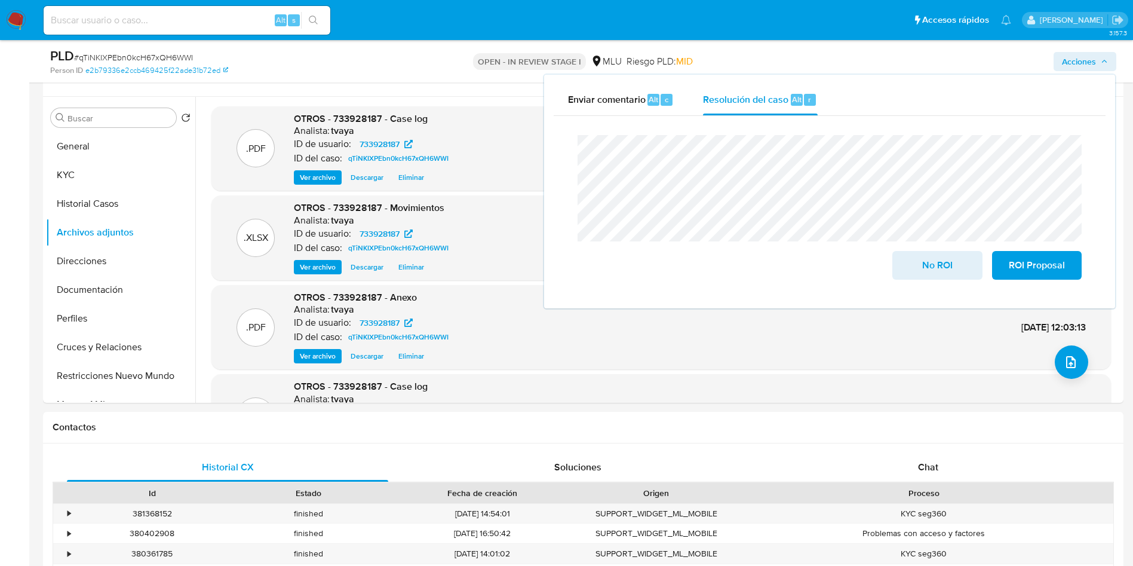
click at [545, 153] on div "Enviar comentario Alt c Resolución del caso Alt r Cierre de caso No ROI ROI Pro…" at bounding box center [829, 192] width 571 height 234
click at [930, 266] on span "No ROI" at bounding box center [937, 265] width 59 height 26
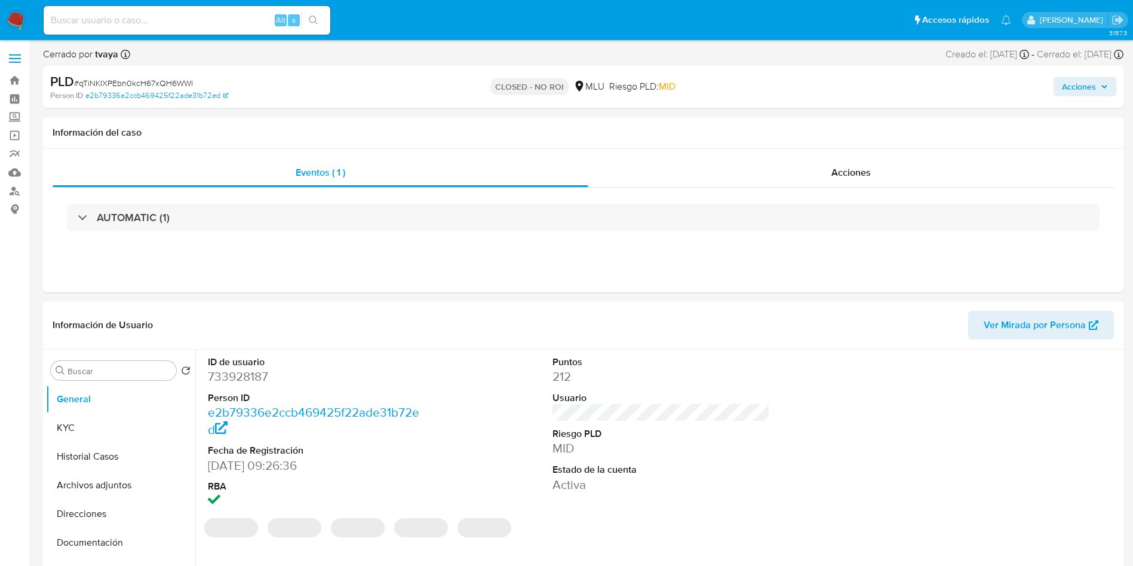
select select "10"
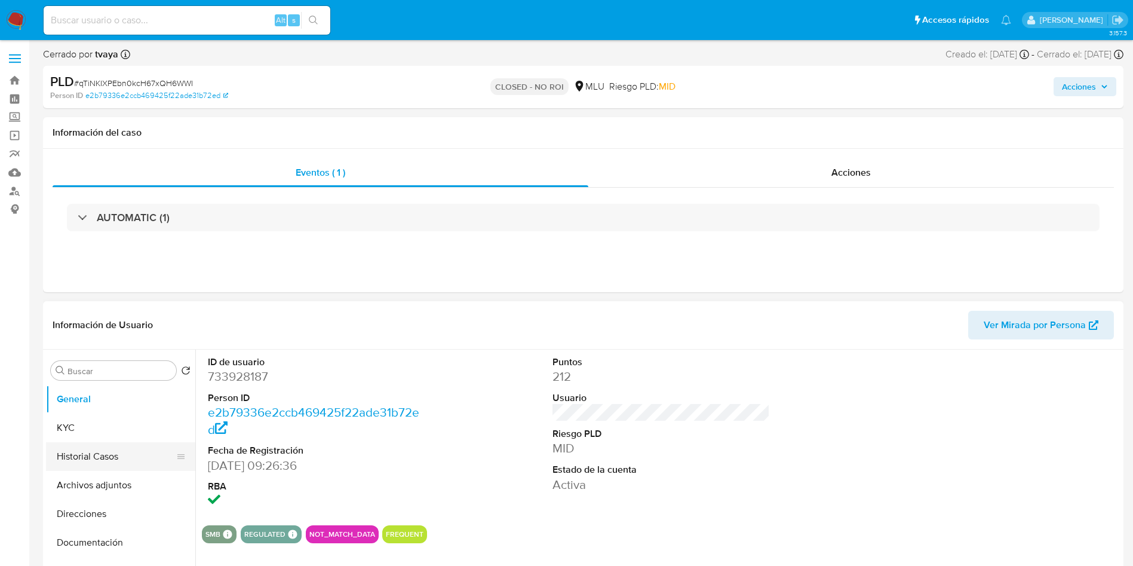
click at [88, 460] on button "Historial Casos" at bounding box center [116, 456] width 140 height 29
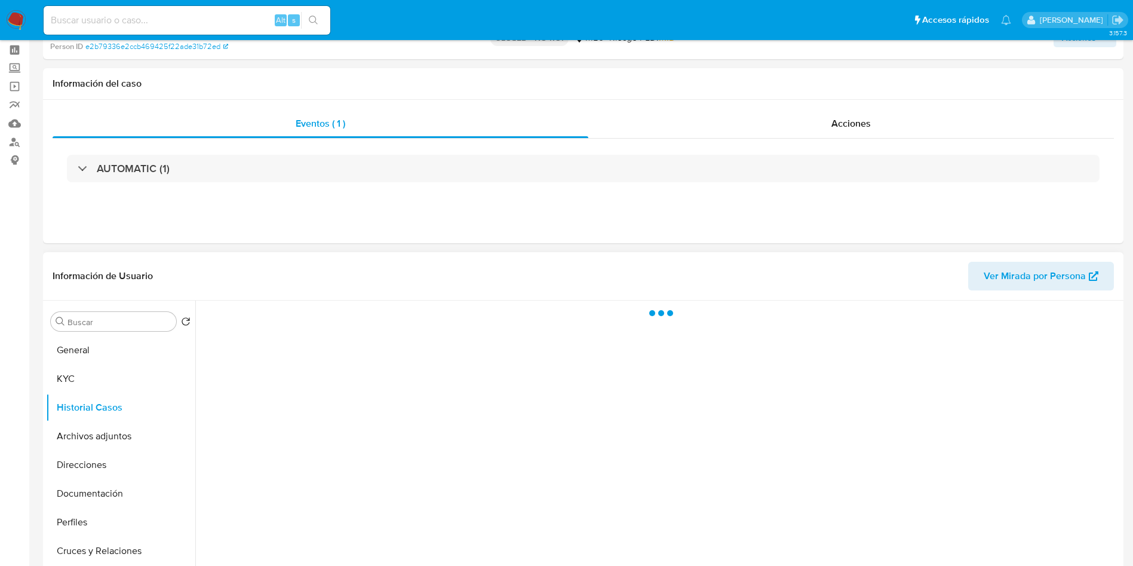
scroll to position [90, 0]
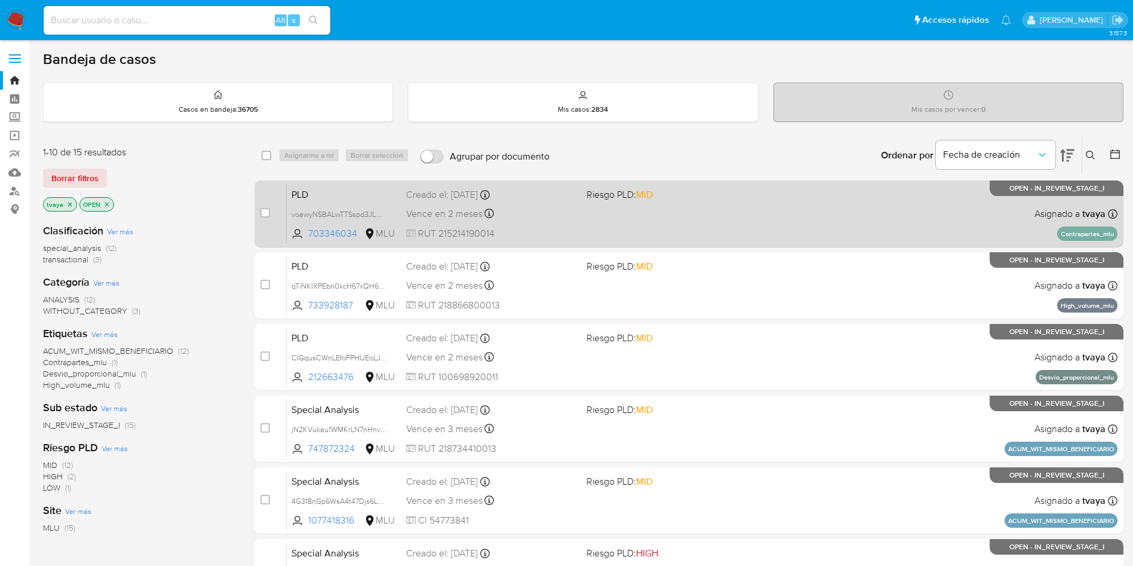
click at [623, 209] on div "PLD voawyNSBALwTTSspd3JLD41n 703346034 MLU Riesgo PLD: MID Creado el: [DATE] Cr…" at bounding box center [702, 213] width 831 height 60
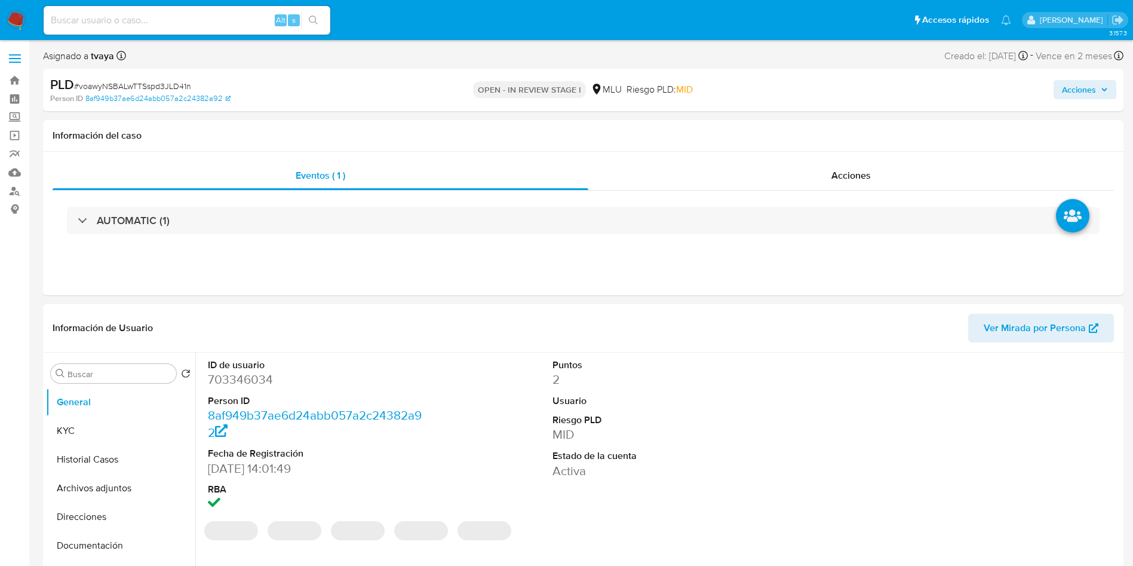
select select "10"
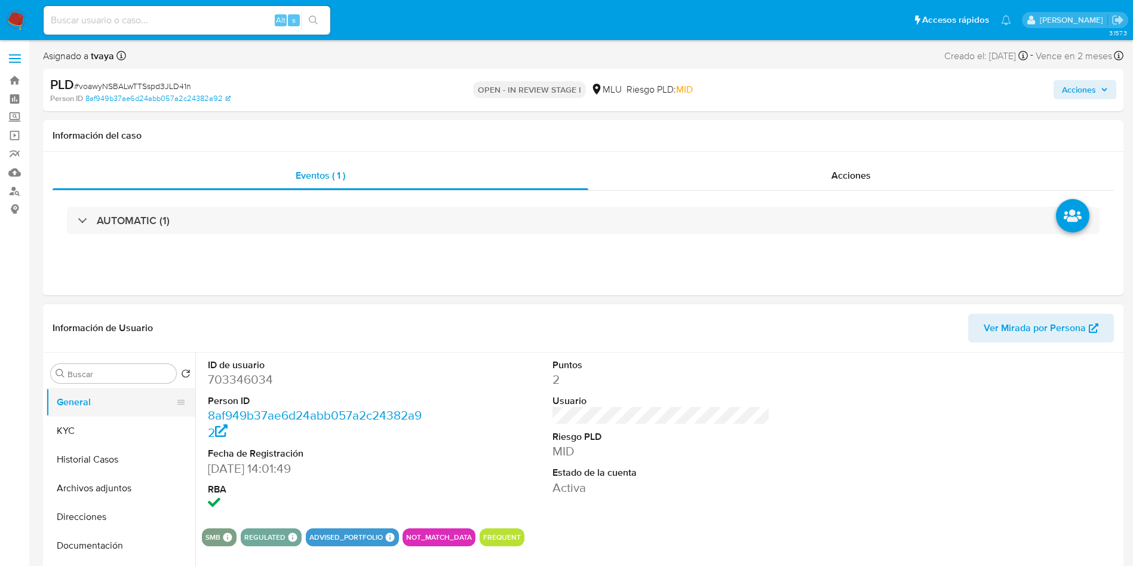
drag, startPoint x: 84, startPoint y: 465, endPoint x: 124, endPoint y: 403, distance: 73.6
click at [84, 465] on button "Historial Casos" at bounding box center [120, 459] width 149 height 29
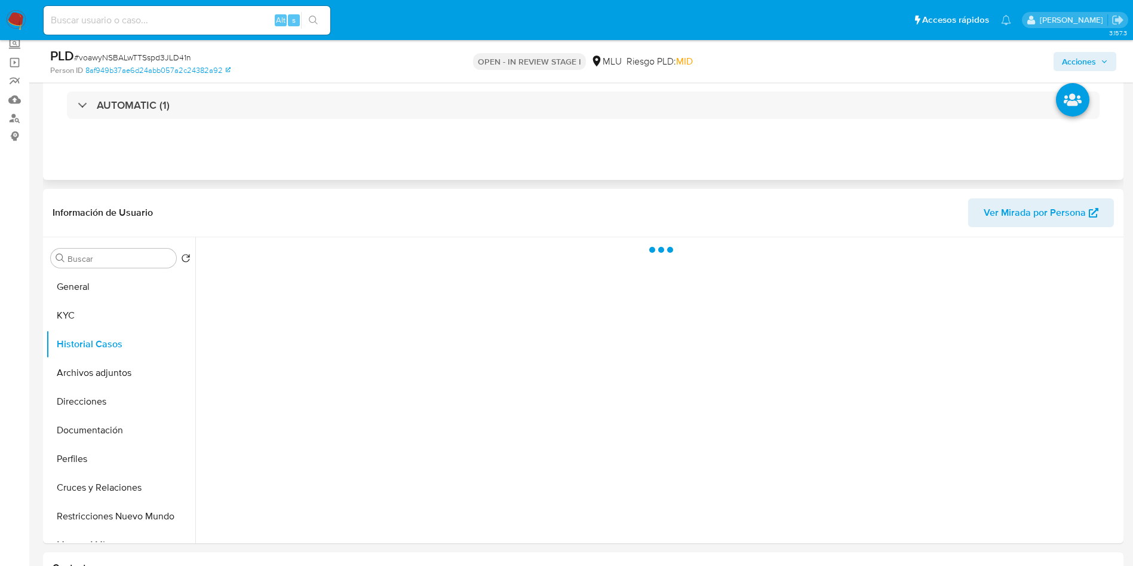
scroll to position [90, 0]
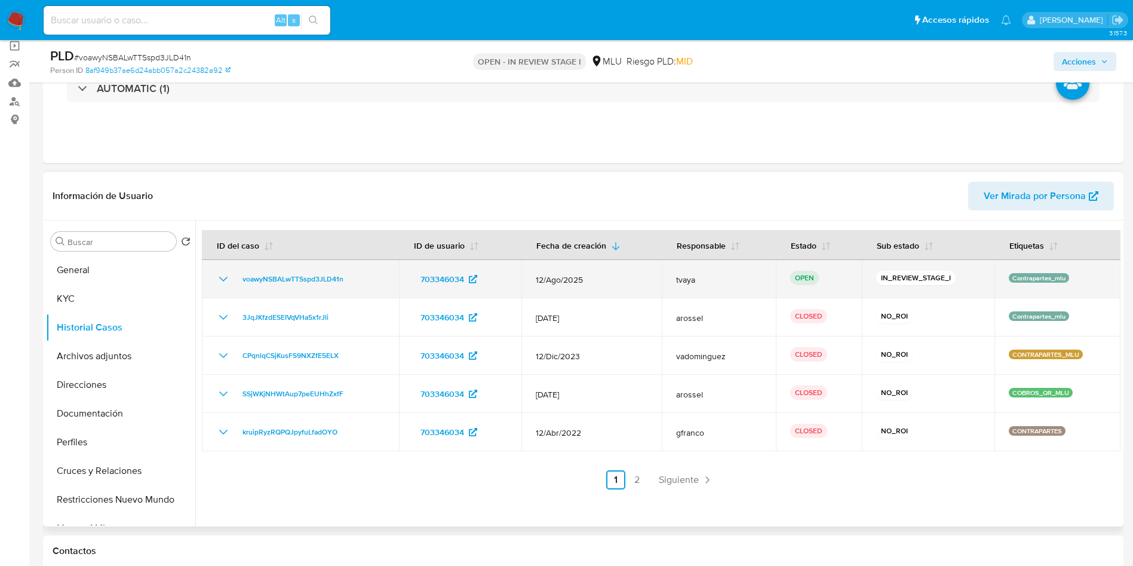
drag, startPoint x: 347, startPoint y: 280, endPoint x: 231, endPoint y: 280, distance: 115.9
click at [231, 280] on div "voawyNSBALwTTSspd3JLD41n" at bounding box center [300, 279] width 168 height 14
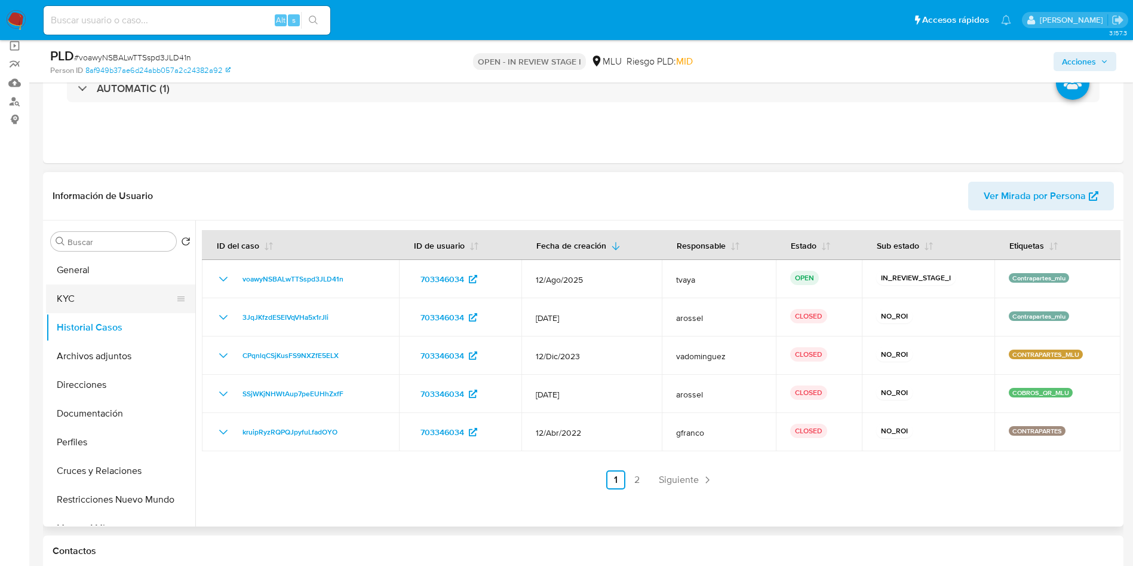
click at [80, 294] on button "KYC" at bounding box center [116, 298] width 140 height 29
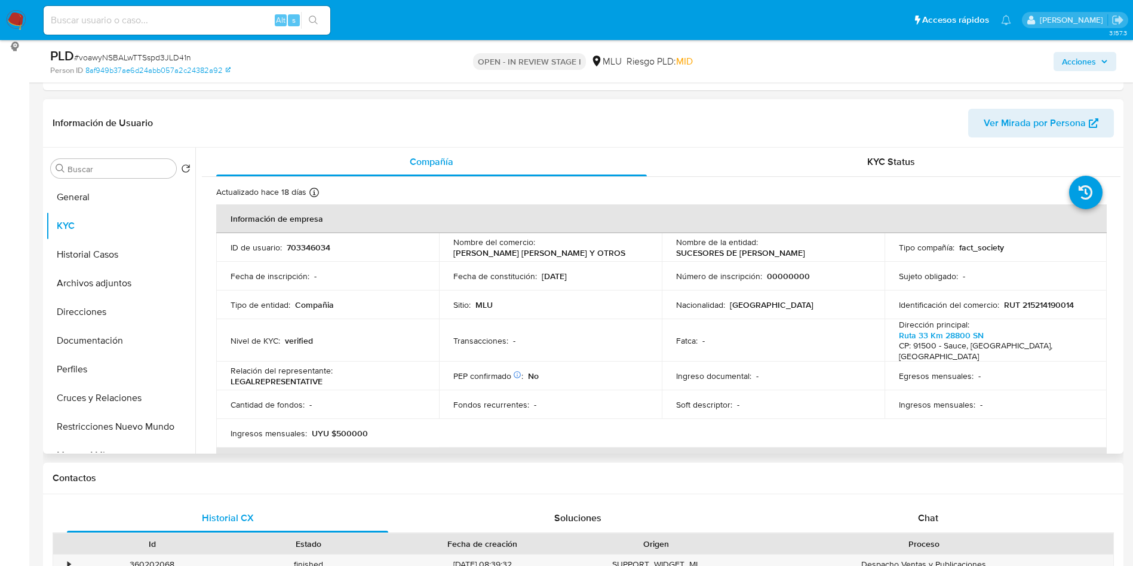
scroll to position [179, 0]
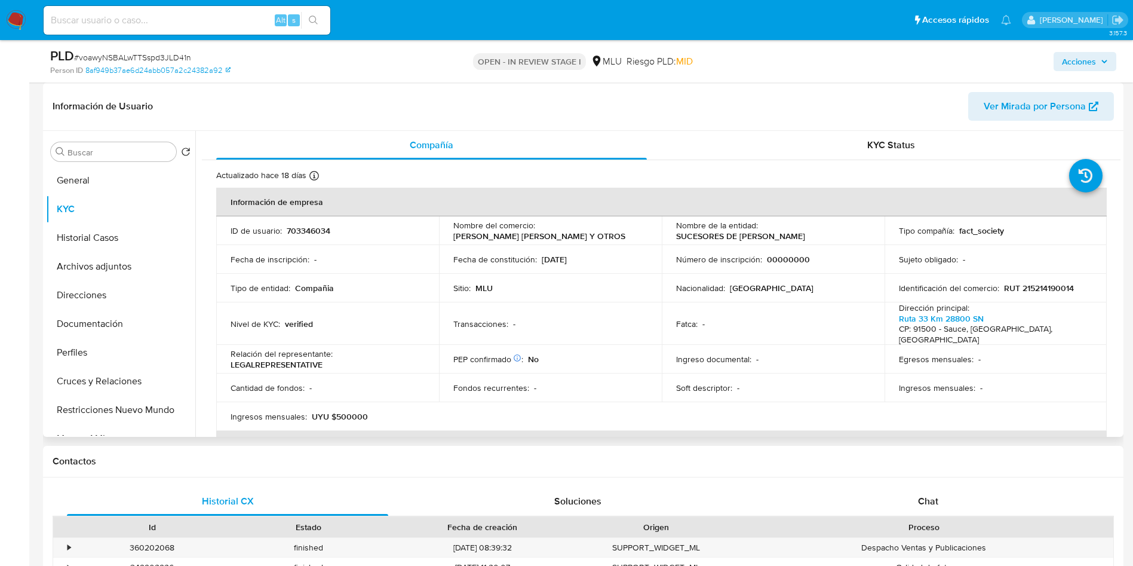
click at [1019, 289] on p "RUT 215214190014" at bounding box center [1039, 288] width 70 height 11
copy p "215214190014"
click at [352, 411] on p "UYU $500000" at bounding box center [340, 416] width 56 height 11
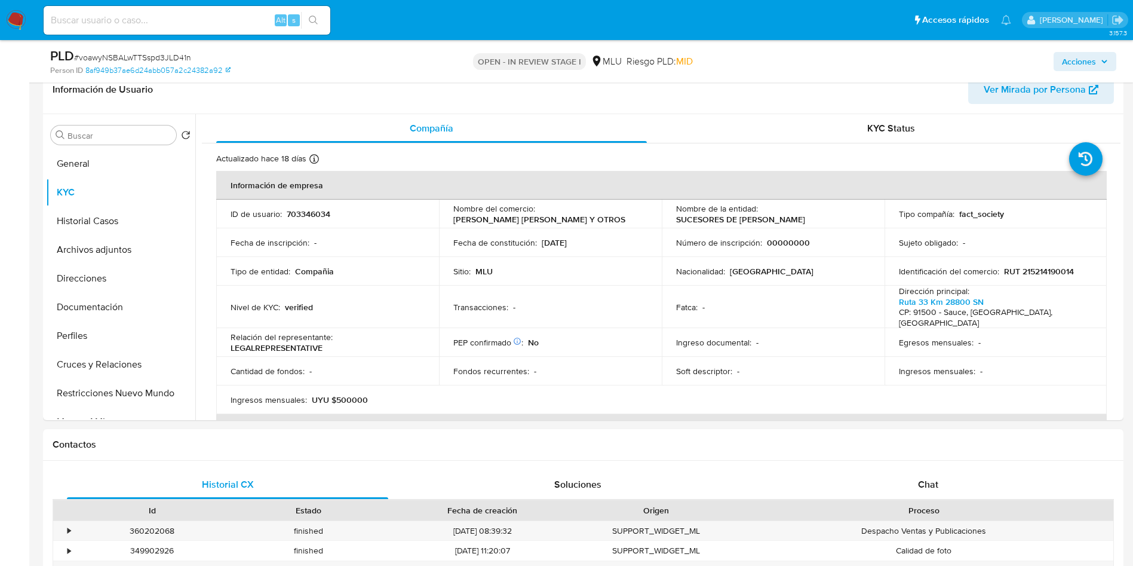
scroll to position [198, 0]
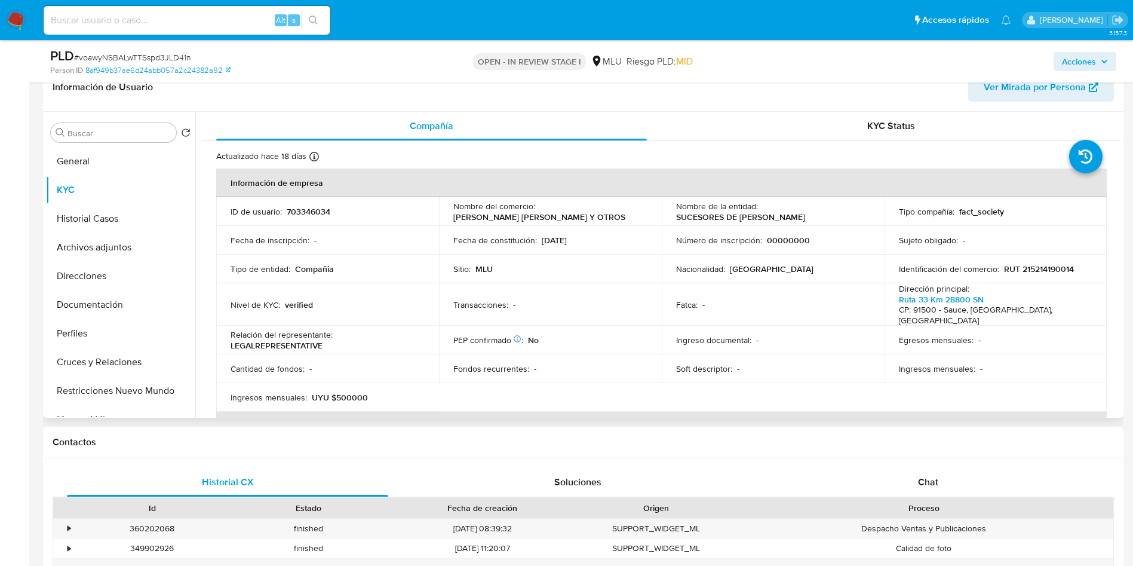
drag, startPoint x: 1121, startPoint y: 146, endPoint x: 1117, endPoint y: 163, distance: 17.8
click at [1019, 163] on div "Buscar Volver al orden por defecto General KYC Historial Casos Archivos adjunto…" at bounding box center [583, 265] width 1081 height 306
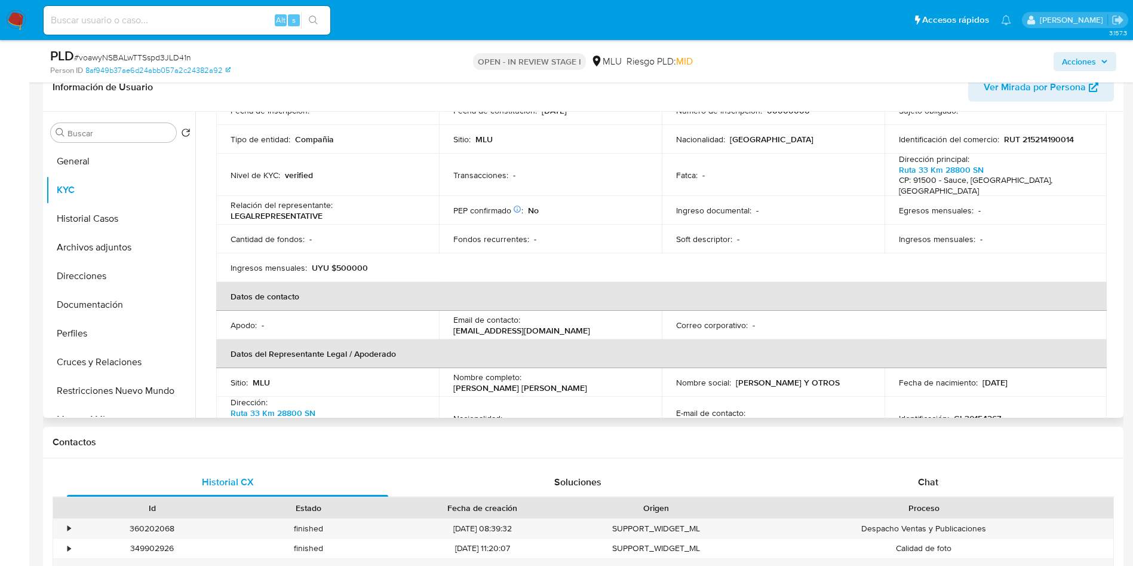
scroll to position [239, 0]
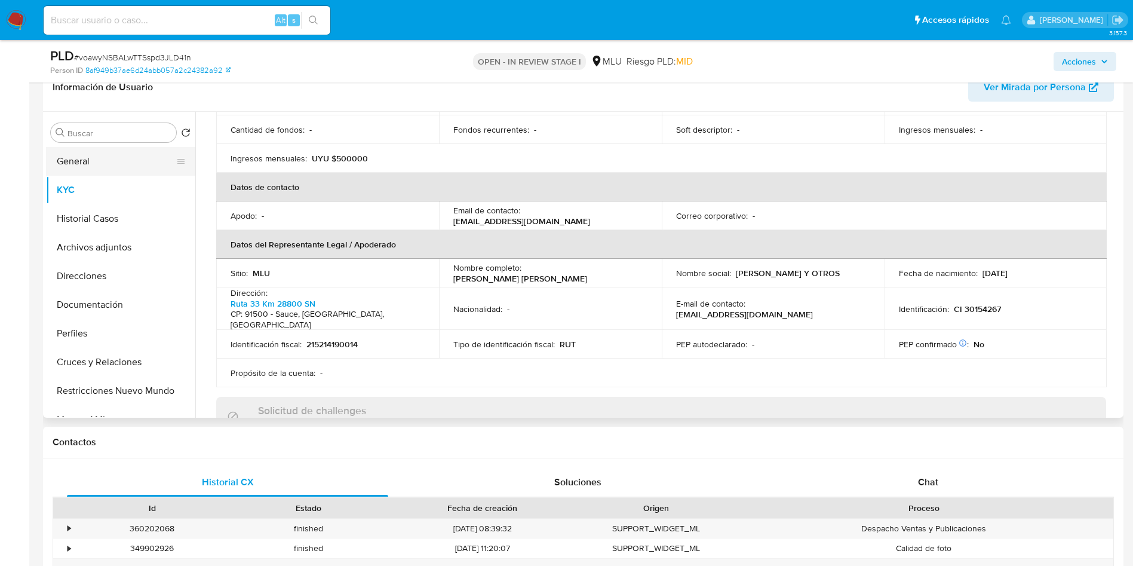
click at [131, 152] on button "General" at bounding box center [116, 161] width 140 height 29
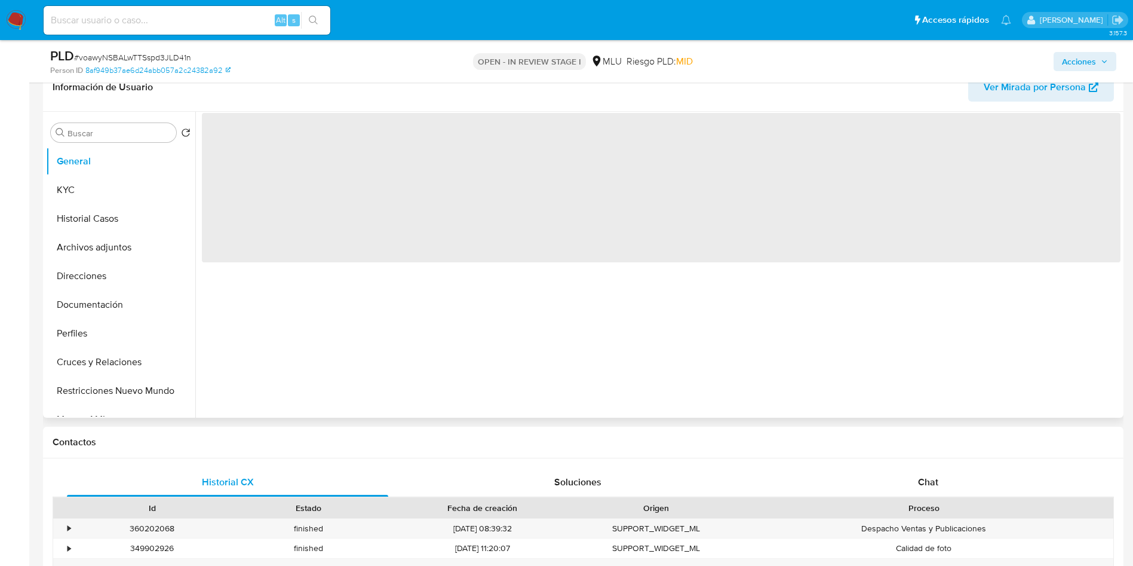
scroll to position [0, 0]
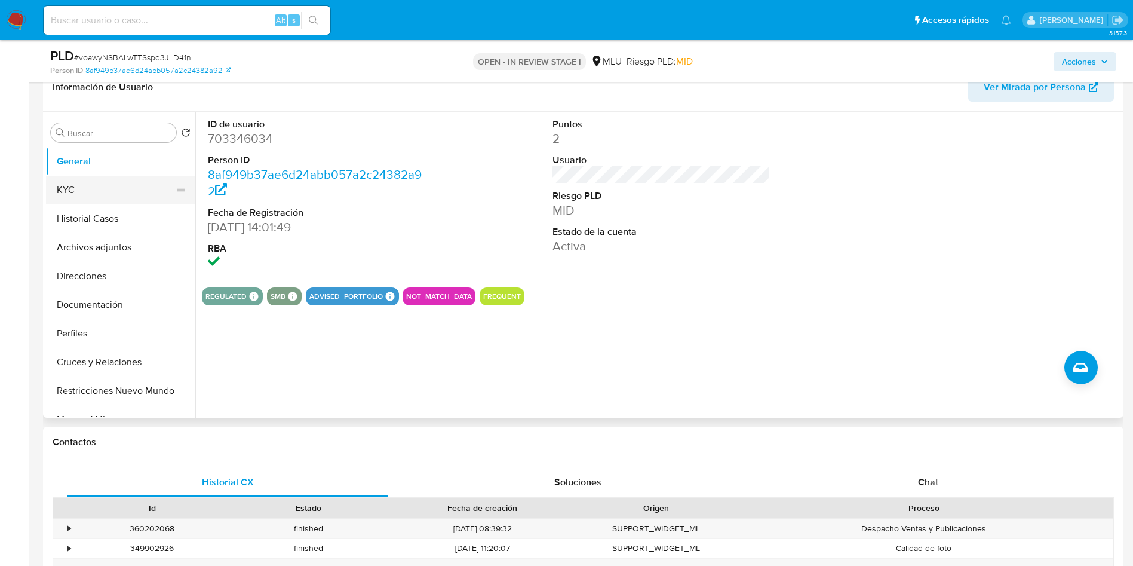
click at [91, 194] on button "KYC" at bounding box center [116, 190] width 140 height 29
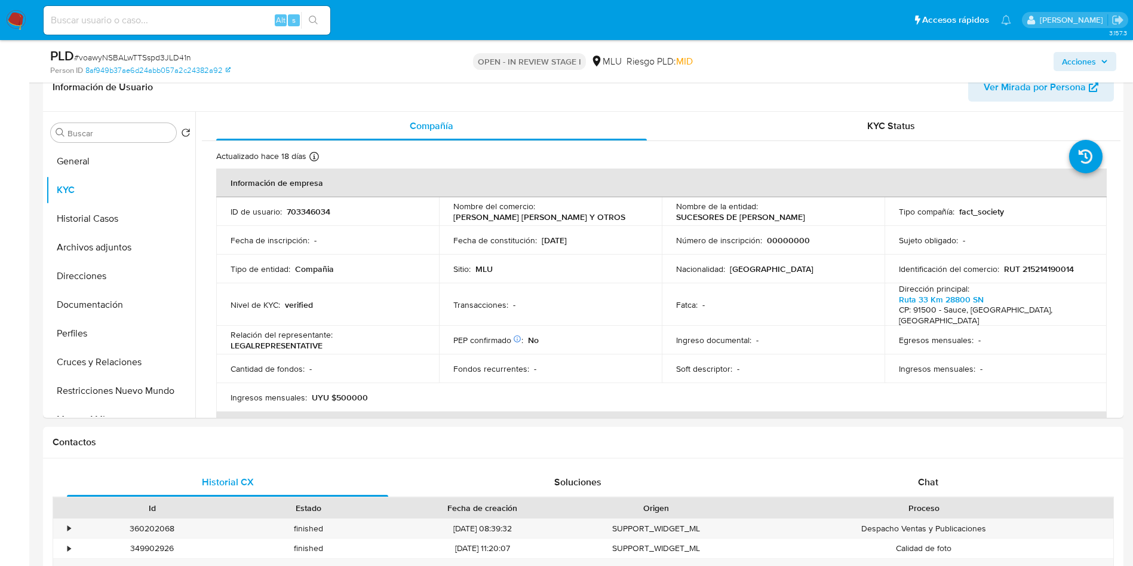
click at [786, 217] on p "SUCESORES DE [PERSON_NAME]" at bounding box center [740, 217] width 129 height 11
click at [786, 217] on p "SUCESORES DE SERGIO TARALLO UMPIERREZ" at bounding box center [740, 217] width 129 height 11
click at [851, 209] on div "Nombre de la entidad : SUCESORES DE SERGIO TARALLO UMPIERREZ" at bounding box center [773, 212] width 194 height 22
drag, startPoint x: 577, startPoint y: 217, endPoint x: 446, endPoint y: 219, distance: 130.9
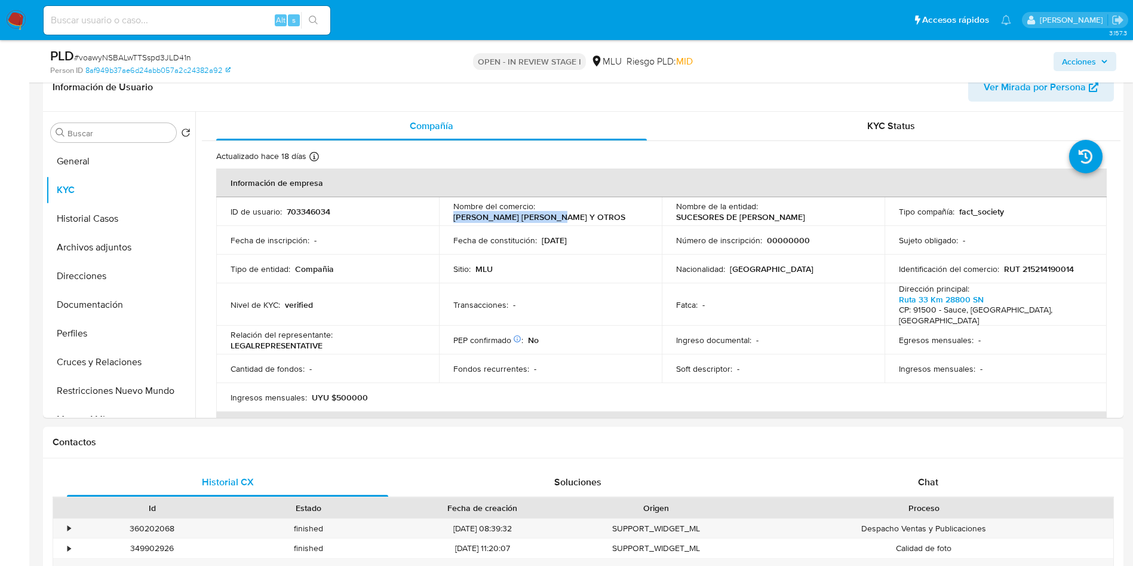
click at [446, 219] on td "Nombre del comercio : TARALLO PERDOMO Y OTROS" at bounding box center [550, 211] width 223 height 29
copy p "TARALLO PERDOMO Y OTROS"
click at [336, 392] on p "UYU $500000" at bounding box center [340, 397] width 56 height 11
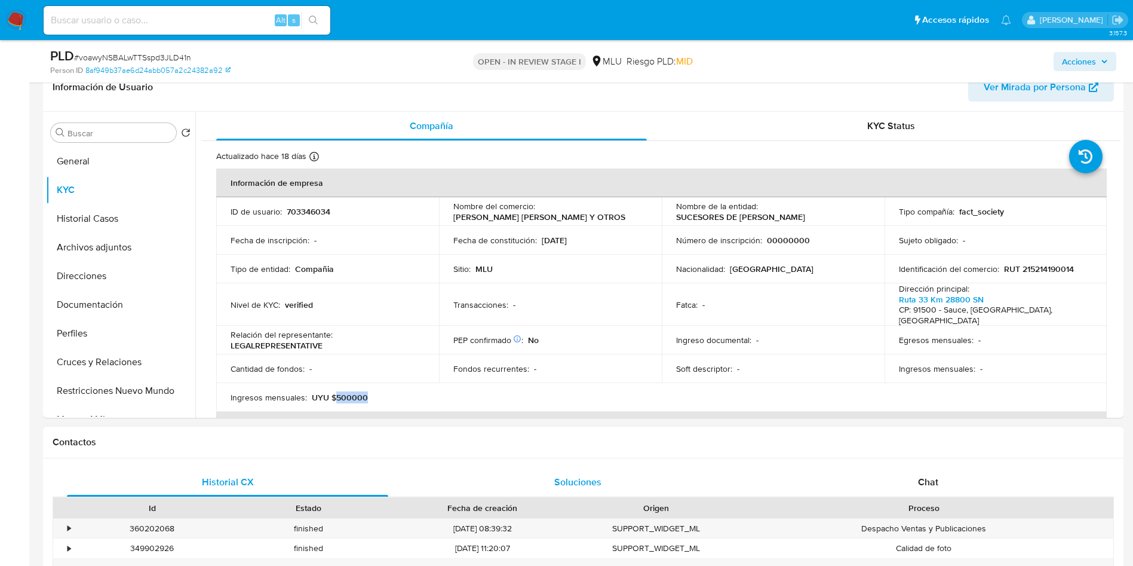
copy p "500000"
drag, startPoint x: 1032, startPoint y: 439, endPoint x: 727, endPoint y: 390, distance: 308.6
click at [1019, 439] on h1 "Contactos" at bounding box center [584, 442] width 1062 height 12
click at [135, 303] on button "Documentación" at bounding box center [116, 304] width 140 height 29
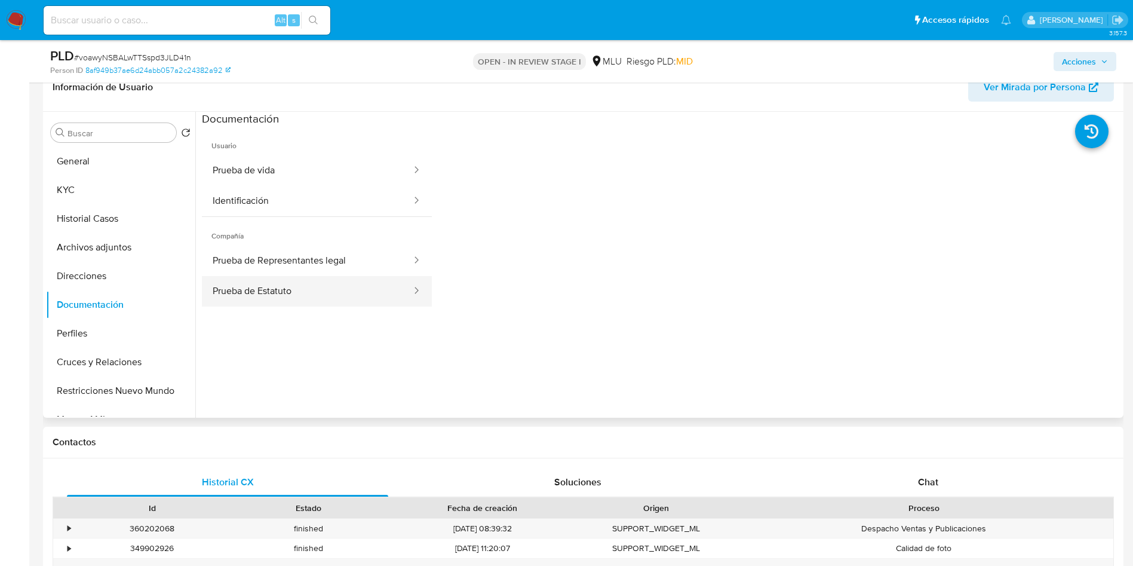
click at [261, 283] on button "Prueba de Estatuto" at bounding box center [307, 291] width 211 height 30
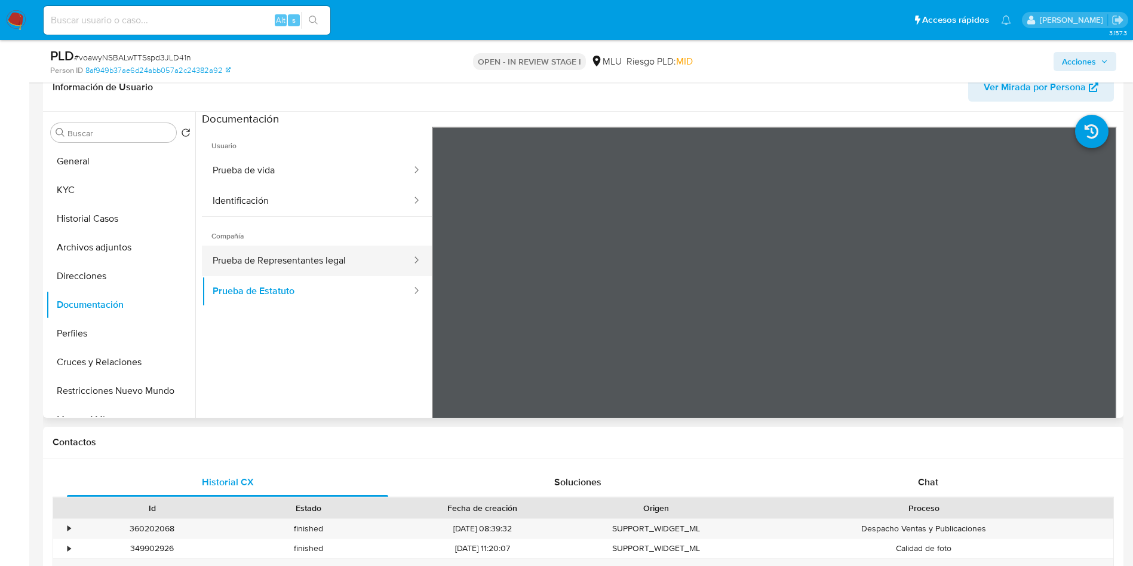
click at [275, 249] on button "Prueba de Representantes legal" at bounding box center [307, 261] width 211 height 30
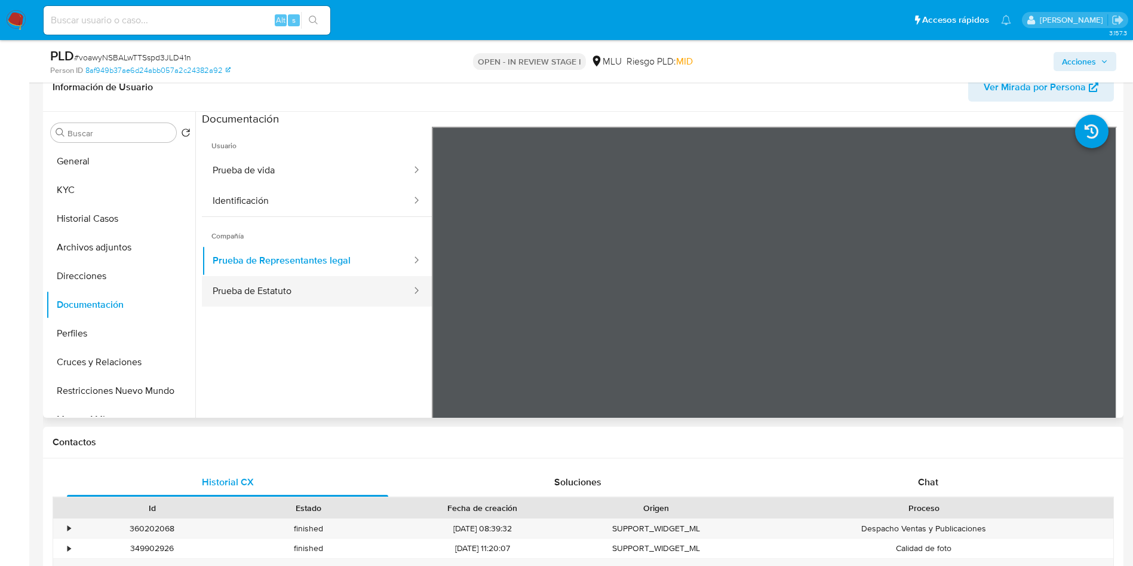
click at [287, 295] on button "Prueba de Estatuto" at bounding box center [307, 291] width 211 height 30
click at [310, 289] on button "Prueba de Estatuto" at bounding box center [307, 291] width 211 height 30
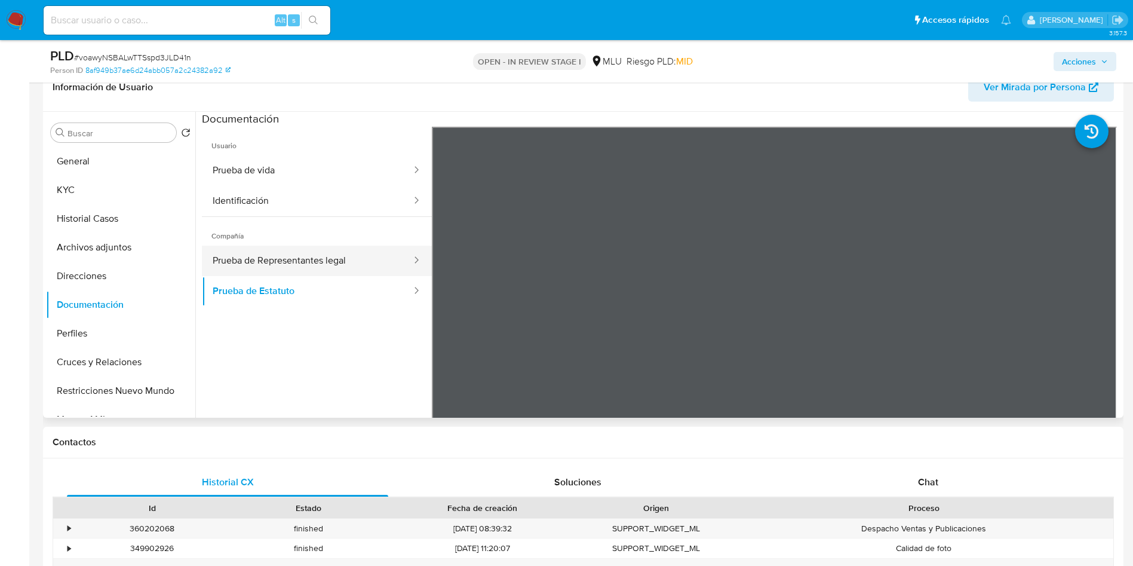
click at [315, 267] on button "Prueba de Representantes legal" at bounding box center [307, 261] width 211 height 30
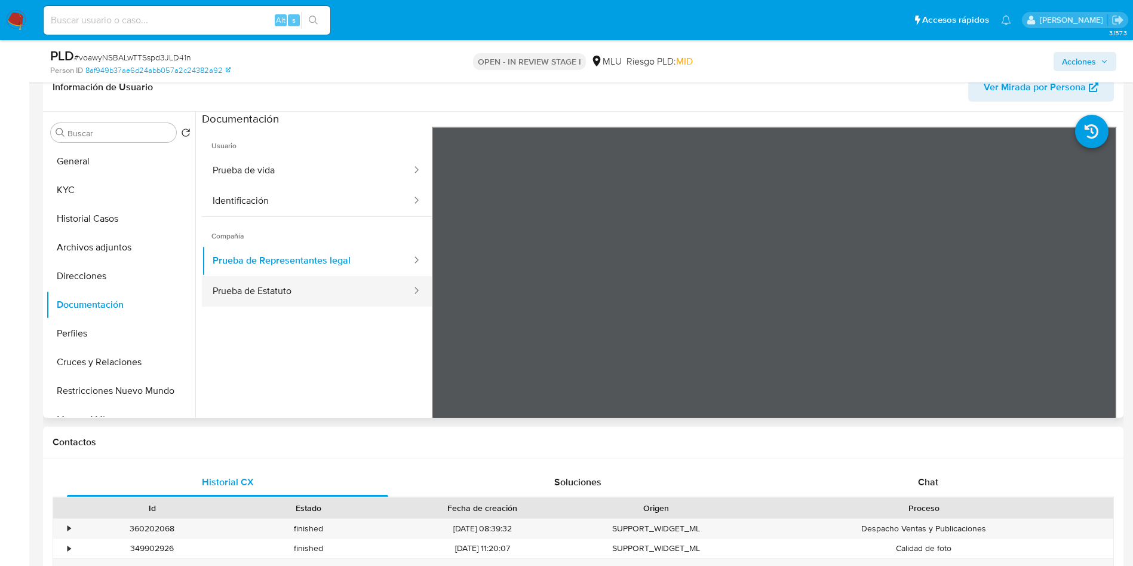
click at [317, 293] on button "Prueba de Estatuto" at bounding box center [307, 291] width 211 height 30
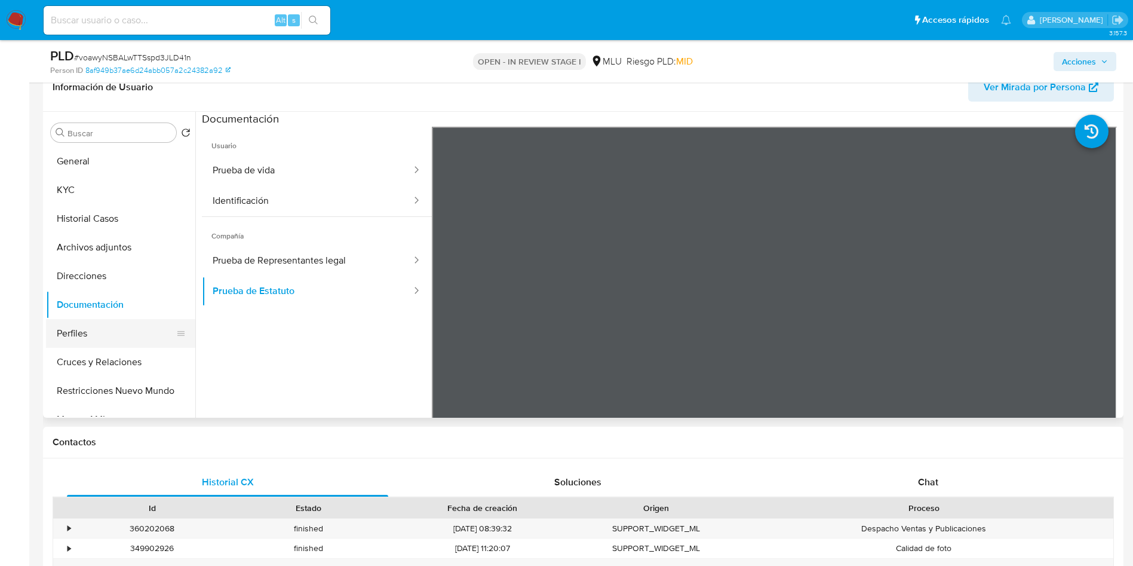
click at [93, 336] on button "Perfiles" at bounding box center [116, 333] width 140 height 29
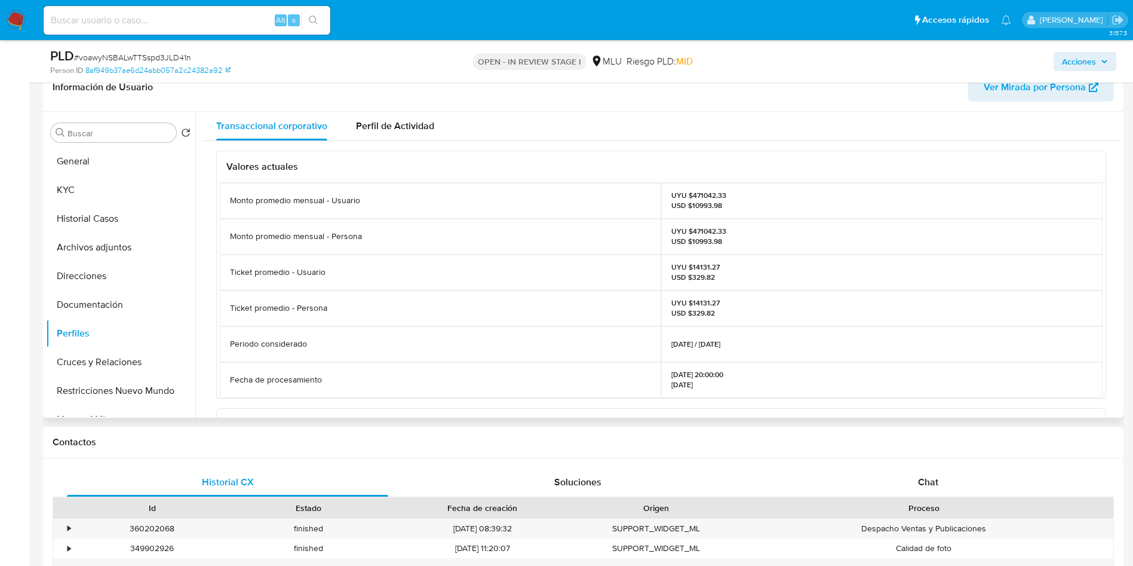
click at [693, 191] on p "UYU $471042.33 USD $10993.98" at bounding box center [699, 200] width 55 height 19
click at [692, 191] on p "UYU $471042.33 USD $10993.98" at bounding box center [699, 200] width 55 height 19
copy p "471042.33"
click at [105, 332] on button "Perfiles" at bounding box center [120, 333] width 149 height 29
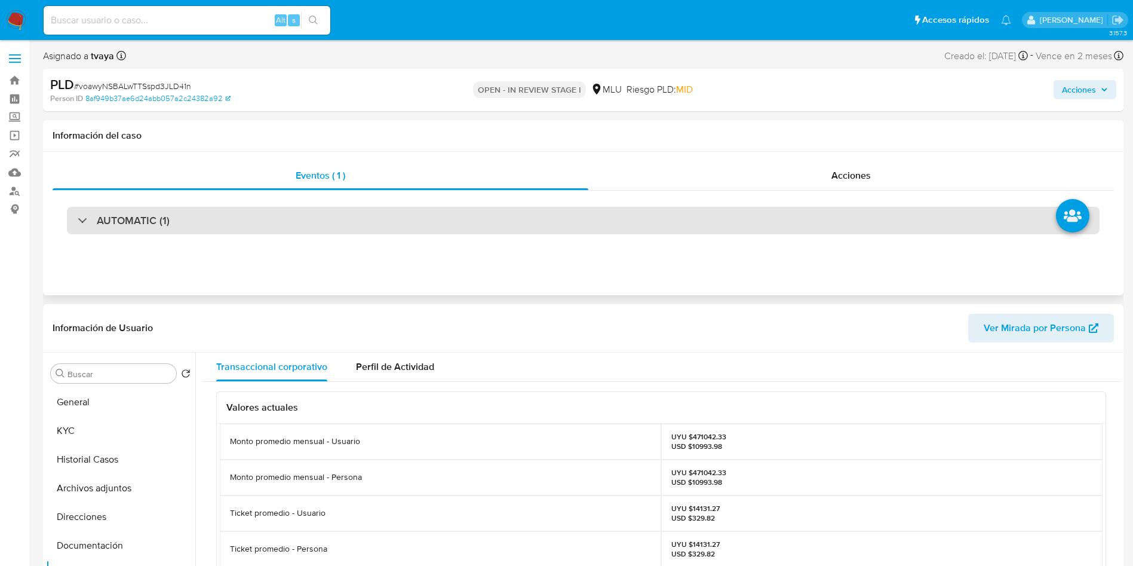
click at [234, 220] on div "AUTOMATIC (1)" at bounding box center [583, 220] width 1033 height 27
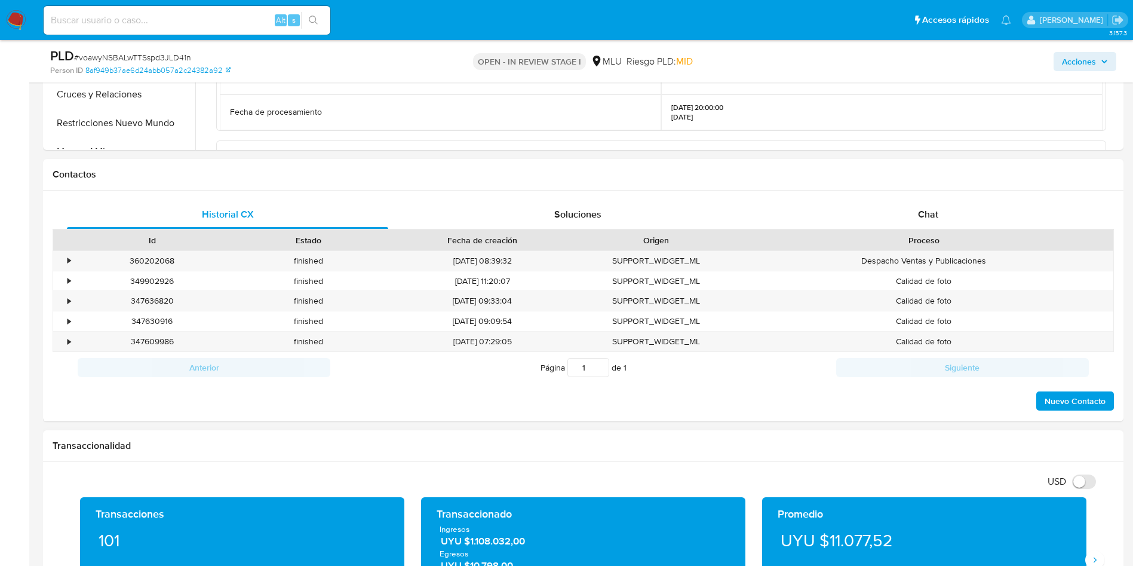
scroll to position [896, 0]
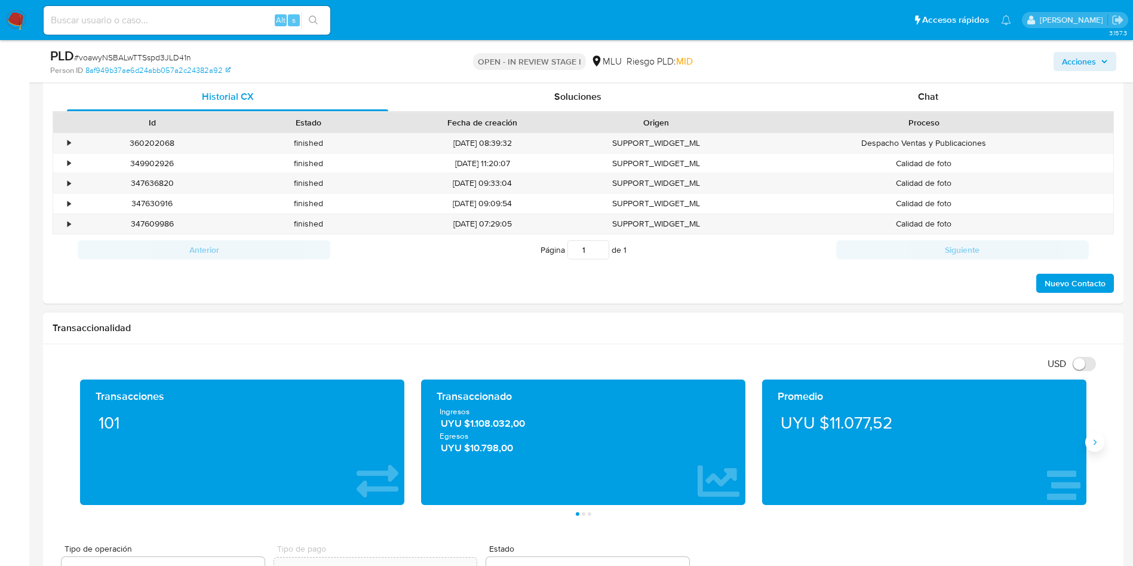
click at [1019, 443] on icon "Siguiente" at bounding box center [1095, 442] width 10 height 10
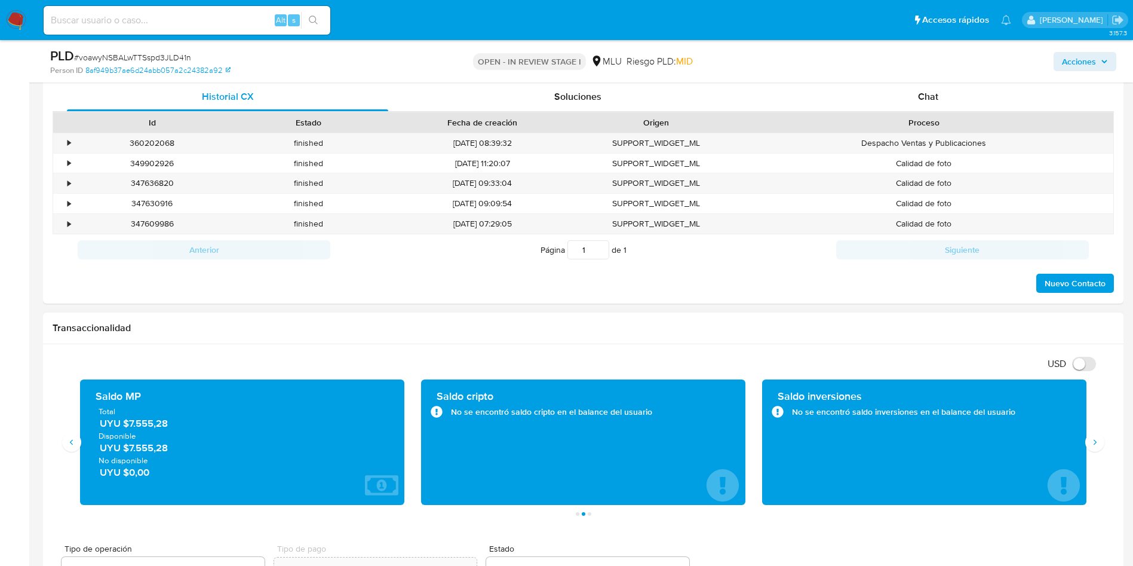
click at [146, 429] on span "UYU $7.555,28" at bounding box center [243, 423] width 286 height 14
click at [10, 283] on aside "Bandeja Tablero Screening Búsqueda en Listas Watchlist Herramientas Operaciones…" at bounding box center [14, 400] width 29 height 2593
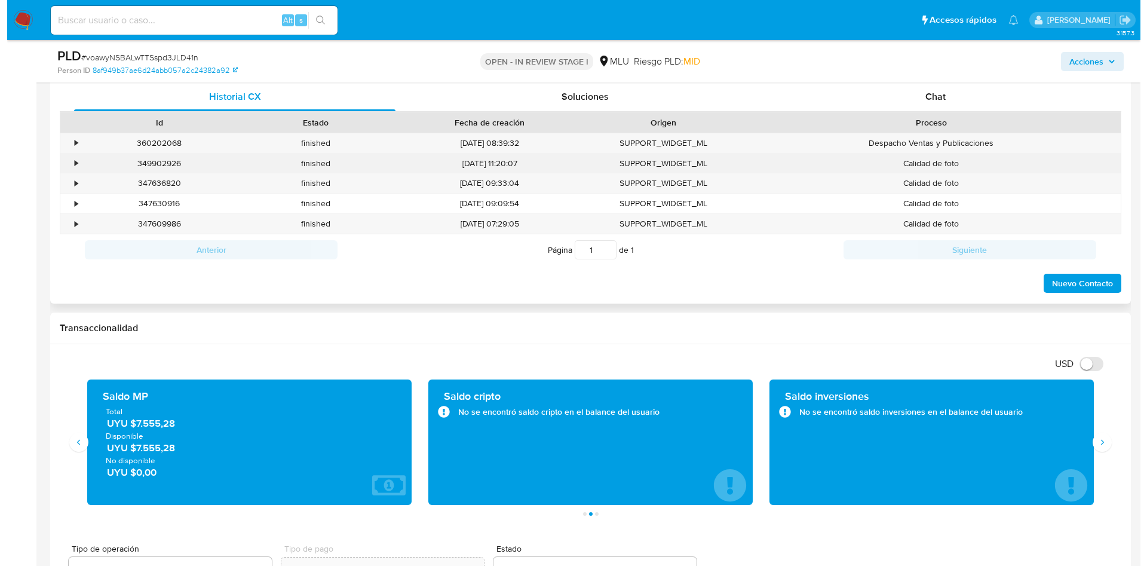
scroll to position [358, 0]
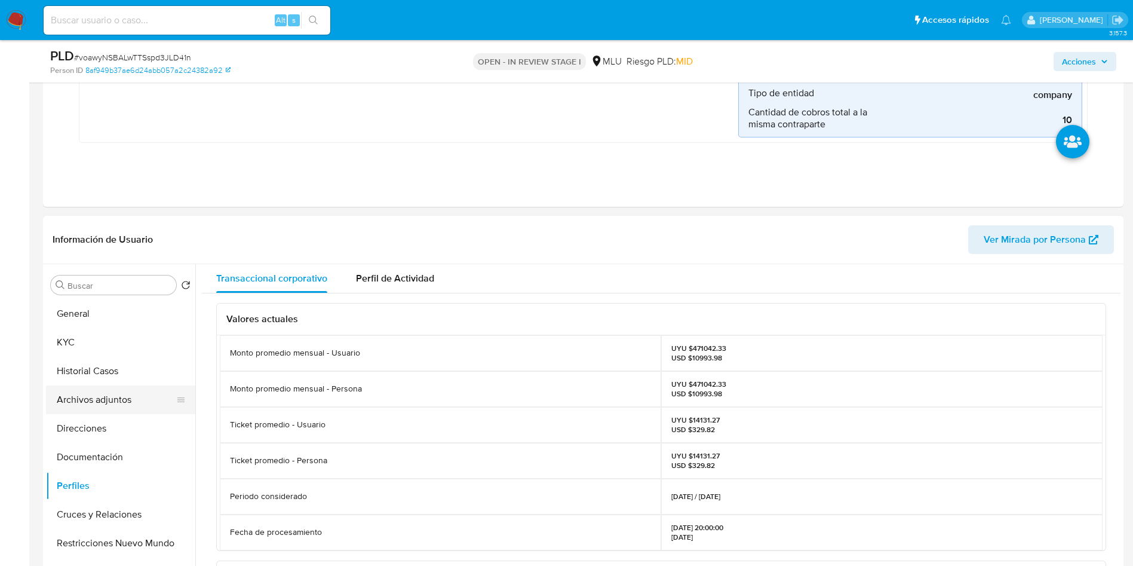
click at [109, 399] on button "Archivos adjuntos" at bounding box center [116, 399] width 140 height 29
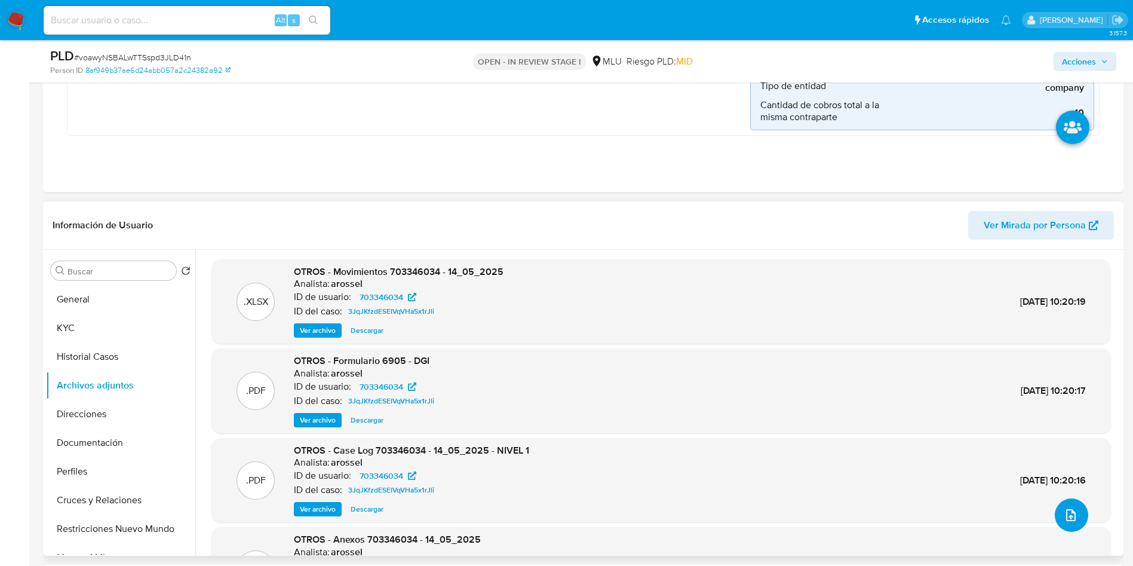
click at [1019, 502] on button "upload-file" at bounding box center [1071, 514] width 33 height 33
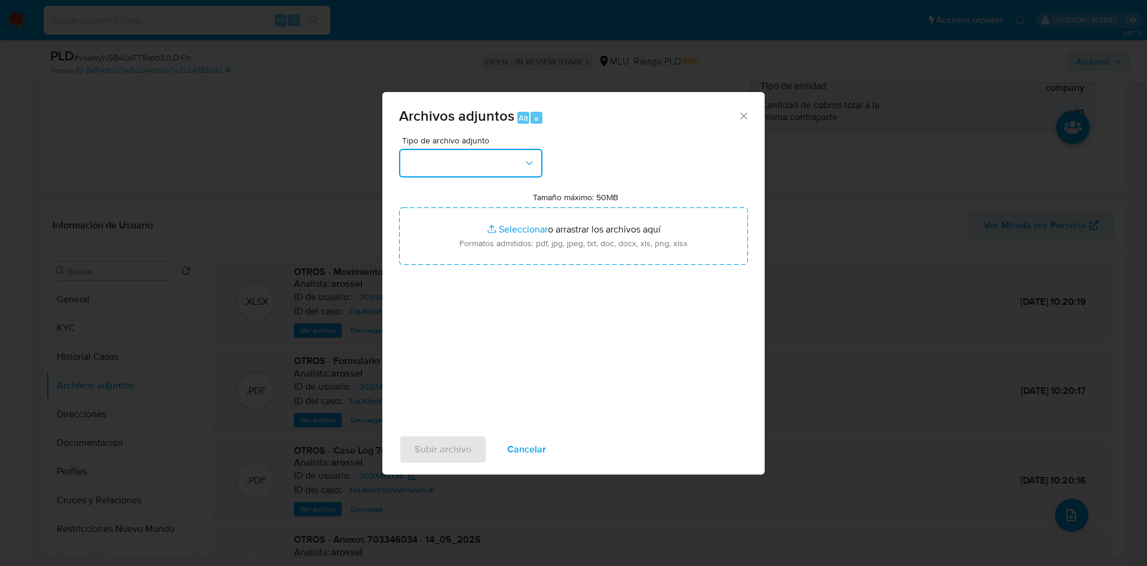
click at [471, 164] on button "button" at bounding box center [470, 163] width 143 height 29
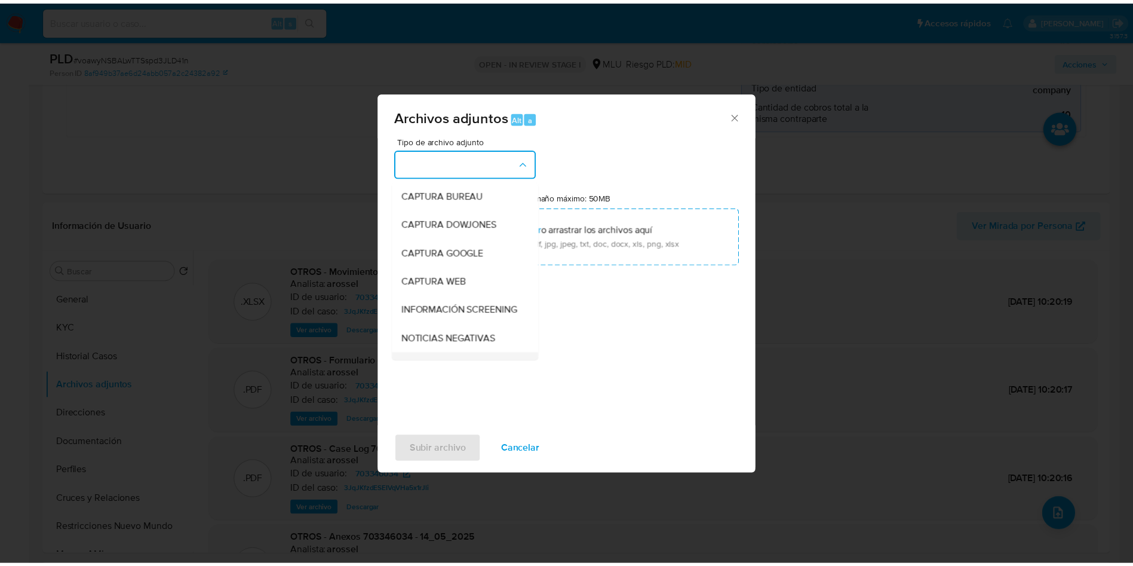
scroll to position [90, 0]
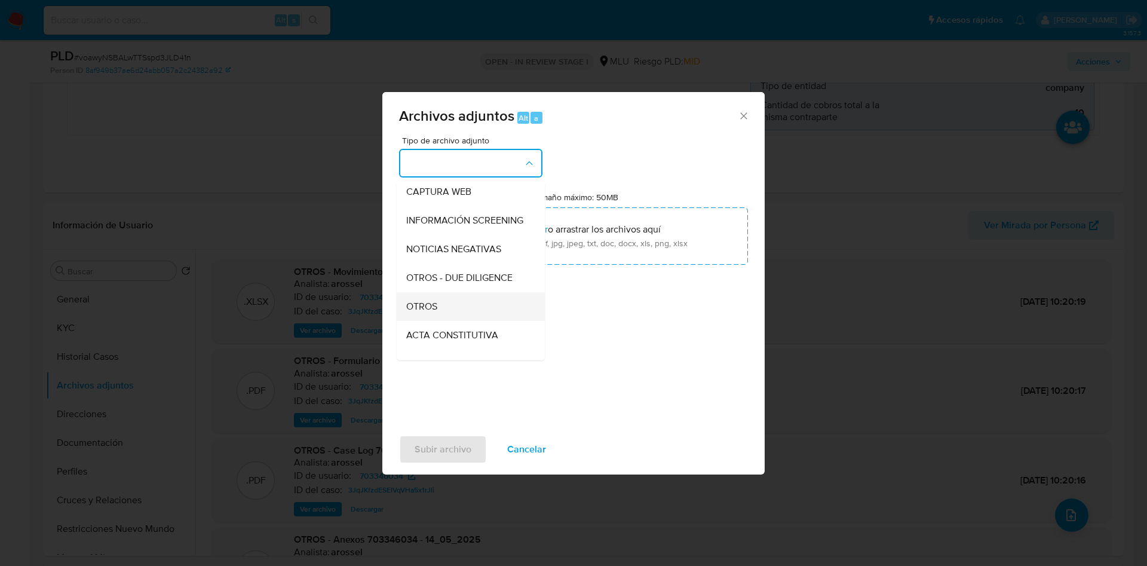
click at [449, 311] on div "OTROS" at bounding box center [467, 306] width 122 height 29
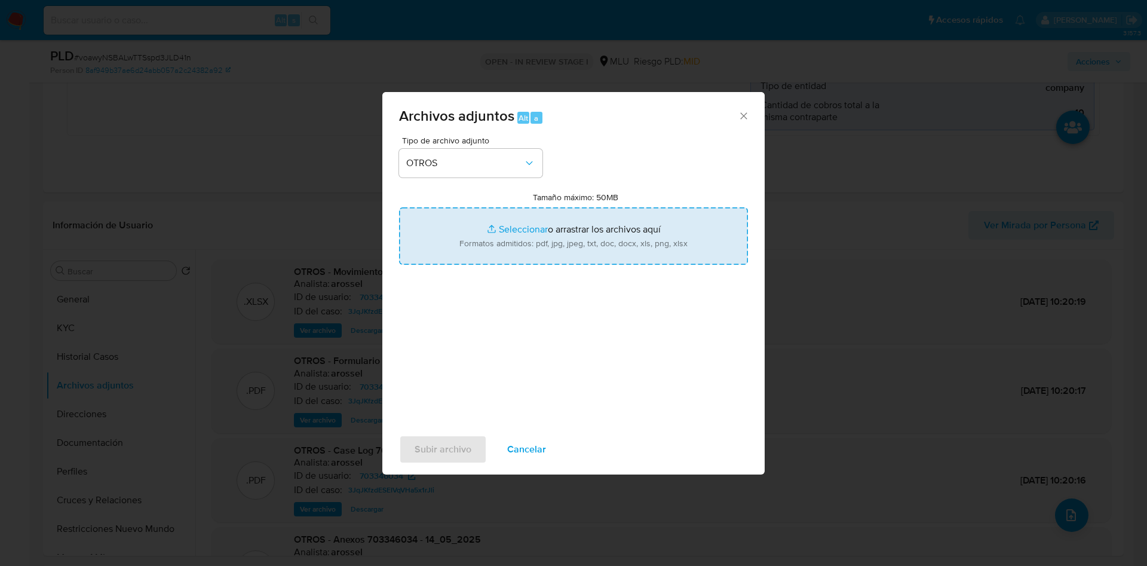
click at [584, 231] on input "Tamaño máximo: 50MB Seleccionar archivos" at bounding box center [573, 235] width 349 height 57
type input "C:\fakepath\703346034 - Anexo.pdf"
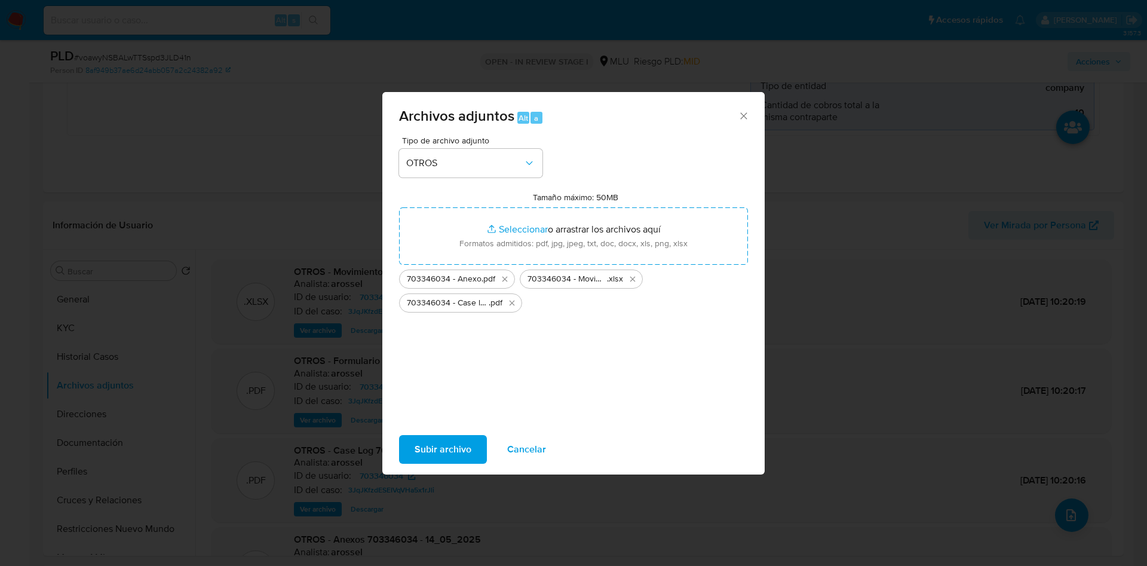
click at [458, 456] on span "Subir archivo" at bounding box center [443, 449] width 57 height 26
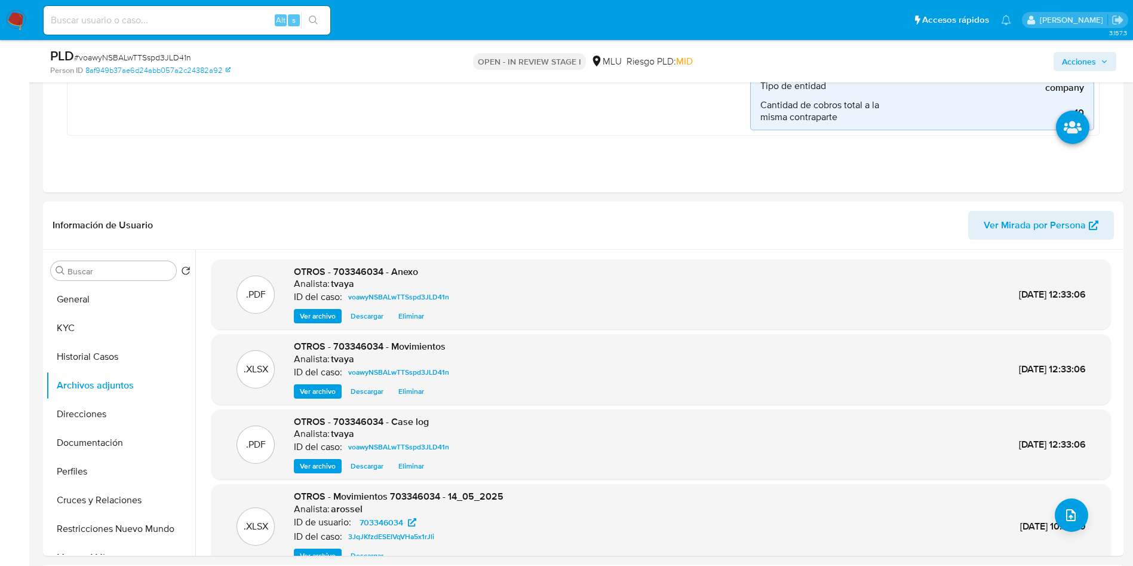
click at [1019, 58] on span "Acciones" at bounding box center [1079, 61] width 34 height 19
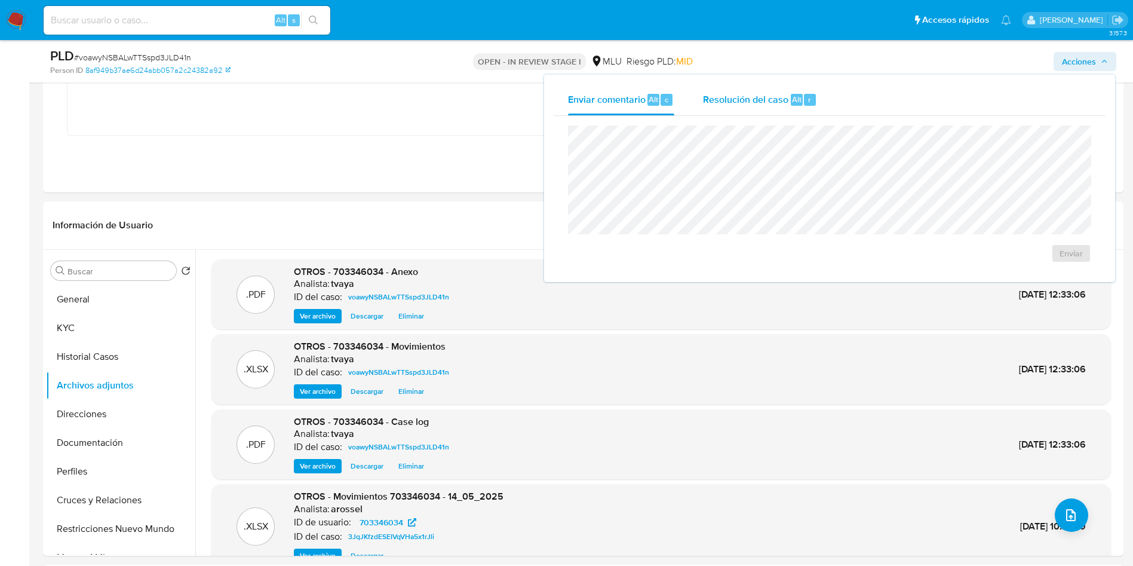
click at [780, 100] on span "Resolución del caso" at bounding box center [745, 99] width 85 height 14
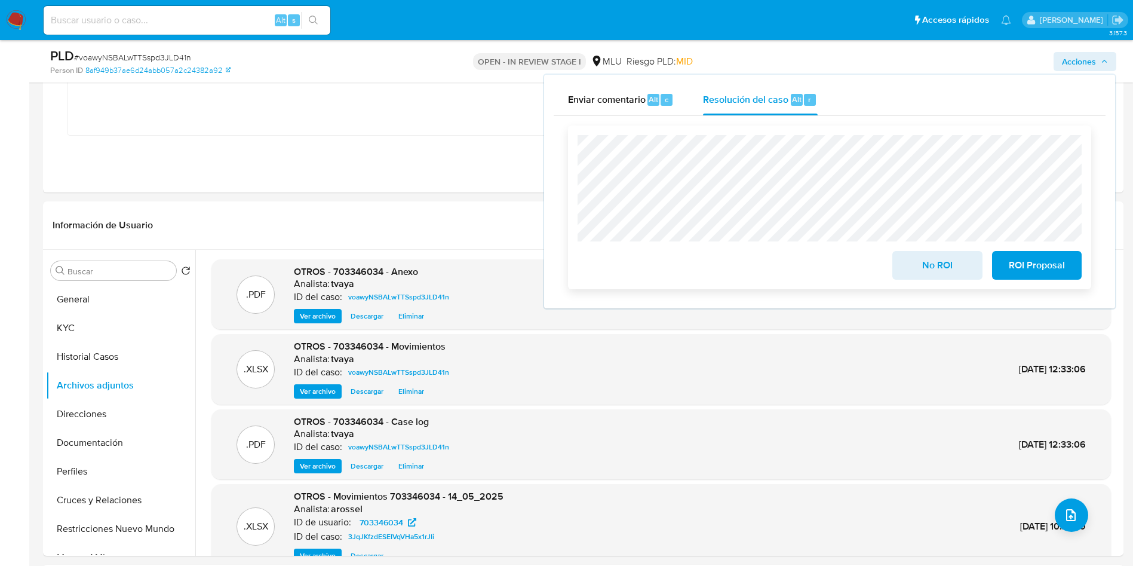
click at [935, 260] on span "No ROI" at bounding box center [937, 265] width 59 height 26
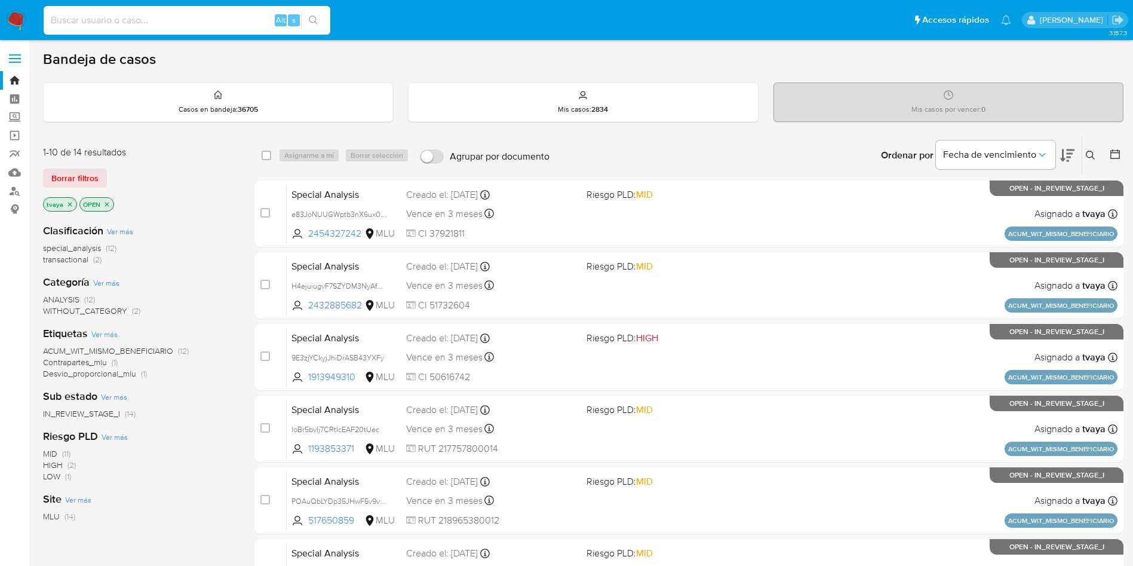
click at [176, 24] on input at bounding box center [187, 21] width 287 height 16
paste input "1212465727"
type input "1212465727"
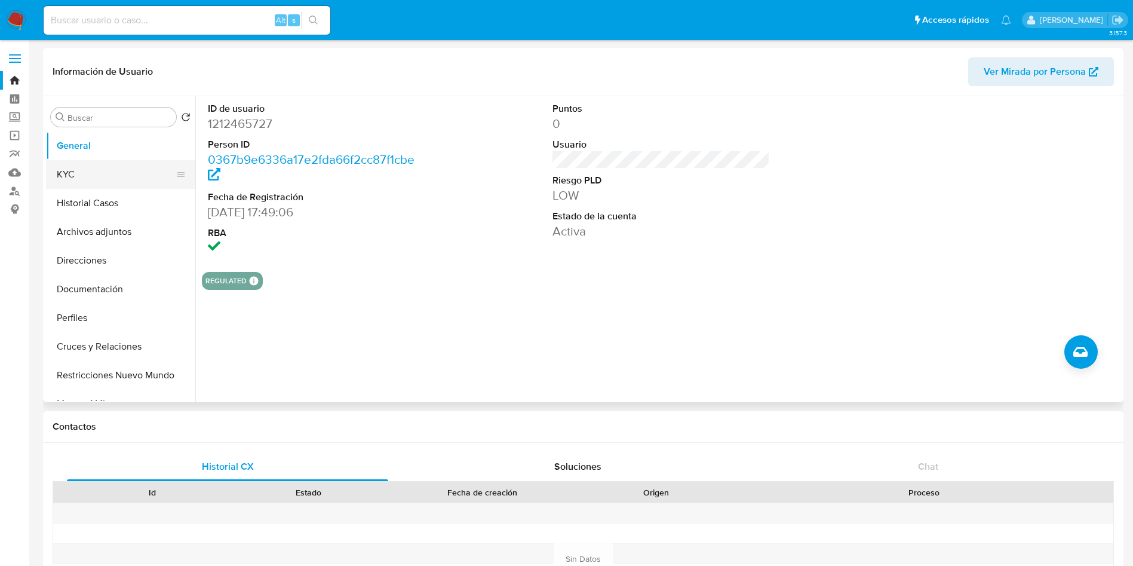
click at [87, 164] on button "KYC" at bounding box center [116, 174] width 140 height 29
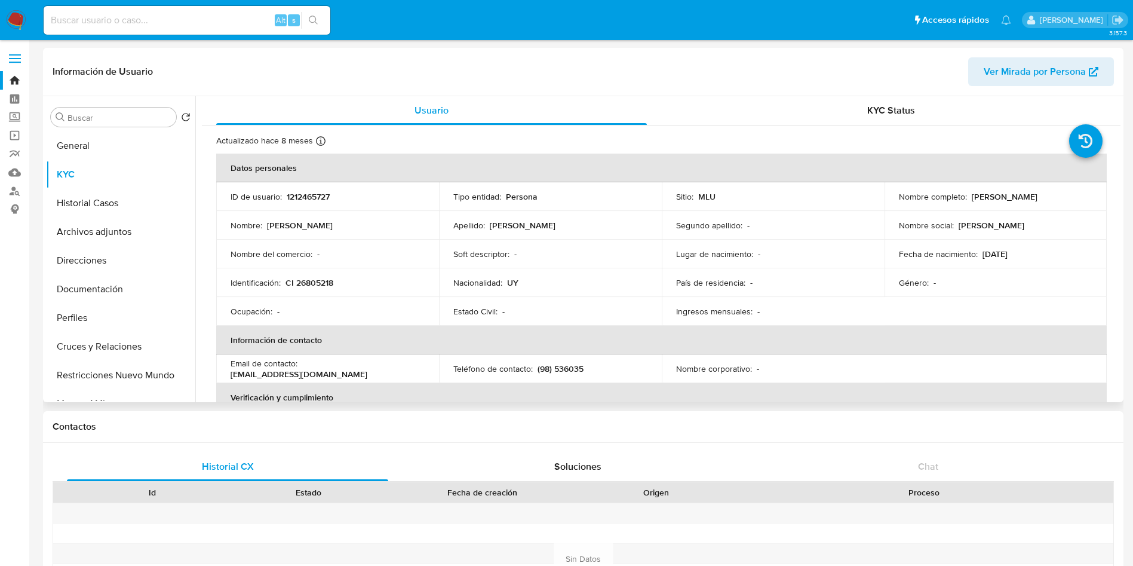
click at [314, 282] on p "CI 26805218" at bounding box center [310, 282] width 48 height 11
copy p "26805218"
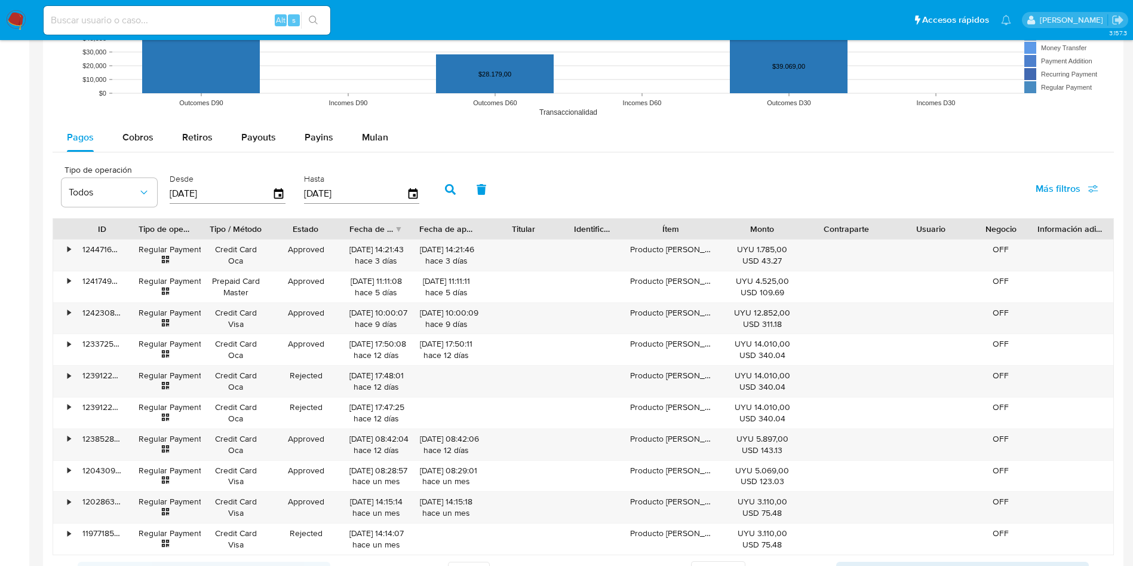
scroll to position [1075, 0]
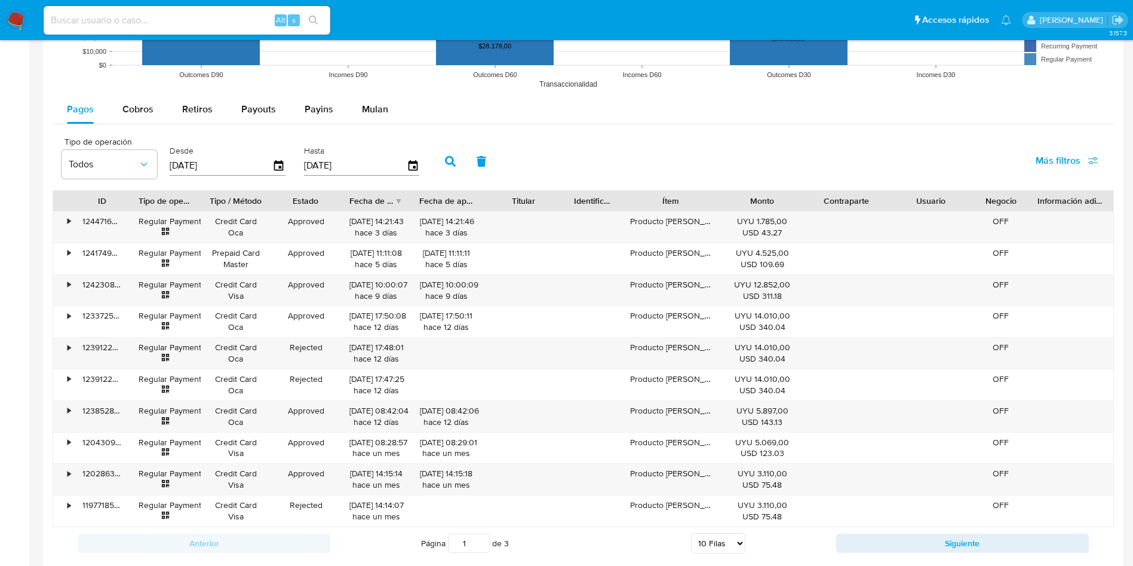
click at [710, 547] on select "5 Filas 10 Filas 20 Filas 25 Filas 50 Filas 100 Filas" at bounding box center [718, 543] width 54 height 20
select select "100"
click at [691, 533] on select "5 Filas 10 Filas 20 Filas 25 Filas 50 Filas 100 Filas" at bounding box center [718, 543] width 54 height 20
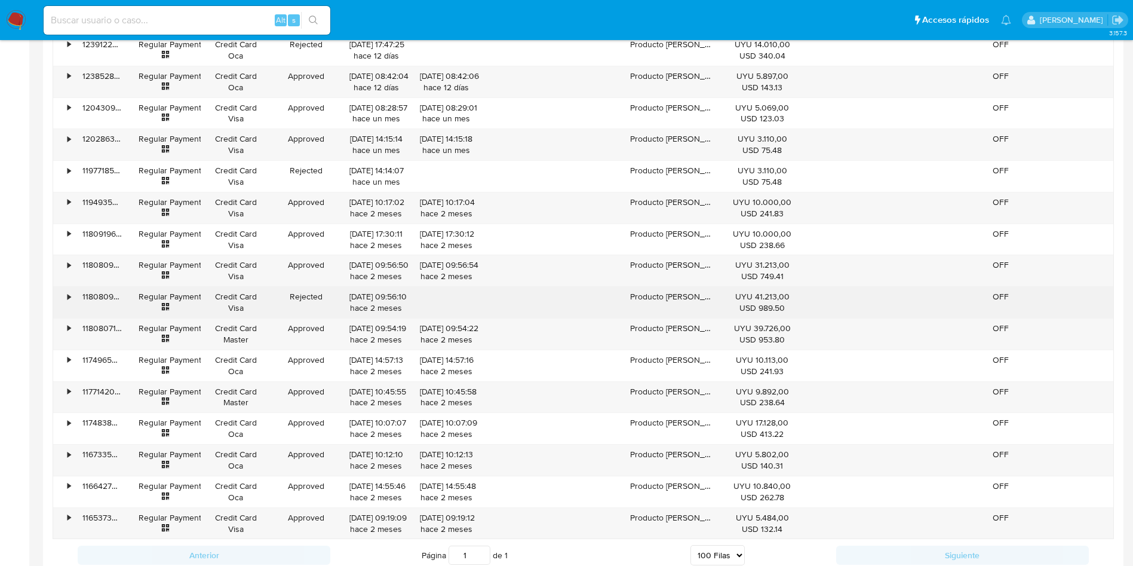
scroll to position [1434, 0]
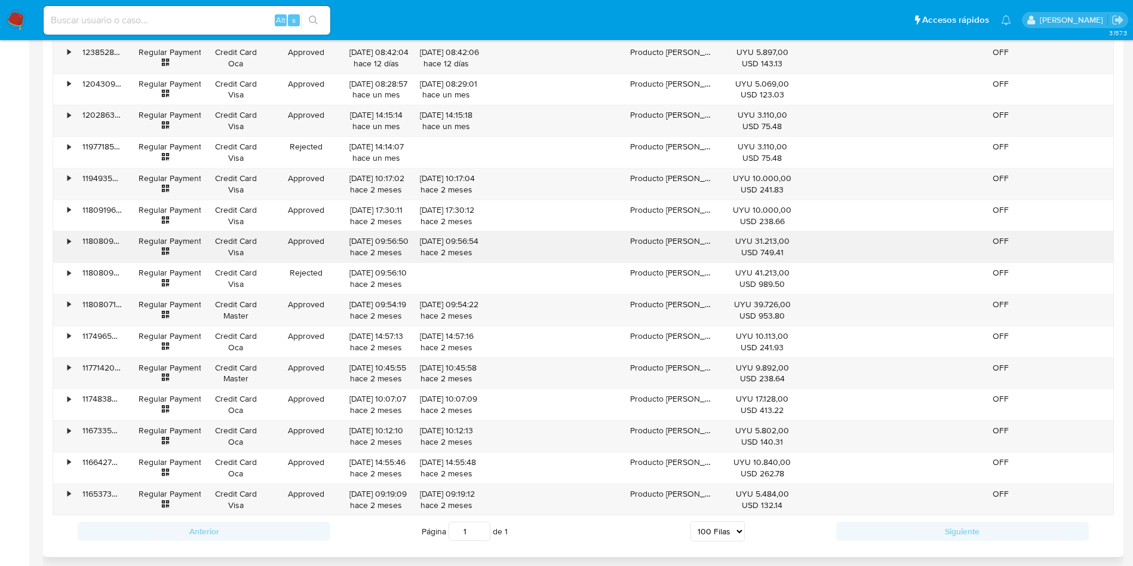
drag, startPoint x: 1005, startPoint y: 268, endPoint x: 1001, endPoint y: 256, distance: 11.9
click at [1005, 268] on div "OFF" at bounding box center [1001, 272] width 39 height 11
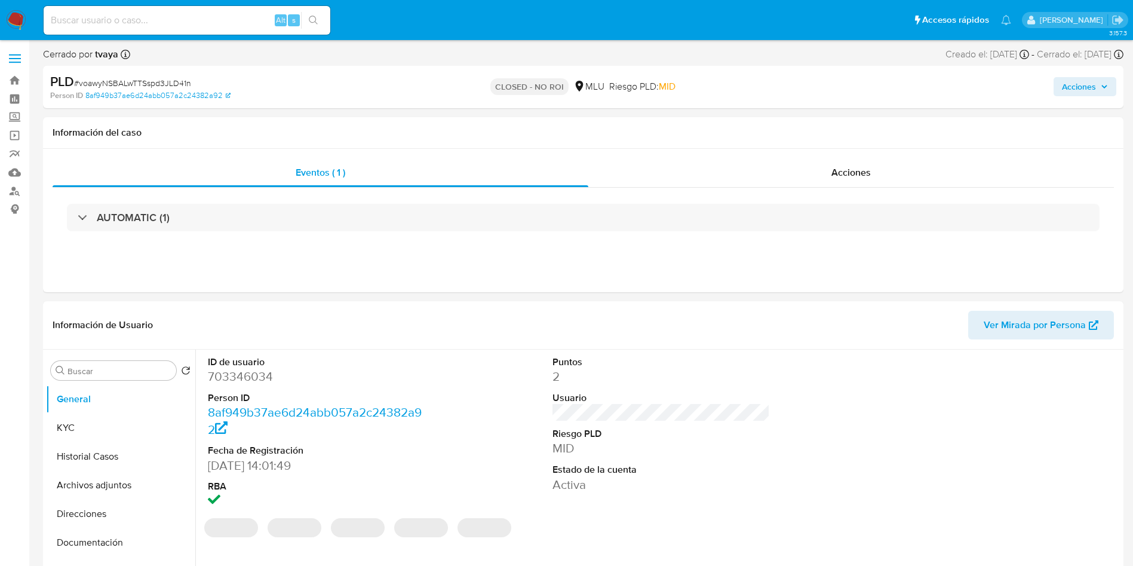
select select "10"
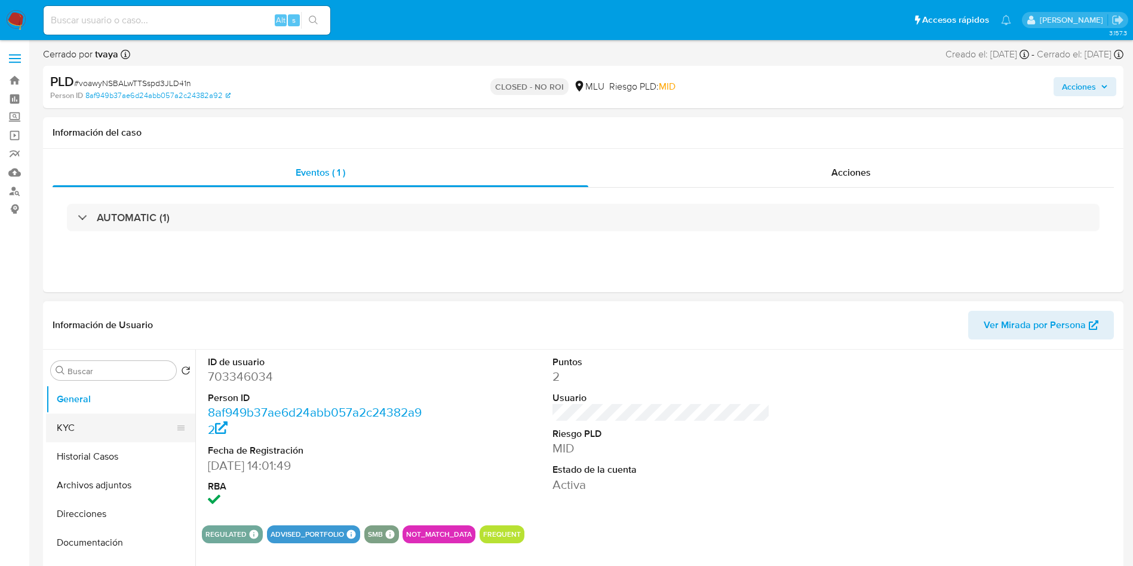
click at [87, 420] on button "KYC" at bounding box center [116, 427] width 140 height 29
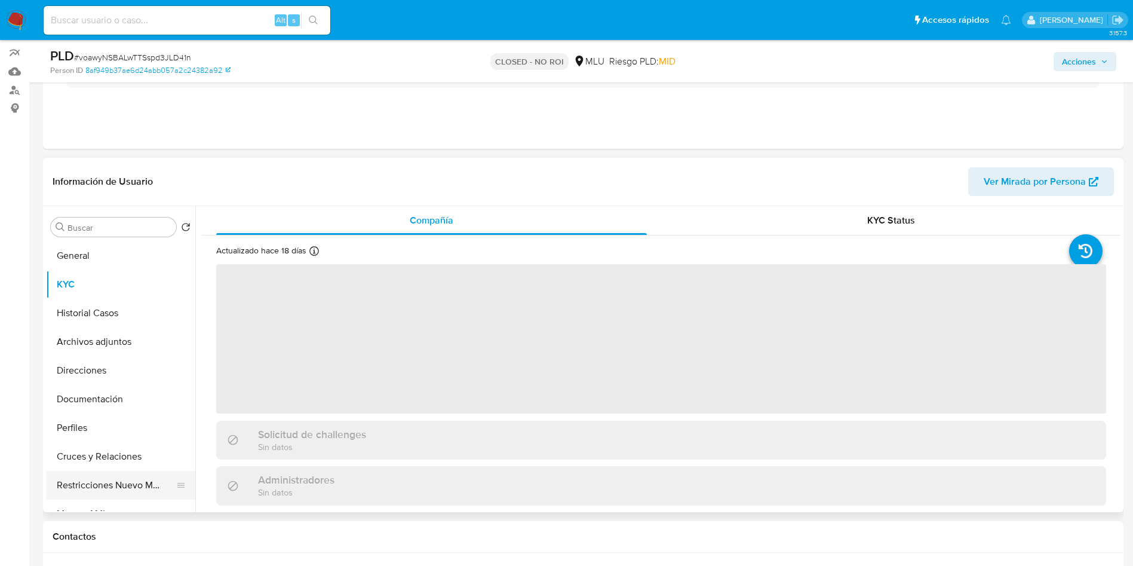
scroll to position [179, 0]
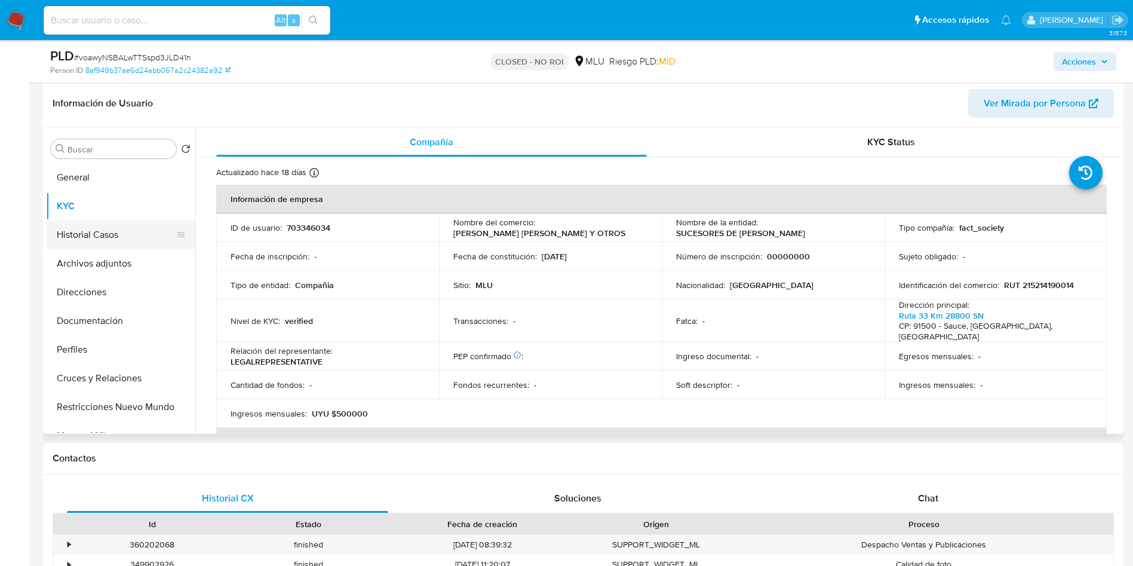
click at [72, 230] on button "Historial Casos" at bounding box center [116, 234] width 140 height 29
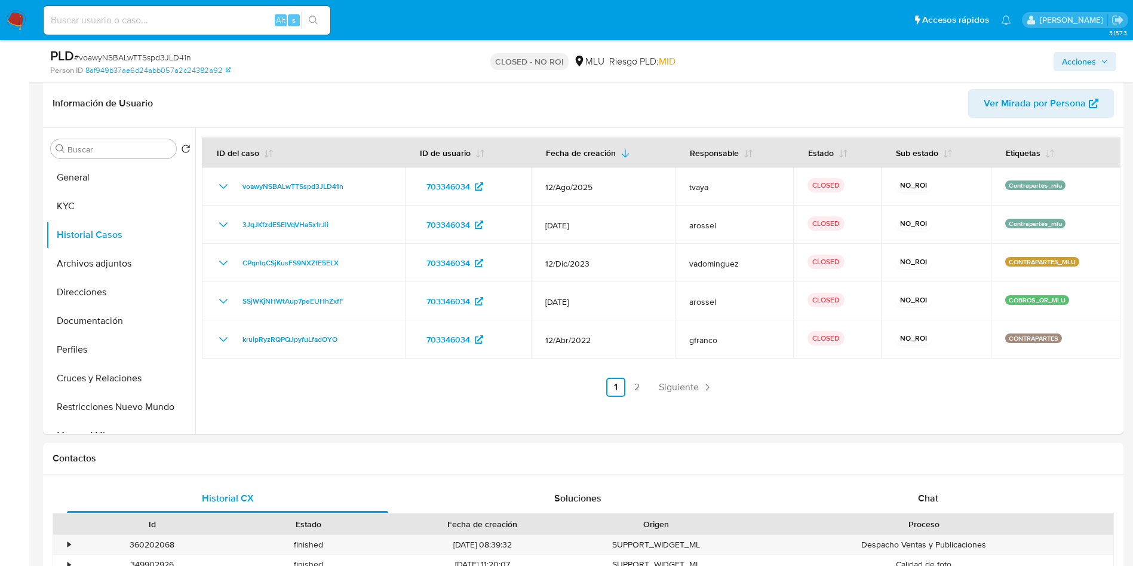
click at [218, 21] on input at bounding box center [187, 21] width 287 height 16
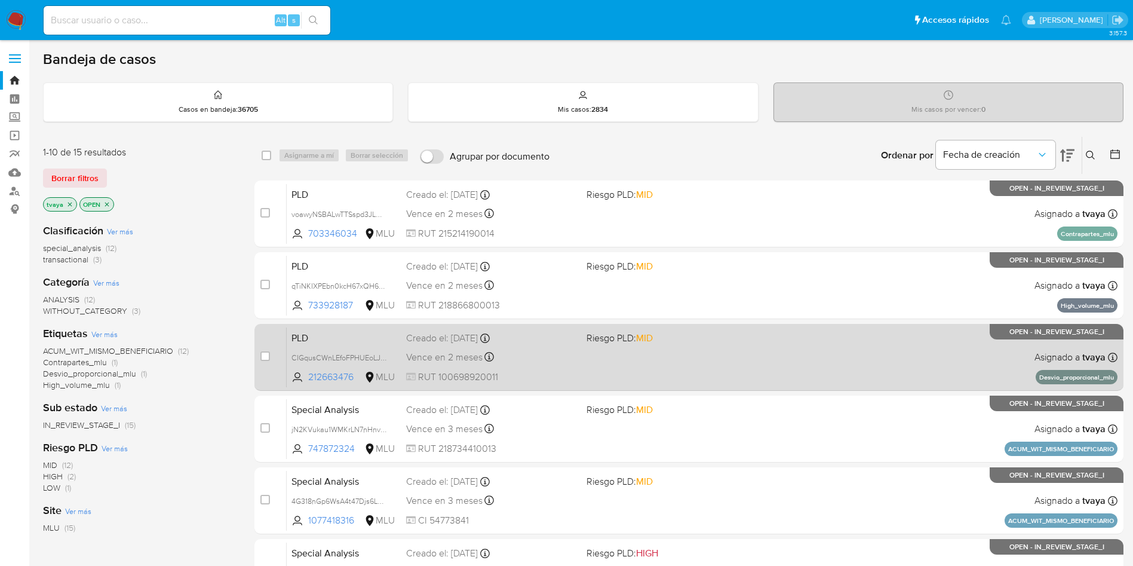
click at [669, 366] on div "PLD CIGqusCWnLEfoFPHUEoLJC33 212663476 MLU Riesgo PLD: MID Creado el: [DATE] Cr…" at bounding box center [702, 357] width 831 height 60
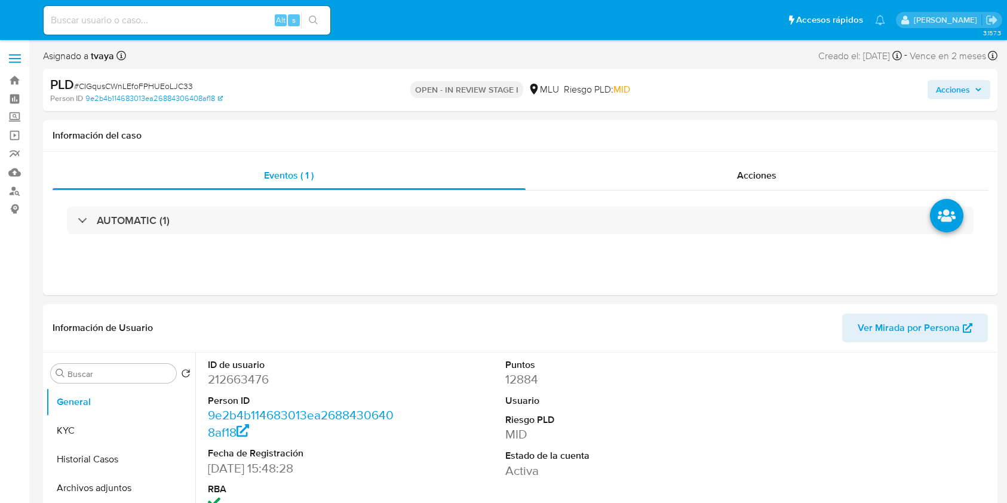
select select "10"
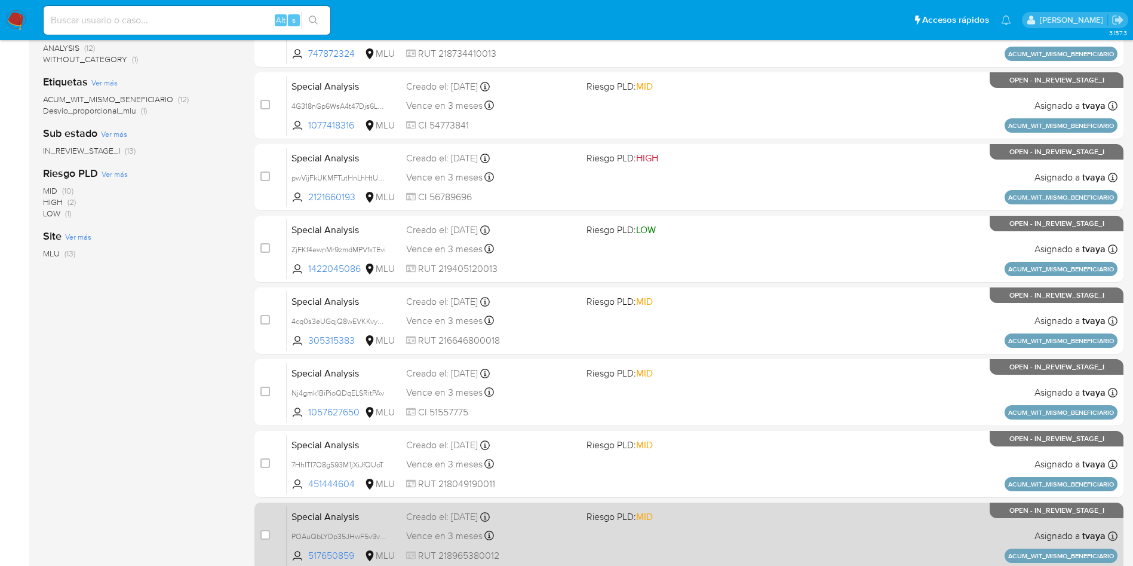
scroll to position [378, 0]
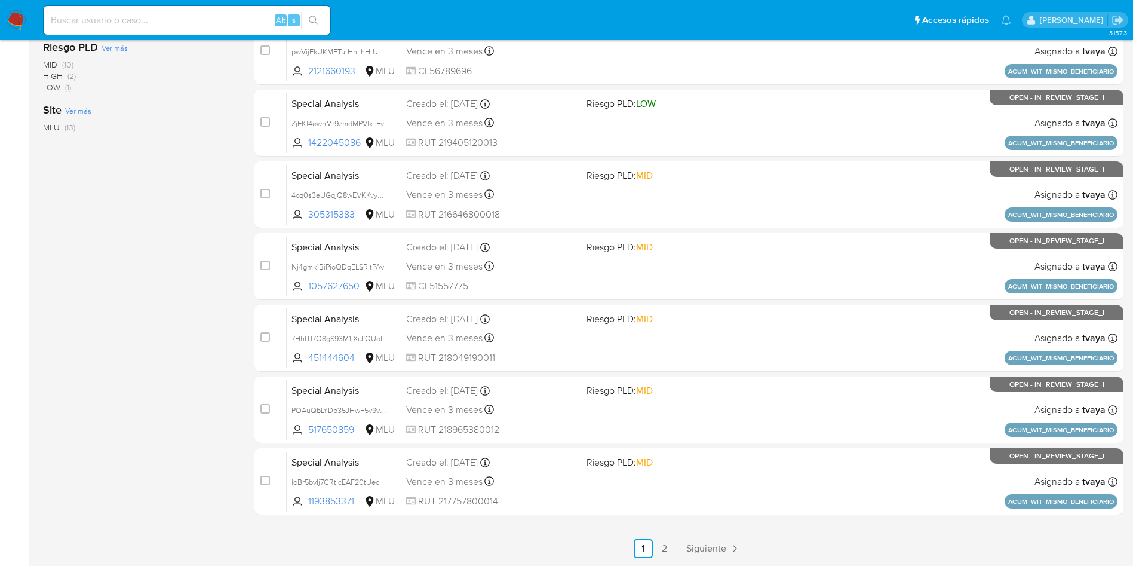
click at [681, 552] on ul "Anterior 1 2 Siguiente" at bounding box center [689, 548] width 869 height 19
click at [709, 548] on span "Siguiente" at bounding box center [706, 549] width 40 height 10
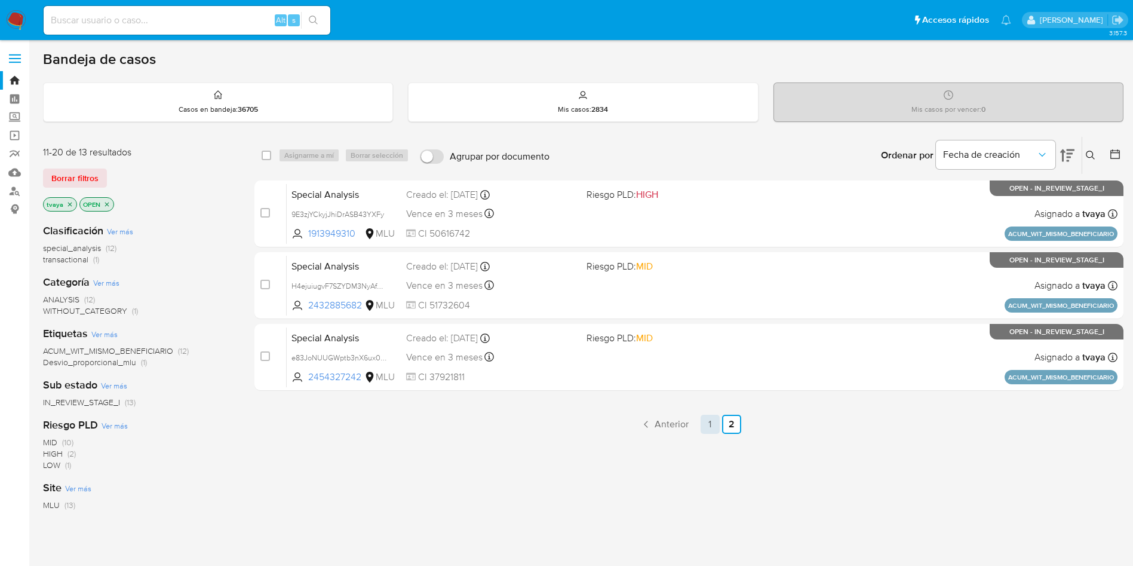
click at [710, 430] on link "1" at bounding box center [710, 424] width 19 height 19
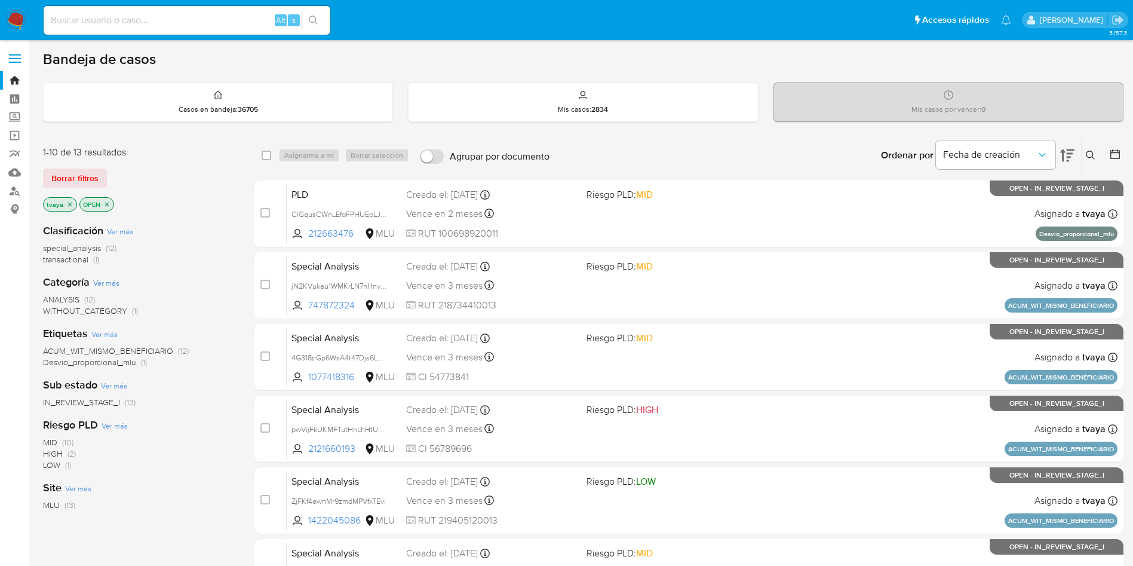
click at [65, 209] on p "tvaya" at bounding box center [60, 204] width 33 height 13
click at [69, 206] on icon "close-filter" at bounding box center [69, 204] width 7 height 7
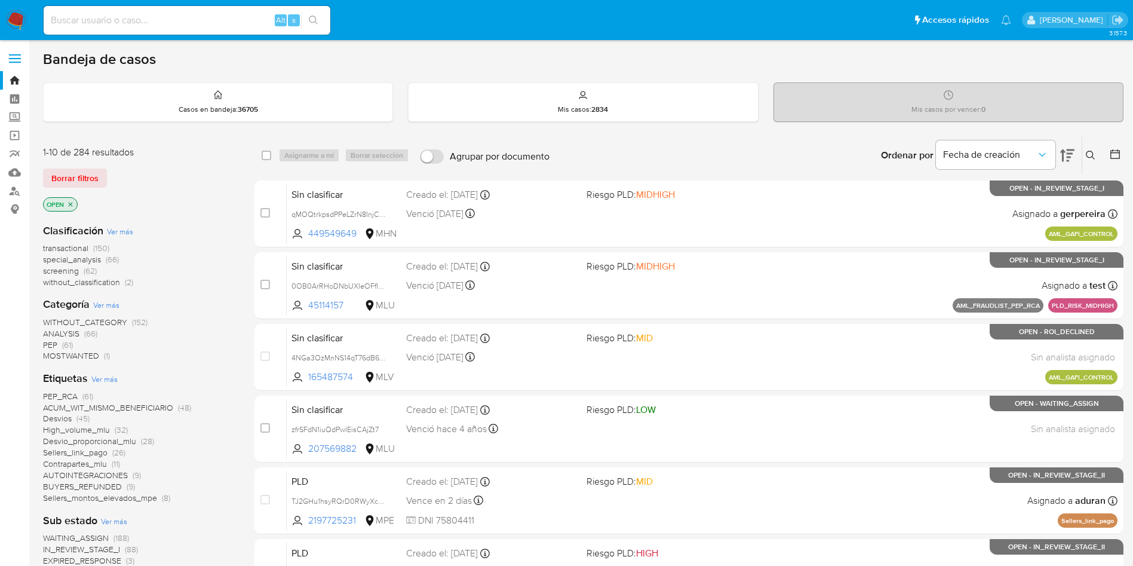
click at [146, 20] on input at bounding box center [187, 21] width 287 height 16
click at [1092, 157] on icon at bounding box center [1090, 155] width 9 height 9
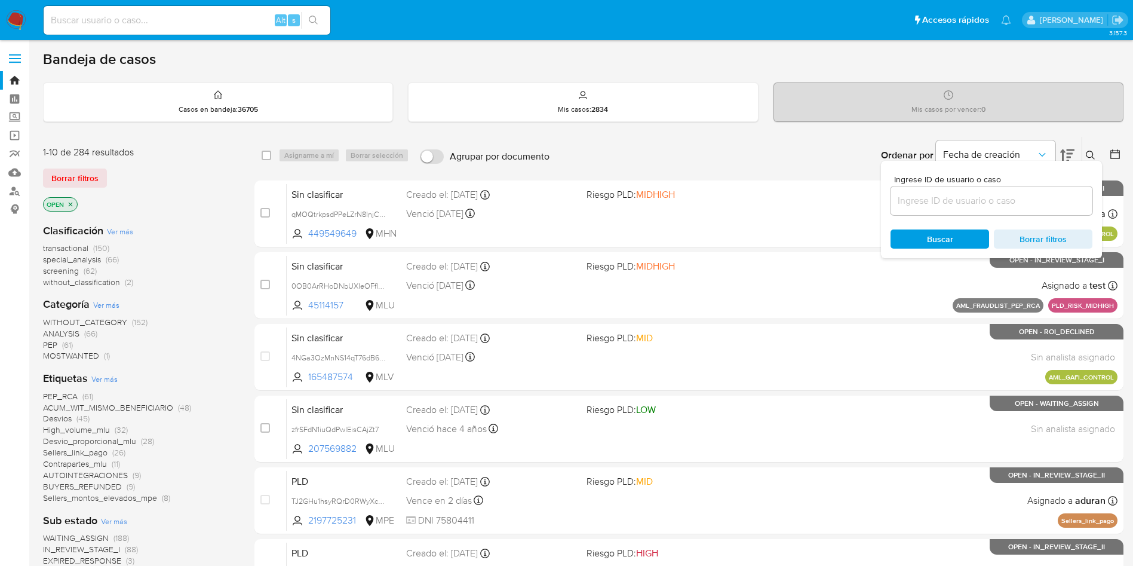
click at [948, 197] on input at bounding box center [992, 201] width 202 height 16
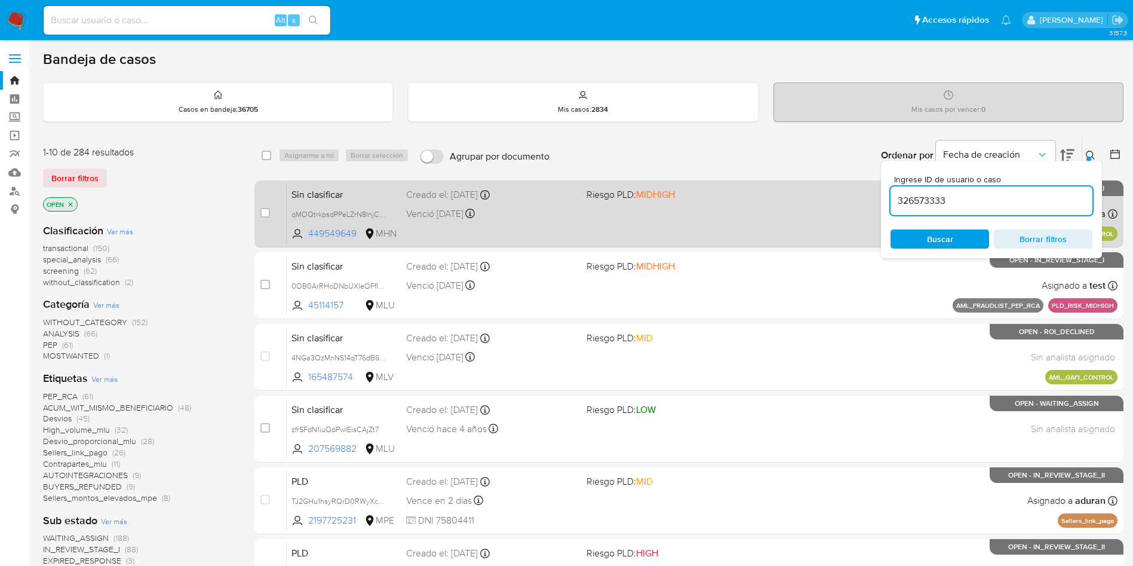
type input "326573333"
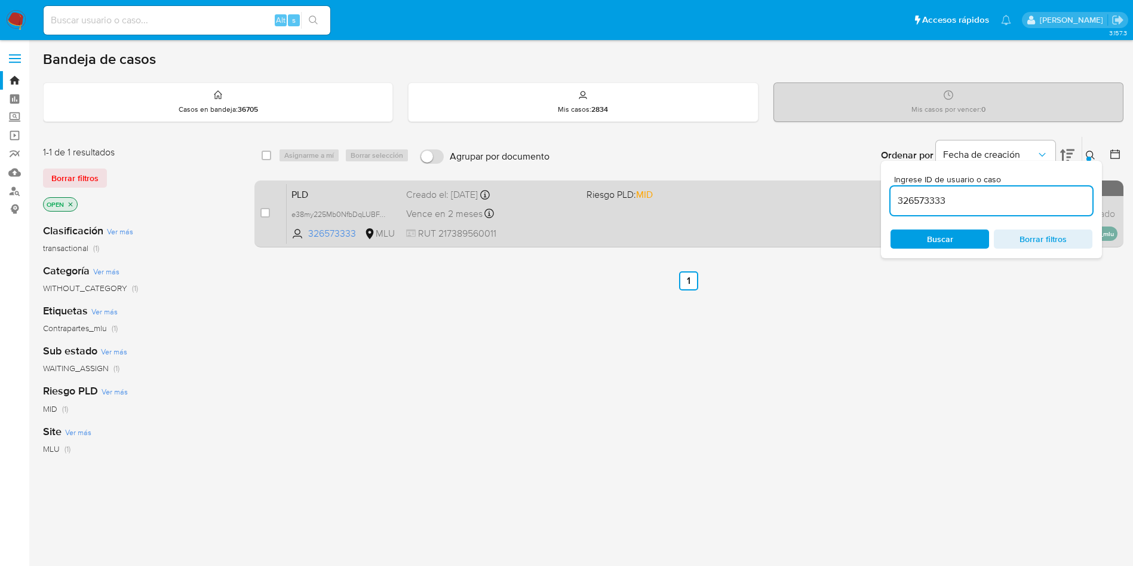
click at [272, 212] on div "case-item-checkbox No es posible asignar el caso" at bounding box center [273, 213] width 26 height 60
click at [265, 212] on input "checkbox" at bounding box center [265, 213] width 10 height 10
checkbox input "true"
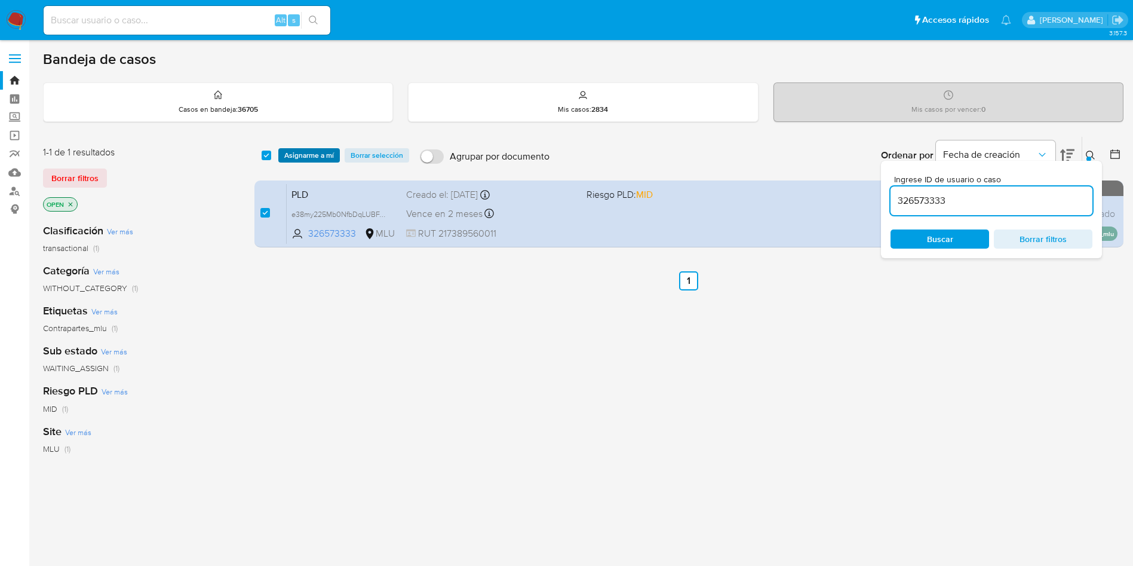
click at [325, 158] on span "Asignarme a mí" at bounding box center [309, 155] width 50 height 12
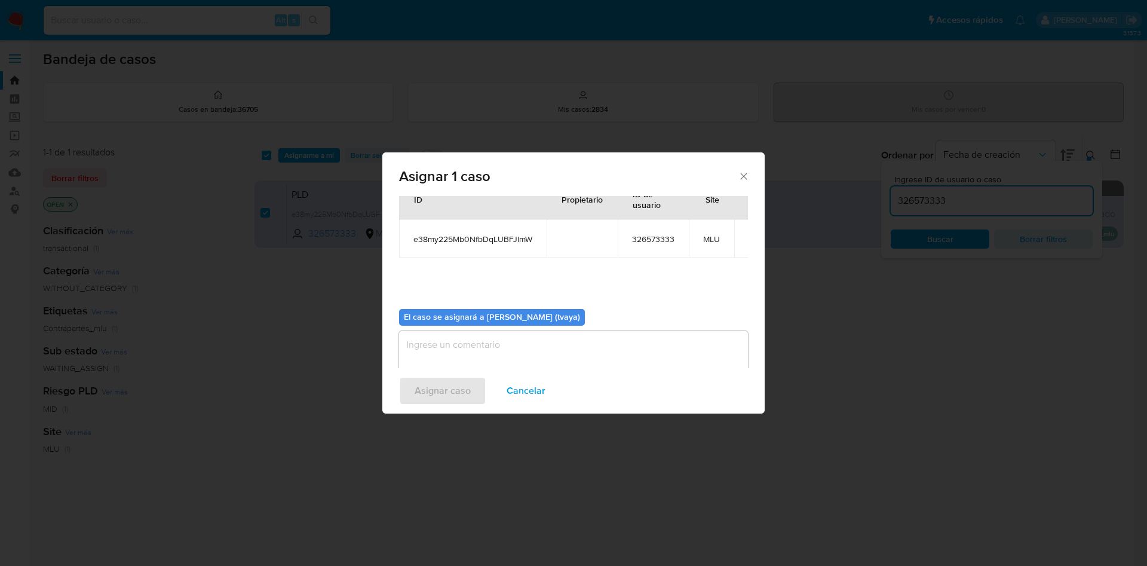
scroll to position [62, 0]
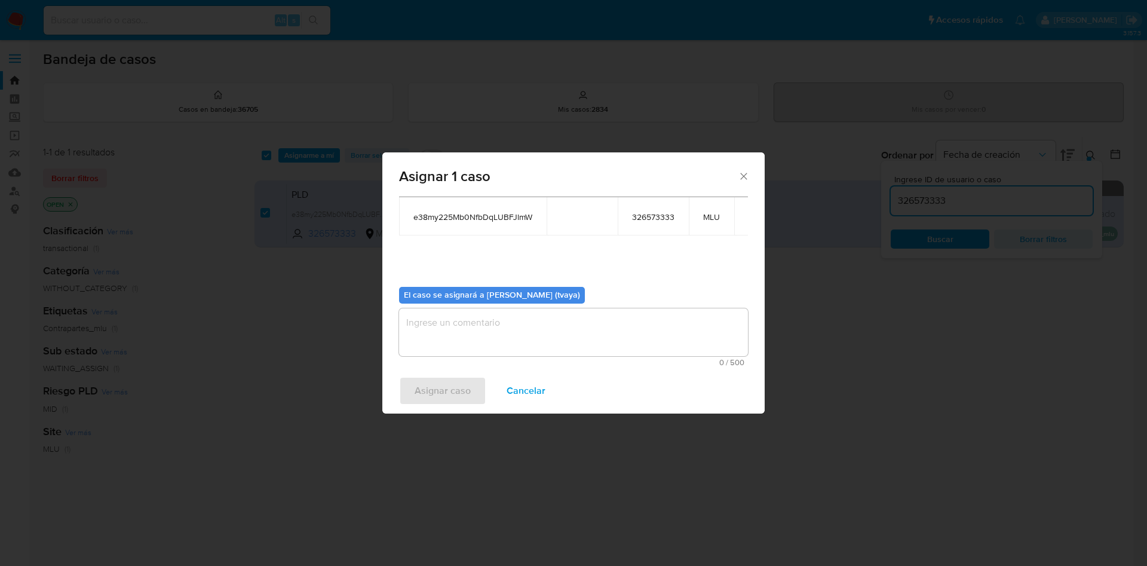
drag, startPoint x: 609, startPoint y: 324, endPoint x: 603, endPoint y: 327, distance: 7.0
click at [609, 325] on textarea "assign-modal" at bounding box center [573, 332] width 349 height 48
click at [837, 358] on div "Asignar 1 caso Casos a asignar: ID Propietario ID de usuario Site e38my225Mb0Nf…" at bounding box center [573, 283] width 1147 height 566
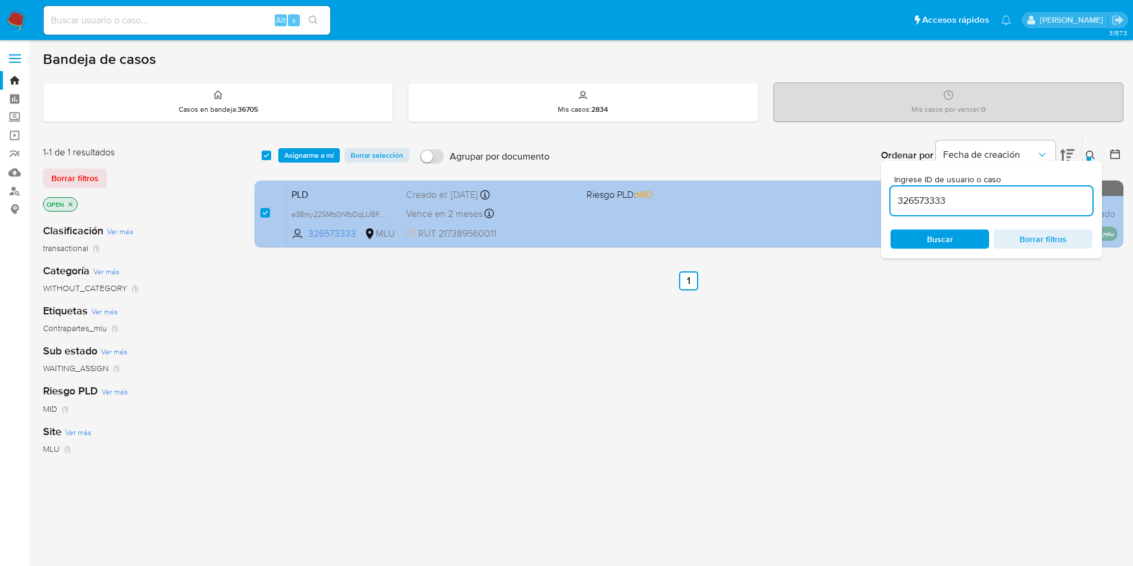
click at [694, 238] on div "PLD e38my225Mb0NfbDqLUBFJlmW 326573333 MLU Riesgo PLD: MID Creado el: 12/08/202…" at bounding box center [702, 213] width 831 height 60
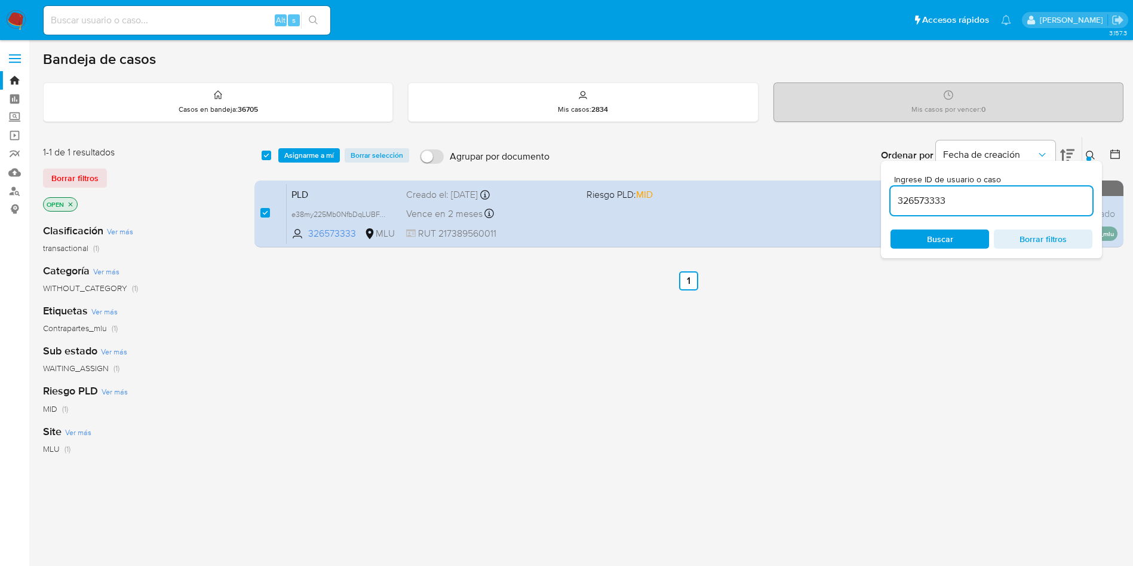
click at [295, 146] on div "select-all-cases-checkbox Asignarme a mí Borrar selección Agrupar por documento…" at bounding box center [689, 155] width 869 height 37
click at [297, 152] on span "Asignarme a mí" at bounding box center [309, 155] width 50 height 12
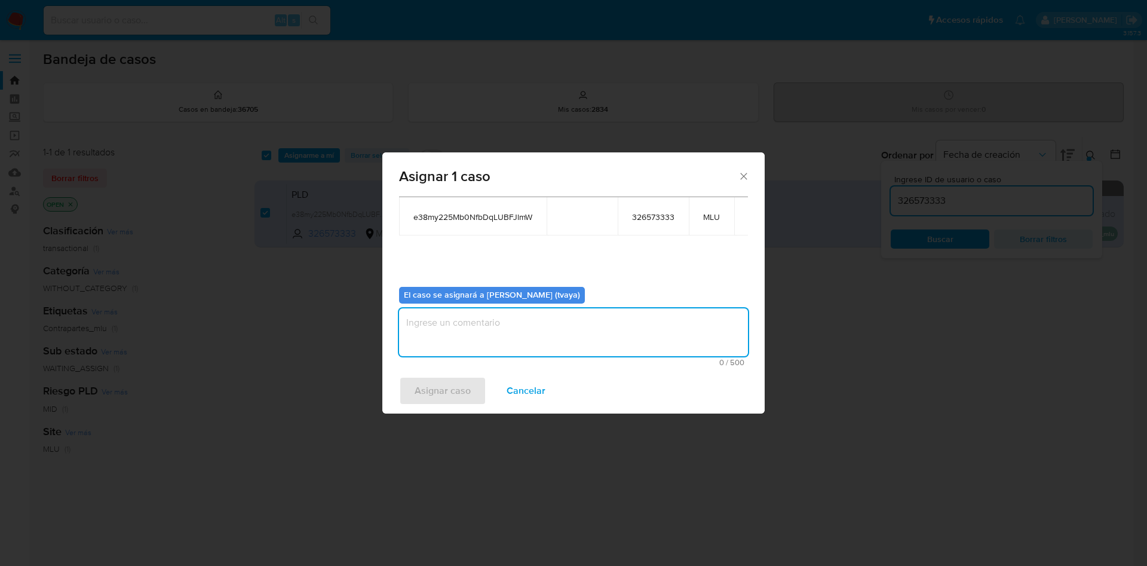
click at [532, 338] on textarea "assign-modal" at bounding box center [573, 332] width 349 height 48
type textarea "."
click at [446, 399] on span "Asignar caso" at bounding box center [443, 391] width 56 height 26
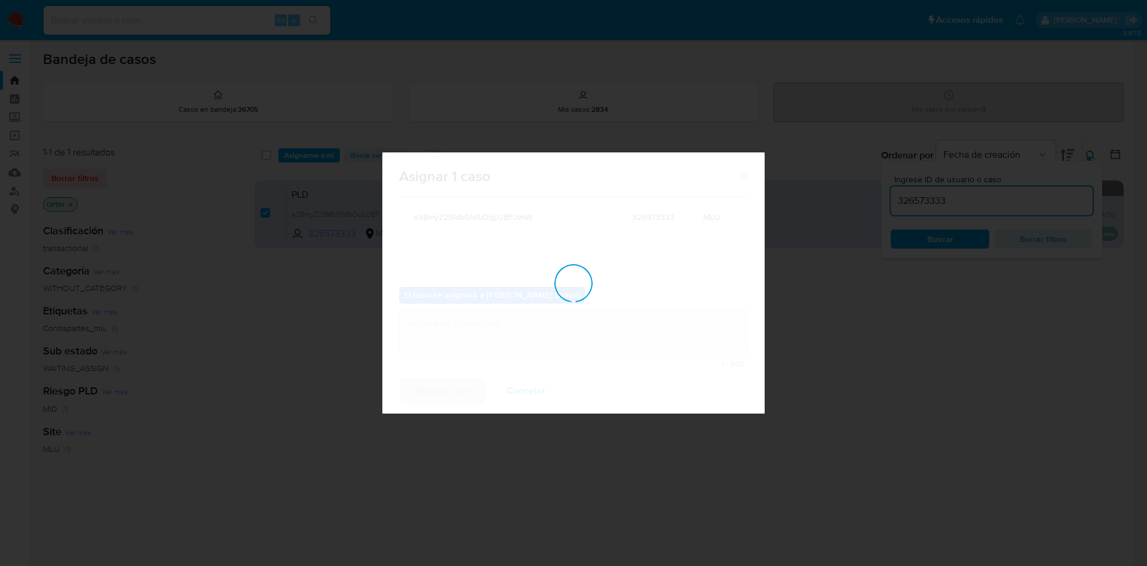
checkbox input "false"
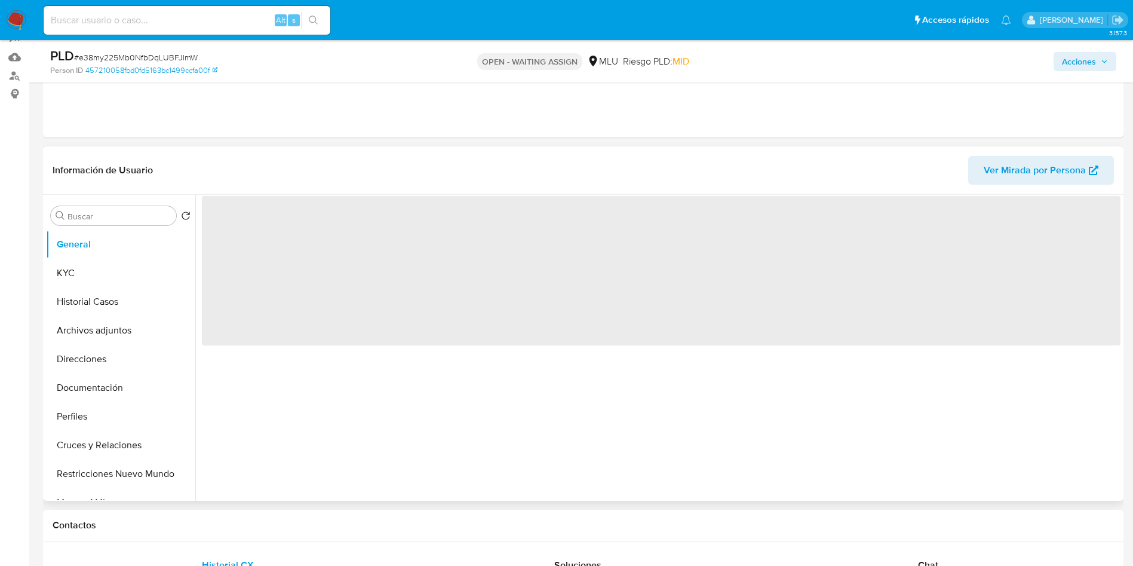
scroll to position [179, 0]
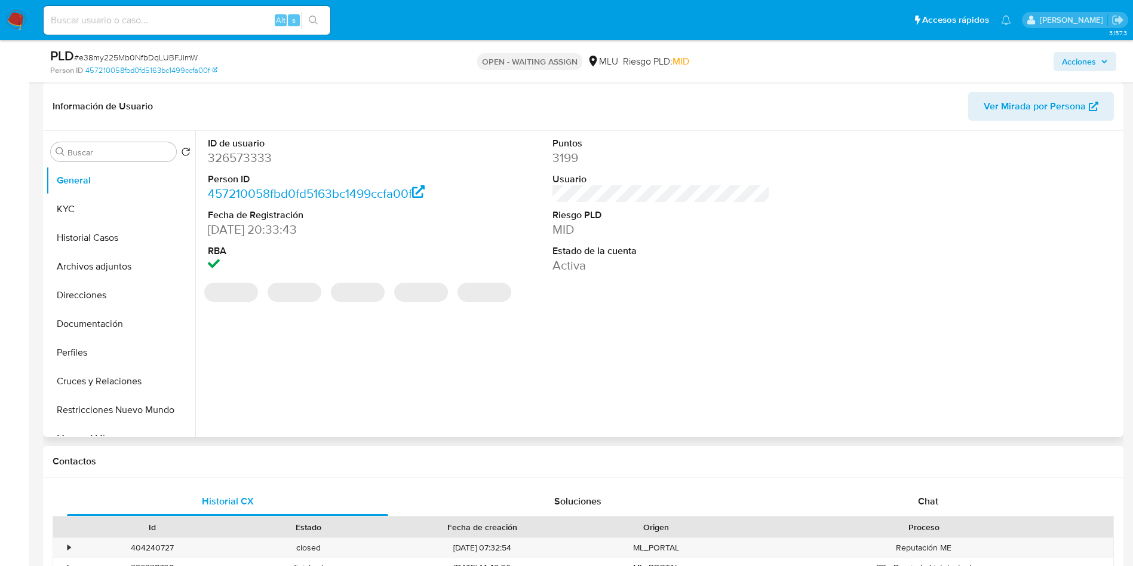
select select "10"
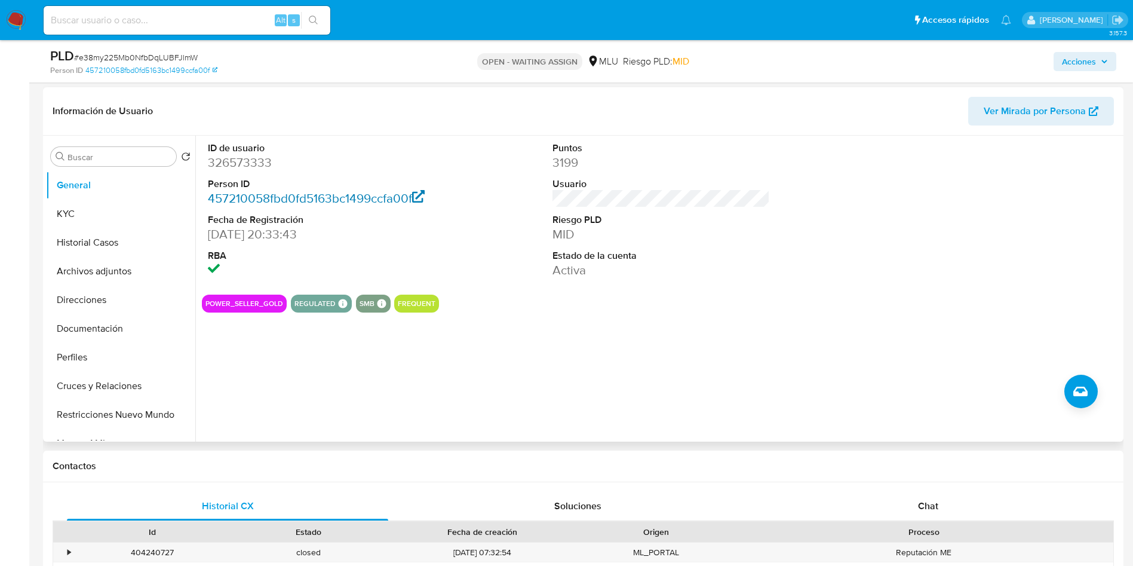
scroll to position [90, 0]
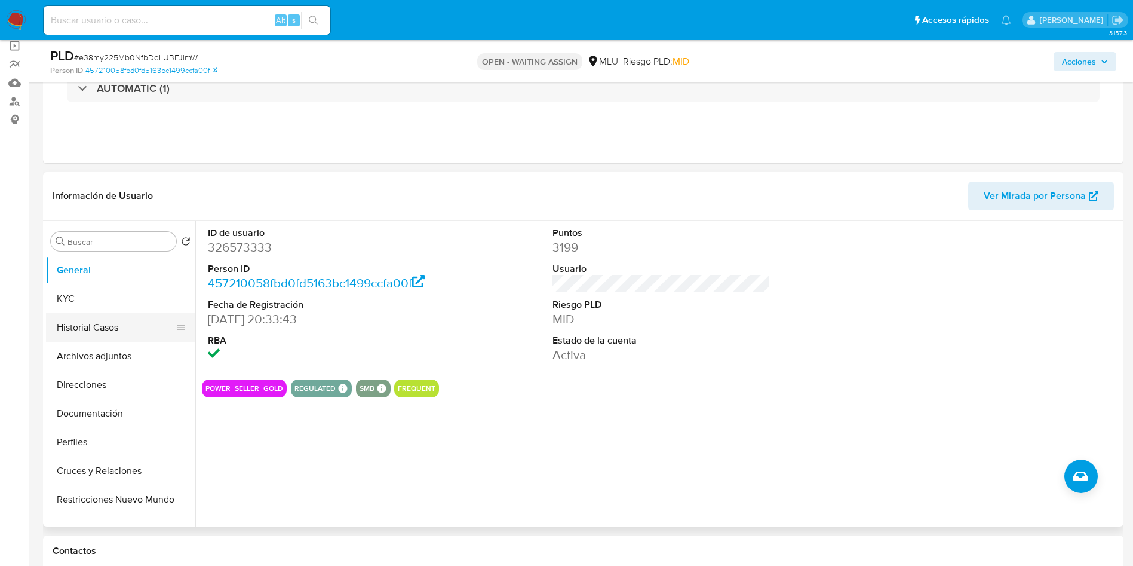
click at [92, 325] on button "Historial Casos" at bounding box center [116, 327] width 140 height 29
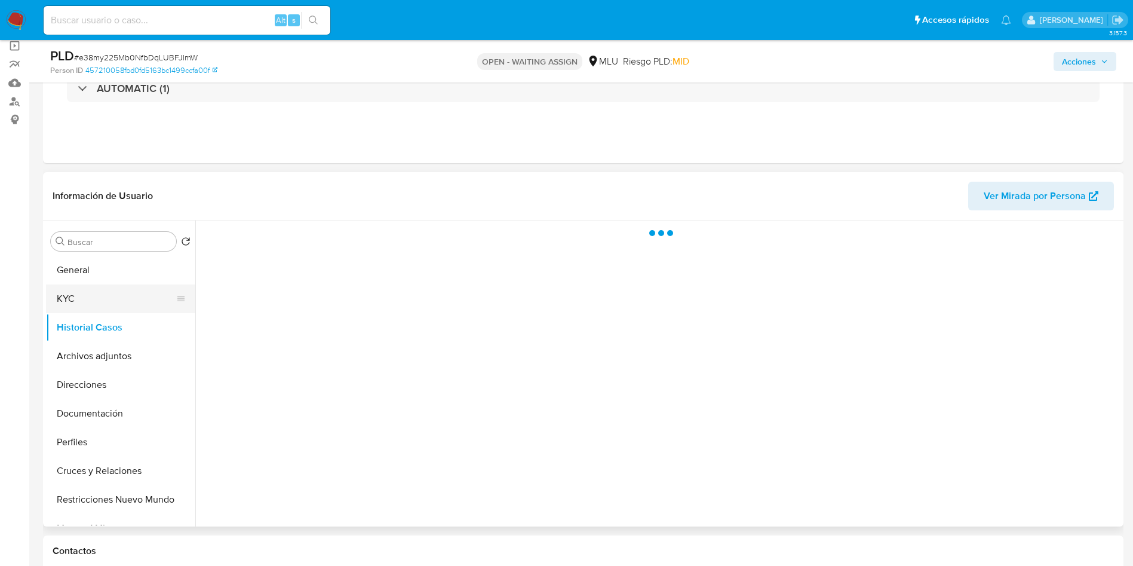
click at [100, 309] on button "KYC" at bounding box center [116, 298] width 140 height 29
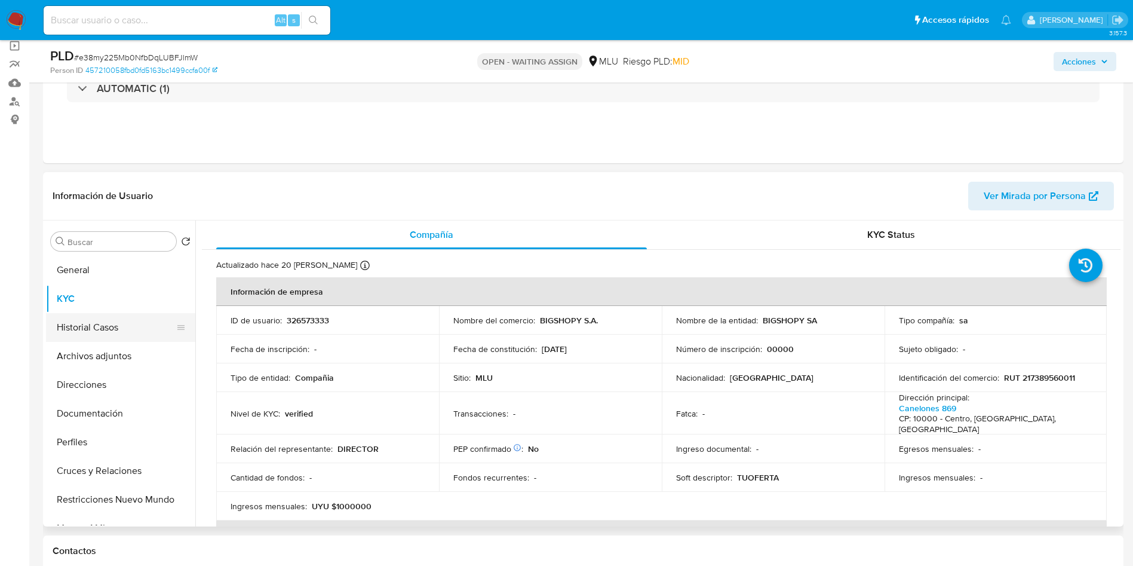
click at [114, 333] on button "Historial Casos" at bounding box center [116, 327] width 140 height 29
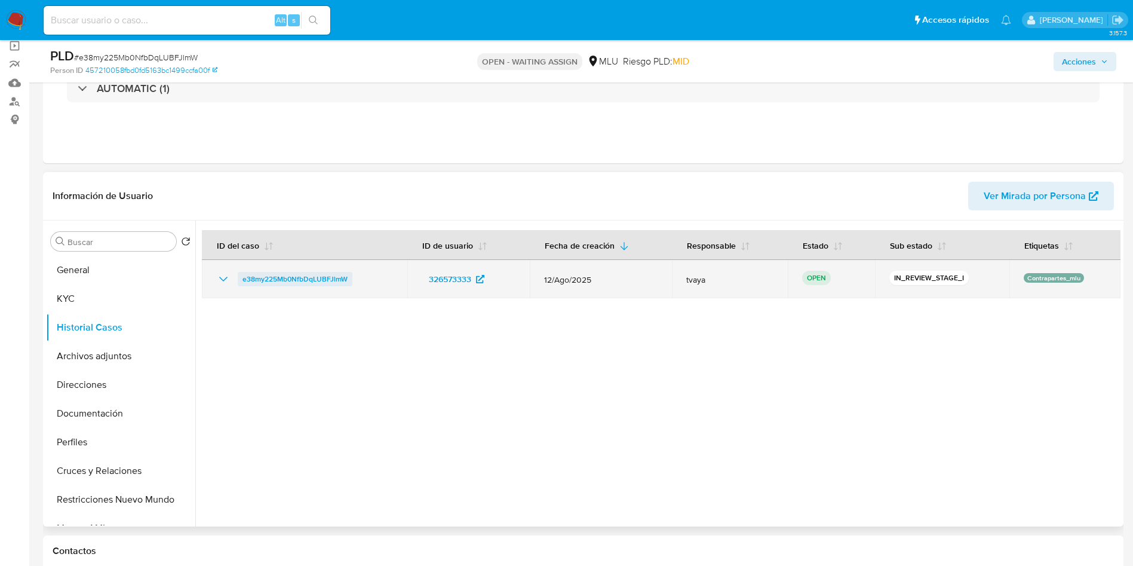
click at [287, 278] on span "e38my225Mb0NfbDqLUBFJlmW" at bounding box center [295, 279] width 105 height 14
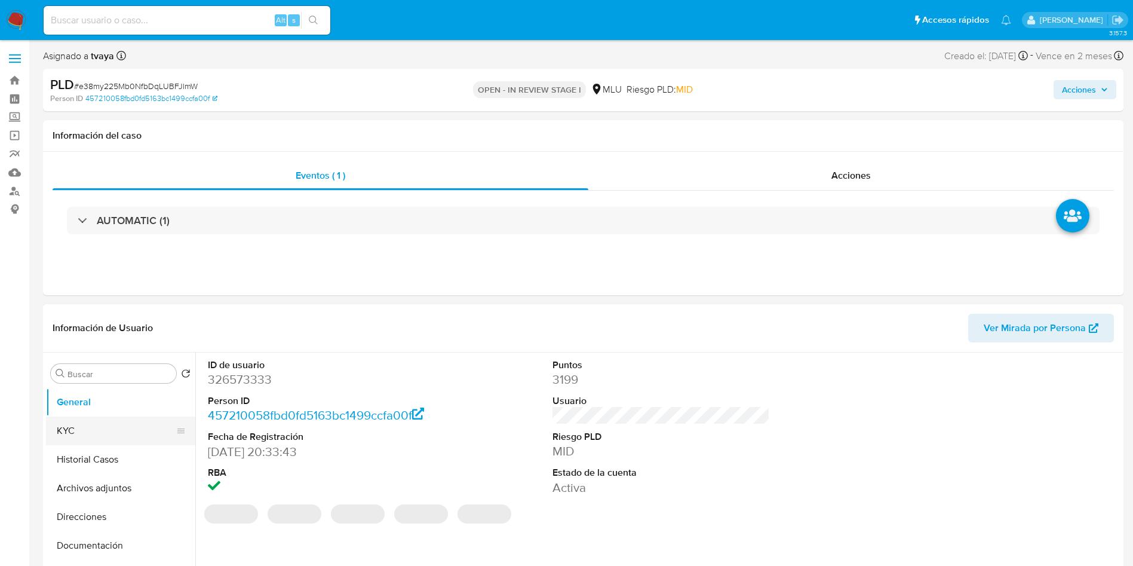
select select "10"
click at [83, 466] on button "Historial Casos" at bounding box center [116, 459] width 140 height 29
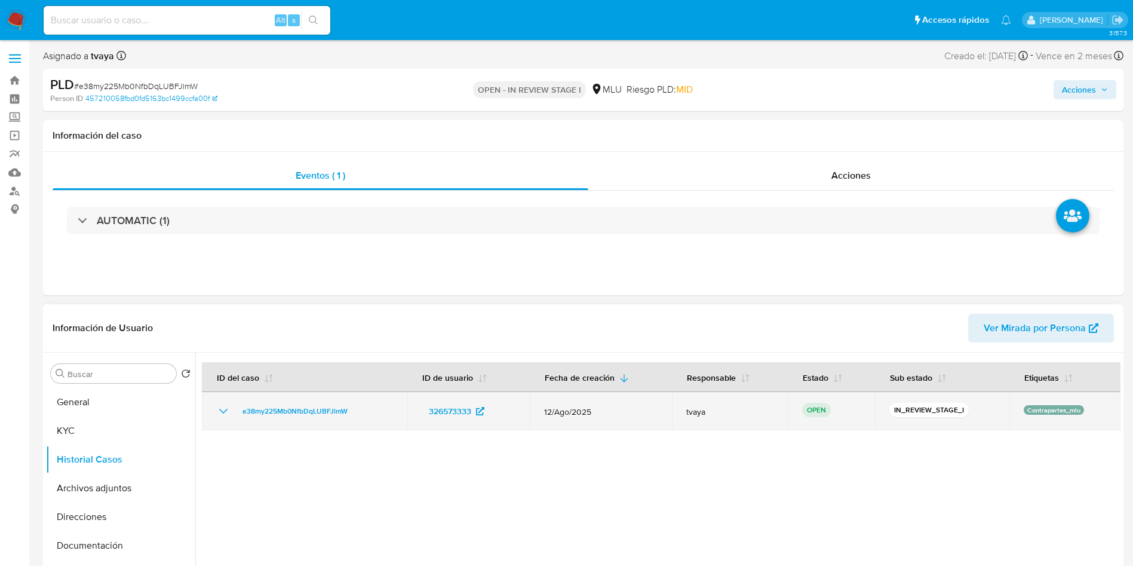
drag, startPoint x: 354, startPoint y: 416, endPoint x: 237, endPoint y: 413, distance: 116.5
click at [237, 413] on div "e38my225Mb0NfbDqLUBFJlmW" at bounding box center [304, 411] width 177 height 14
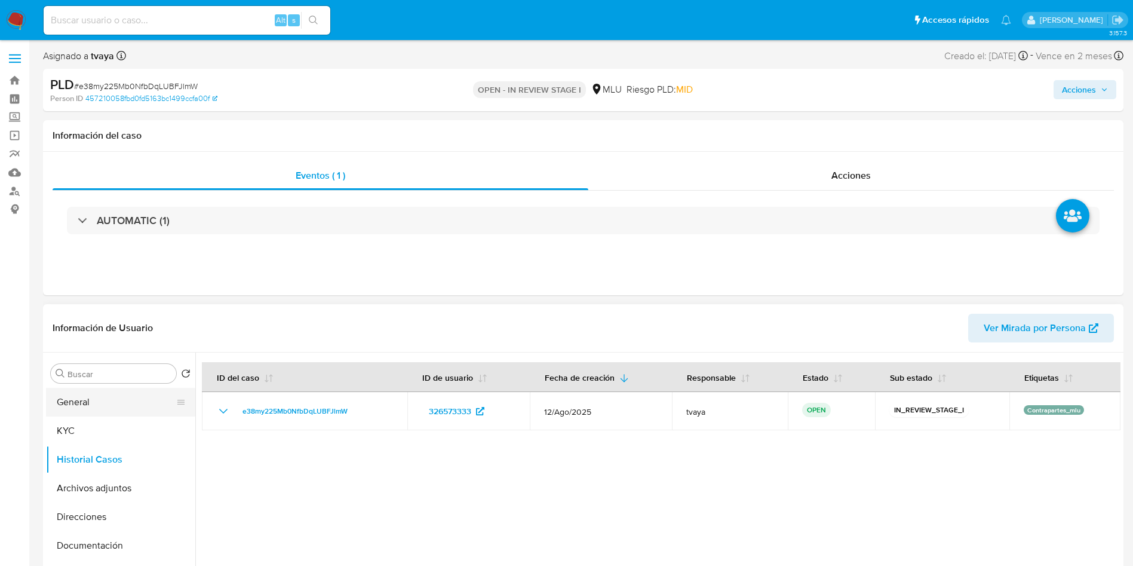
click at [113, 403] on button "General" at bounding box center [116, 402] width 140 height 29
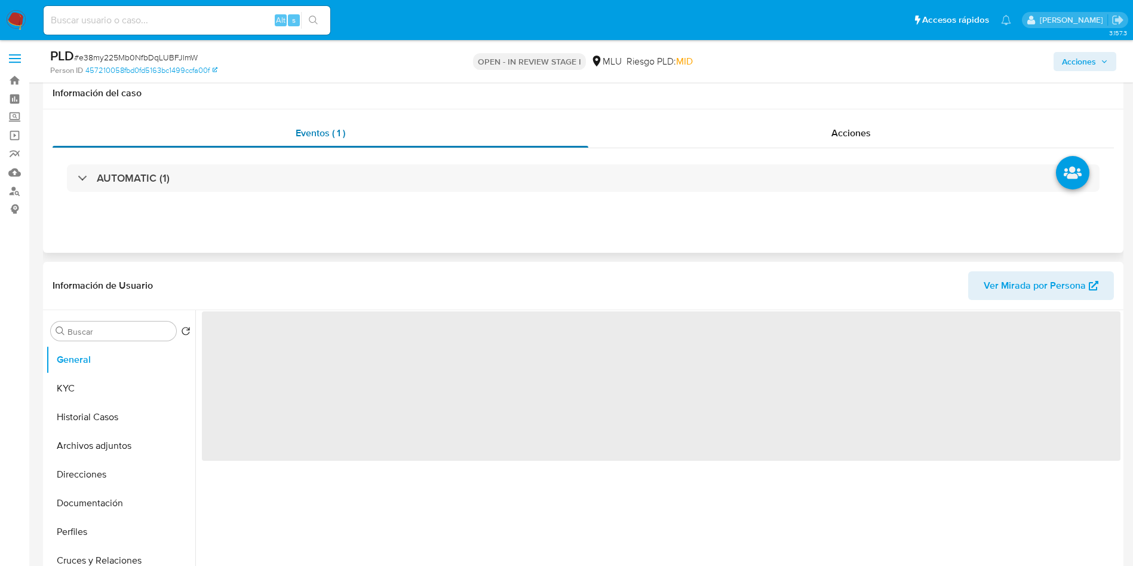
scroll to position [90, 0]
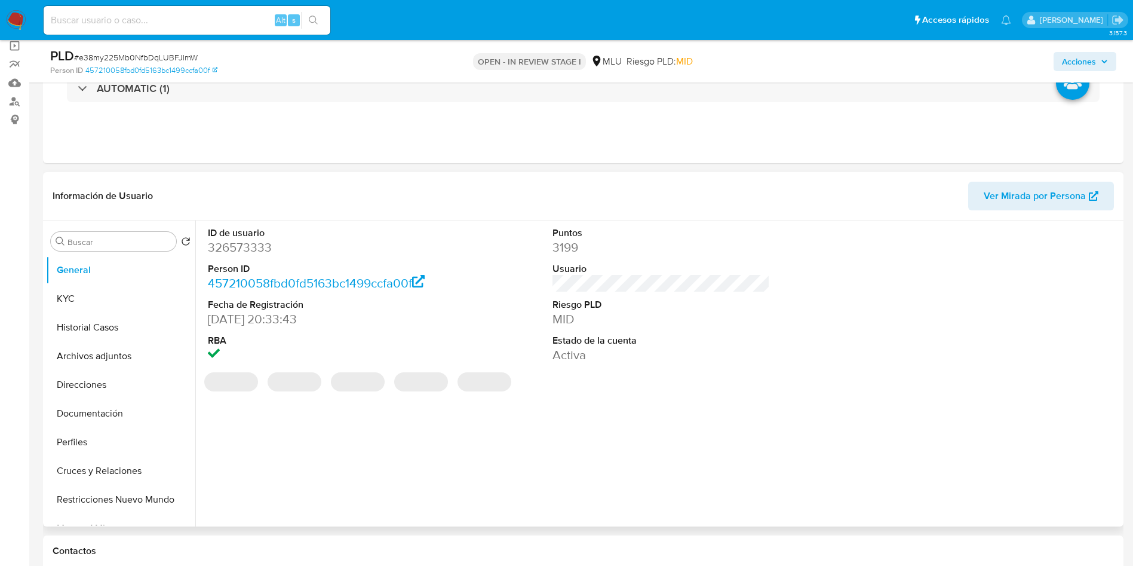
click at [256, 250] on dd "326573333" at bounding box center [317, 247] width 218 height 17
copy dd "326573333"
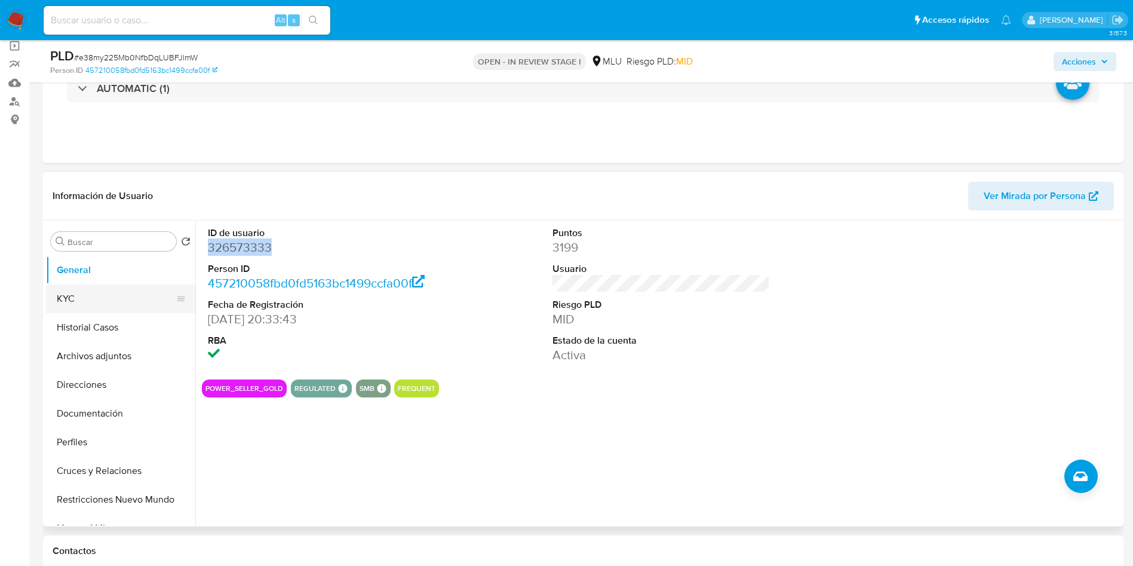
click at [92, 300] on button "KYC" at bounding box center [116, 298] width 140 height 29
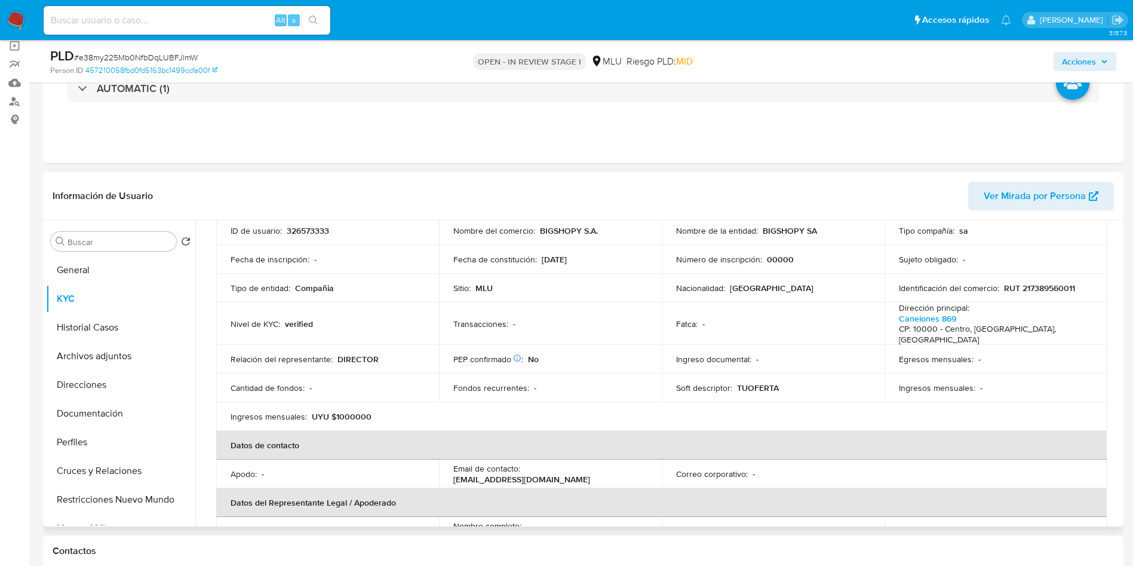
click at [1059, 287] on p "RUT 217389560011" at bounding box center [1039, 288] width 71 height 11
copy p "217389560011"
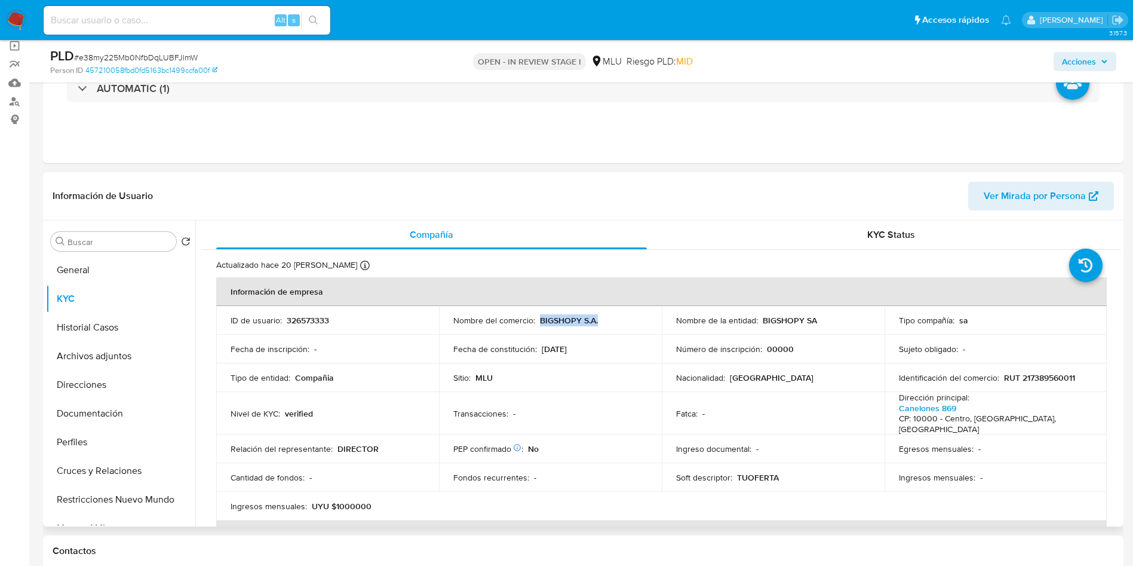
drag, startPoint x: 600, startPoint y: 320, endPoint x: 541, endPoint y: 319, distance: 58.6
click at [538, 320] on div "Nombre del comercio : BIGSHOPY S.A." at bounding box center [550, 320] width 194 height 11
copy p "BIGSHOPY S.A."
click at [756, 472] on p "TUOFERTA" at bounding box center [758, 477] width 42 height 11
click at [755, 472] on p "TUOFERTA" at bounding box center [758, 477] width 42 height 11
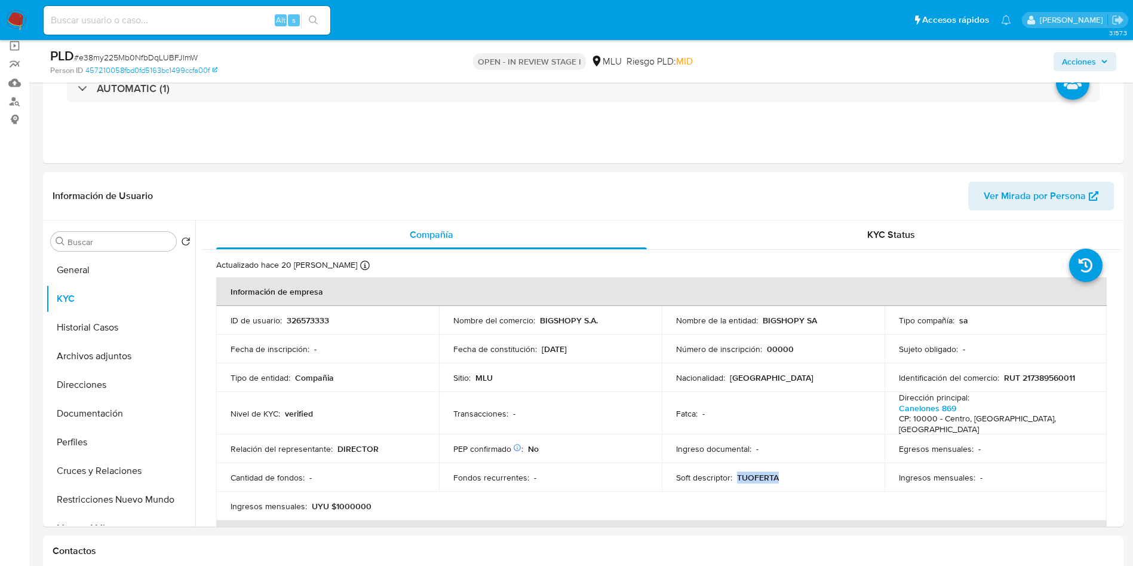
copy p "TUOFERTA"
click at [571, 209] on header "Información de Usuario Ver Mirada por Persona" at bounding box center [584, 196] width 1062 height 29
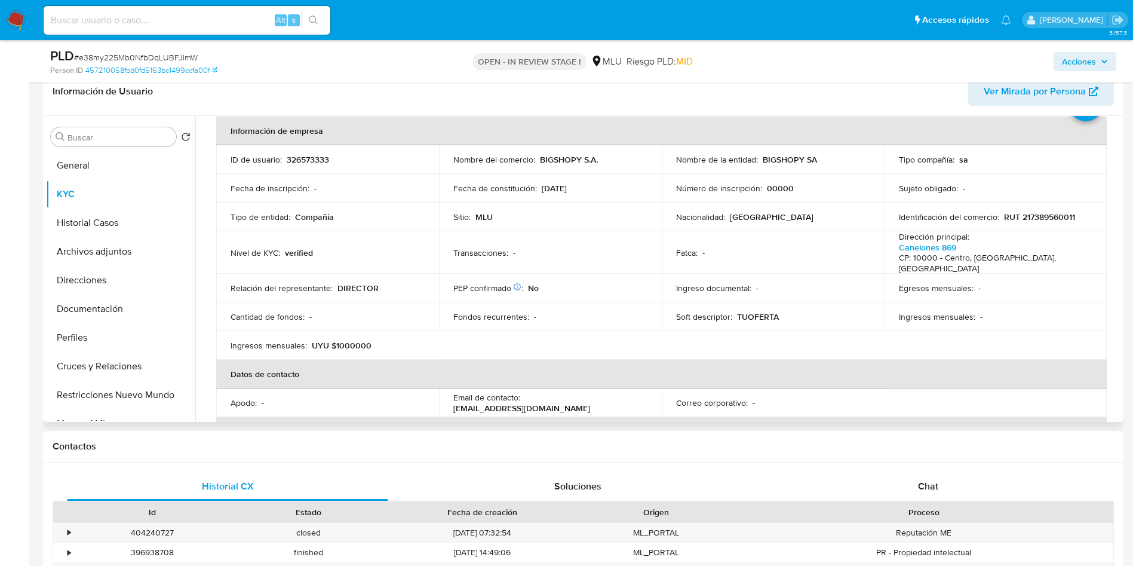
scroll to position [62, 0]
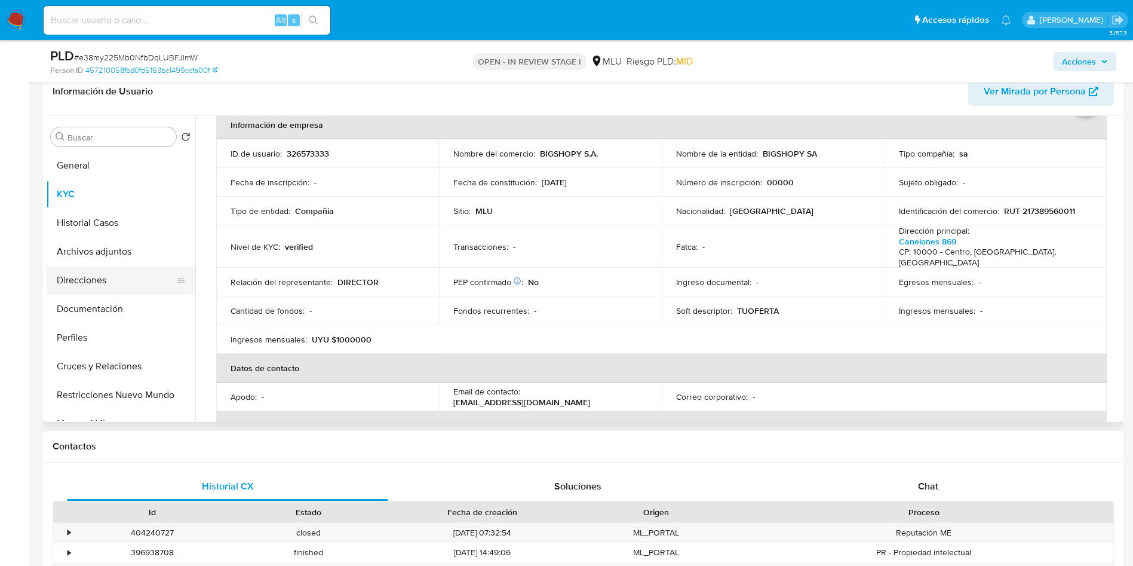
click at [89, 280] on button "Direcciones" at bounding box center [116, 280] width 140 height 29
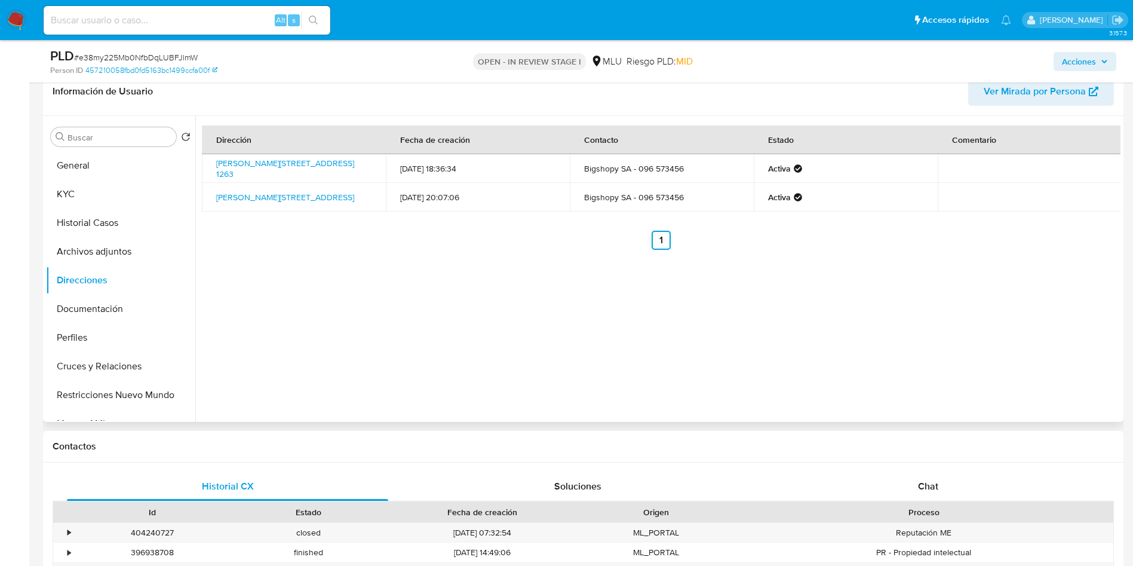
drag, startPoint x: 302, startPoint y: 175, endPoint x: 281, endPoint y: 136, distance: 44.4
click at [211, 167] on td "Magallanes 1263, Cordón, Montevideo, 11200, Uruguay 1263" at bounding box center [294, 168] width 184 height 29
copy link "Magallanes 1263, Cordón, Montevideo, 11200, Uruguay 1263"
click at [81, 309] on button "Documentación" at bounding box center [116, 309] width 140 height 29
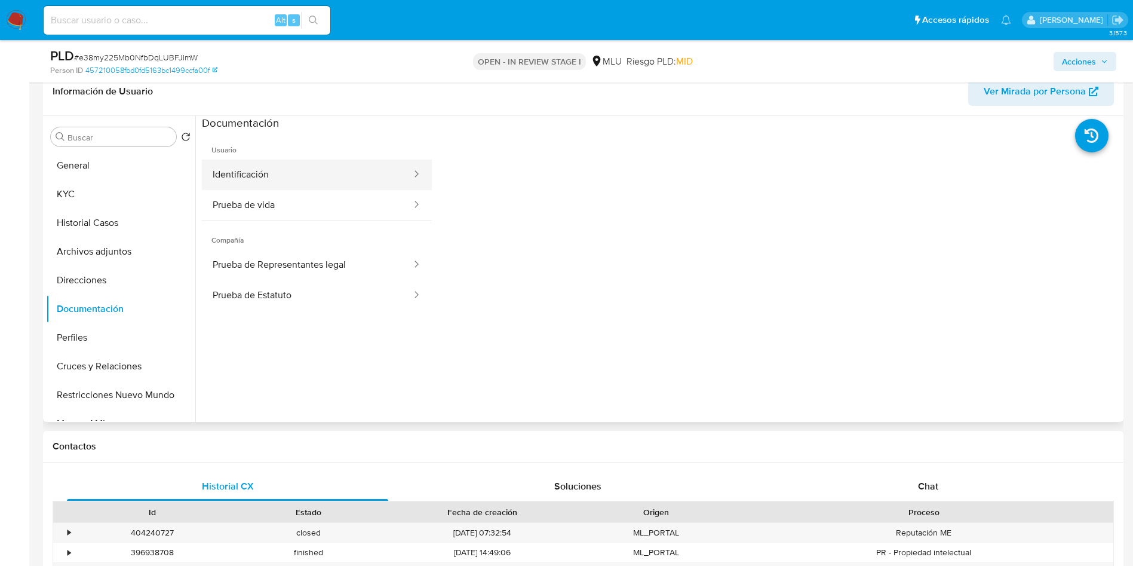
click at [318, 176] on button "Identificación" at bounding box center [307, 175] width 211 height 30
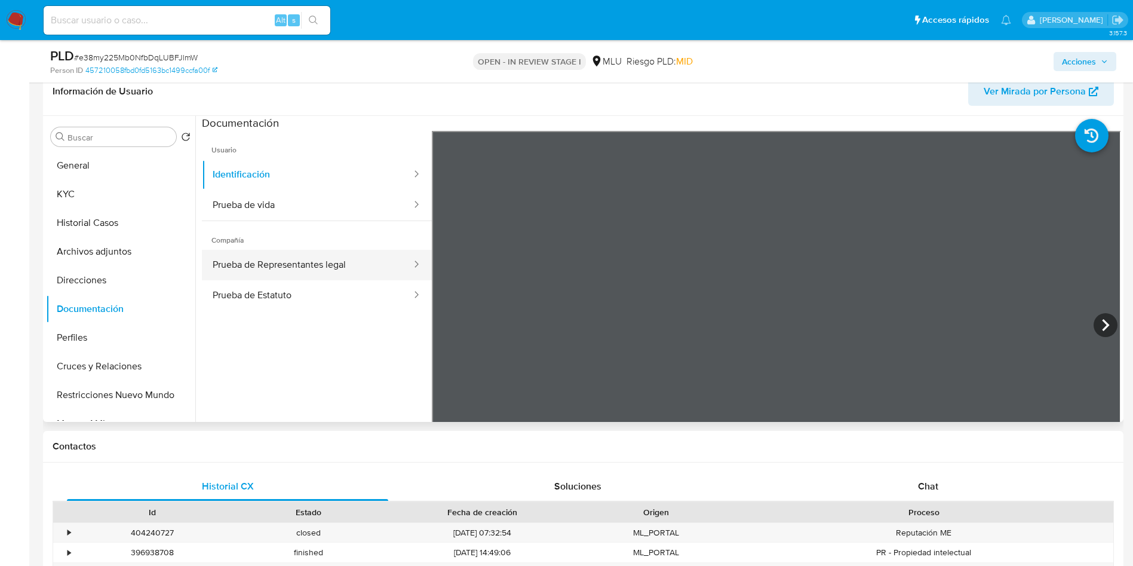
click at [289, 259] on button "Prueba de Representantes legal" at bounding box center [307, 265] width 211 height 30
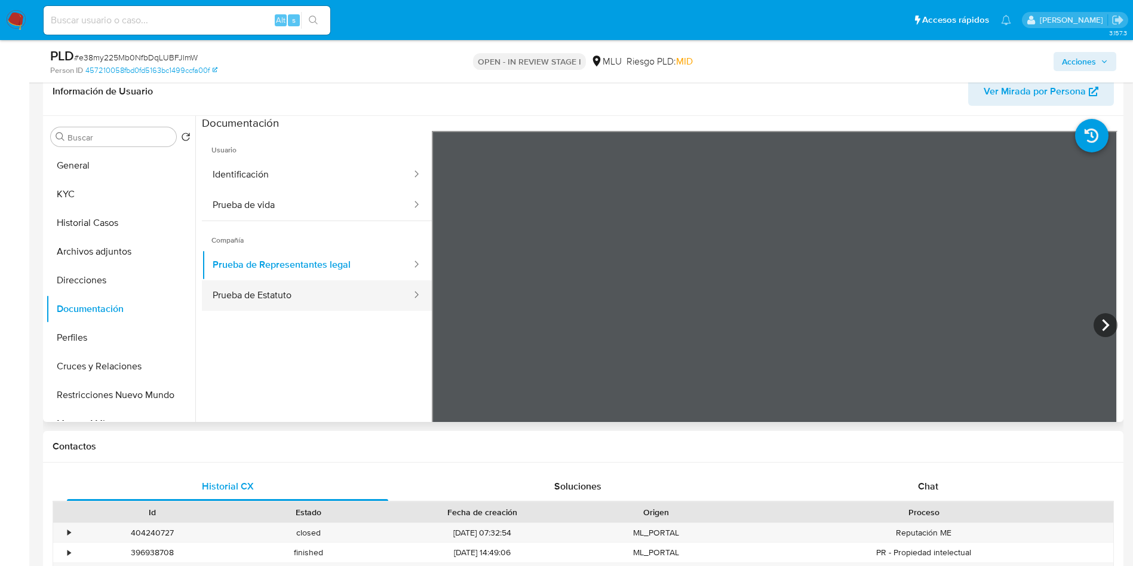
click at [305, 296] on button "Prueba de Estatuto" at bounding box center [307, 295] width 211 height 30
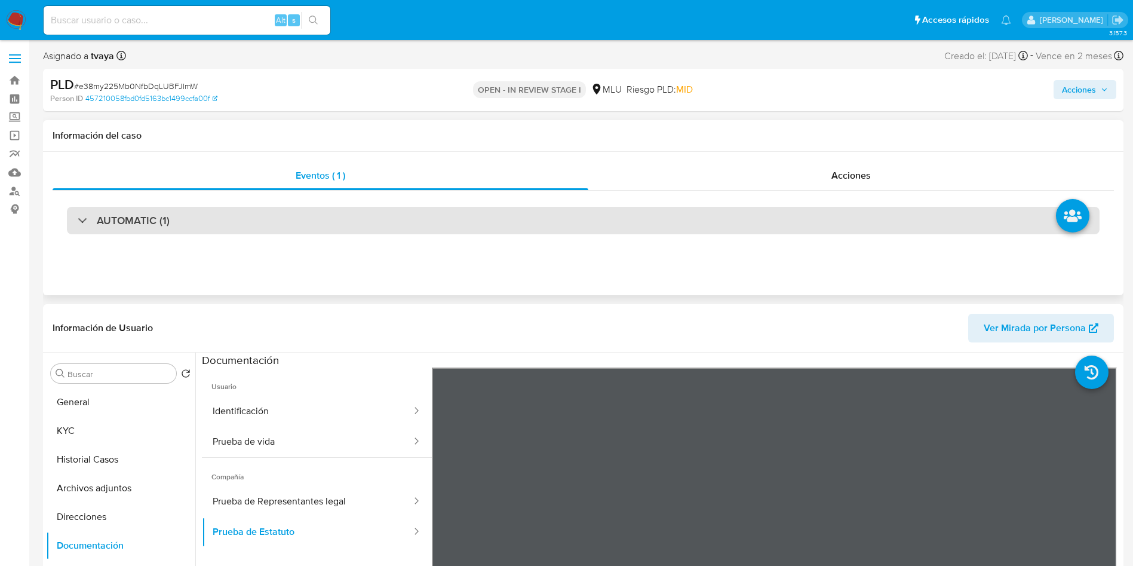
click at [220, 213] on div "AUTOMATIC (1)" at bounding box center [583, 220] width 1033 height 27
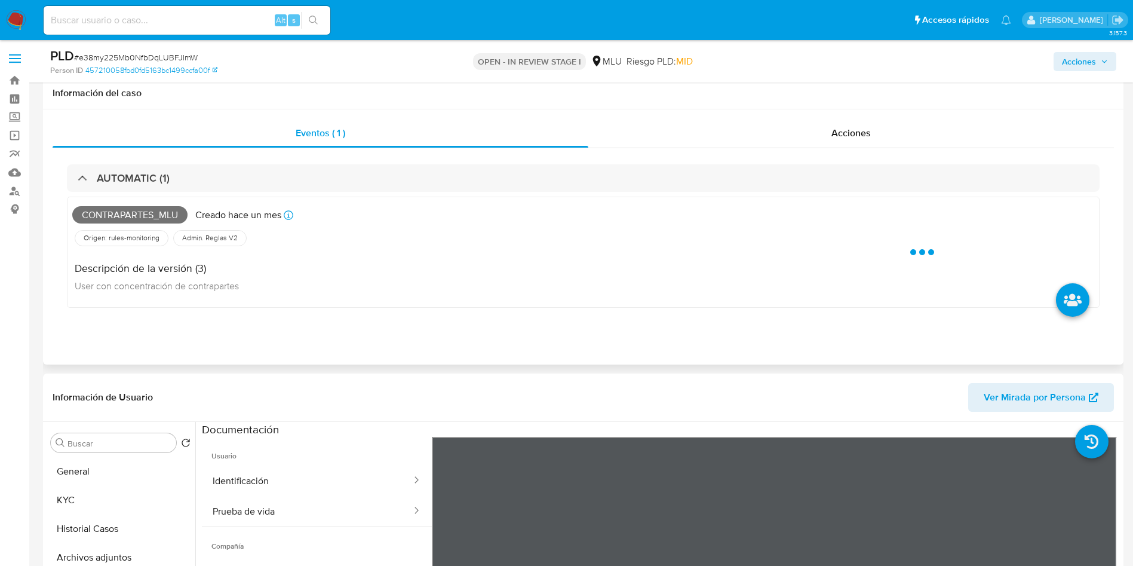
scroll to position [90, 0]
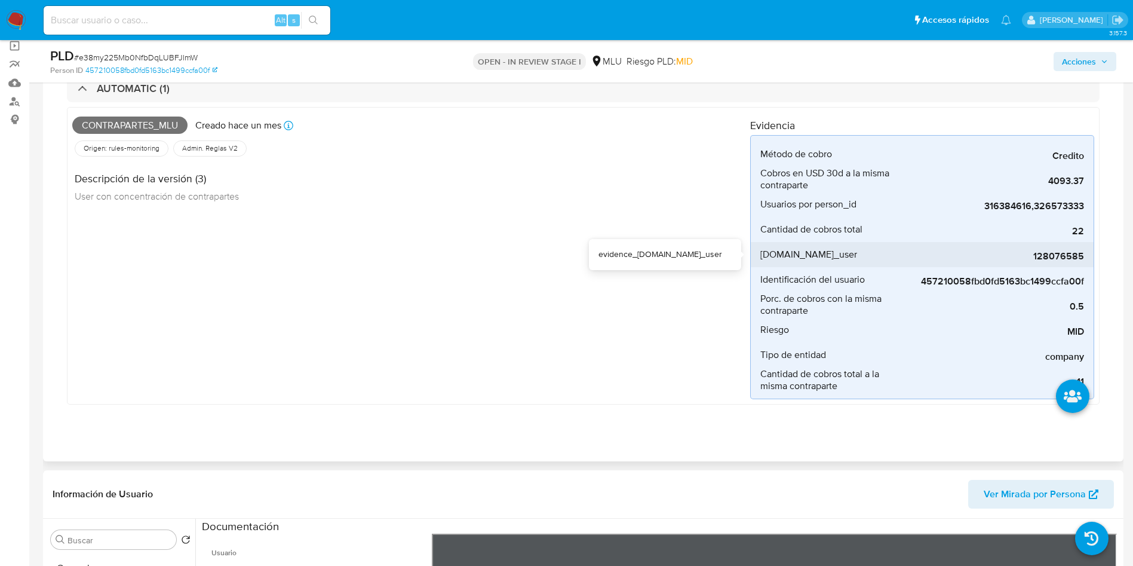
click at [1067, 257] on span "128076585" at bounding box center [994, 256] width 179 height 12
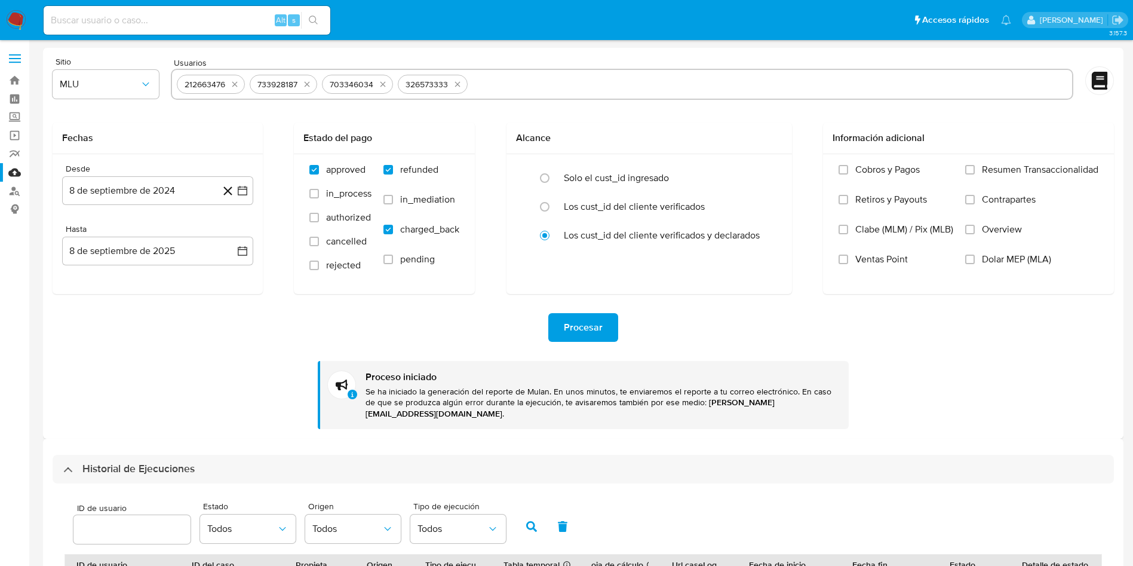
select select "10"
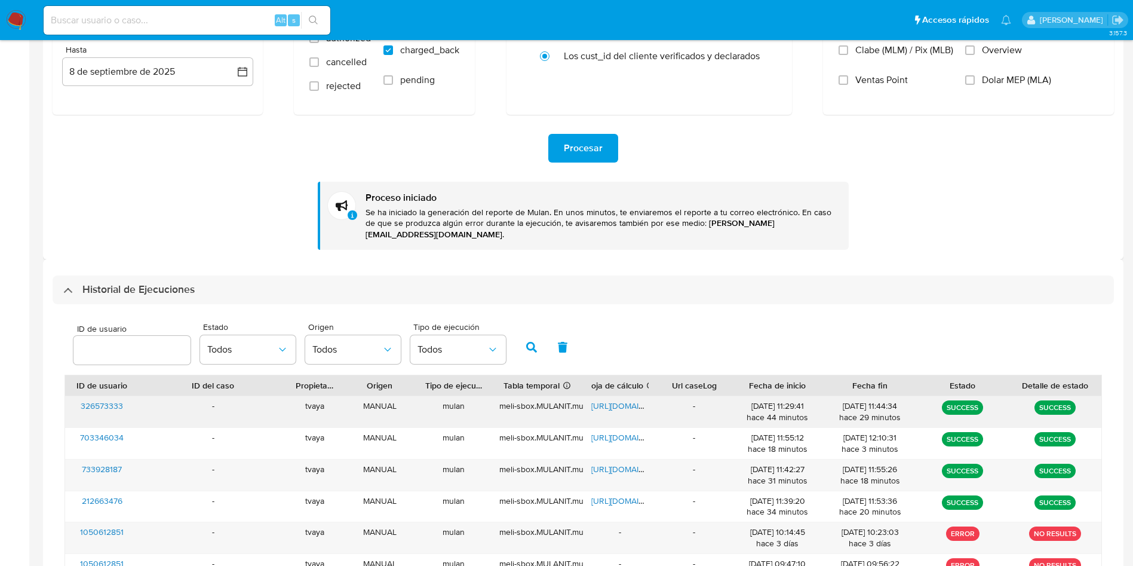
click at [635, 400] on span "[URL][DOMAIN_NAME]" at bounding box center [632, 406] width 82 height 12
